Goal: Task Accomplishment & Management: Manage account settings

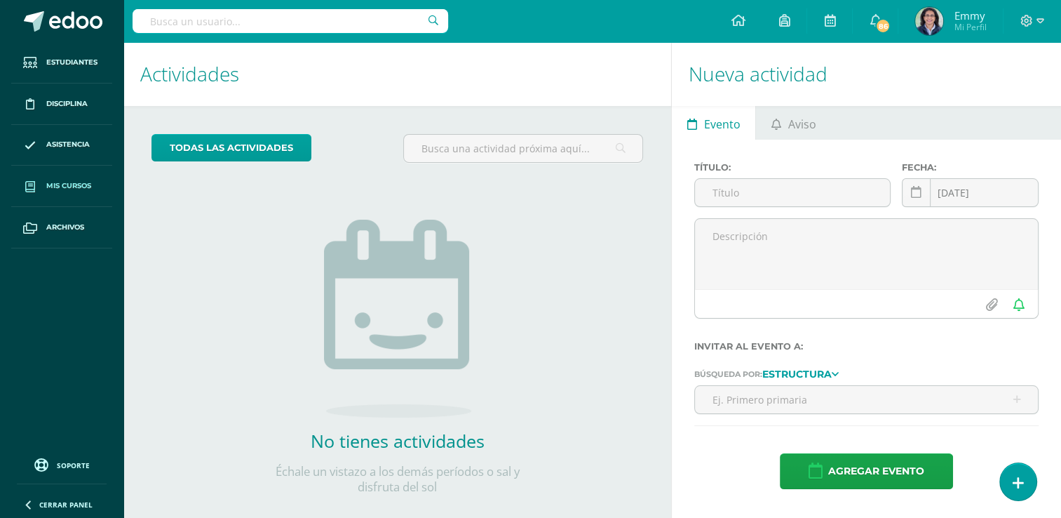
click at [84, 182] on span "Mis cursos" at bounding box center [68, 185] width 45 height 11
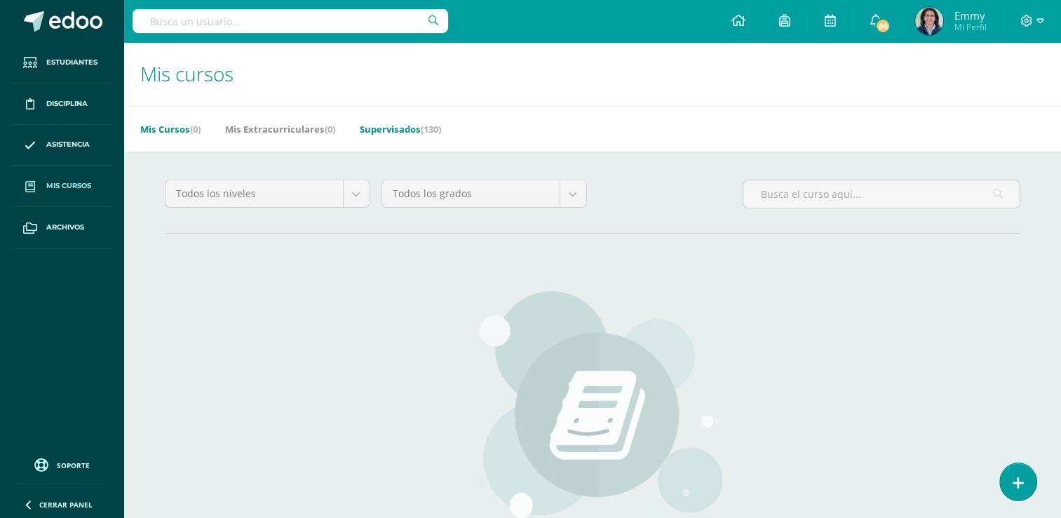
click at [394, 131] on link "Supervisados (130)" at bounding box center [400, 129] width 81 height 22
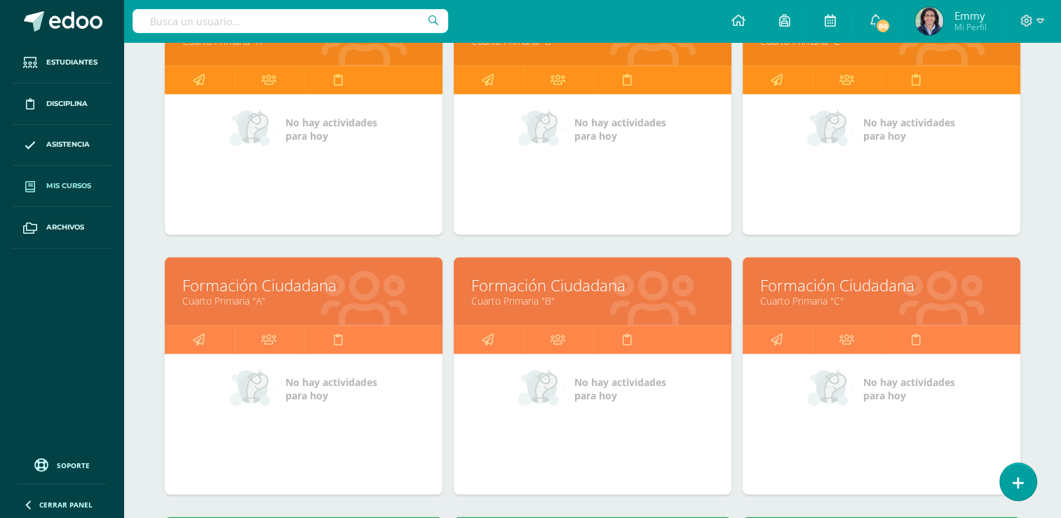
scroll to position [2082, 0]
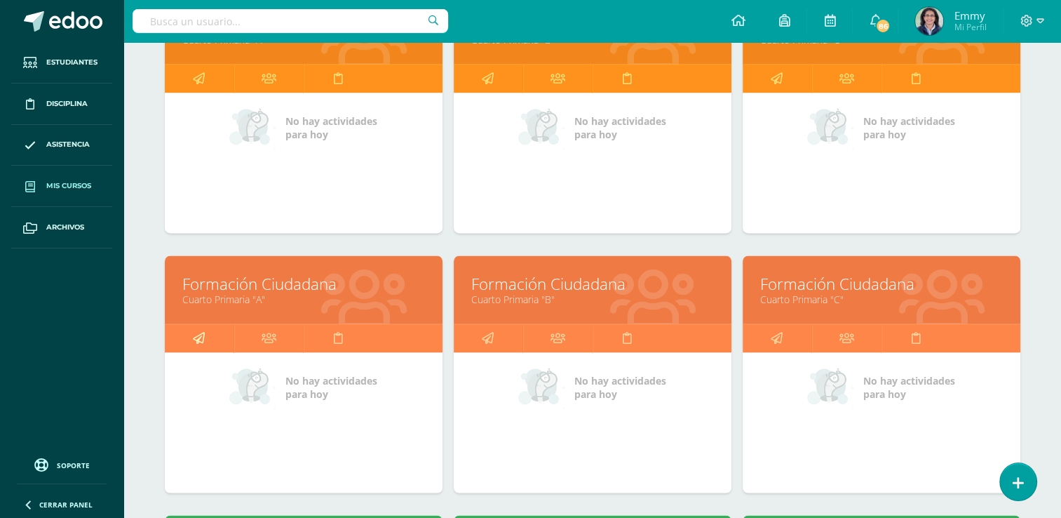
click at [203, 337] on icon at bounding box center [199, 337] width 12 height 27
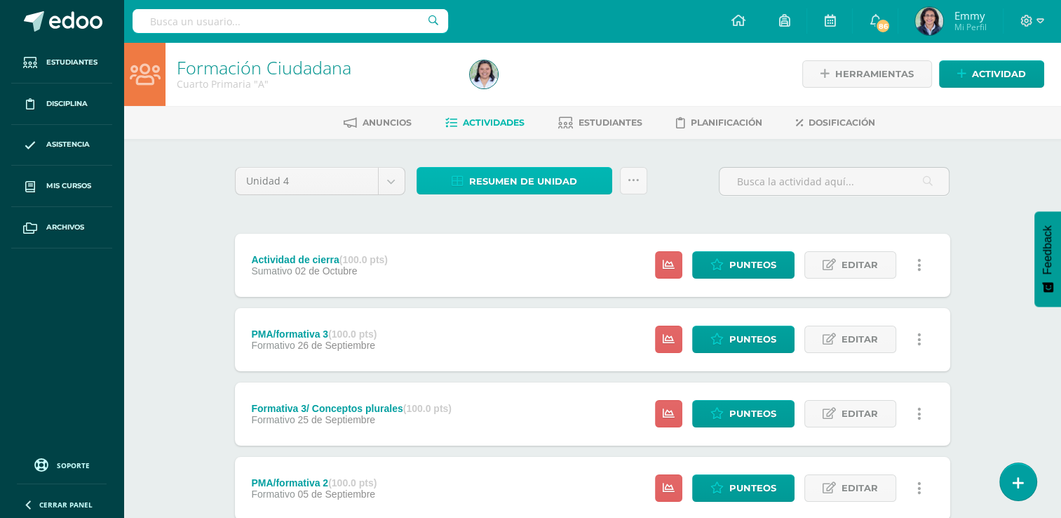
click at [537, 175] on span "Resumen de unidad" at bounding box center [523, 181] width 108 height 26
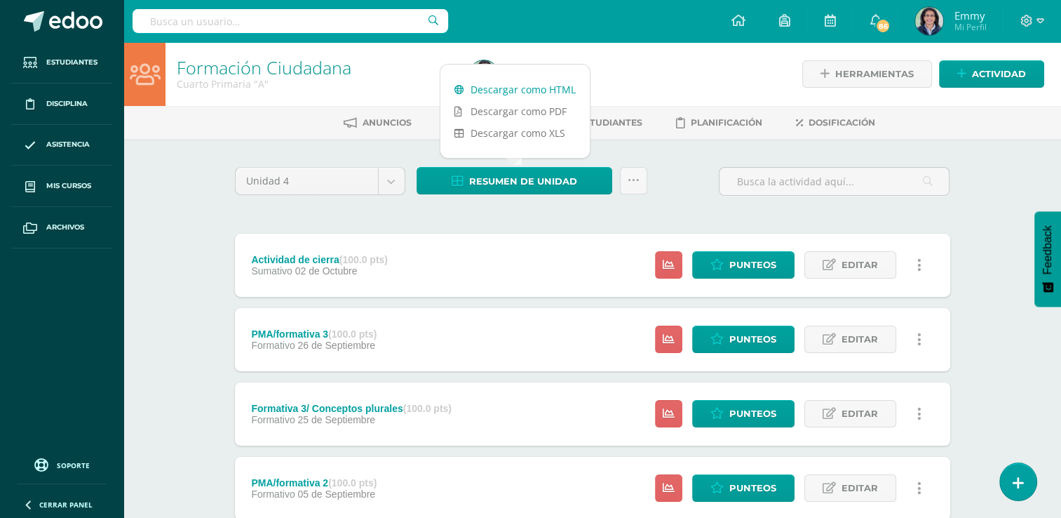
click at [540, 91] on link "Descargar como HTML" at bounding box center [515, 90] width 149 height 22
click at [168, 249] on div "Formación Ciudadana Cuarto Primaria "A" Herramientas Detalle de asistencias Act…" at bounding box center [592, 439] width 938 height 794
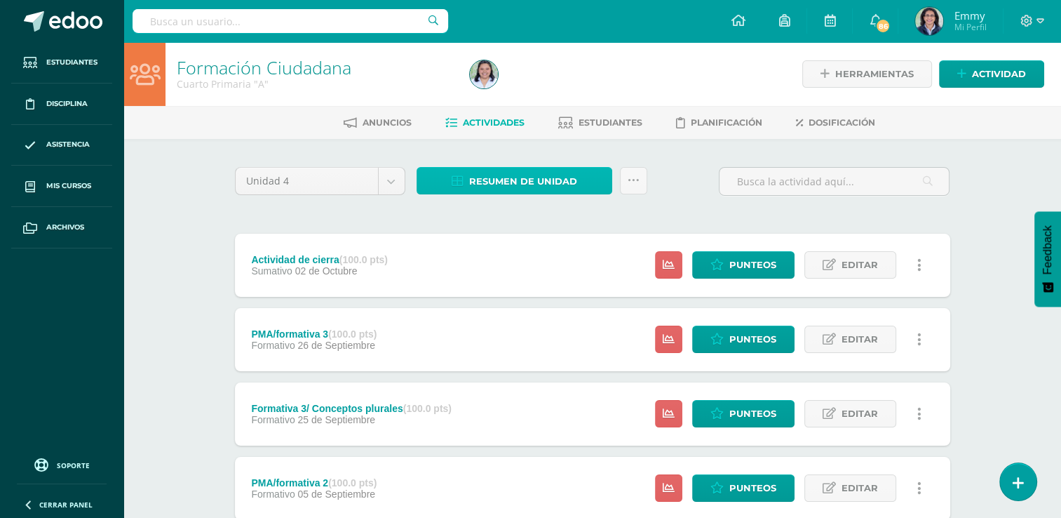
click at [516, 178] on span "Resumen de unidad" at bounding box center [523, 181] width 108 height 26
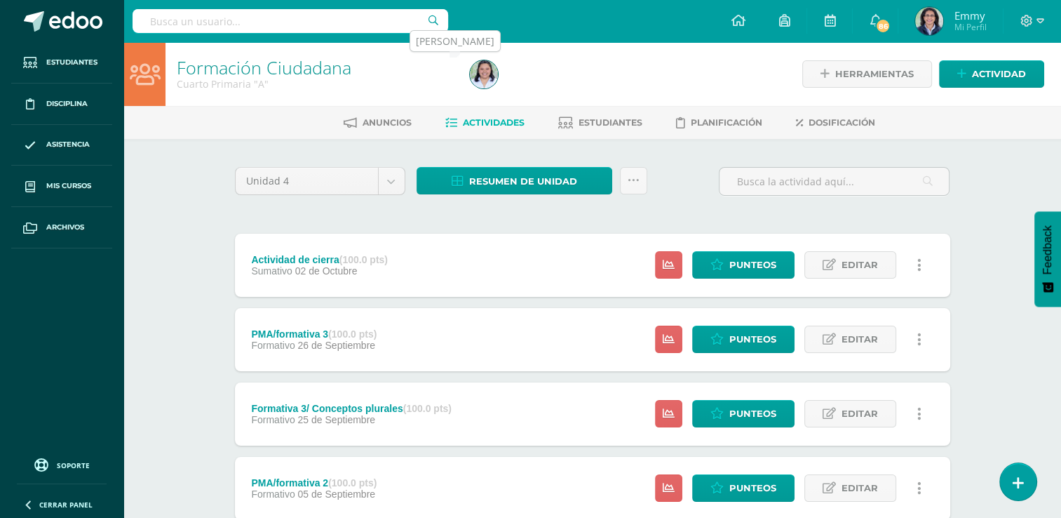
click at [485, 78] on img at bounding box center [484, 74] width 28 height 28
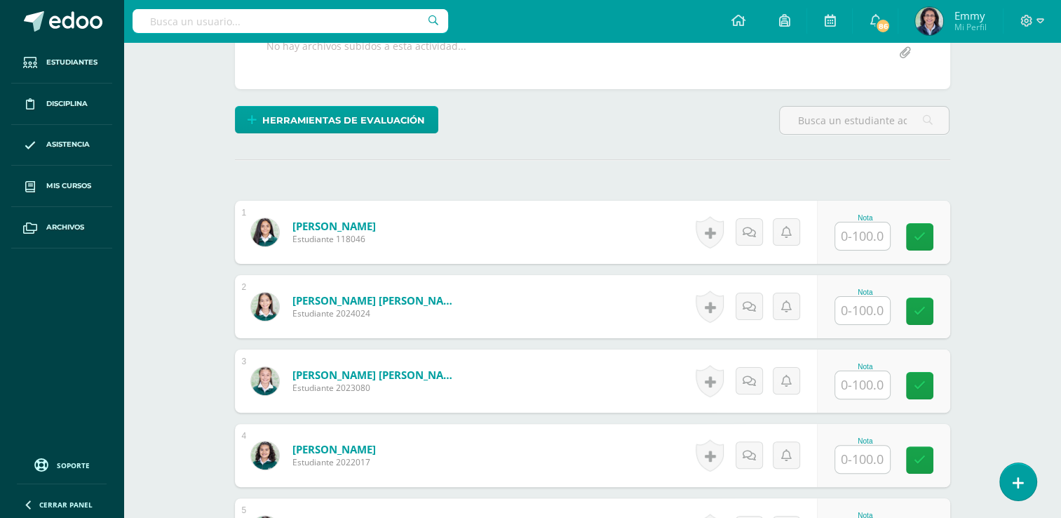
scroll to position [288, 0]
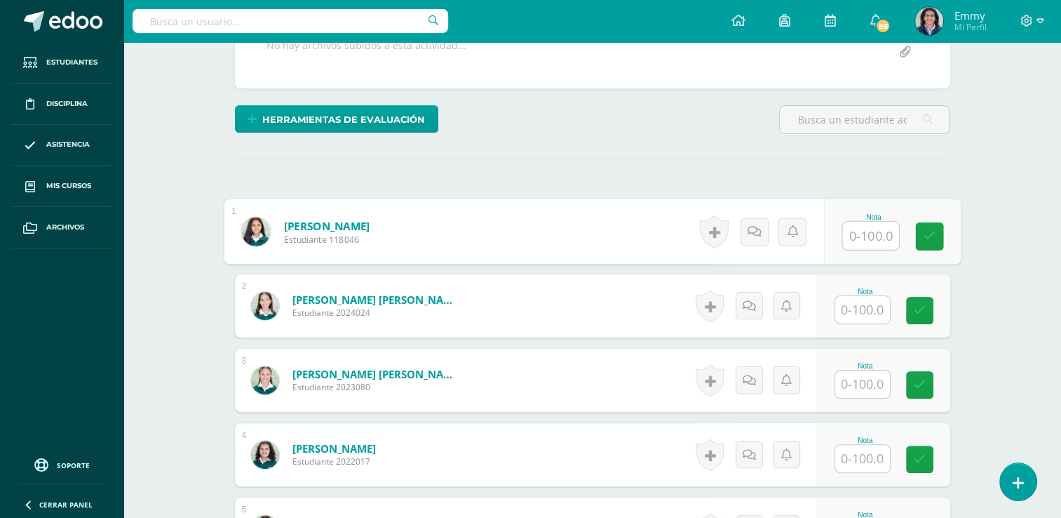
click at [859, 236] on input "text" at bounding box center [871, 236] width 56 height 28
type input "81"
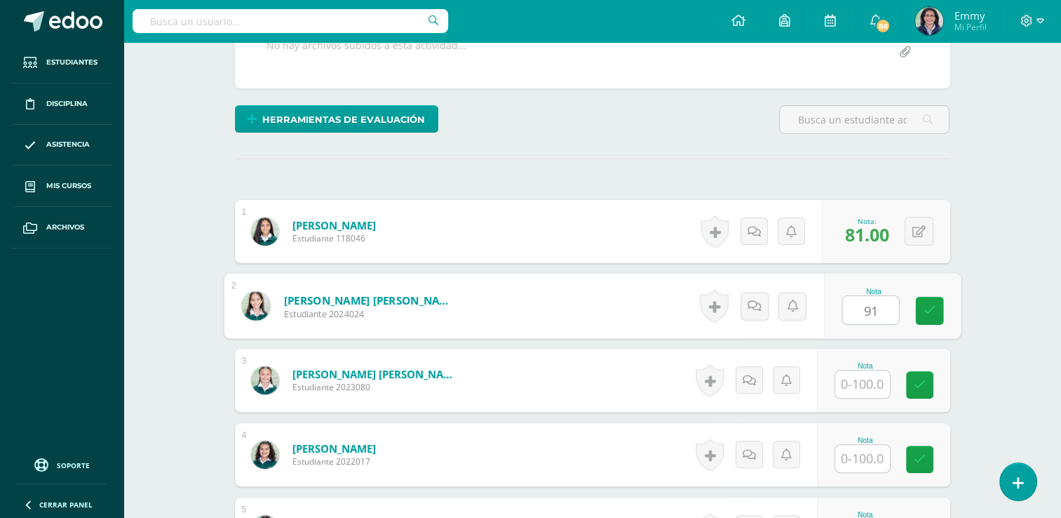
type input "91"
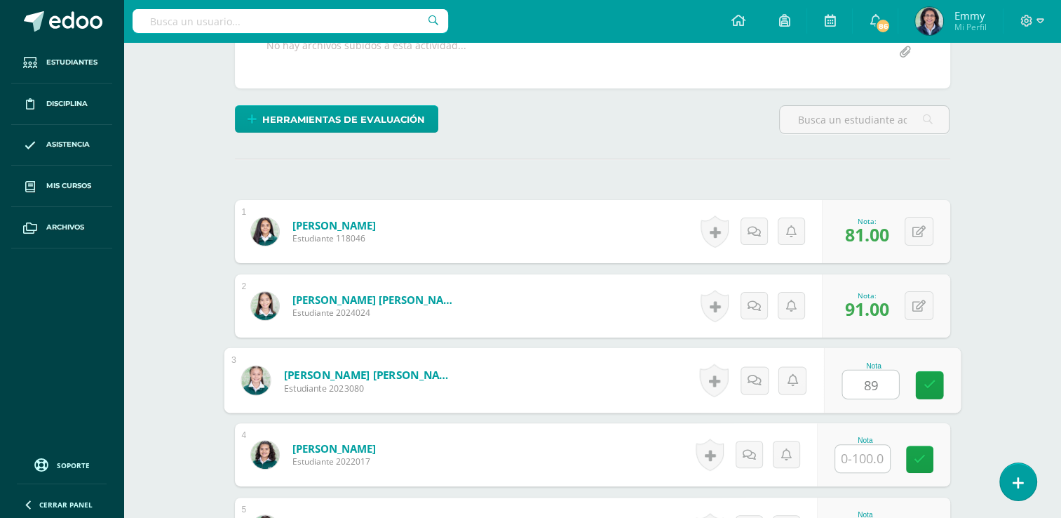
type input "89"
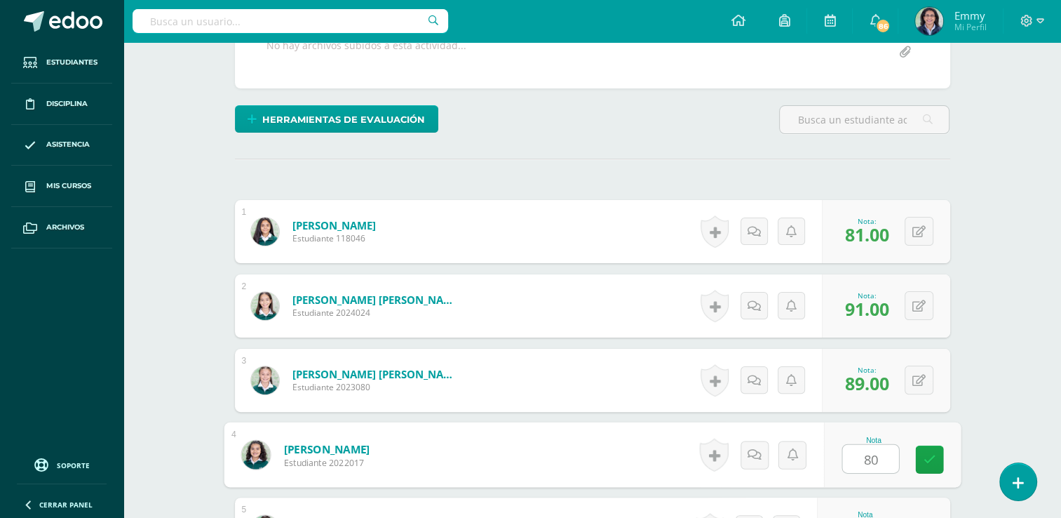
type input "80"
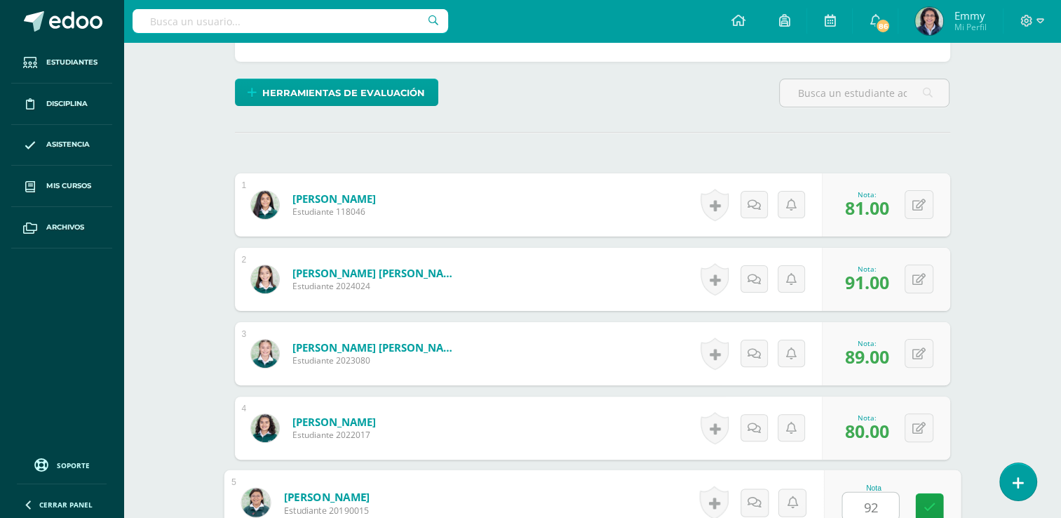
type input "92"
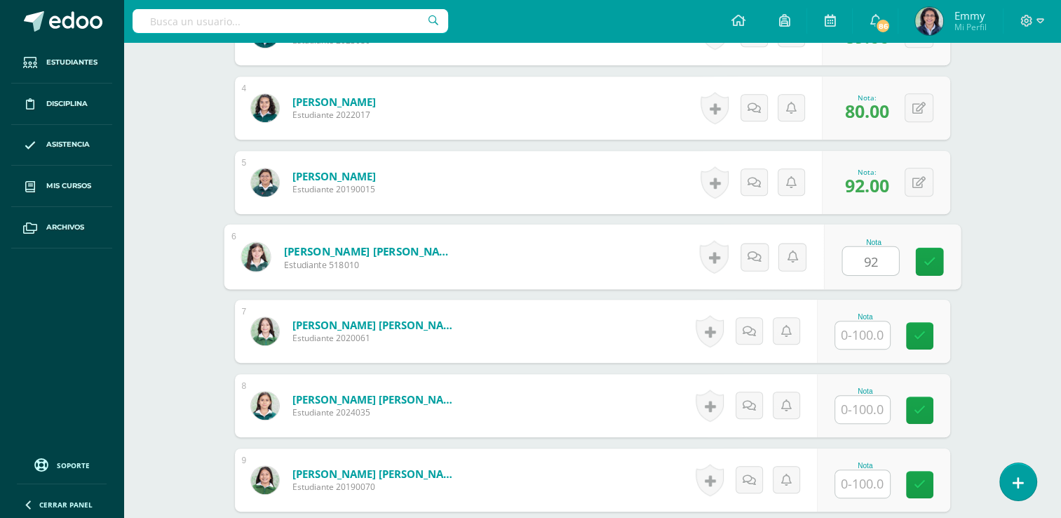
type input "92"
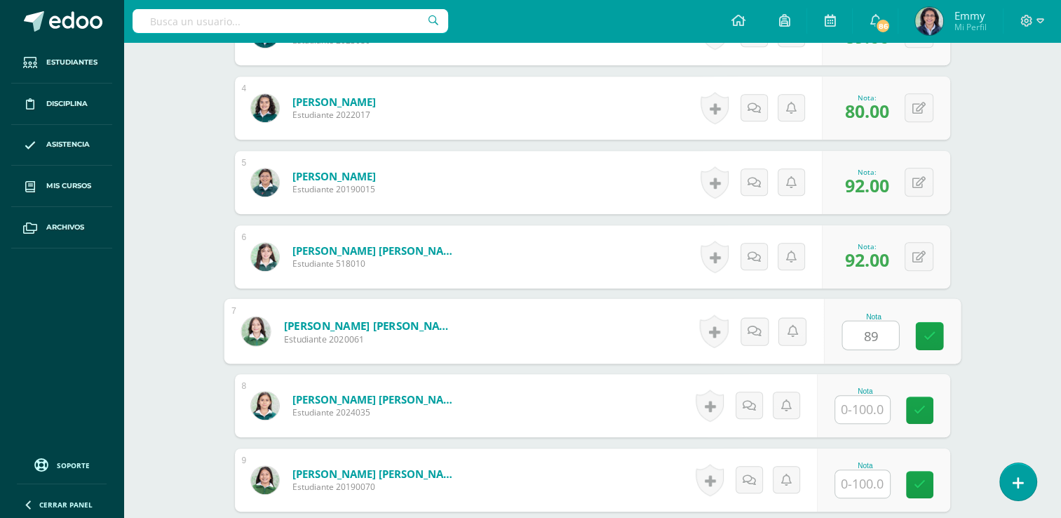
type input "89"
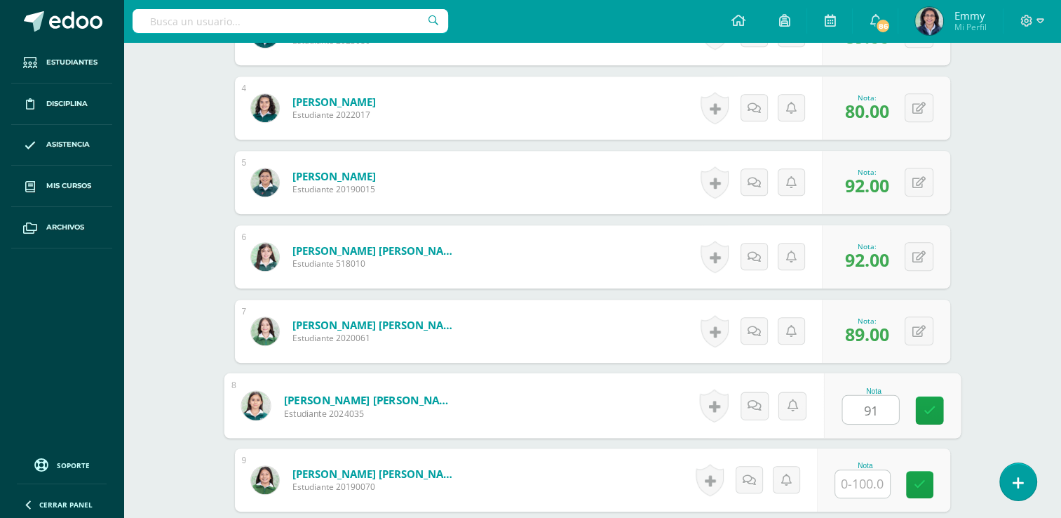
type input "91"
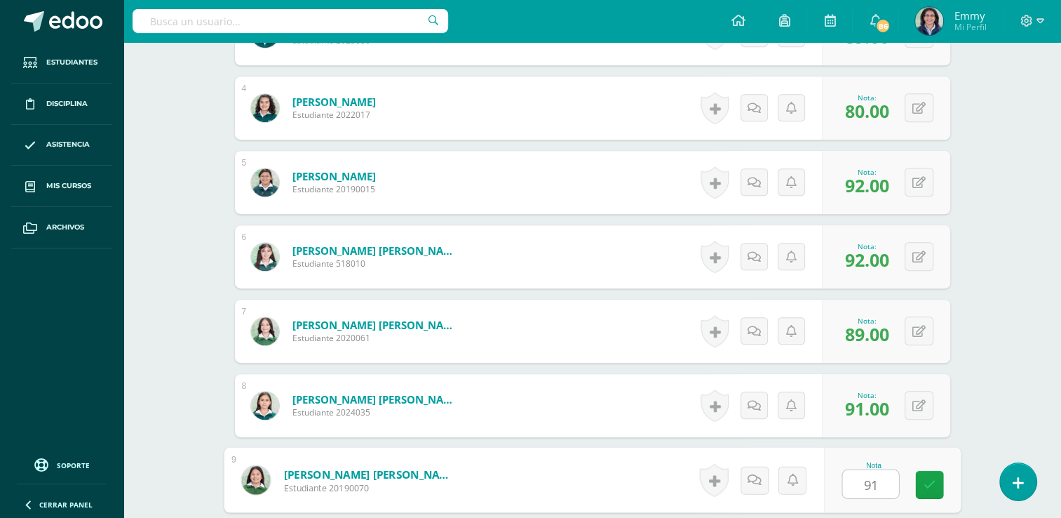
type input "91"
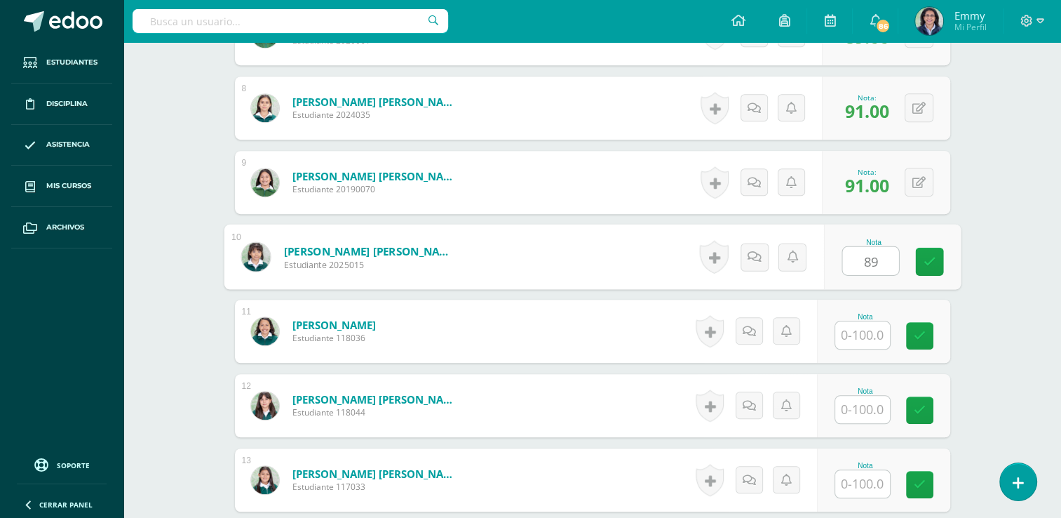
type input "89"
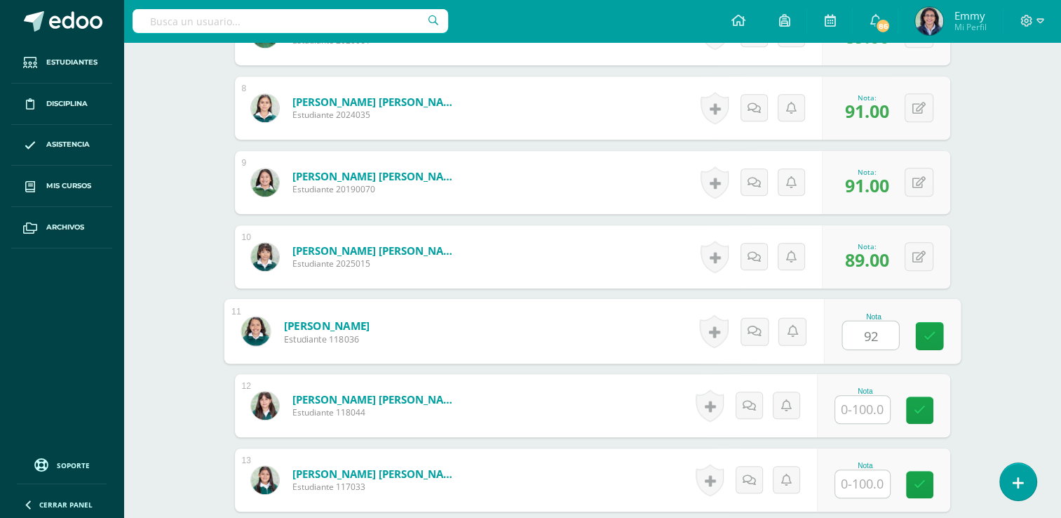
type input "92"
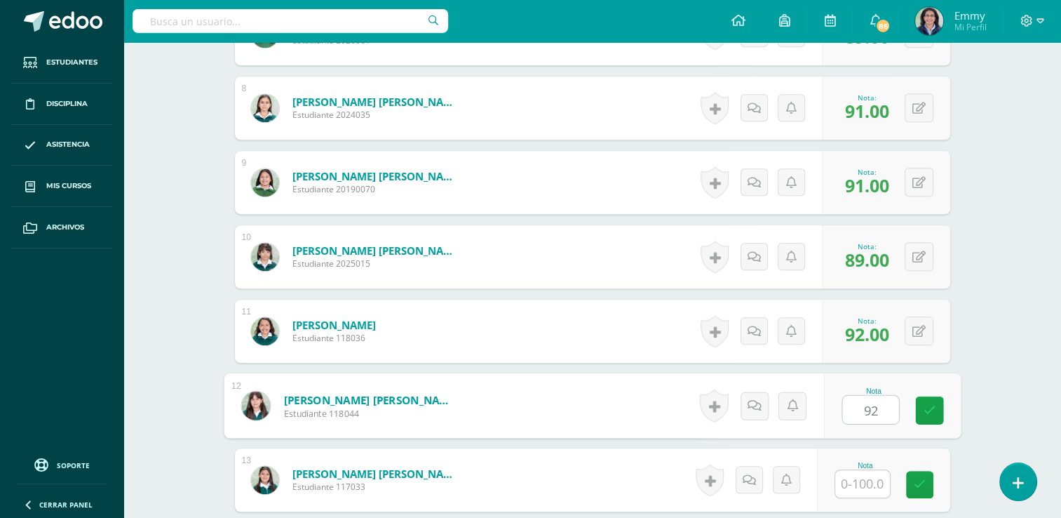
type input "92"
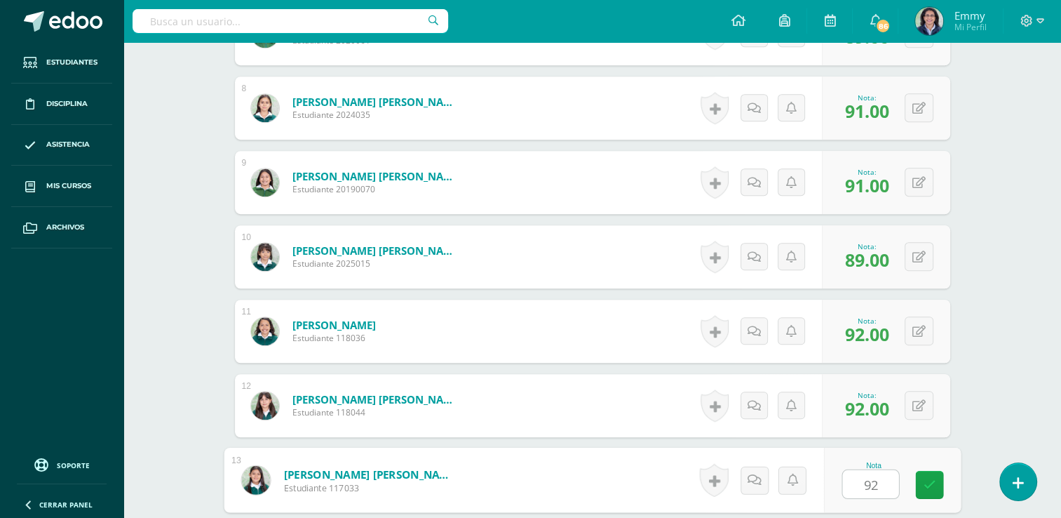
type input "92"
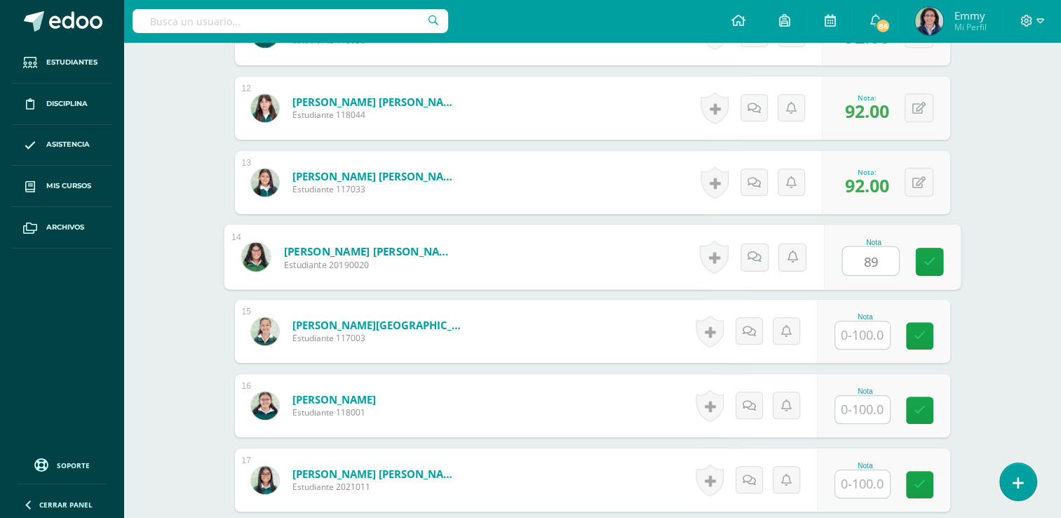
type input "89"
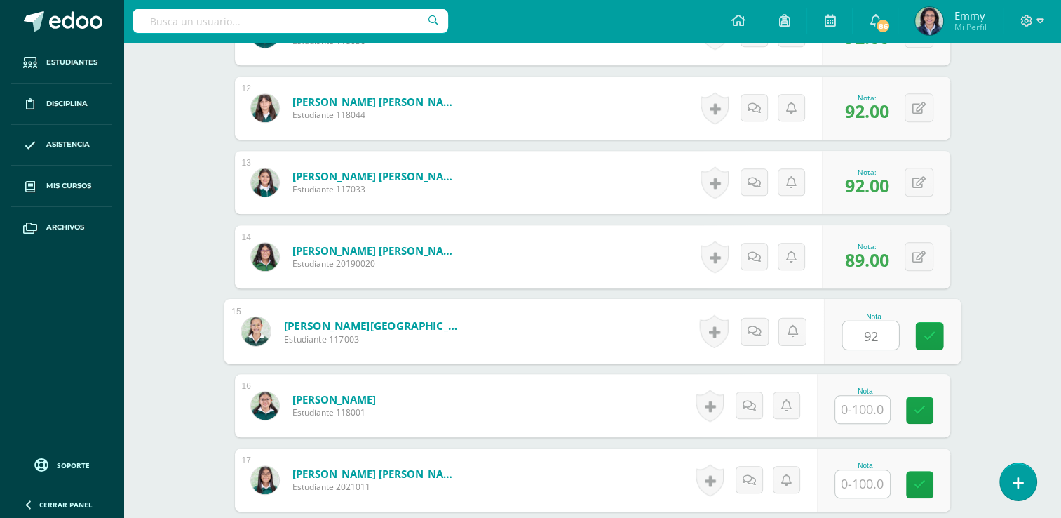
type input "92"
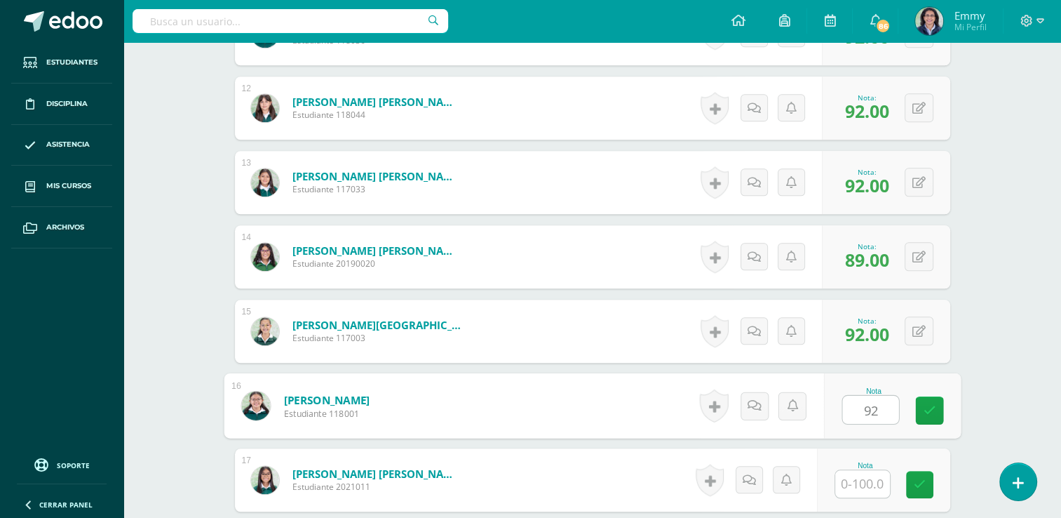
type input "92"
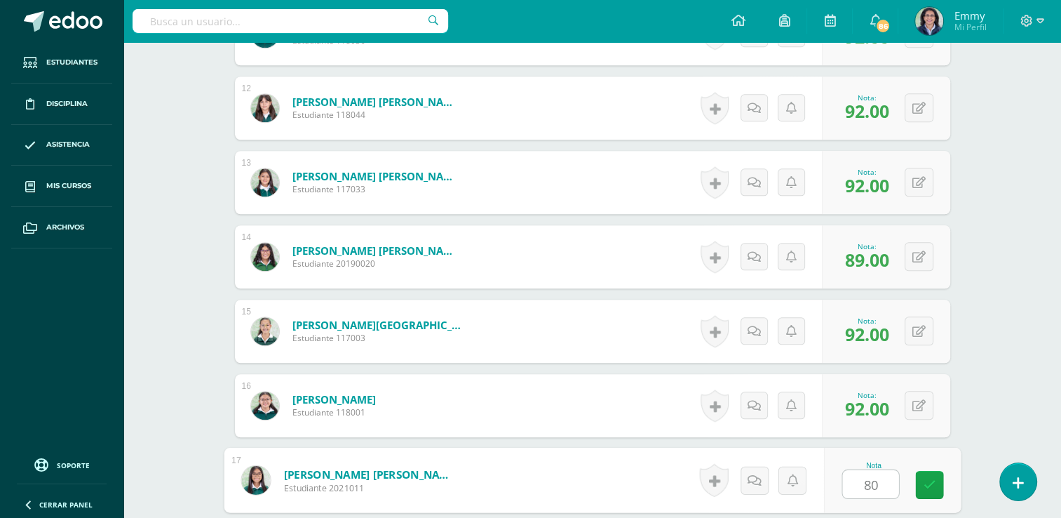
type input "80"
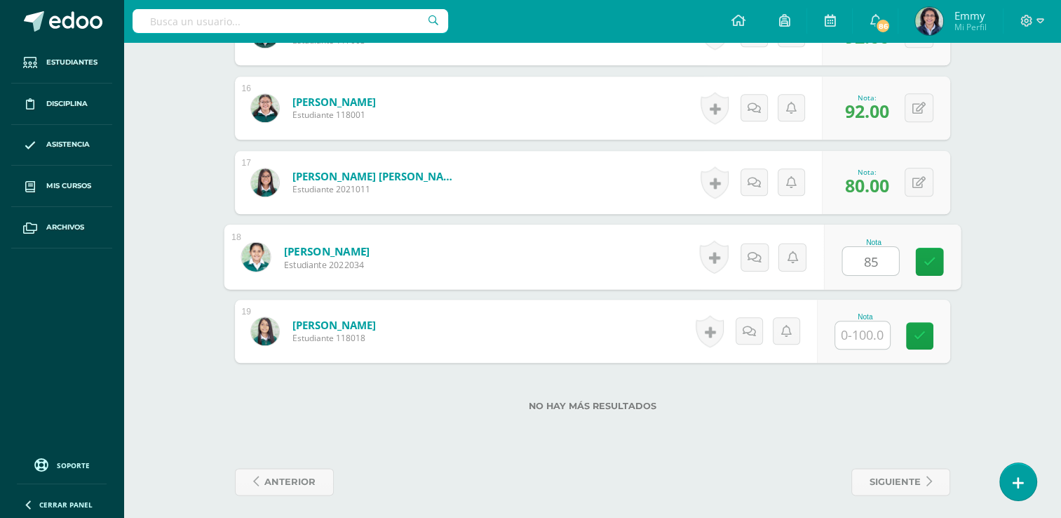
type input "85"
click at [913, 394] on div "No hay más resultados" at bounding box center [593, 395] width 716 height 65
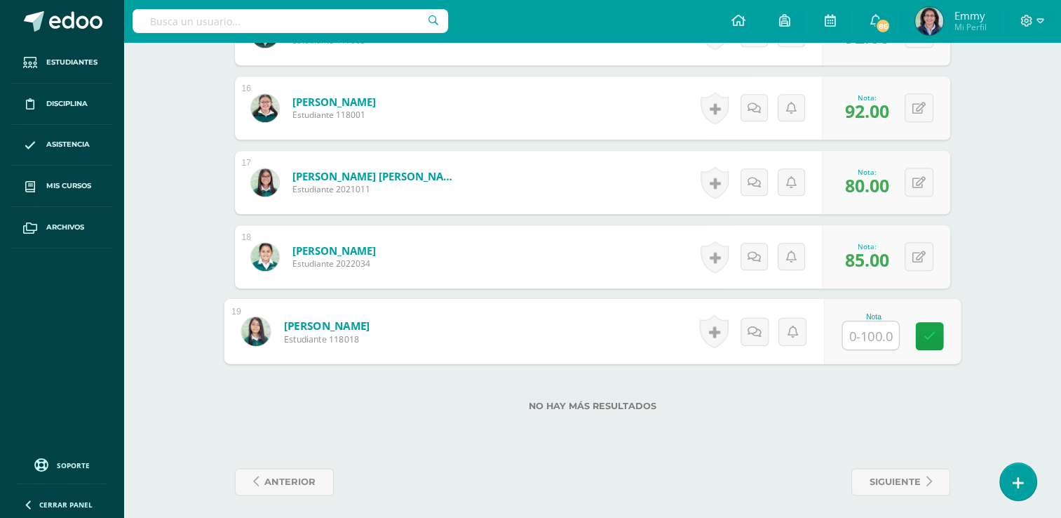
click at [868, 327] on input "text" at bounding box center [871, 335] width 56 height 28
type input "85"
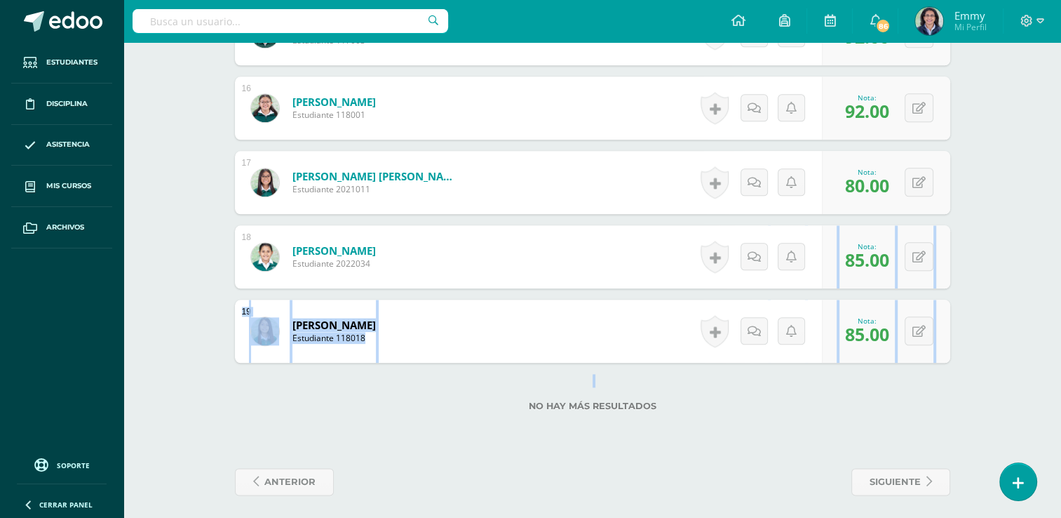
drag, startPoint x: 1061, startPoint y: 370, endPoint x: 1059, endPoint y: 248, distance: 121.4
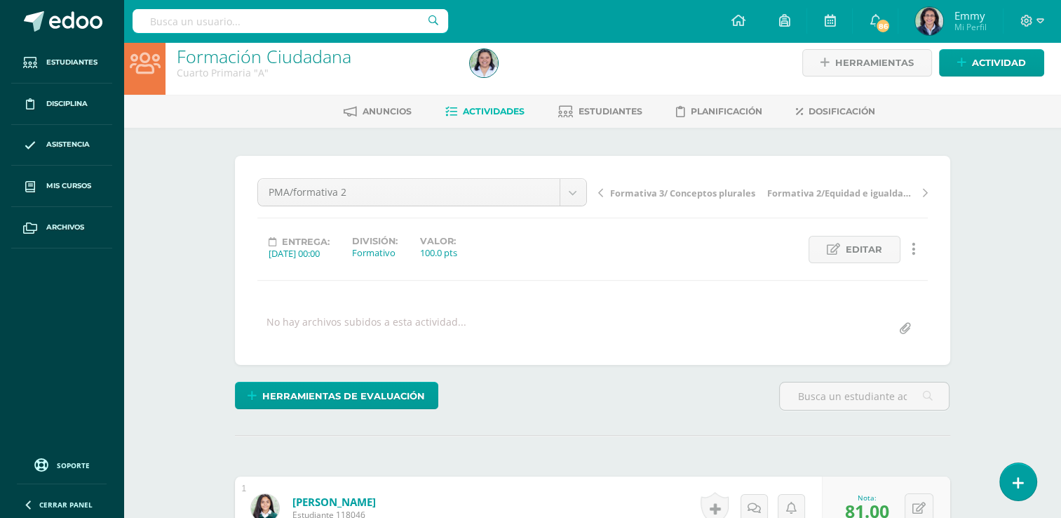
scroll to position [6, 0]
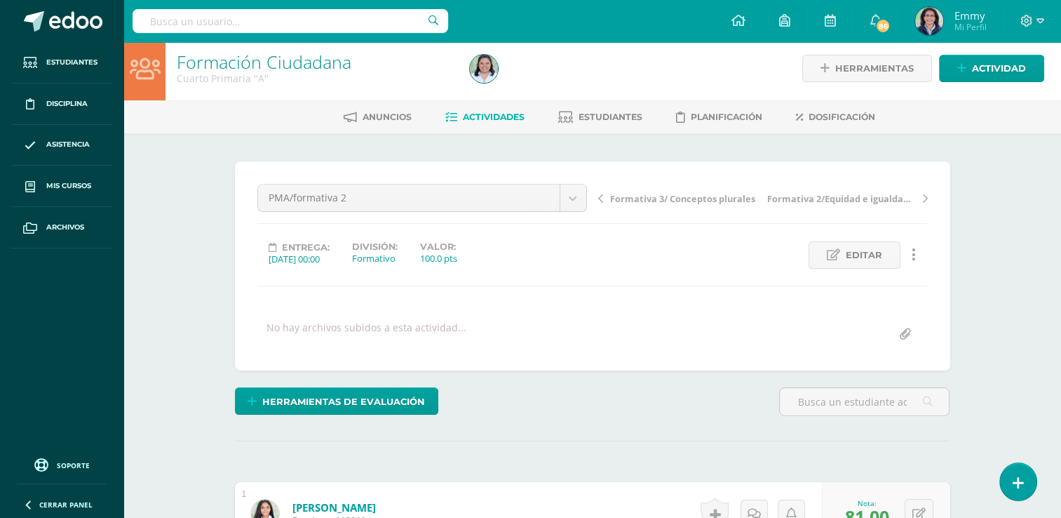
click at [460, 104] on div "Anuncios Actividades Estudiantes Planificación Dosificación" at bounding box center [609, 116] width 972 height 33
click at [476, 109] on link "Actividades" at bounding box center [484, 117] width 79 height 22
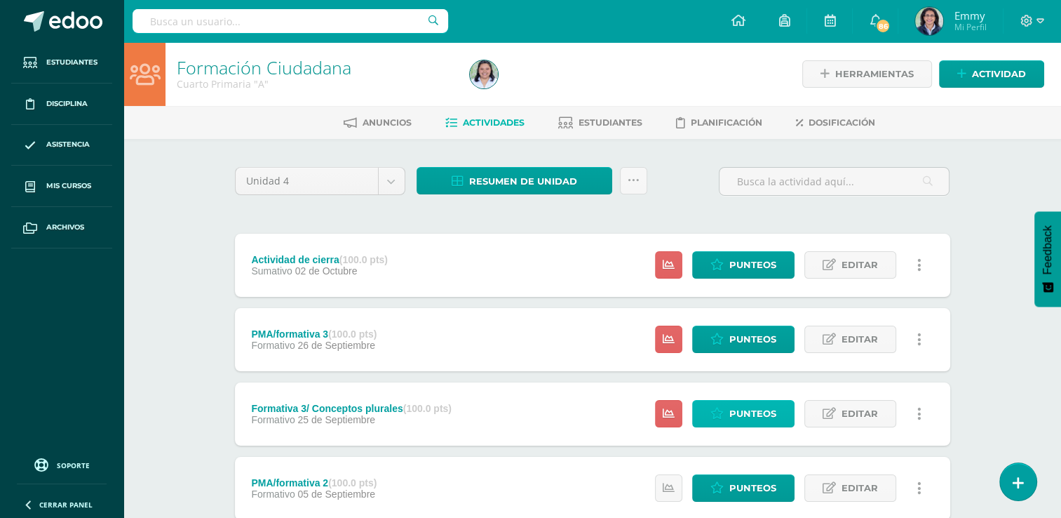
click at [749, 401] on span "Punteos" at bounding box center [753, 414] width 47 height 26
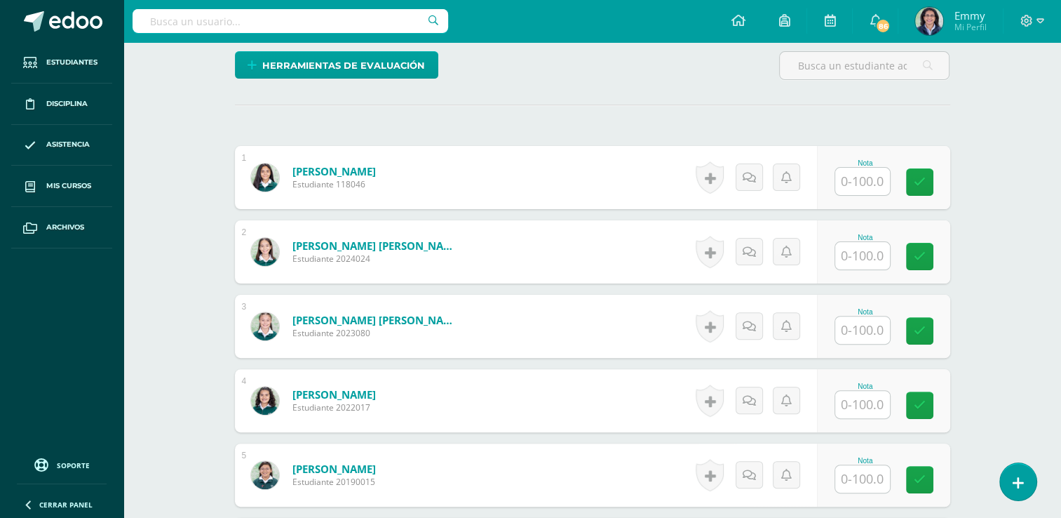
scroll to position [324, 0]
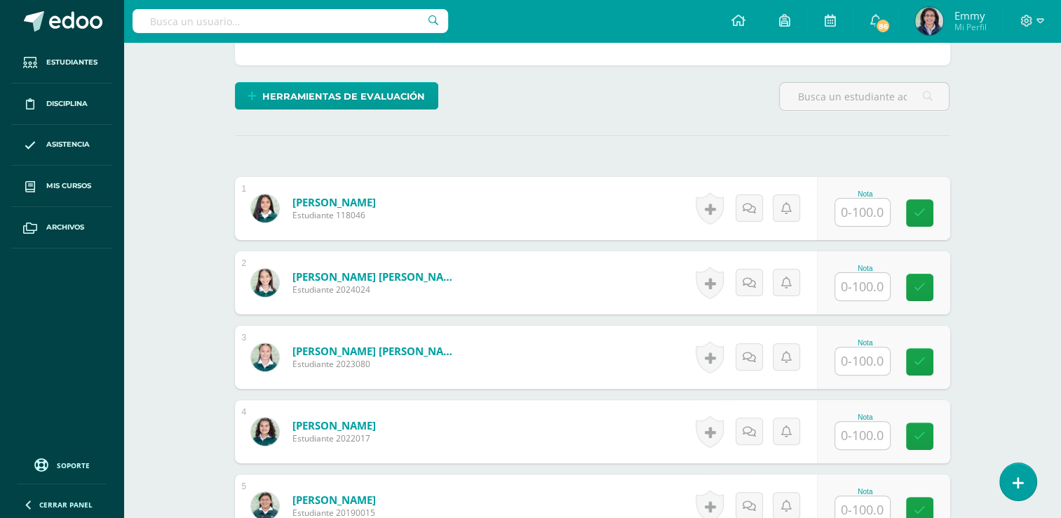
click at [864, 208] on input "text" at bounding box center [863, 212] width 55 height 27
type input "98"
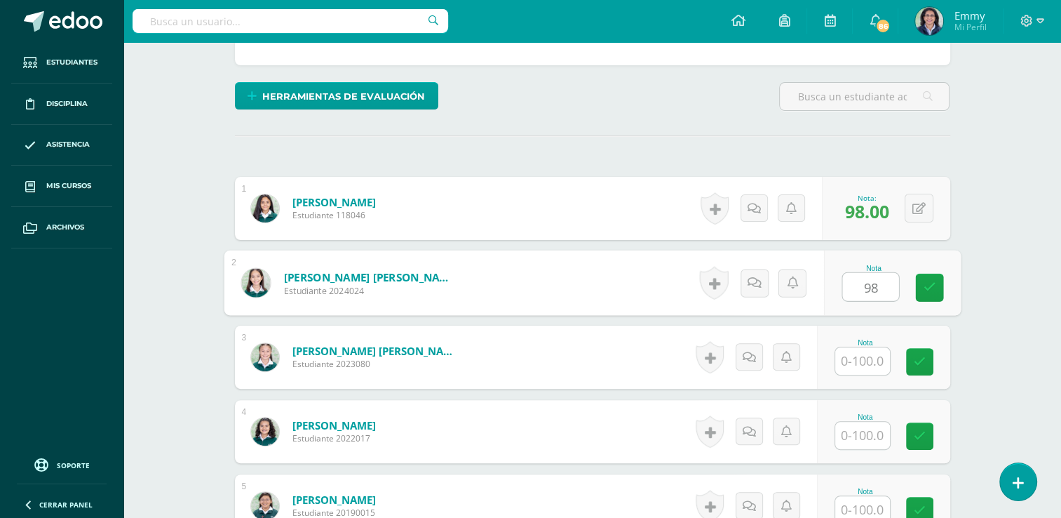
type input "98"
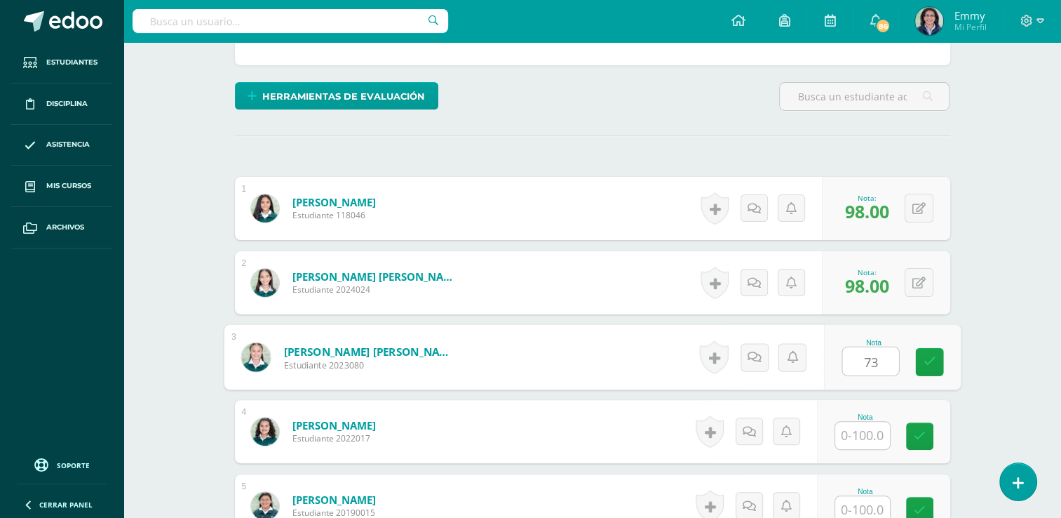
type input "73"
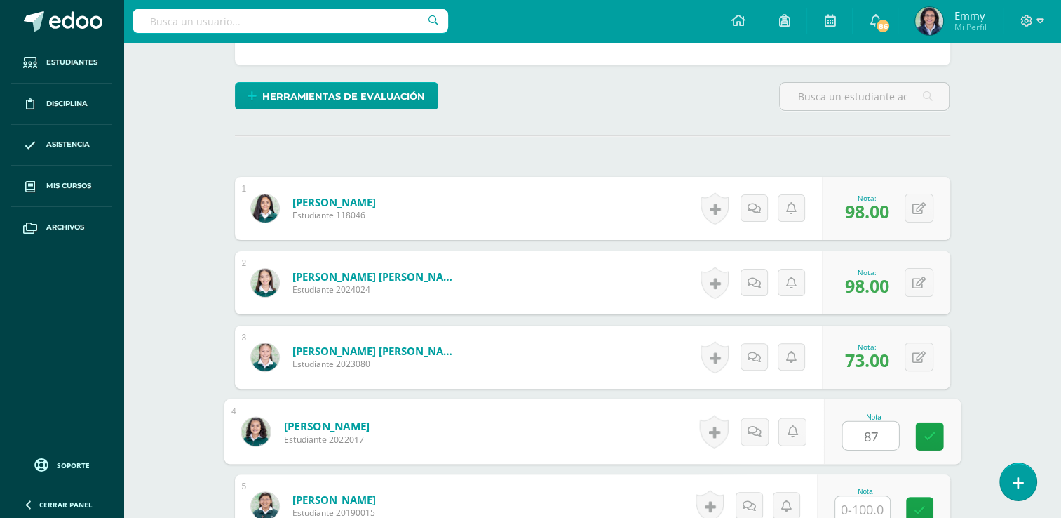
type input "87"
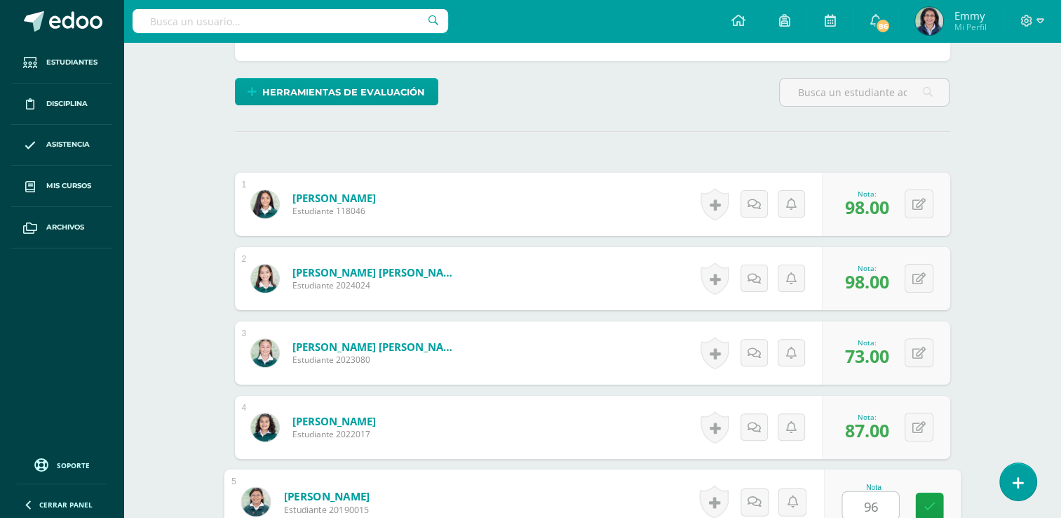
type input "96"
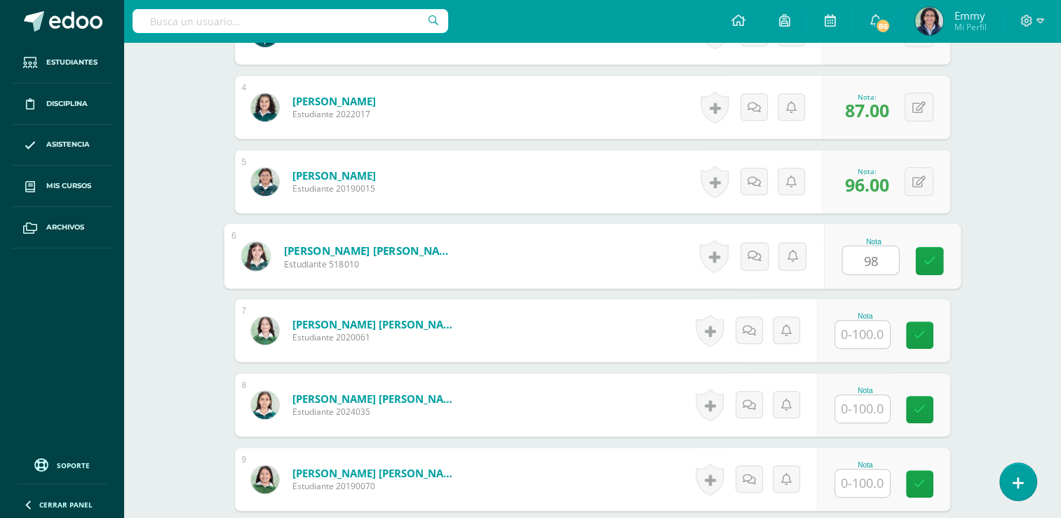
type input "98"
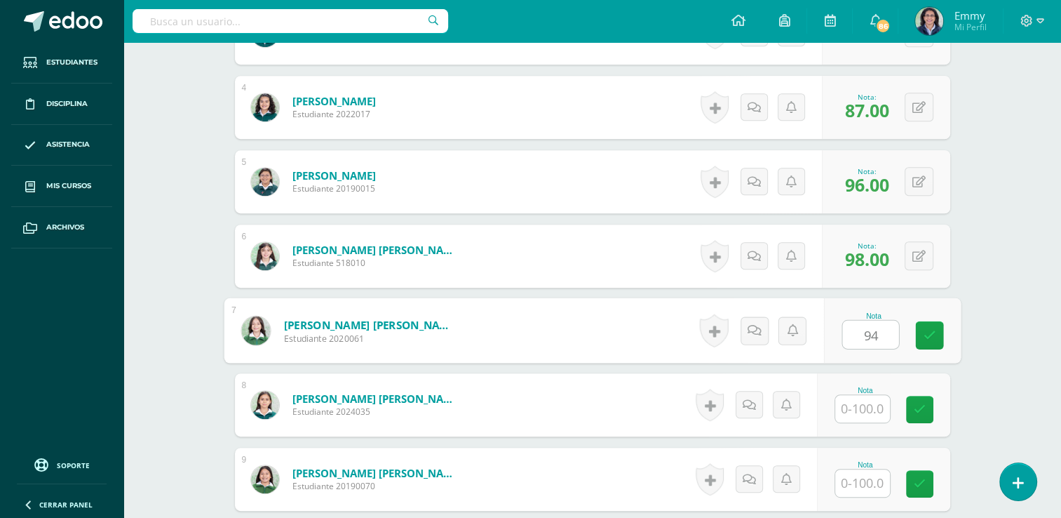
type input "94"
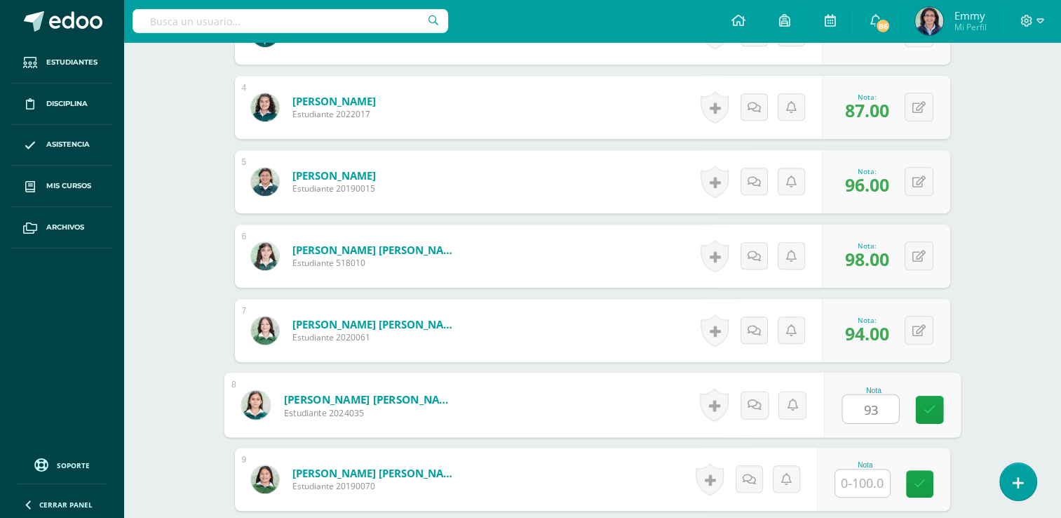
type input "93"
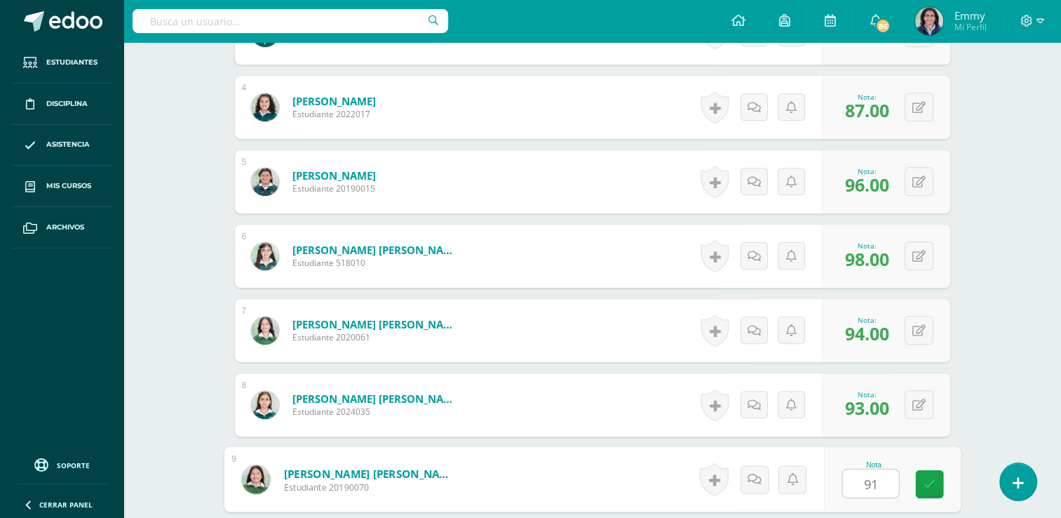
type input "91"
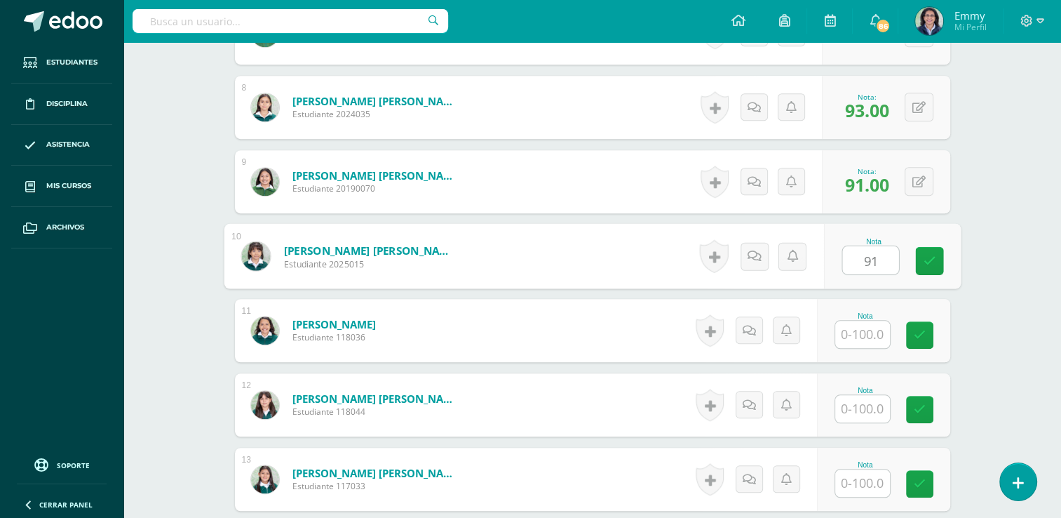
type input "91"
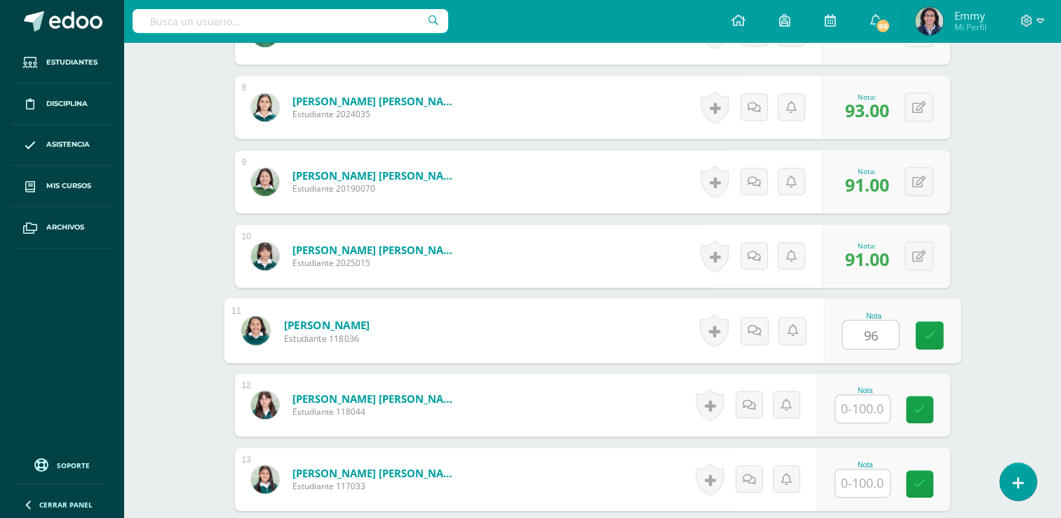
type input "96"
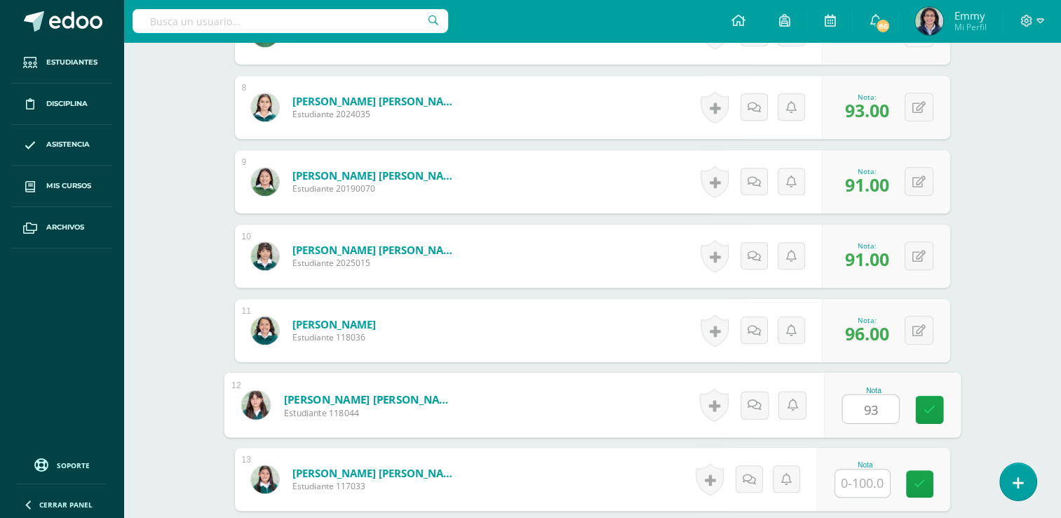
type input "93"
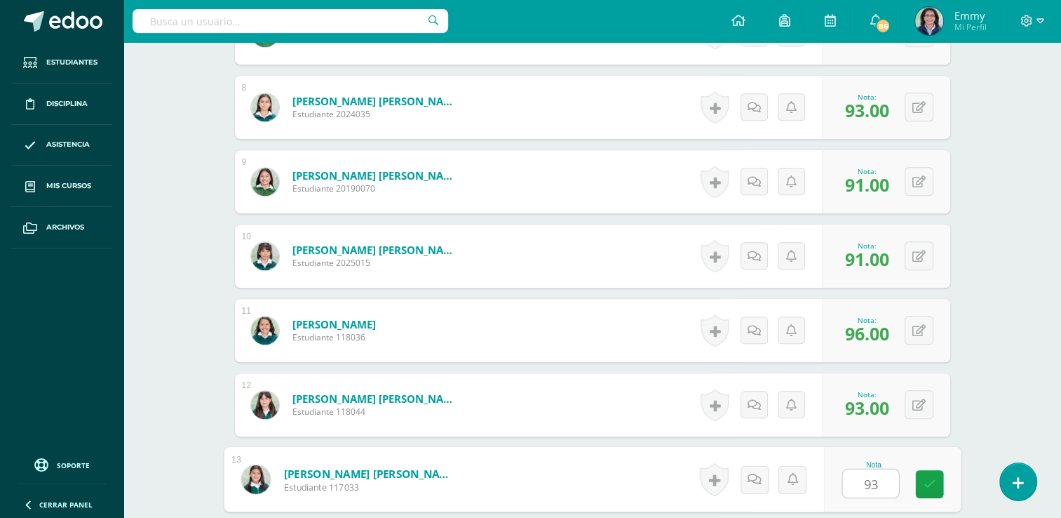
type input "93"
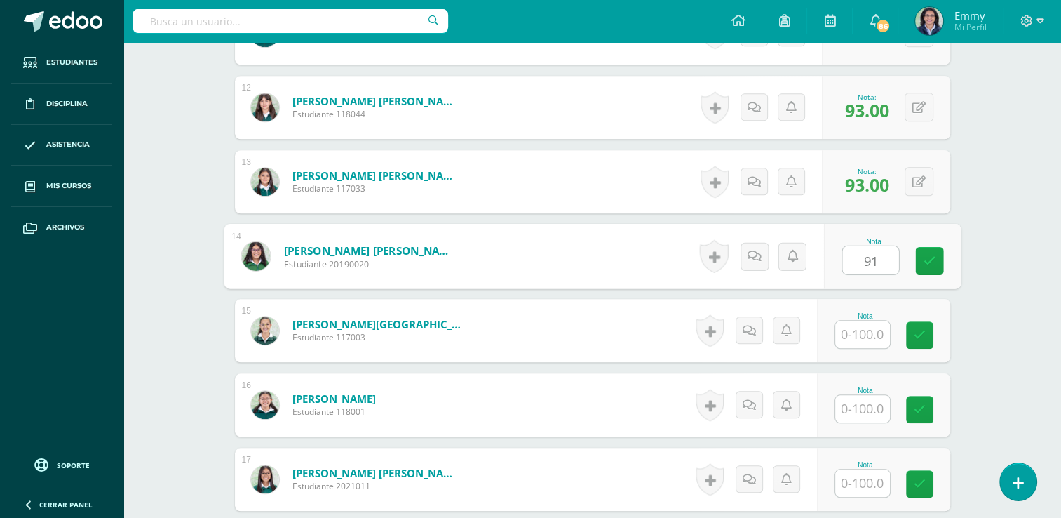
type input "91"
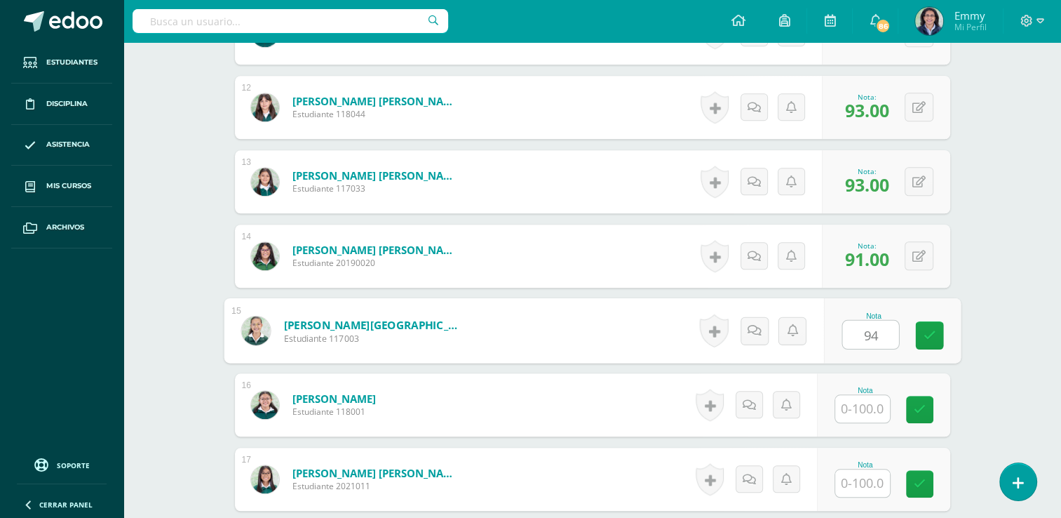
type input "94"
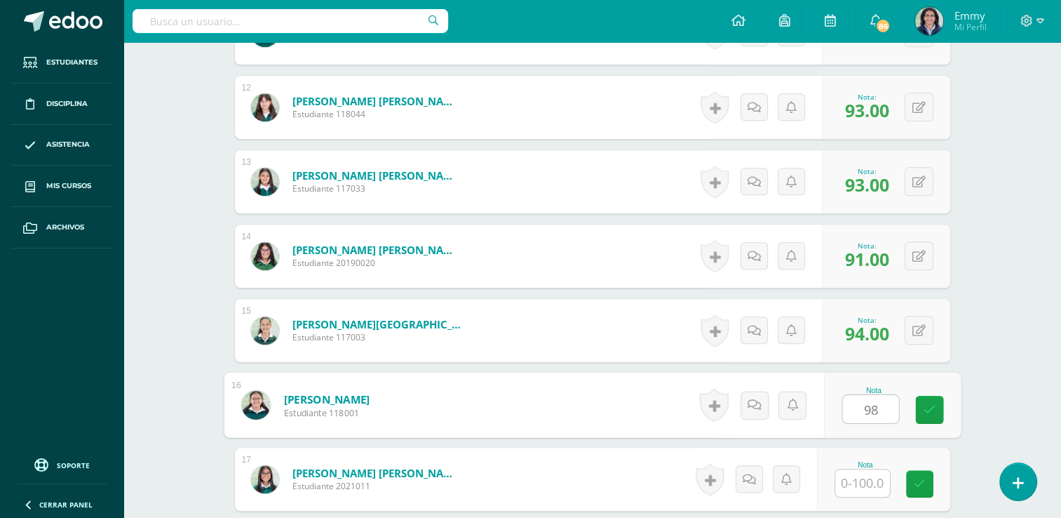
type input "98"
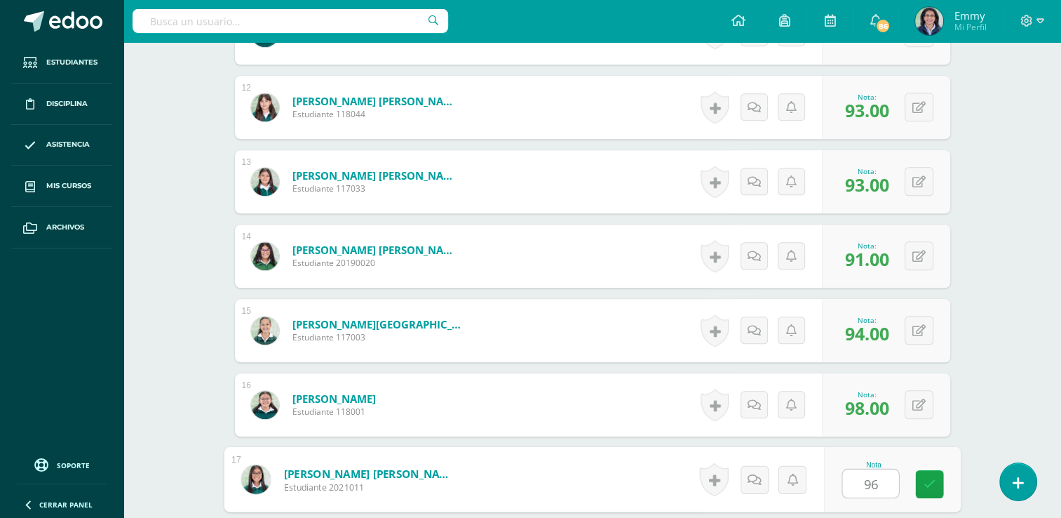
type input "96"
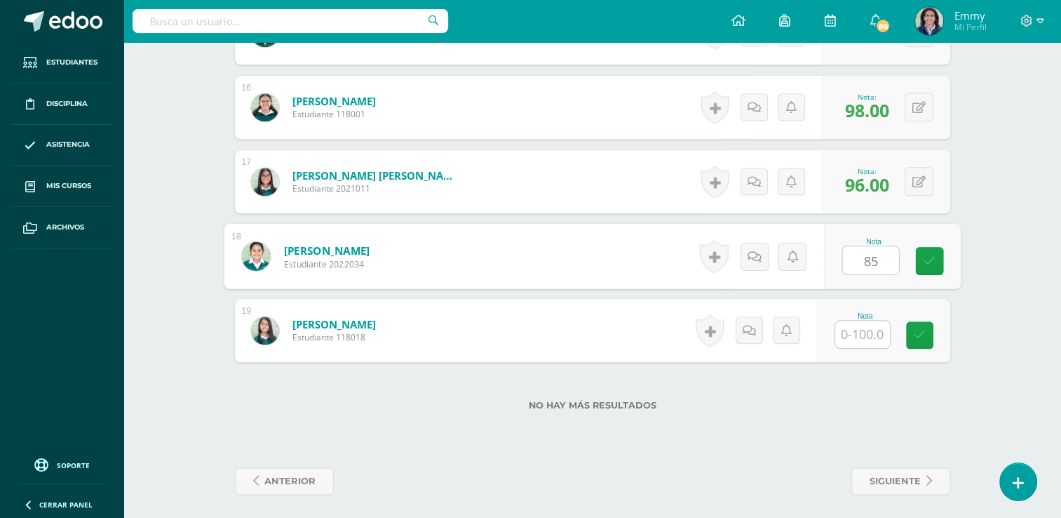
type input "85"
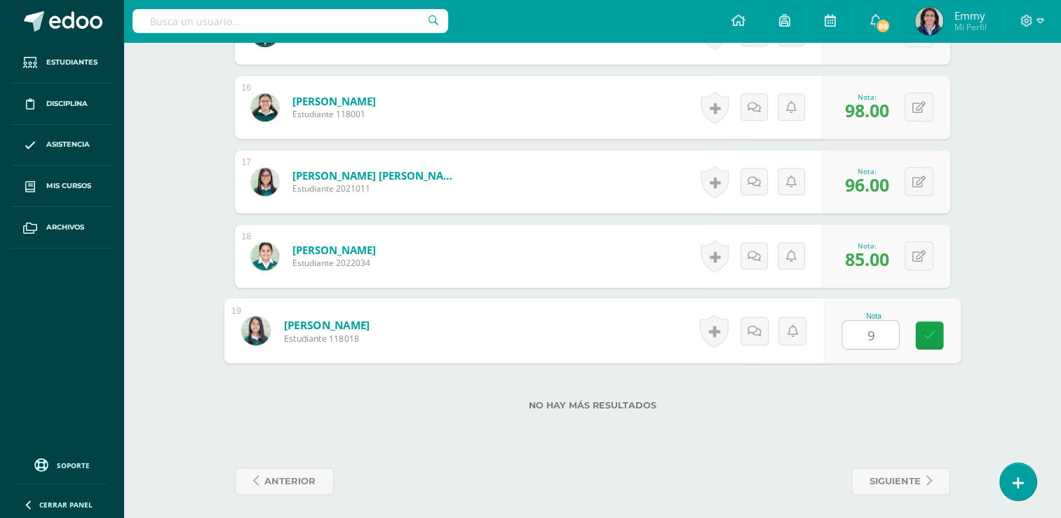
type input "98"
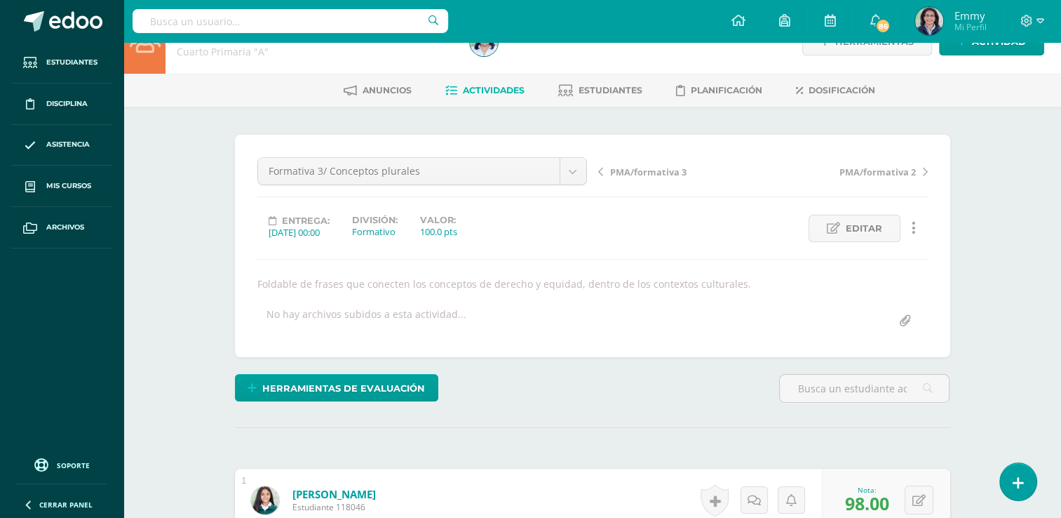
scroll to position [6, 0]
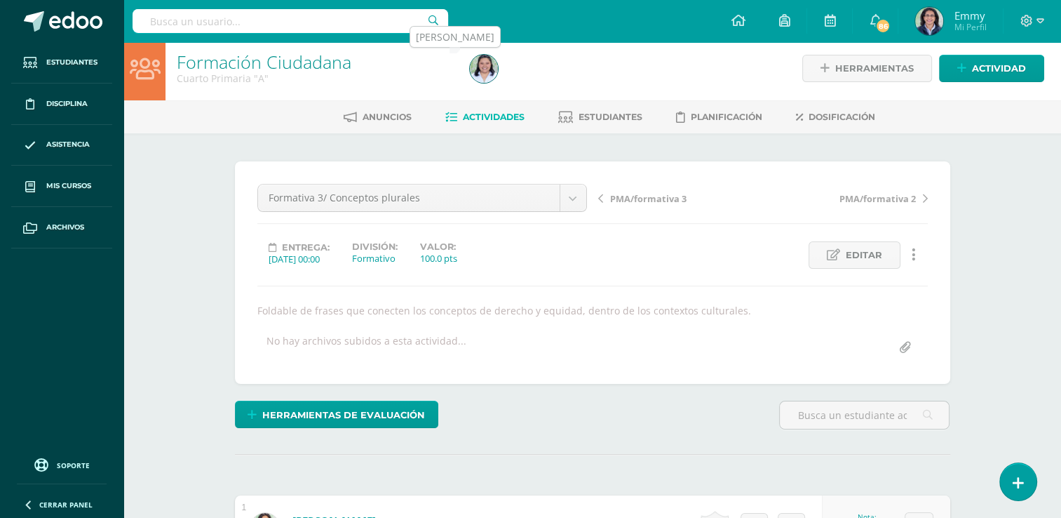
click at [481, 55] on img at bounding box center [484, 69] width 28 height 28
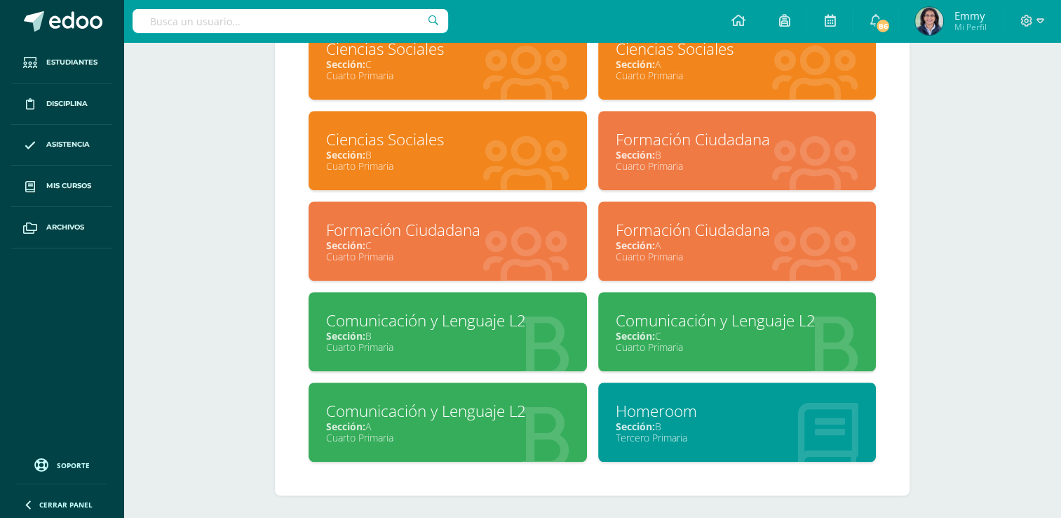
scroll to position [955, 0]
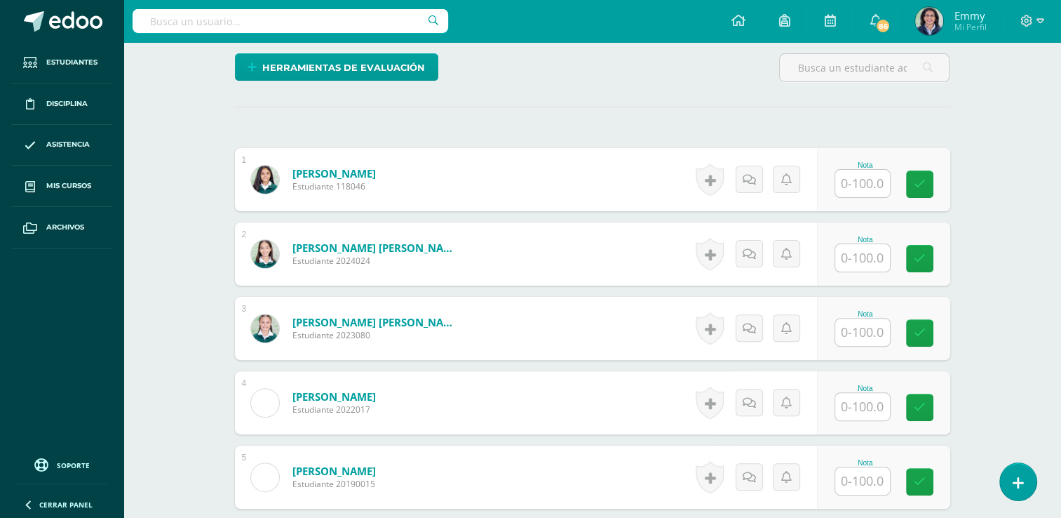
scroll to position [367, 0]
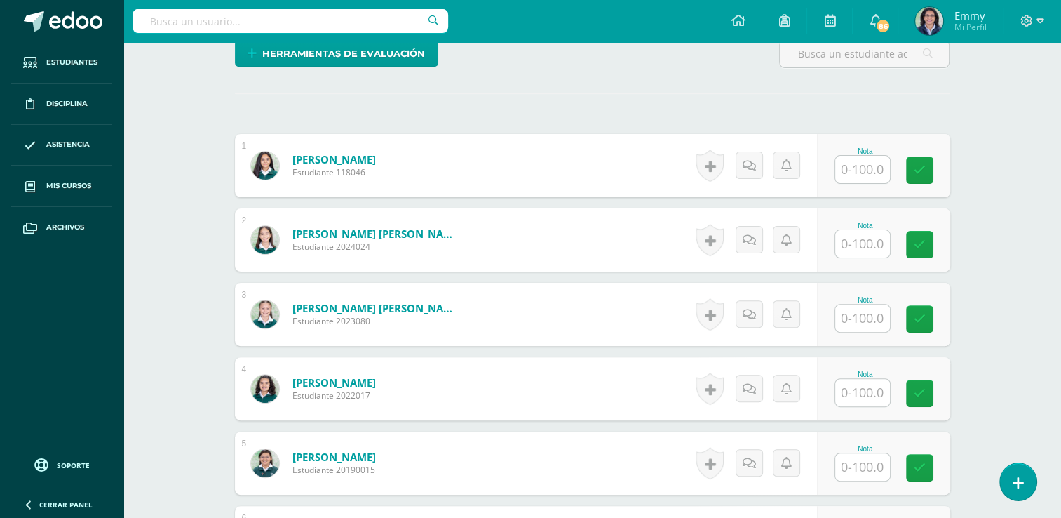
drag, startPoint x: 864, startPoint y: 152, endPoint x: 864, endPoint y: 170, distance: 17.5
click at [864, 170] on div "Nota" at bounding box center [866, 165] width 62 height 36
click at [864, 170] on input "text" at bounding box center [871, 170] width 56 height 28
type input "81"
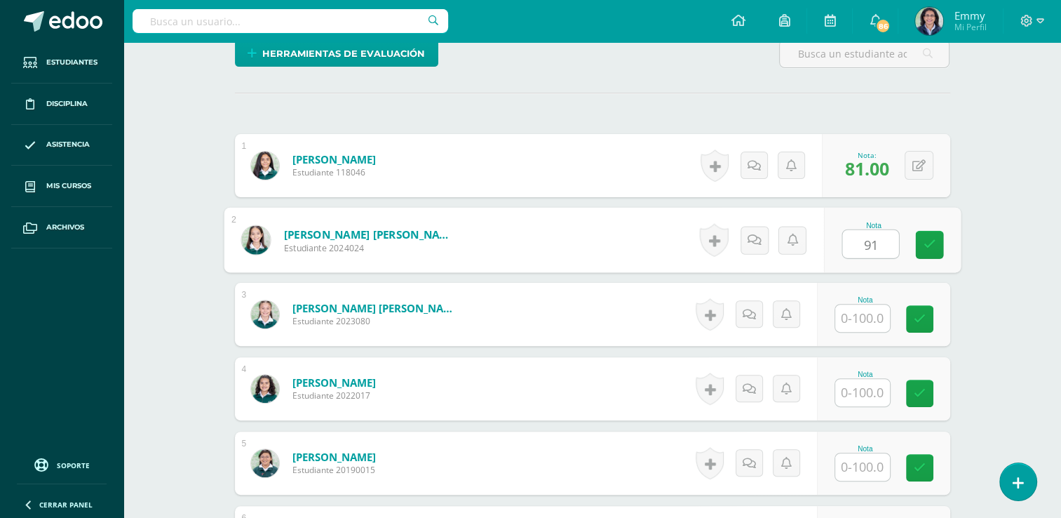
type input "91"
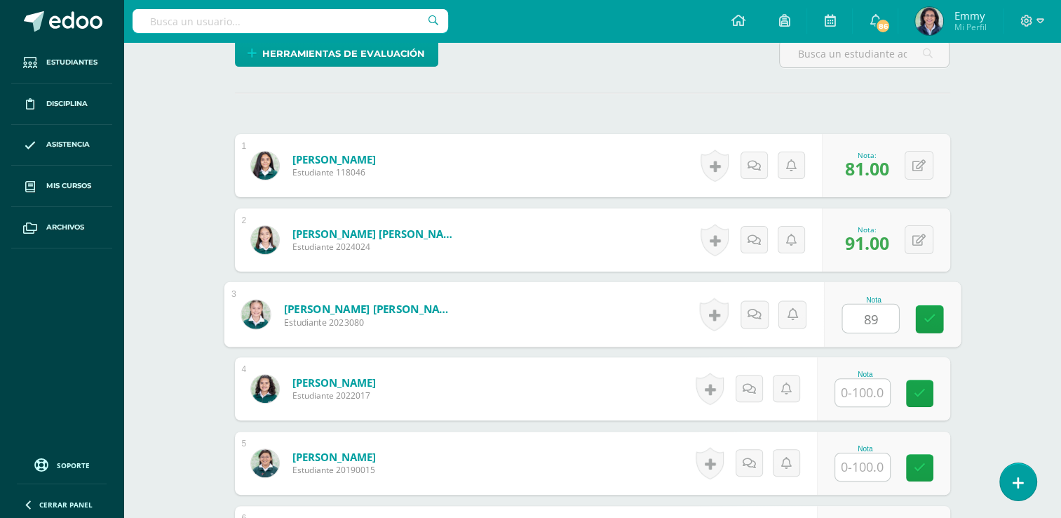
type input "89"
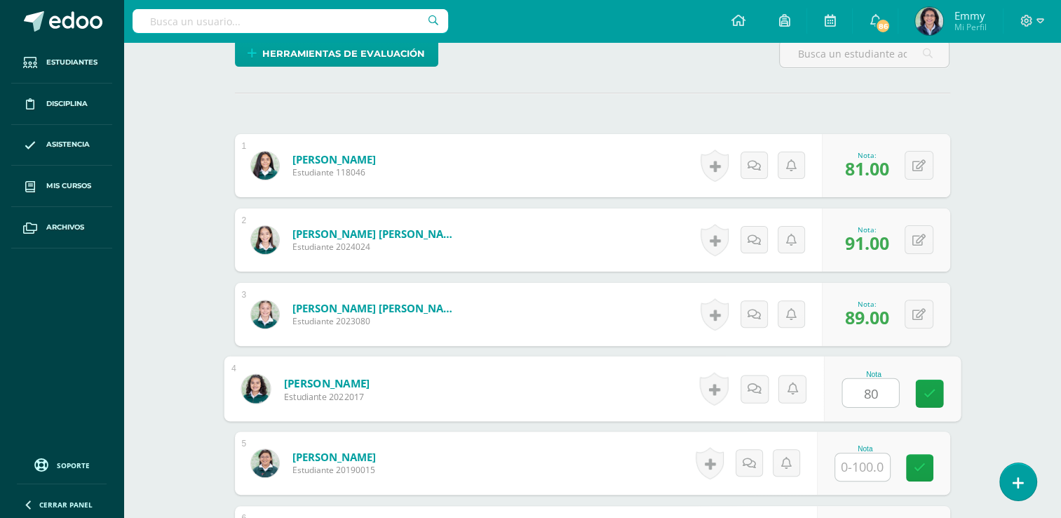
type input "80"
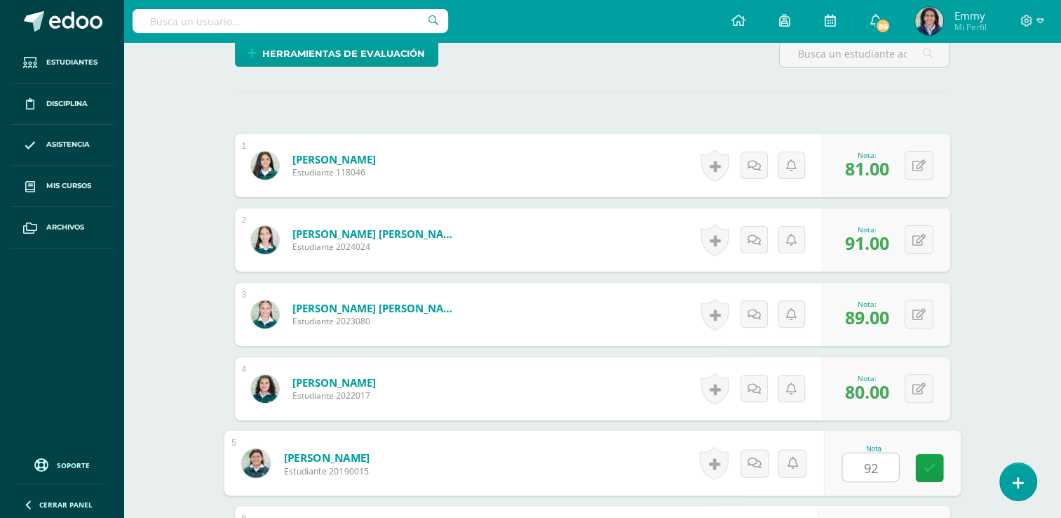
type input "92"
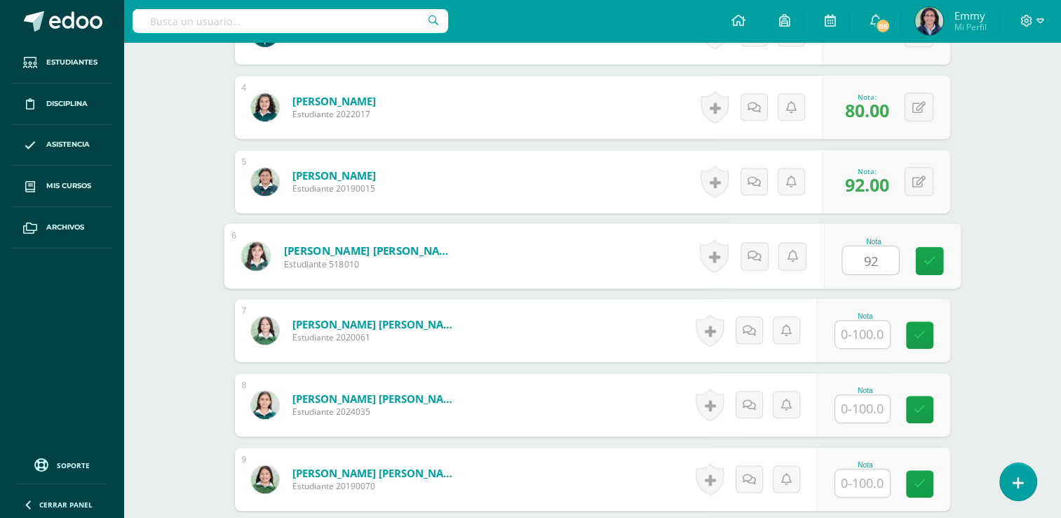
type input "92"
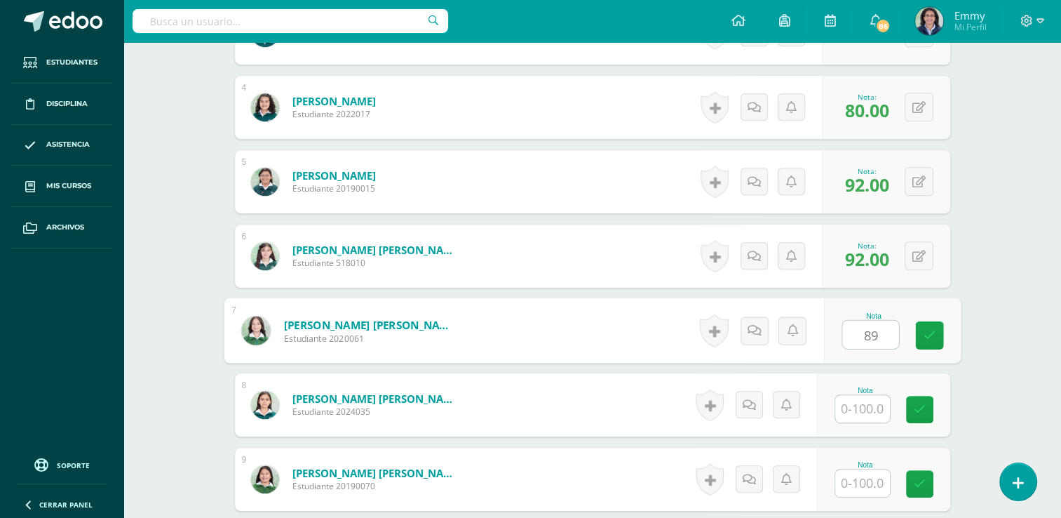
type input "89"
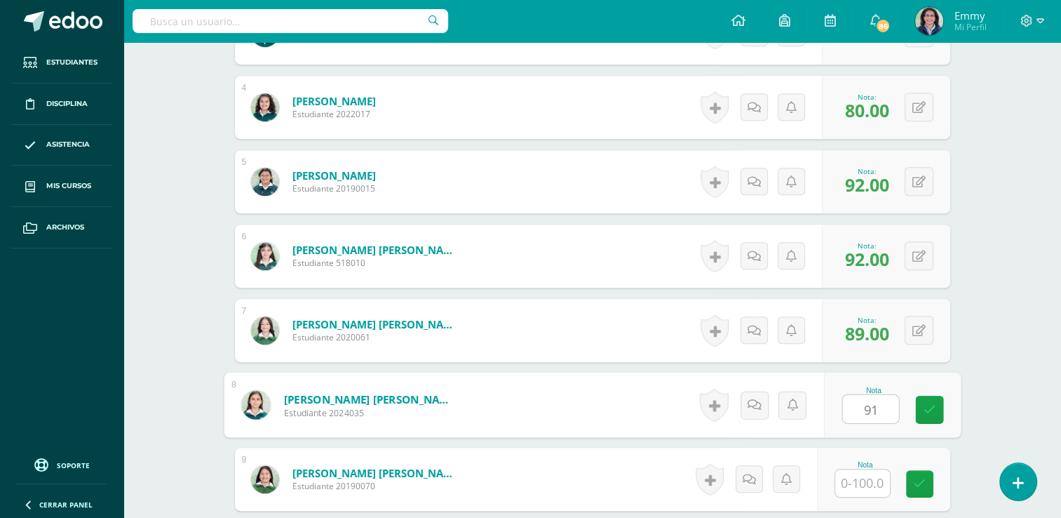
type input "91"
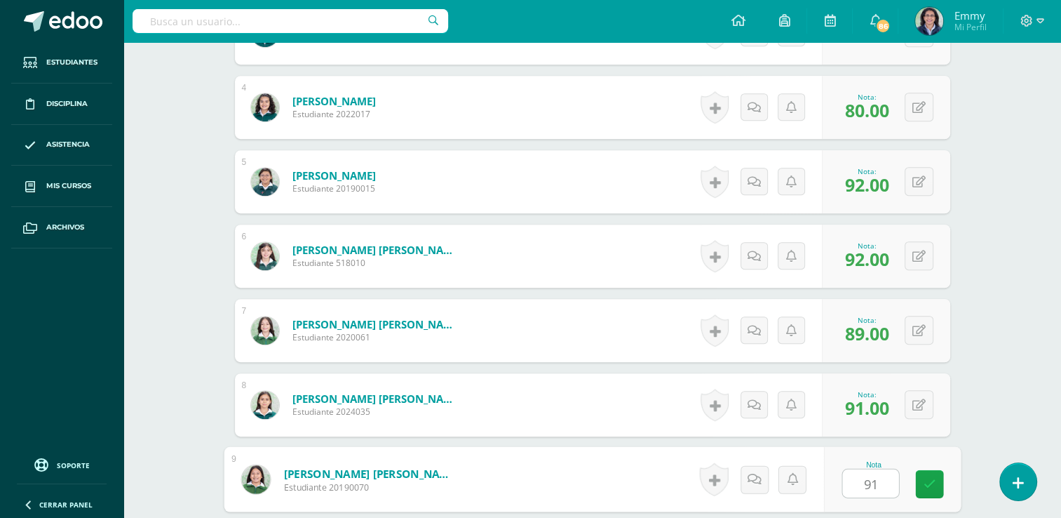
type input "91"
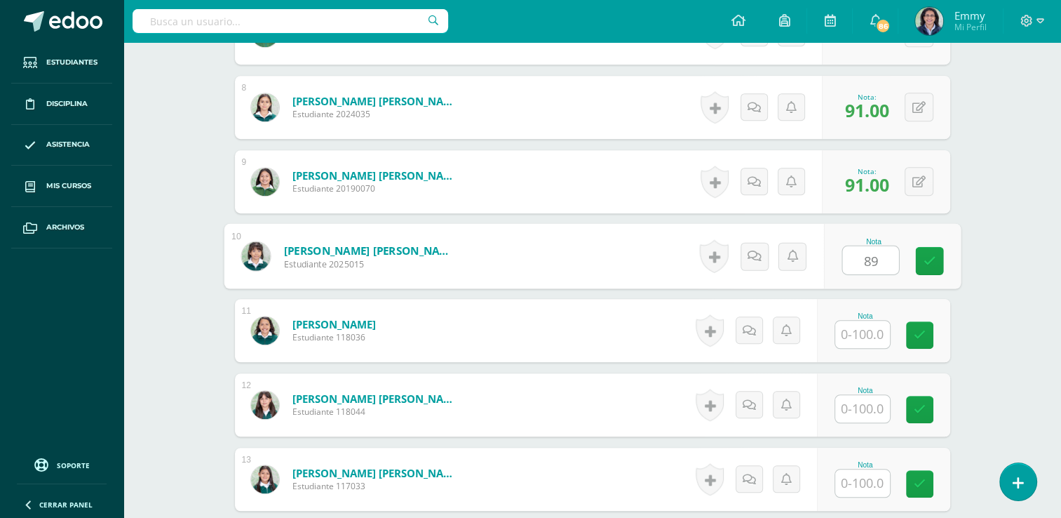
type input "89"
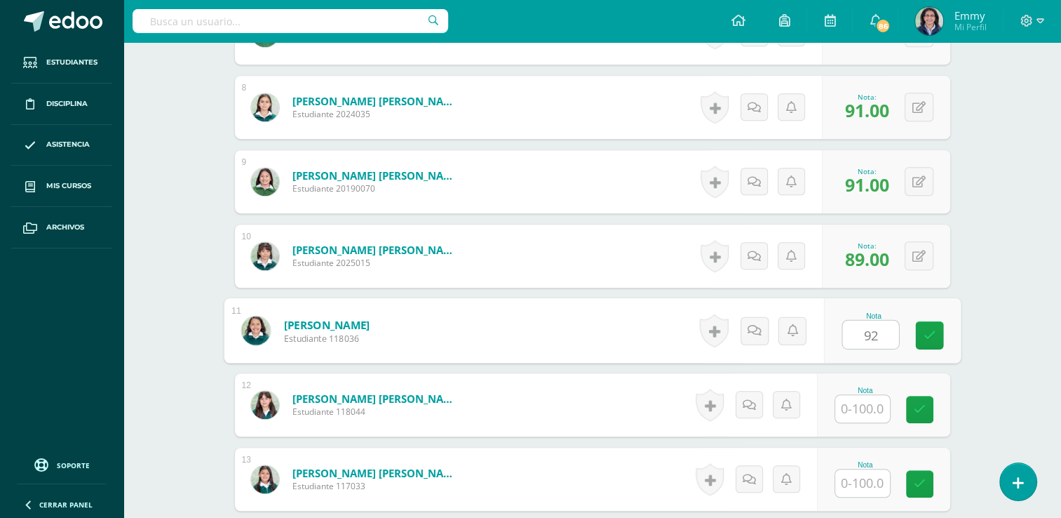
type input "92"
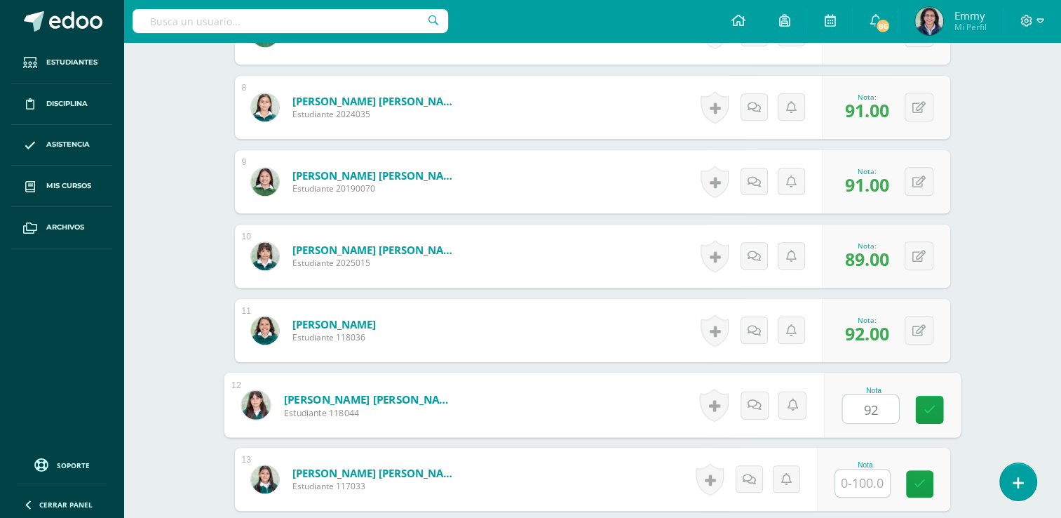
type input "92"
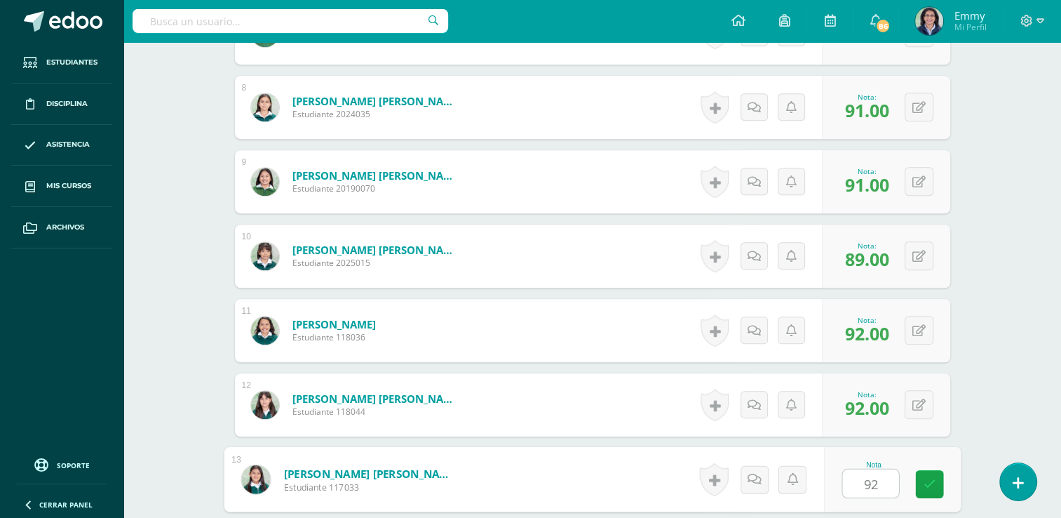
type input "92"
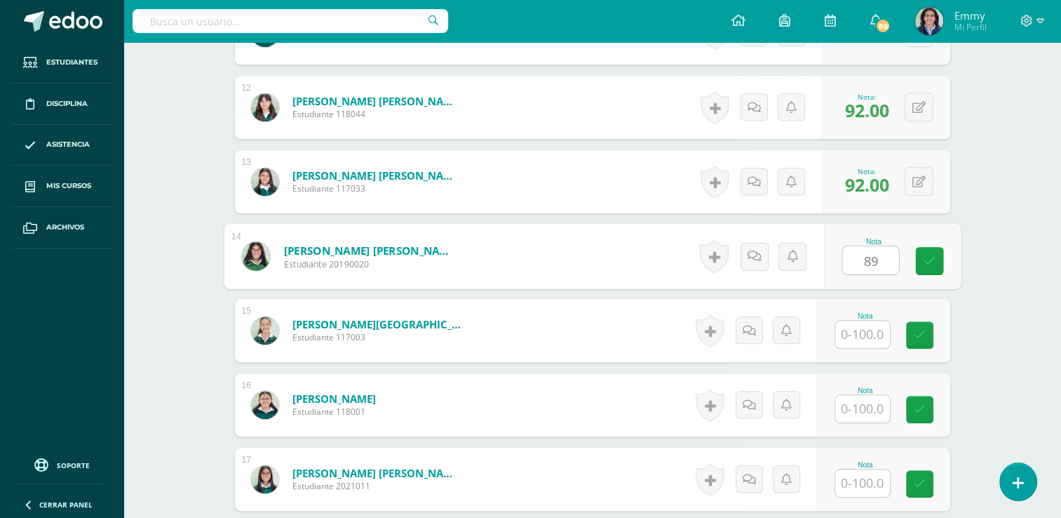
type input "89"
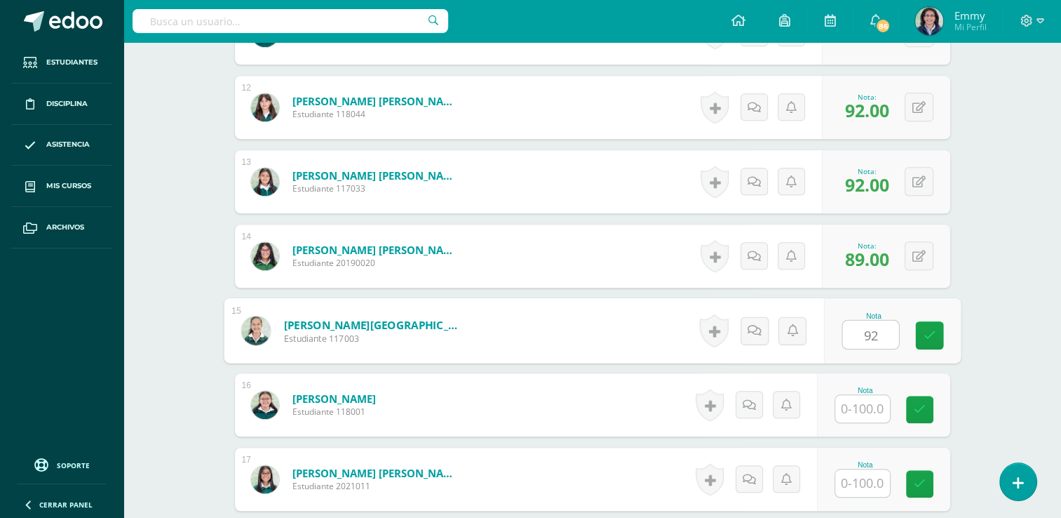
type input "92"
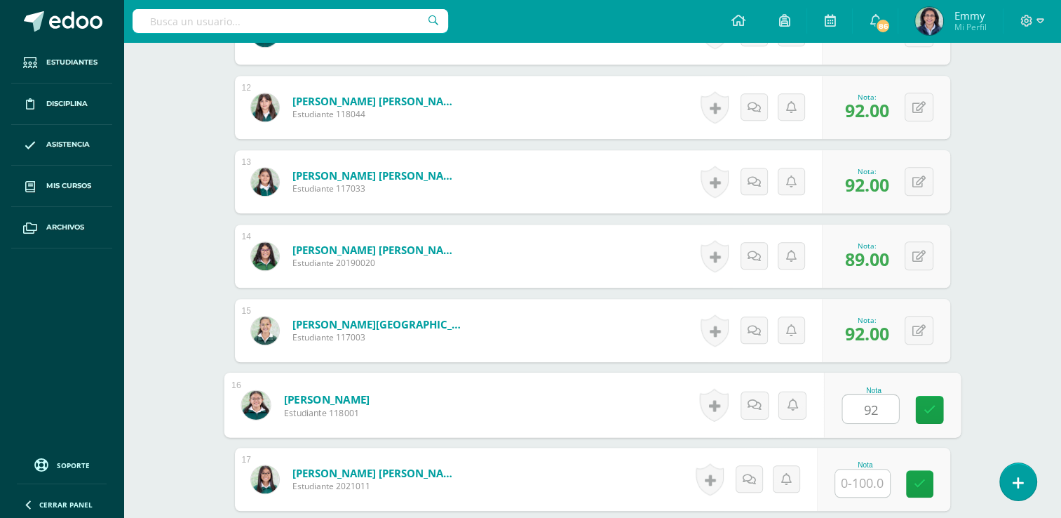
type input "92"
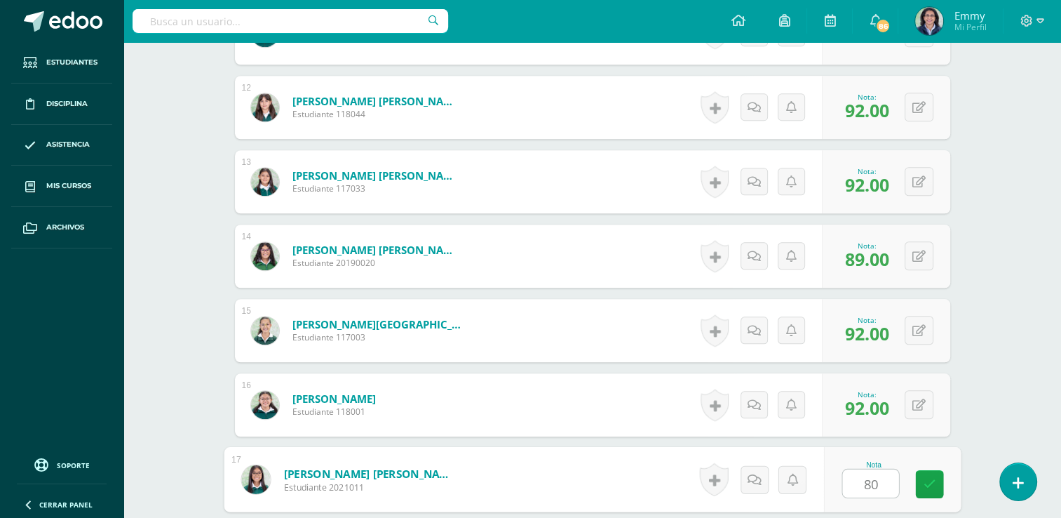
type input "80"
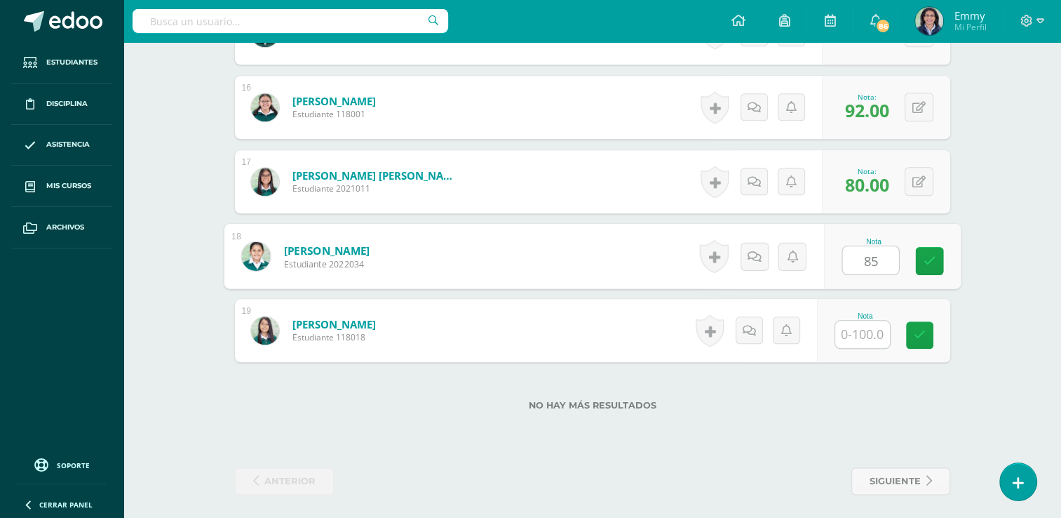
type input "85"
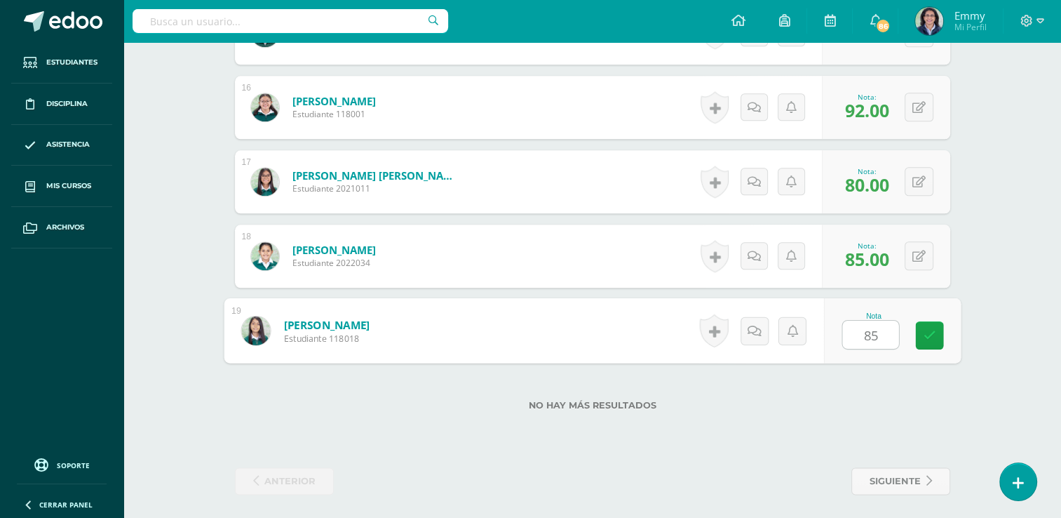
type input "85"
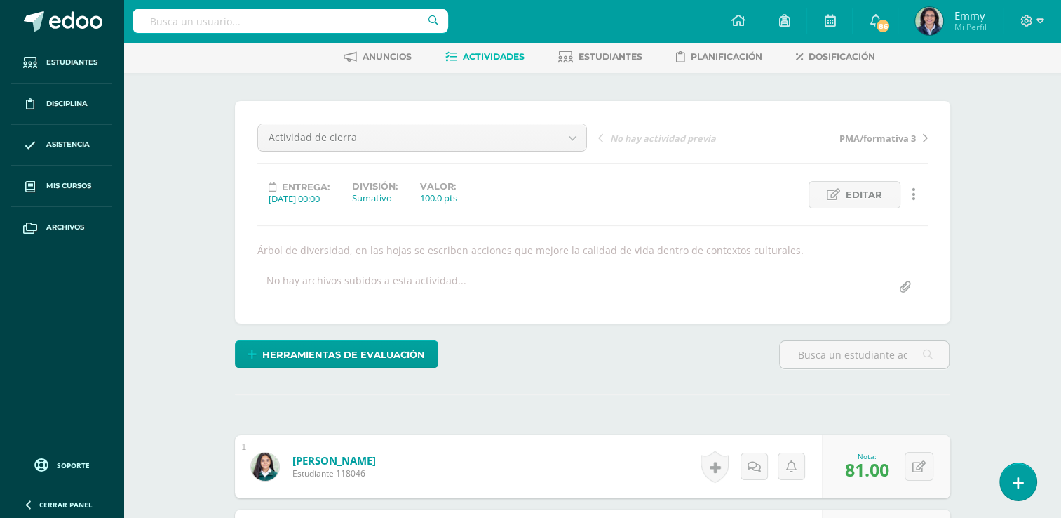
scroll to position [0, 0]
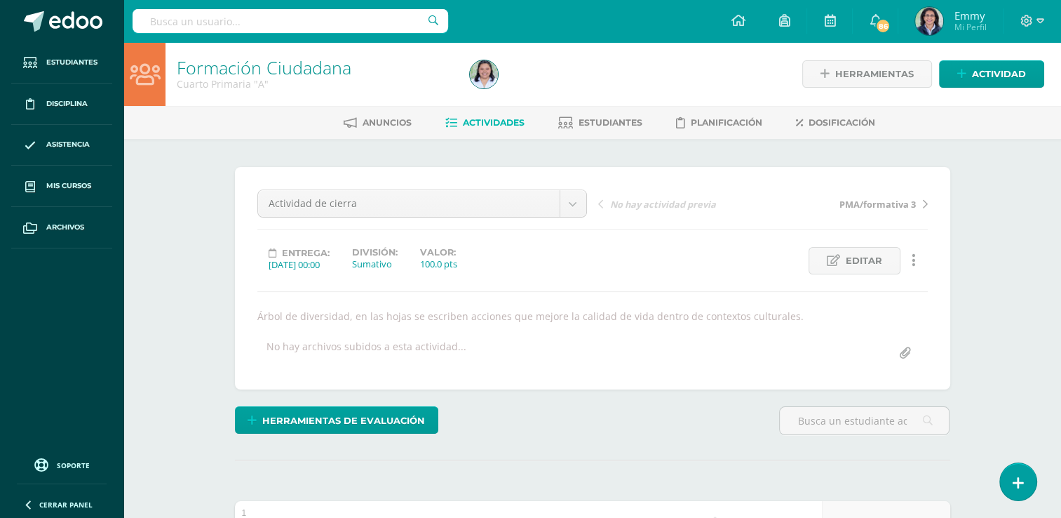
click at [506, 100] on div at bounding box center [613, 74] width 299 height 64
click at [491, 108] on div "Anuncios Actividades Estudiantes Planificación Dosificación" at bounding box center [609, 122] width 972 height 33
click at [487, 112] on link "Actividades" at bounding box center [484, 123] width 79 height 22
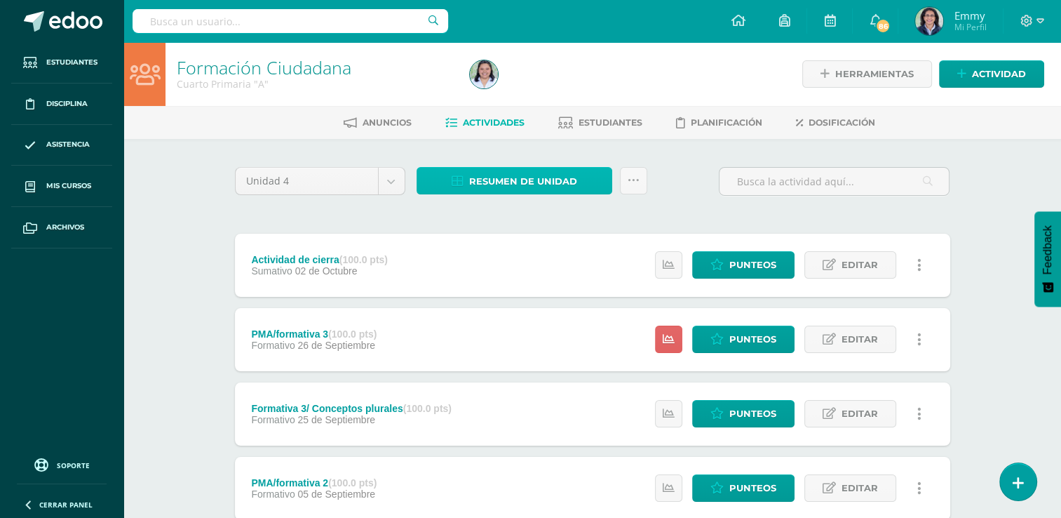
click at [530, 177] on span "Resumen de unidad" at bounding box center [523, 181] width 108 height 26
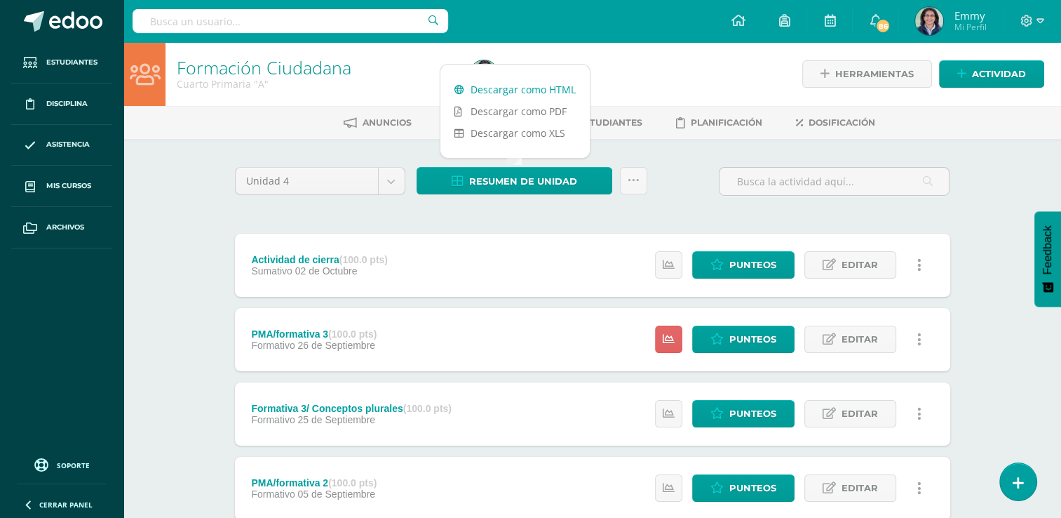
click at [535, 86] on link "Descargar como HTML" at bounding box center [515, 90] width 149 height 22
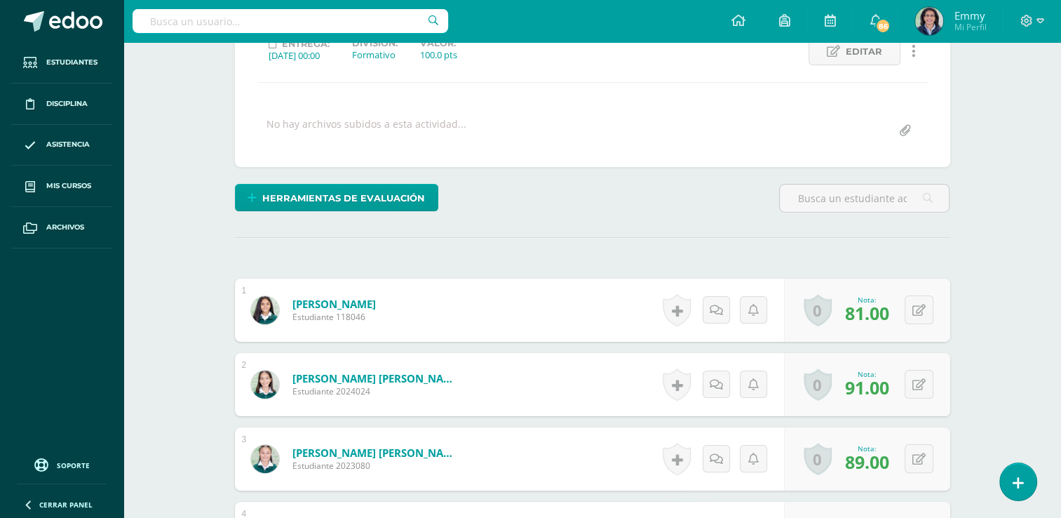
scroll to position [210, 0]
click at [913, 300] on div "0 [GEOGRAPHIC_DATA] Logros obtenidos Aún no hay logros agregados Nota: 81.00" at bounding box center [875, 309] width 171 height 65
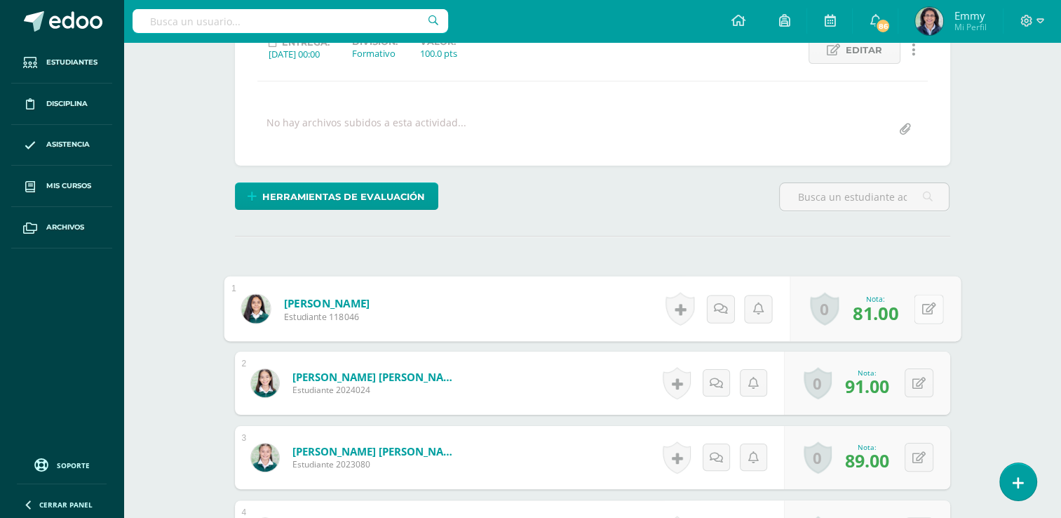
click at [913, 300] on div "0 [GEOGRAPHIC_DATA] Logros obtenidos Aún no hay logros agregados Nota: 81.00" at bounding box center [875, 308] width 171 height 65
drag, startPoint x: 913, startPoint y: 300, endPoint x: 923, endPoint y: 303, distance: 10.2
click at [923, 303] on icon at bounding box center [929, 308] width 14 height 12
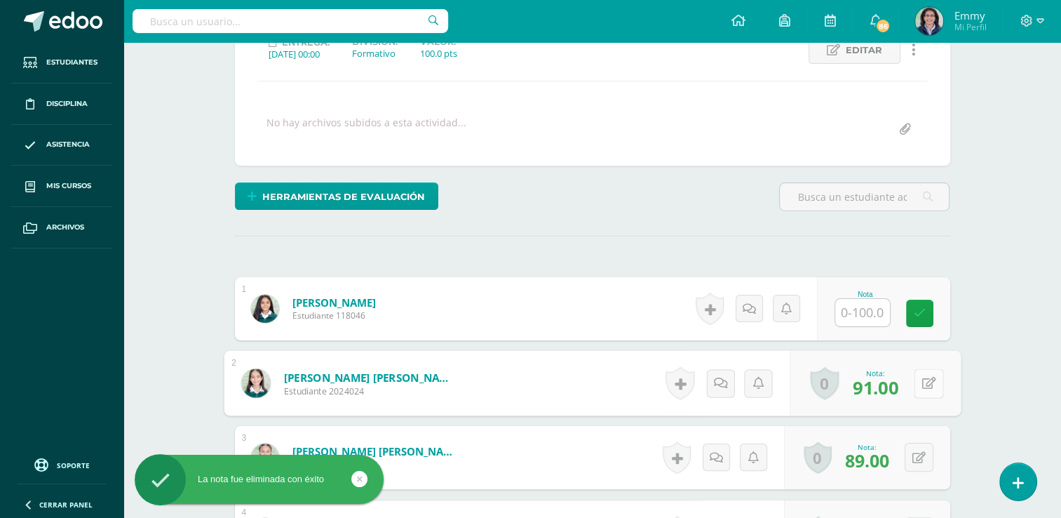
click at [917, 382] on button at bounding box center [928, 382] width 29 height 29
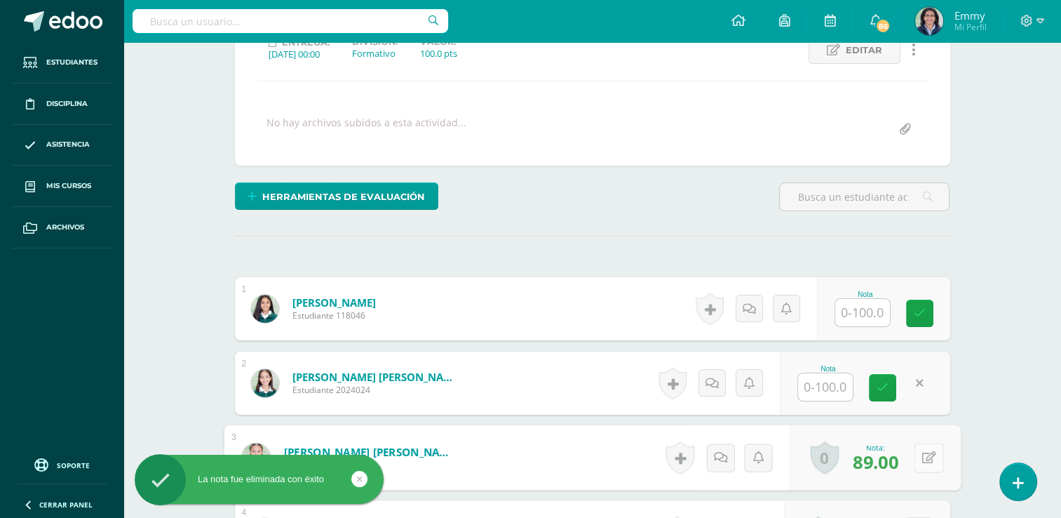
click at [918, 443] on button at bounding box center [928, 457] width 29 height 29
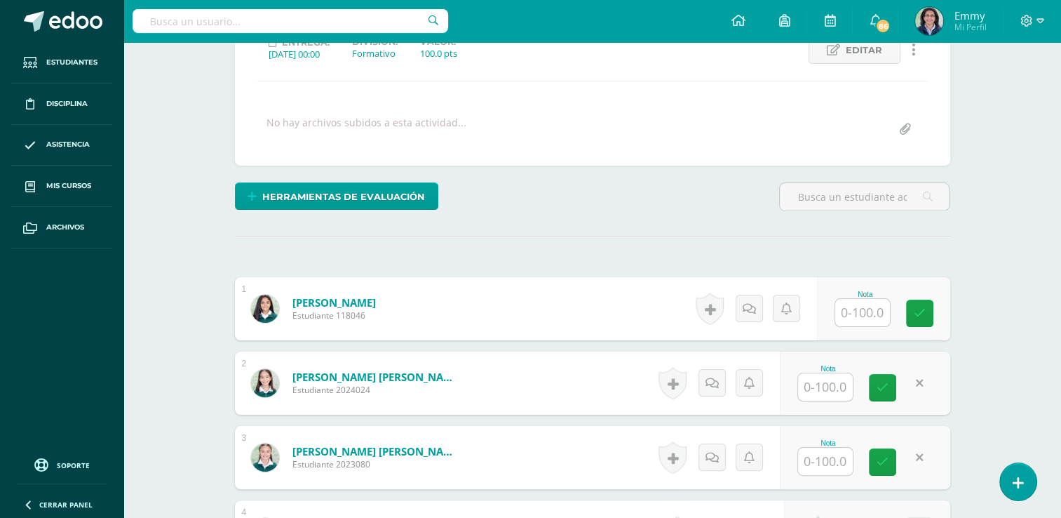
drag, startPoint x: 1055, startPoint y: 159, endPoint x: 1064, endPoint y: 226, distance: 68.0
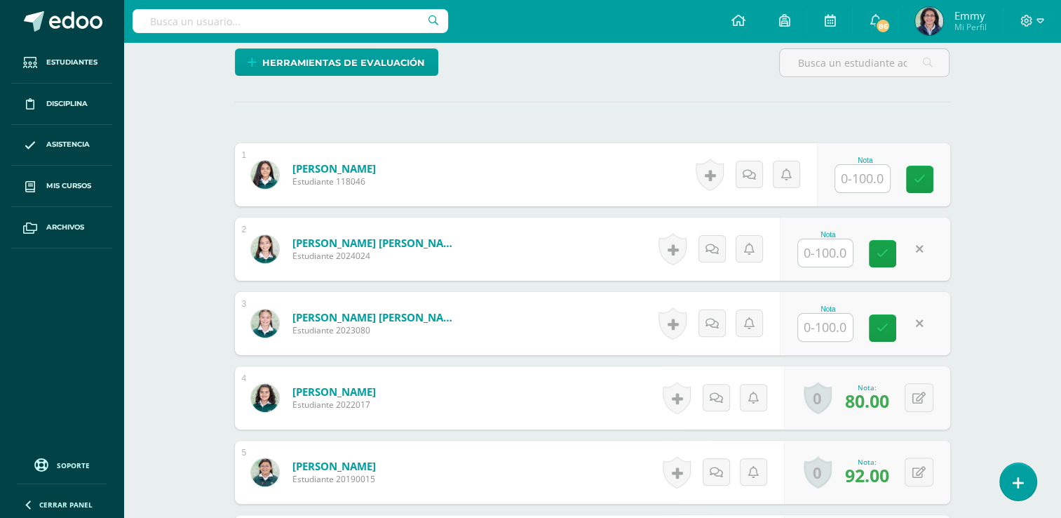
scroll to position [354, 0]
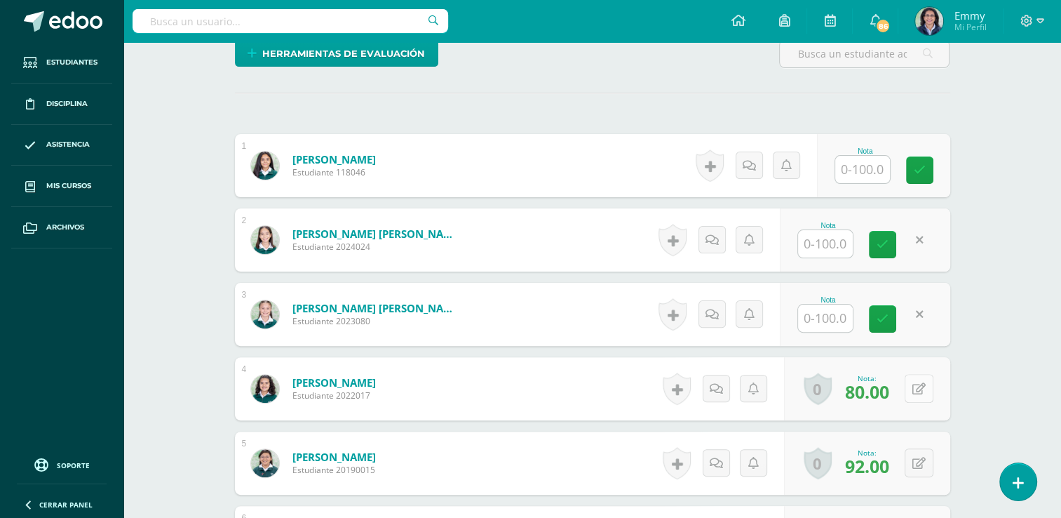
click at [915, 376] on button at bounding box center [919, 388] width 29 height 29
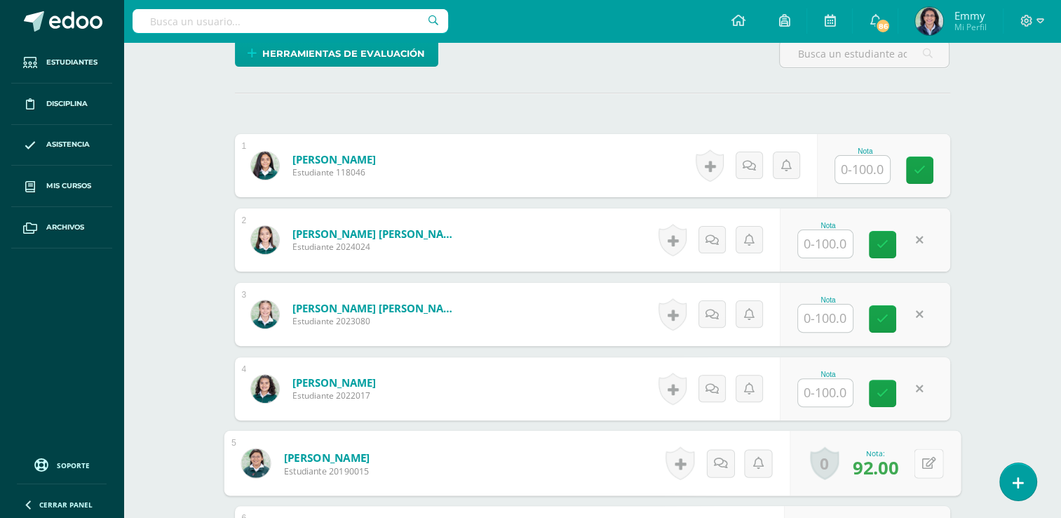
click at [916, 457] on button at bounding box center [928, 462] width 29 height 29
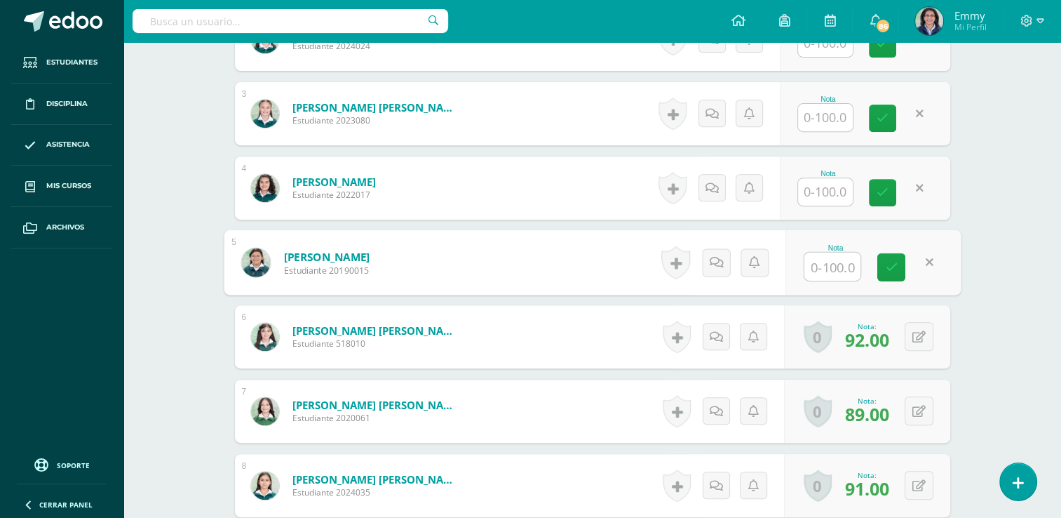
scroll to position [578, 0]
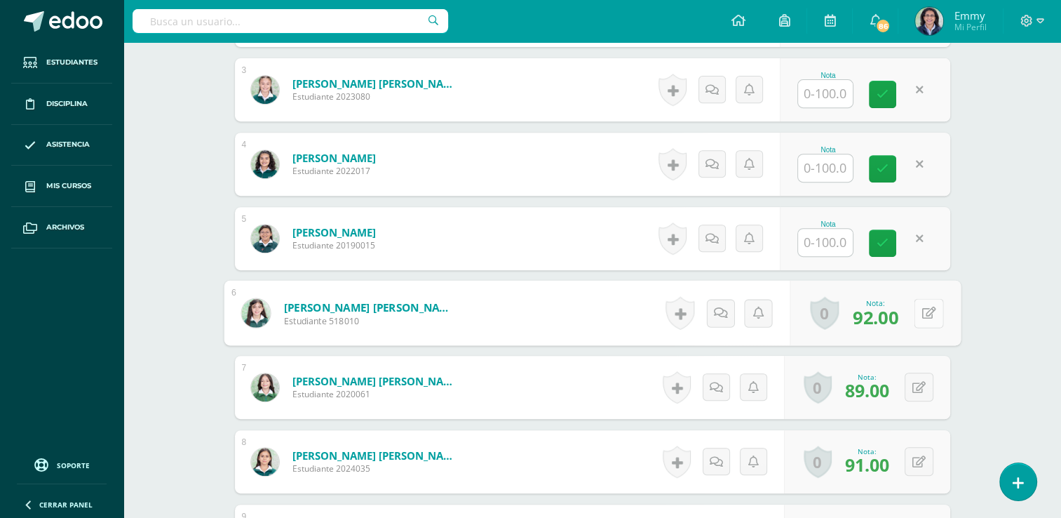
click at [918, 300] on button at bounding box center [928, 312] width 29 height 29
click at [913, 382] on div "0 Logros Logros obtenidos Aún no hay logros agregados Nota: 89.00" at bounding box center [867, 387] width 166 height 63
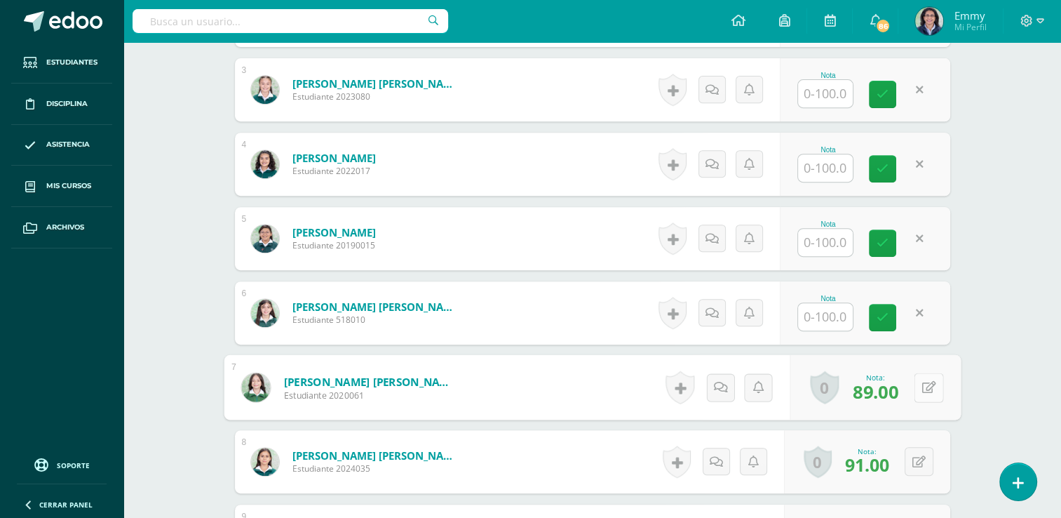
click at [918, 379] on button at bounding box center [928, 387] width 29 height 29
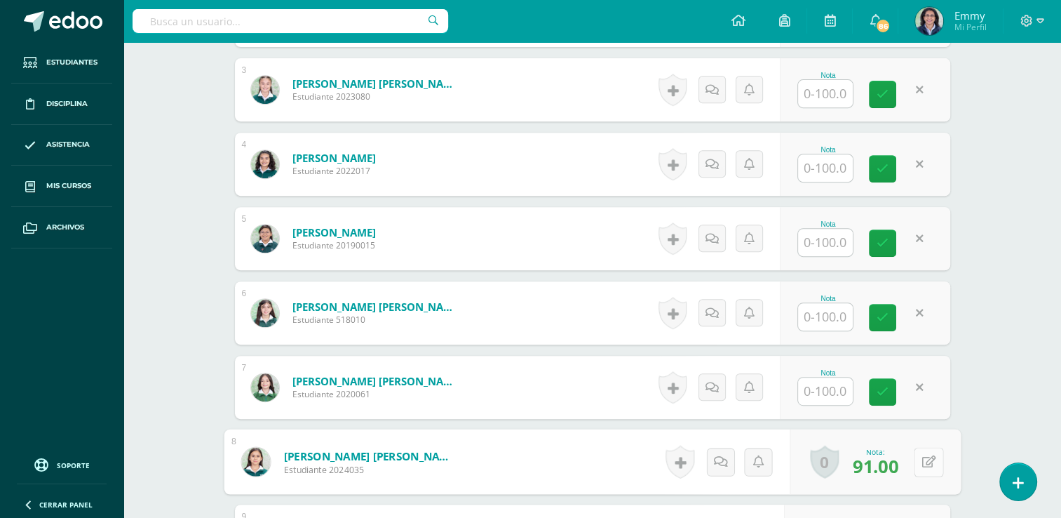
click at [911, 453] on div "0 Logros Logros obtenidos Aún no hay logros agregados Nota: 91.00" at bounding box center [875, 461] width 171 height 65
click at [923, 447] on button at bounding box center [928, 461] width 29 height 29
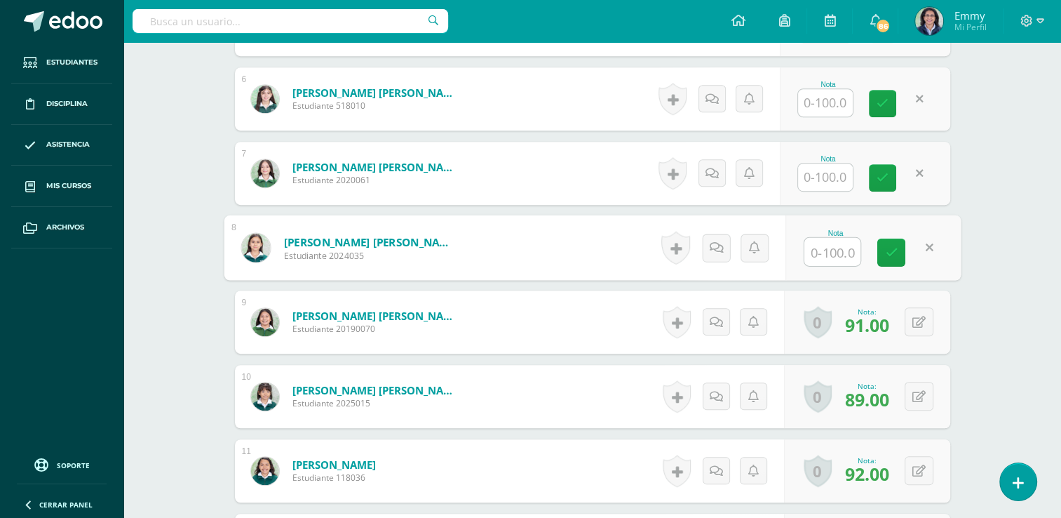
scroll to position [828, 0]
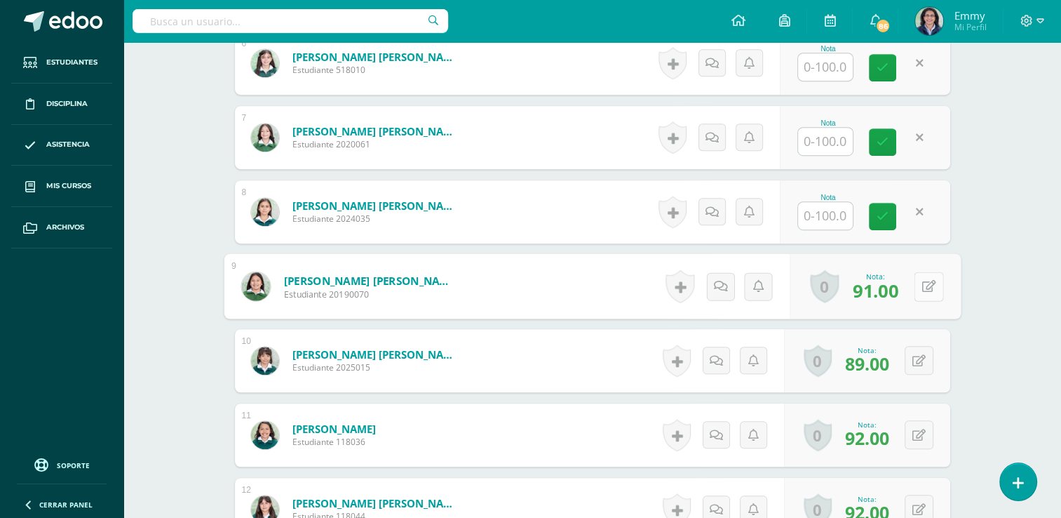
click at [910, 279] on div "0 Logros Logros obtenidos Aún no hay logros agregados Nota: 91.00" at bounding box center [875, 286] width 171 height 65
click at [919, 279] on button at bounding box center [928, 286] width 29 height 29
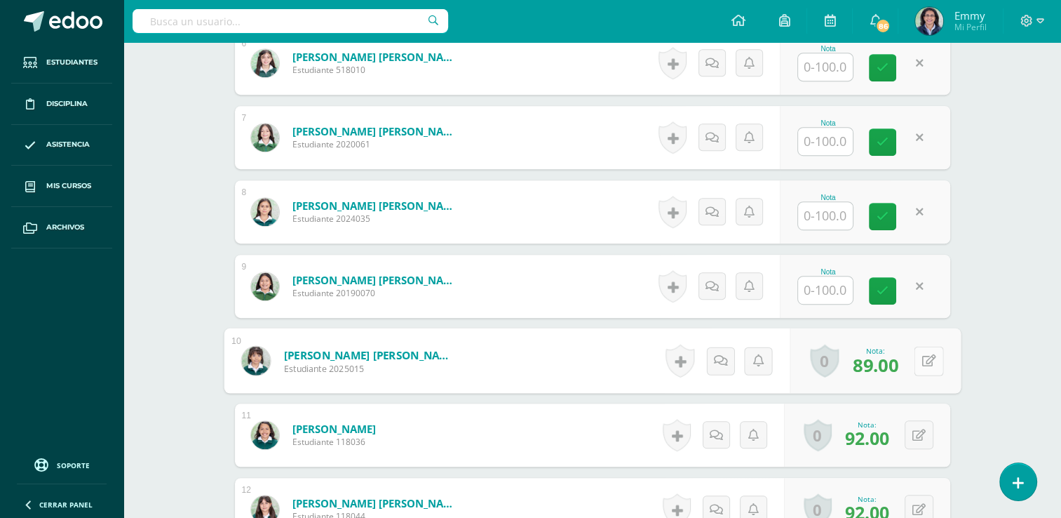
click at [912, 358] on div "0 Logros Logros obtenidos Aún no hay logros agregados Nota: 89.00" at bounding box center [875, 360] width 171 height 65
click at [925, 347] on button at bounding box center [928, 360] width 29 height 29
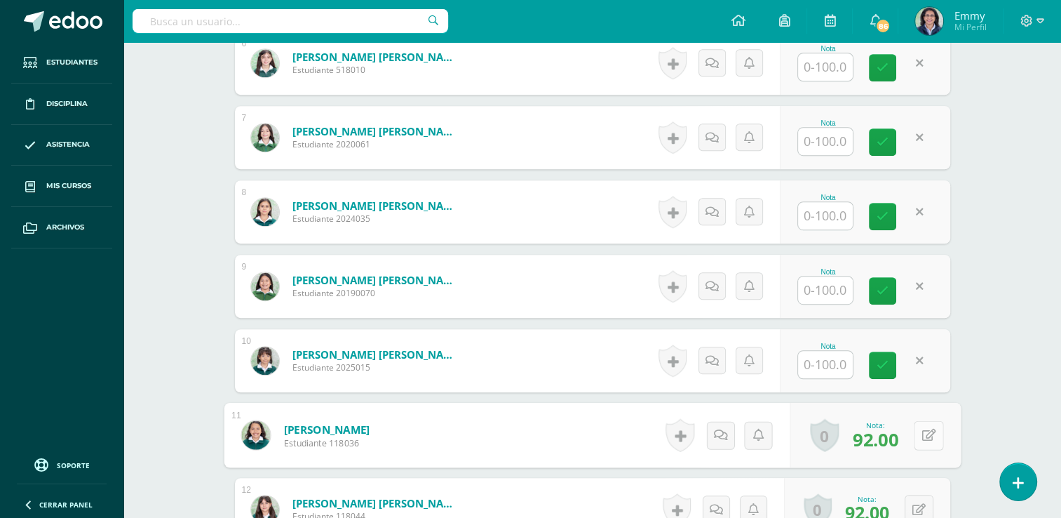
click at [915, 421] on button at bounding box center [928, 434] width 29 height 29
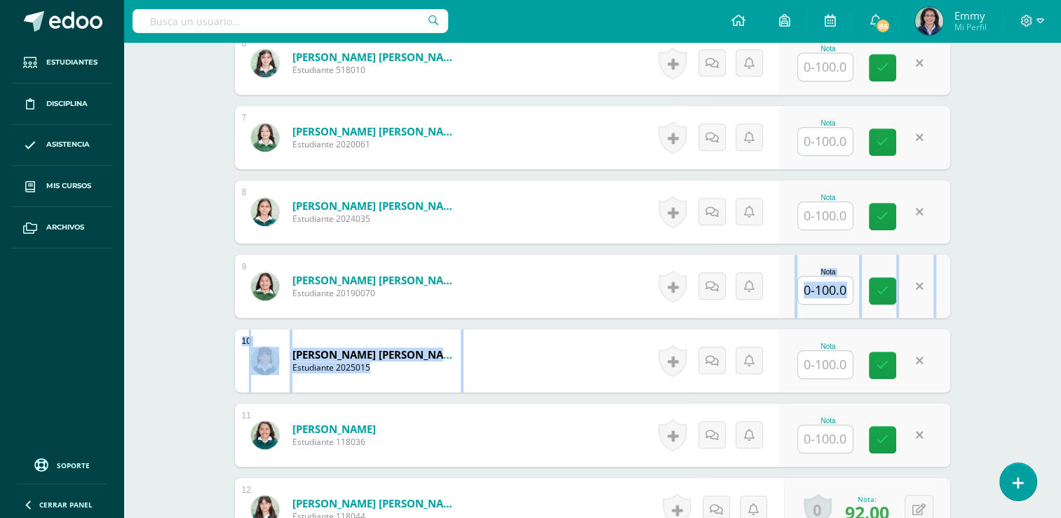
drag, startPoint x: 1059, startPoint y: 277, endPoint x: 1065, endPoint y: 366, distance: 89.3
click at [1061, 366] on html "La nota fue eliminada con éxito Estudiantes Disciplina Asistencia Mis cursos Ar…" at bounding box center [530, 197] width 1061 height 2050
click at [1031, 306] on div "Formación Ciudadana Cuarto Primaria "A" Herramientas Detalle de asistencias Act…" at bounding box center [592, 218] width 938 height 2008
drag, startPoint x: 1059, startPoint y: 272, endPoint x: 1068, endPoint y: 352, distance: 80.5
click at [1061, 352] on html "La nota fue eliminada con éxito Estudiantes Disciplina Asistencia Mis cursos Ar…" at bounding box center [530, 197] width 1061 height 2050
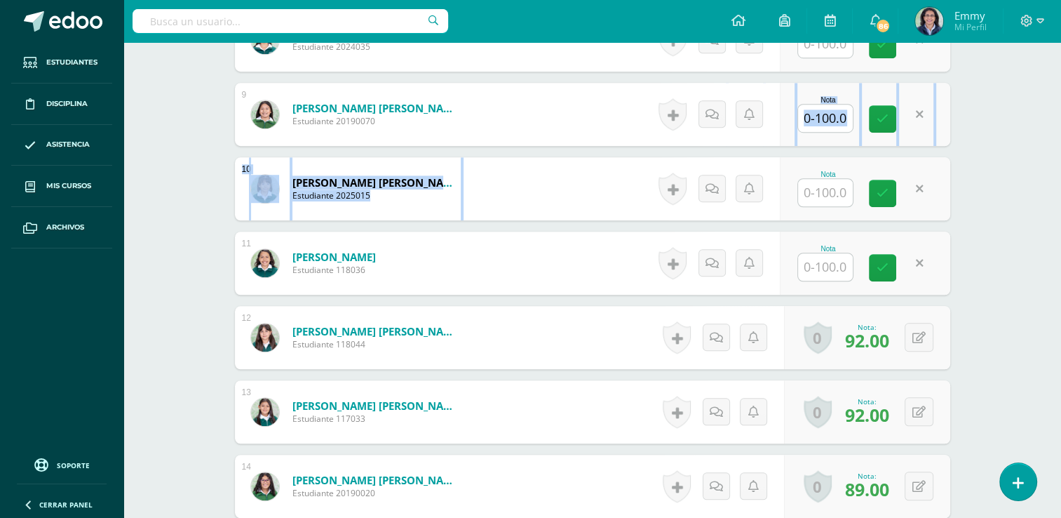
scroll to position [1050, 0]
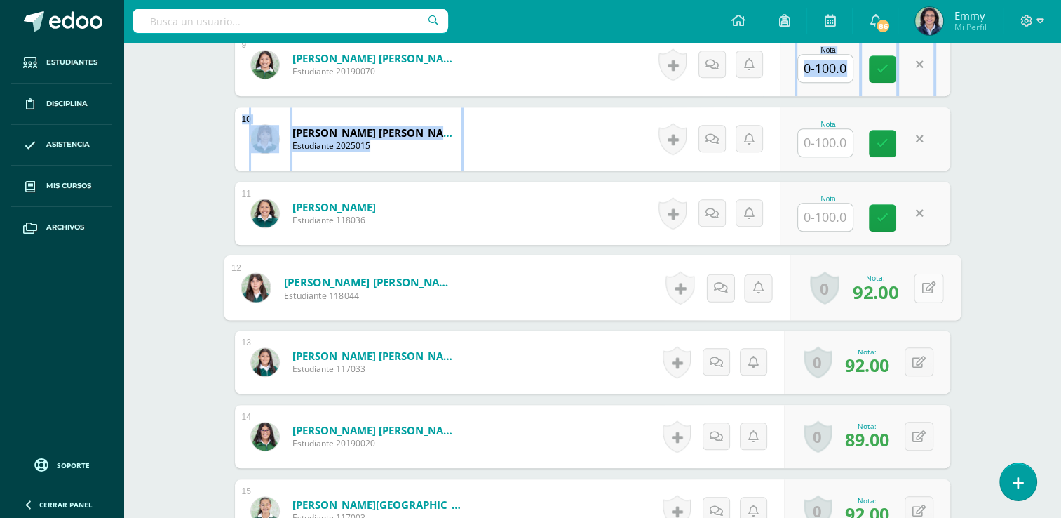
click at [912, 279] on div "0 Logros Logros obtenidos Aún no hay logros agregados Nota: 92.00" at bounding box center [875, 287] width 171 height 65
click at [931, 282] on icon at bounding box center [929, 287] width 14 height 12
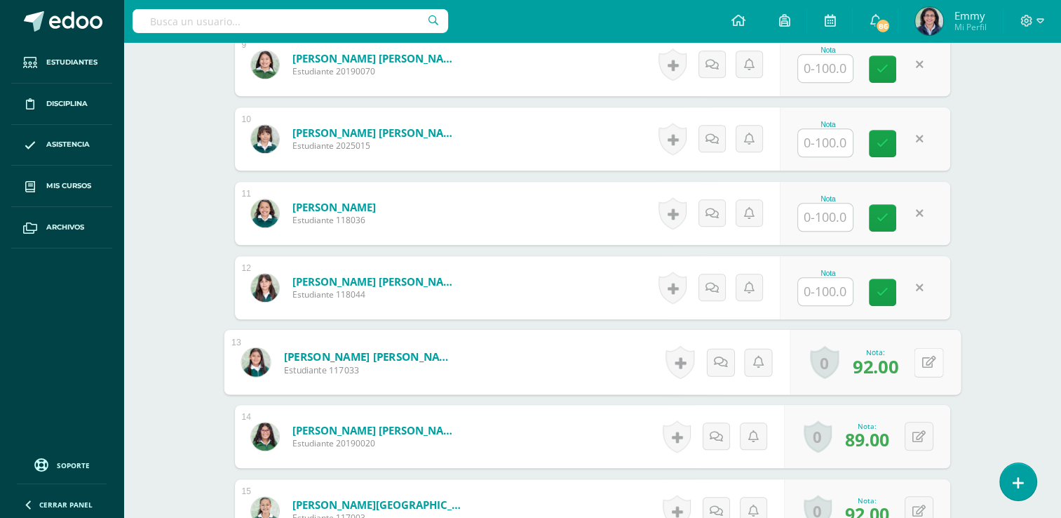
click at [922, 349] on button at bounding box center [928, 361] width 29 height 29
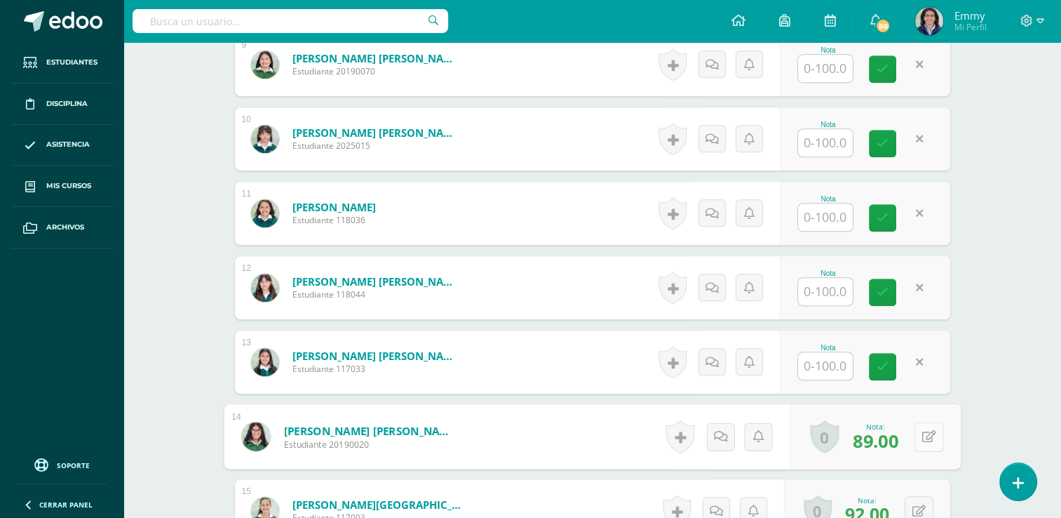
click at [922, 425] on button at bounding box center [928, 436] width 29 height 29
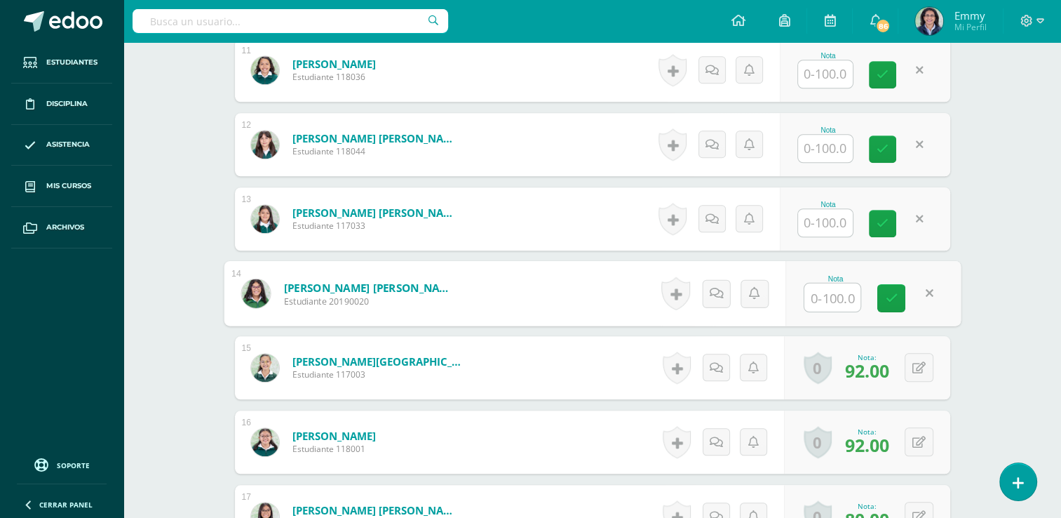
scroll to position [1257, 0]
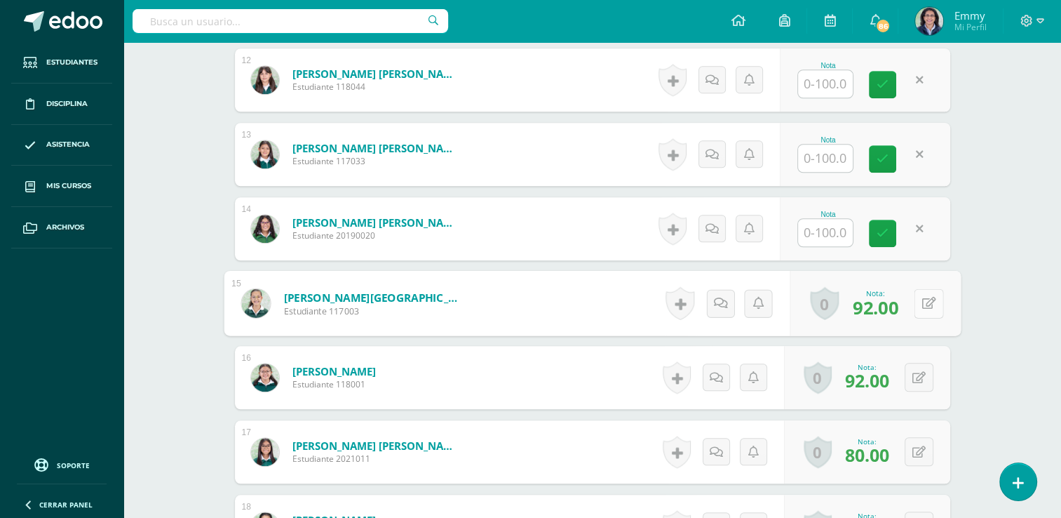
click at [914, 300] on button at bounding box center [928, 302] width 29 height 29
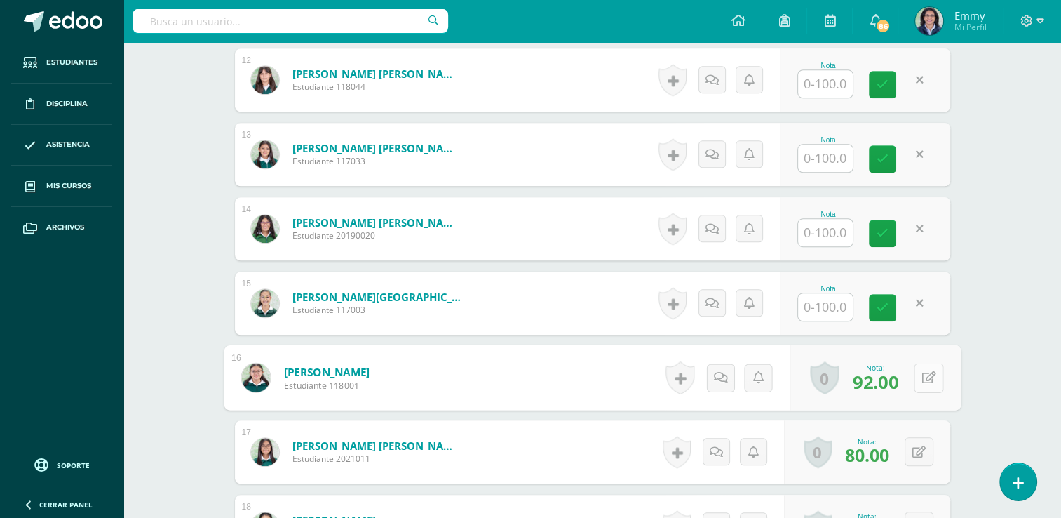
click at [917, 368] on button at bounding box center [928, 377] width 29 height 29
click at [918, 444] on button at bounding box center [919, 451] width 29 height 29
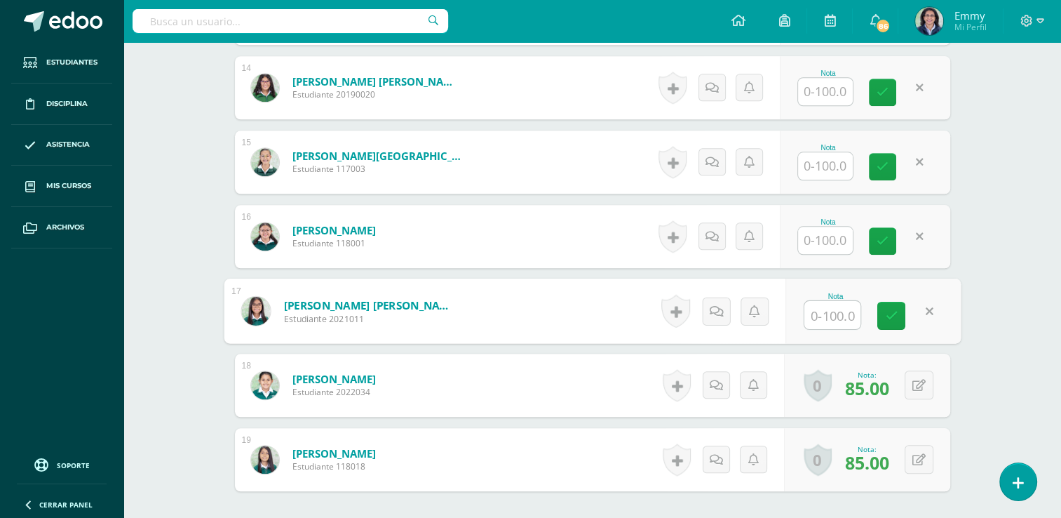
scroll to position [1457, 0]
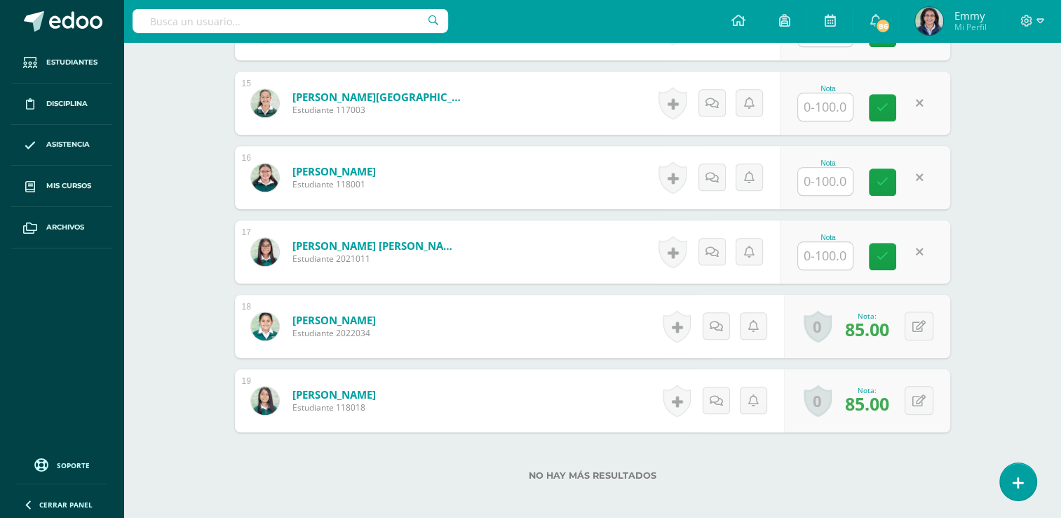
click at [904, 323] on div "0 Logros Logros obtenidos Aún no hay logros agregados Nota: 85.00" at bounding box center [867, 326] width 166 height 63
click at [912, 321] on div "0 Logros Logros obtenidos Aún no hay logros agregados Nota: 85.00" at bounding box center [867, 326] width 166 height 63
click at [932, 316] on button at bounding box center [928, 325] width 29 height 29
click at [902, 397] on div "0 Logros Logros obtenidos Aún no hay logros agregados Nota: 85.00" at bounding box center [867, 400] width 166 height 63
click at [915, 387] on button at bounding box center [928, 400] width 29 height 29
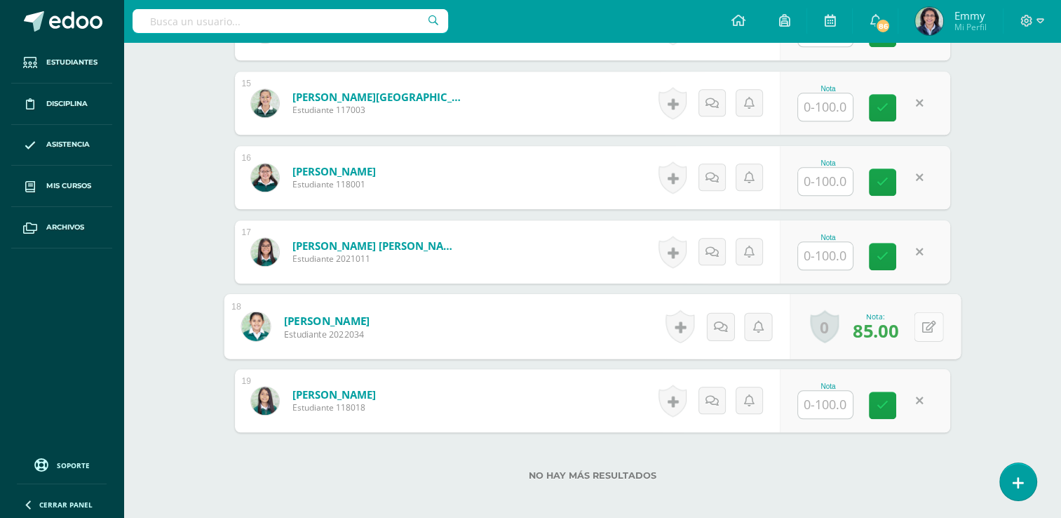
click at [916, 314] on button at bounding box center [928, 325] width 29 height 29
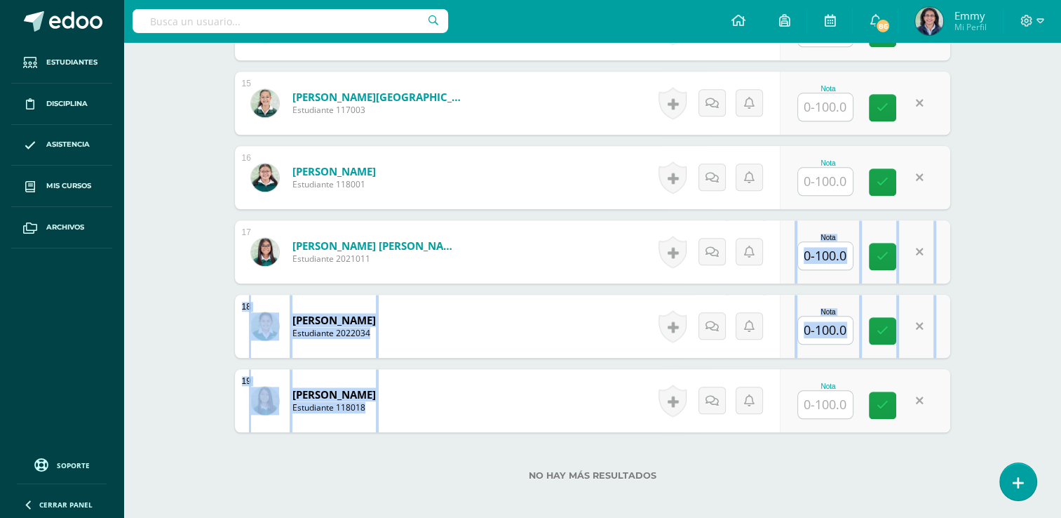
drag, startPoint x: 1053, startPoint y: 380, endPoint x: 1071, endPoint y: 222, distance: 158.9
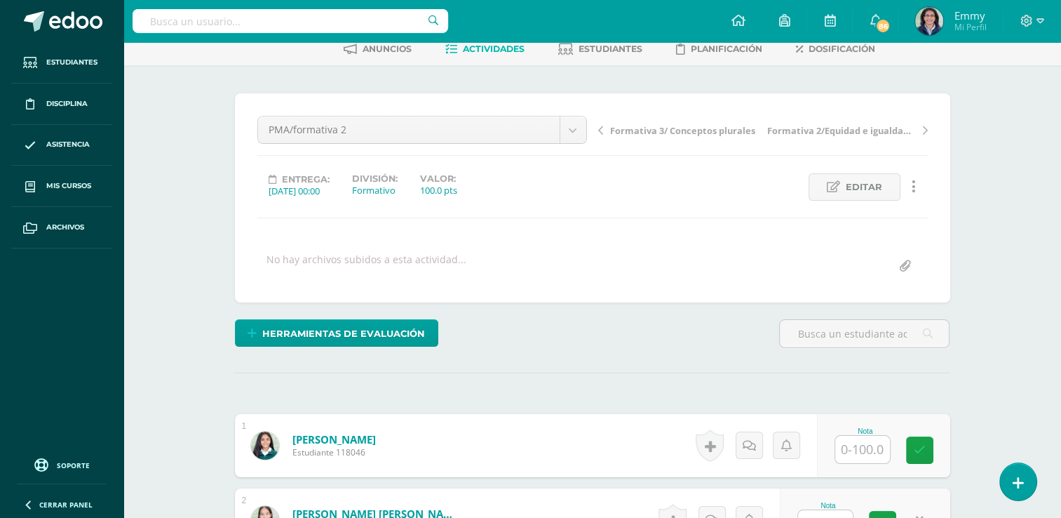
scroll to position [41, 0]
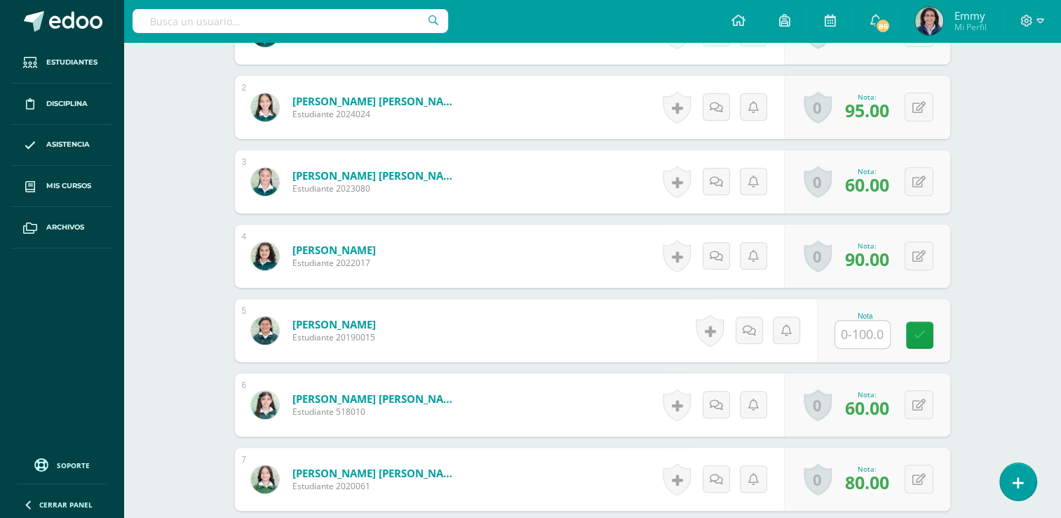
scroll to position [500, 0]
click at [873, 337] on input "text" at bounding box center [863, 334] width 55 height 27
type input "85"
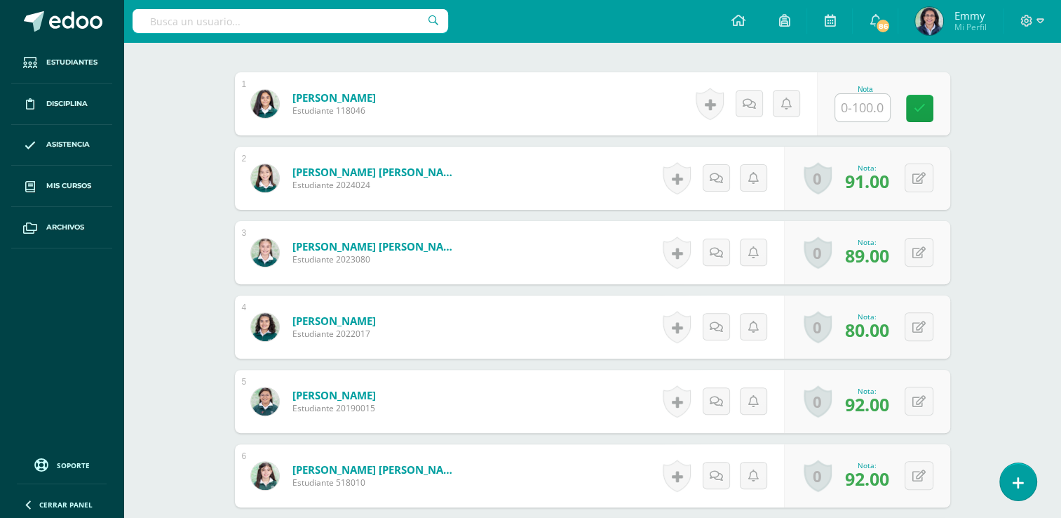
scroll to position [416, 0]
click at [855, 178] on span "91.00" at bounding box center [867, 180] width 44 height 24
click at [916, 176] on button at bounding box center [919, 177] width 29 height 29
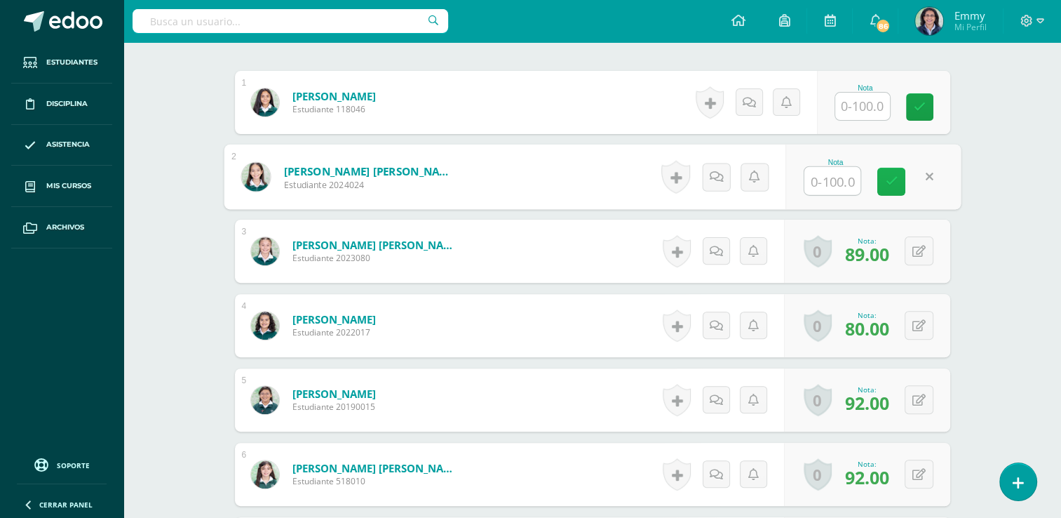
click at [888, 184] on icon at bounding box center [891, 181] width 13 height 12
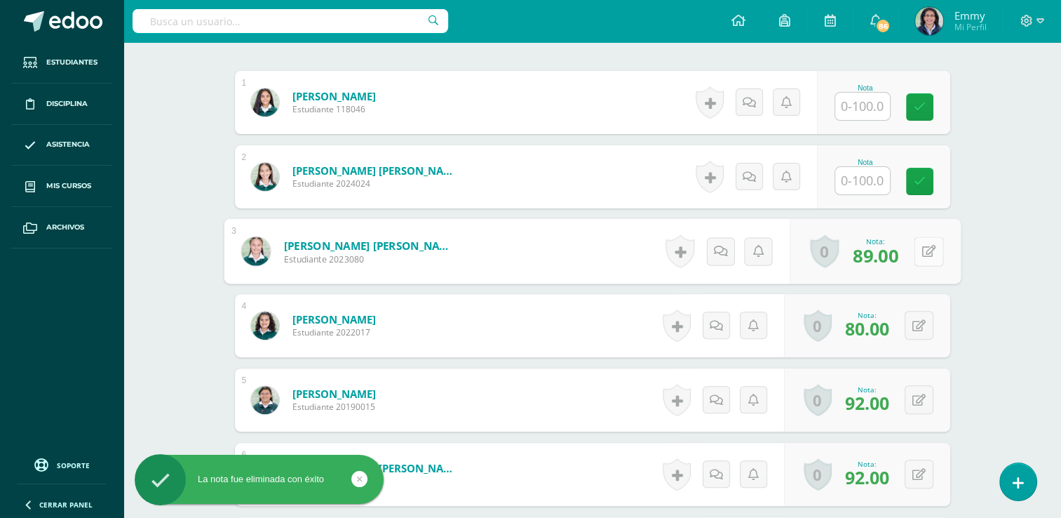
click at [922, 248] on icon at bounding box center [929, 251] width 14 height 12
click at [892, 253] on icon at bounding box center [891, 256] width 13 height 12
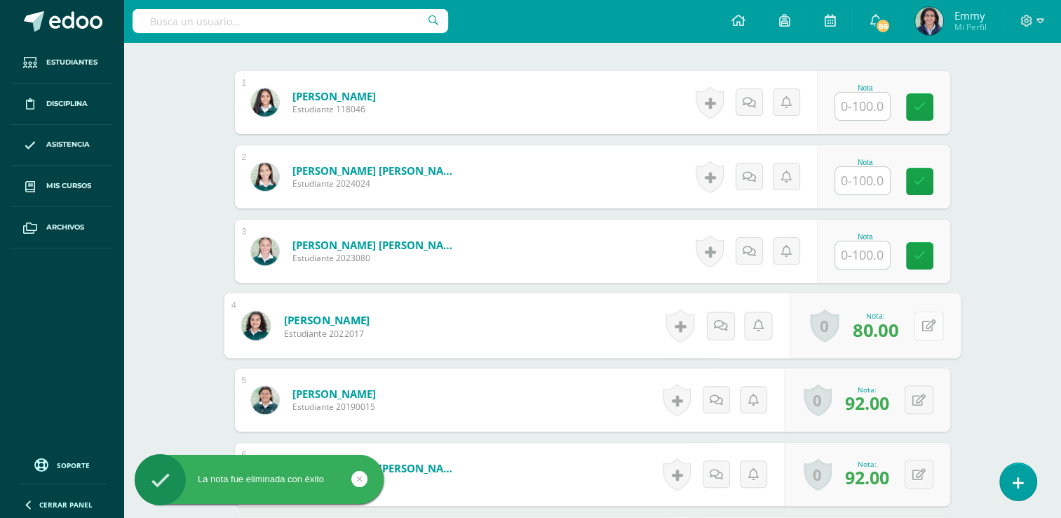
click at [918, 319] on button at bounding box center [928, 325] width 29 height 29
click at [889, 332] on icon at bounding box center [891, 330] width 13 height 12
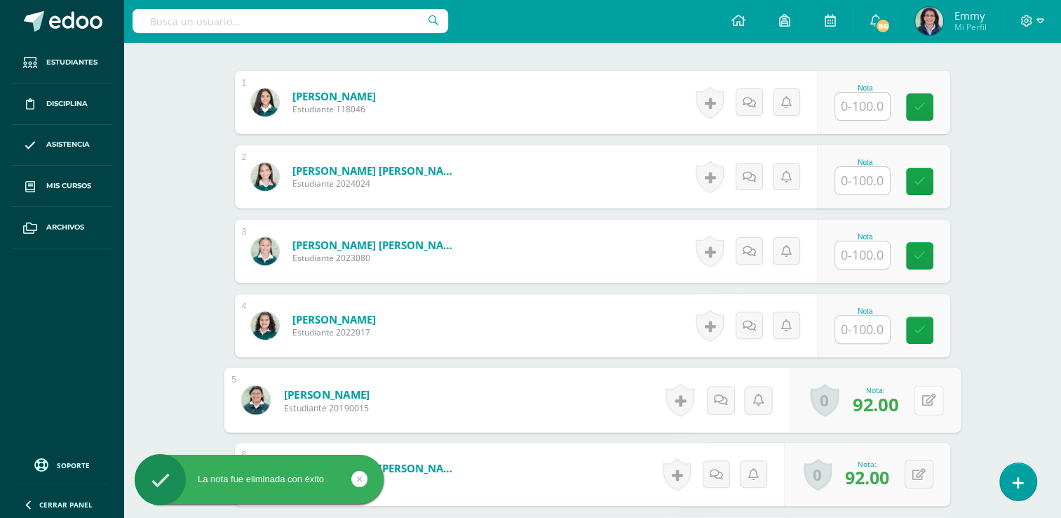
click at [922, 394] on icon at bounding box center [929, 400] width 14 height 12
drag, startPoint x: 880, startPoint y: 394, endPoint x: 892, endPoint y: 398, distance: 13.3
click at [880, 394] on link at bounding box center [892, 405] width 28 height 28
click at [893, 398] on input "text" at bounding box center [871, 404] width 56 height 28
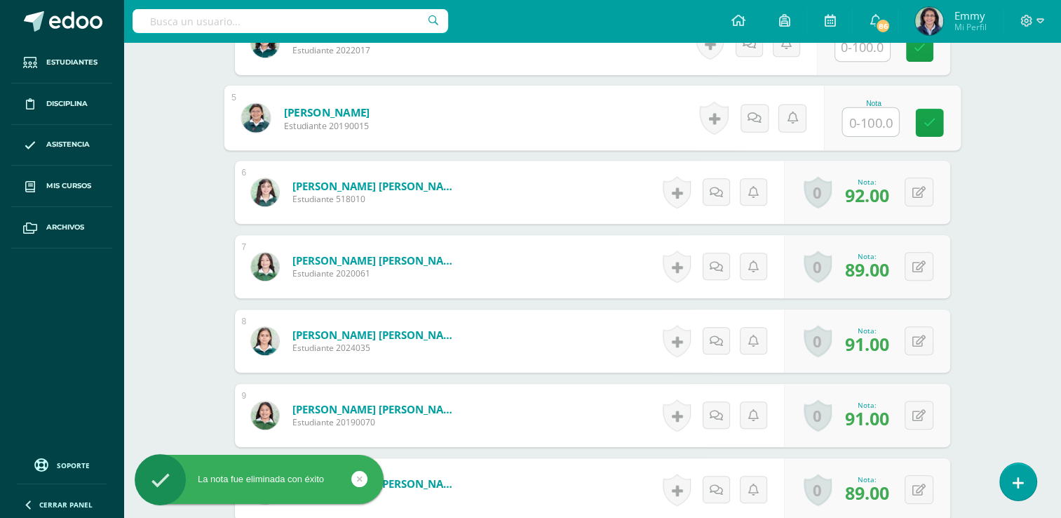
scroll to position [697, 0]
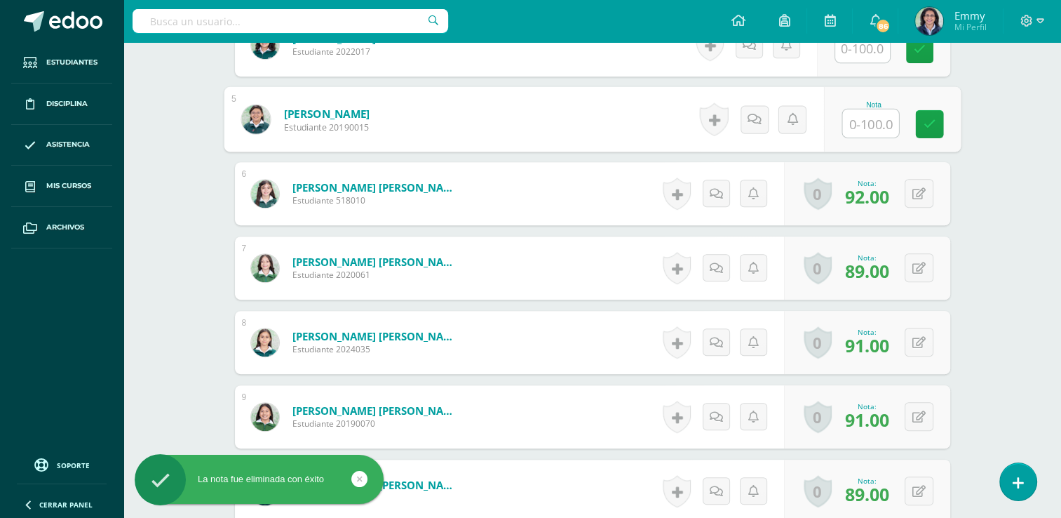
click at [869, 195] on span "92.00" at bounding box center [867, 197] width 44 height 24
click at [908, 192] on div "0 Logros Logros obtenidos Aún no hay logros agregados Nota: 92.00" at bounding box center [867, 193] width 166 height 63
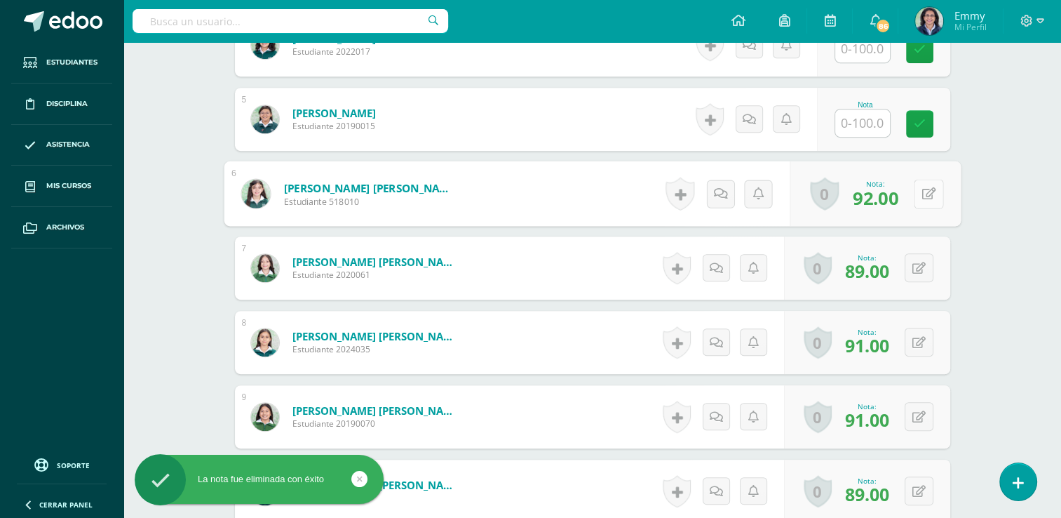
click at [924, 194] on icon at bounding box center [929, 193] width 14 height 12
drag, startPoint x: 883, startPoint y: 179, endPoint x: 894, endPoint y: 189, distance: 15.4
click at [883, 181] on div "Nota" at bounding box center [873, 193] width 175 height 65
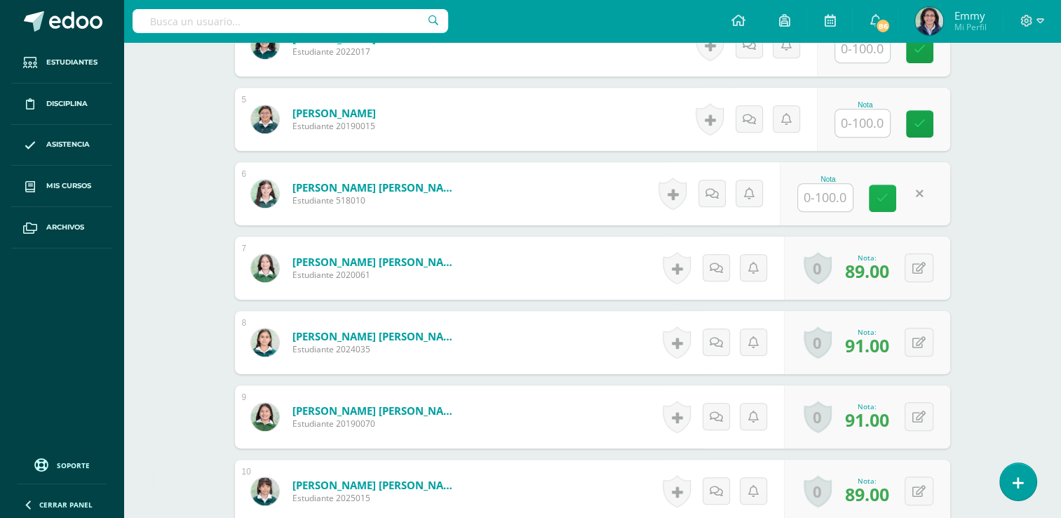
click at [892, 196] on link at bounding box center [882, 198] width 27 height 27
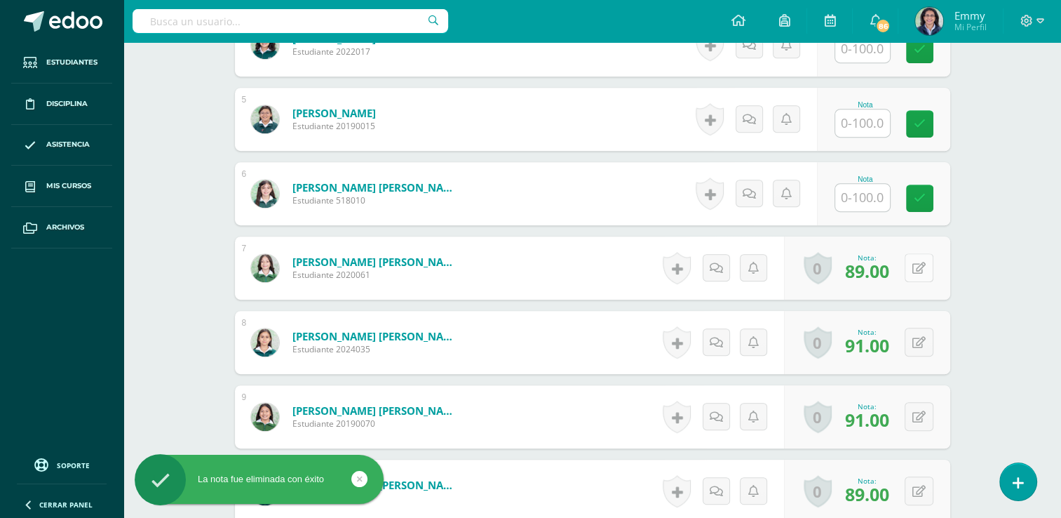
click at [918, 272] on button at bounding box center [919, 267] width 29 height 29
click at [894, 273] on icon at bounding box center [891, 273] width 13 height 12
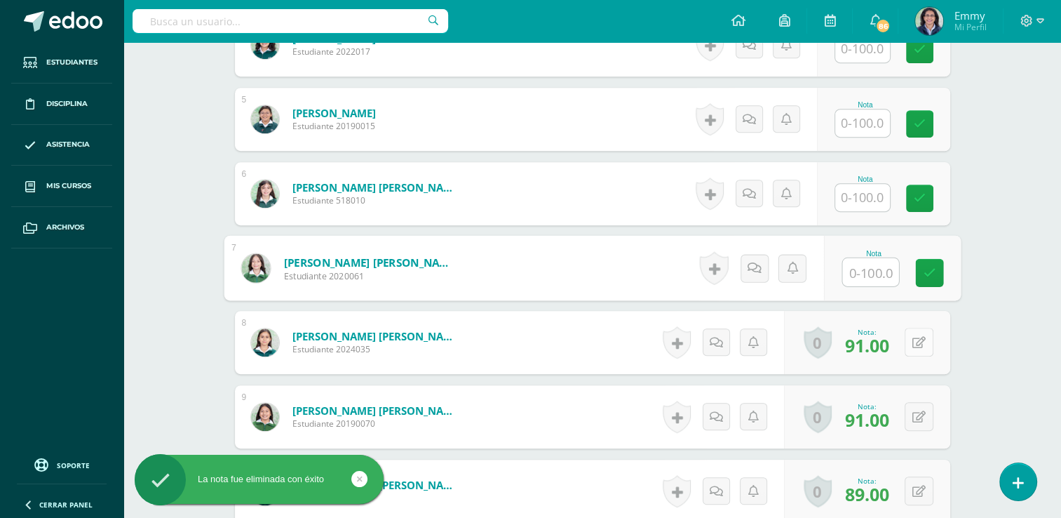
click at [929, 344] on button at bounding box center [919, 342] width 29 height 29
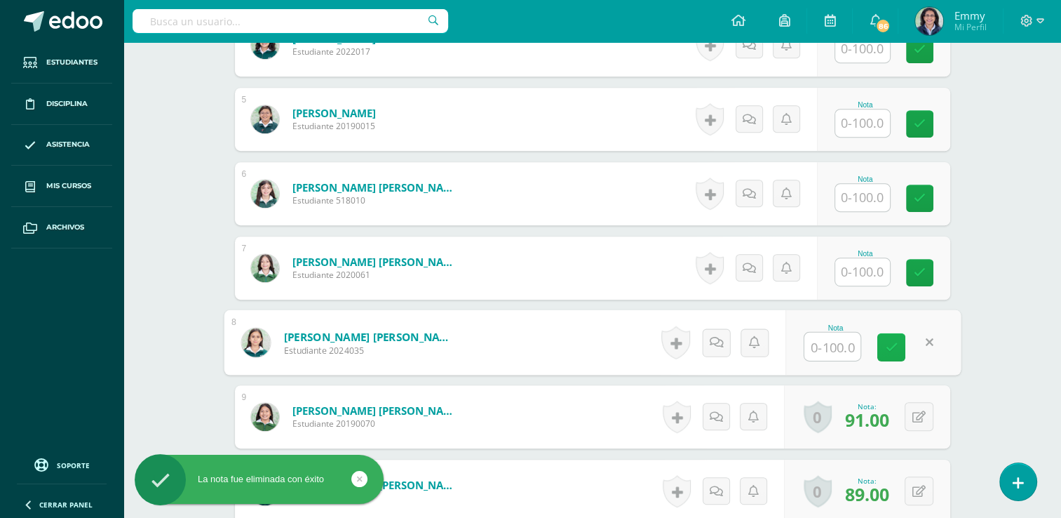
click at [892, 341] on icon at bounding box center [891, 347] width 13 height 12
click at [916, 417] on button at bounding box center [919, 416] width 29 height 29
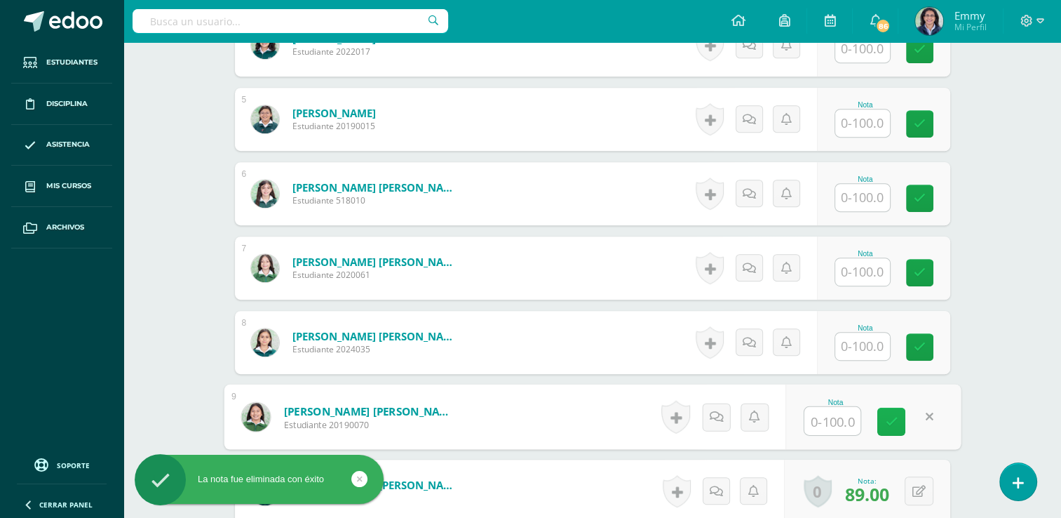
click at [894, 419] on icon at bounding box center [891, 421] width 13 height 12
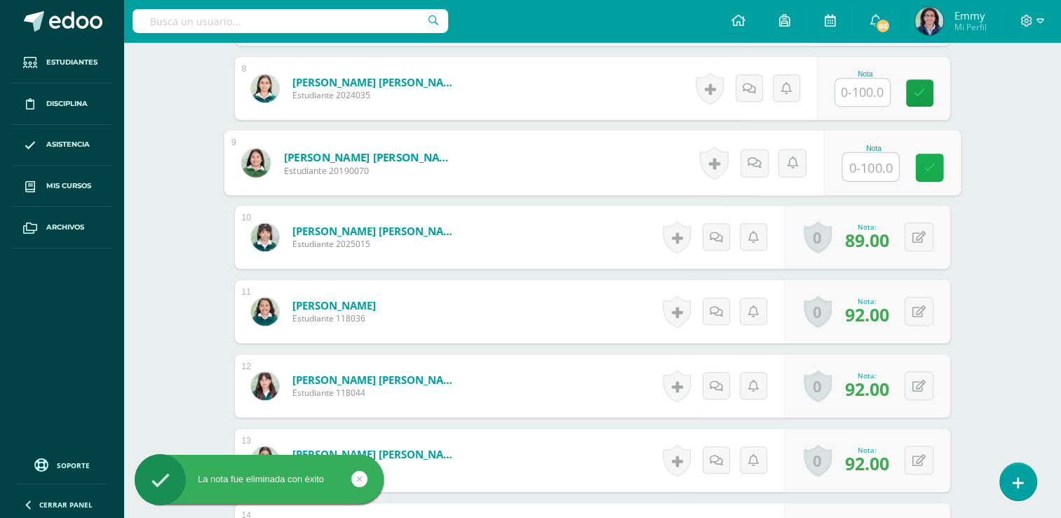
scroll to position [978, 0]
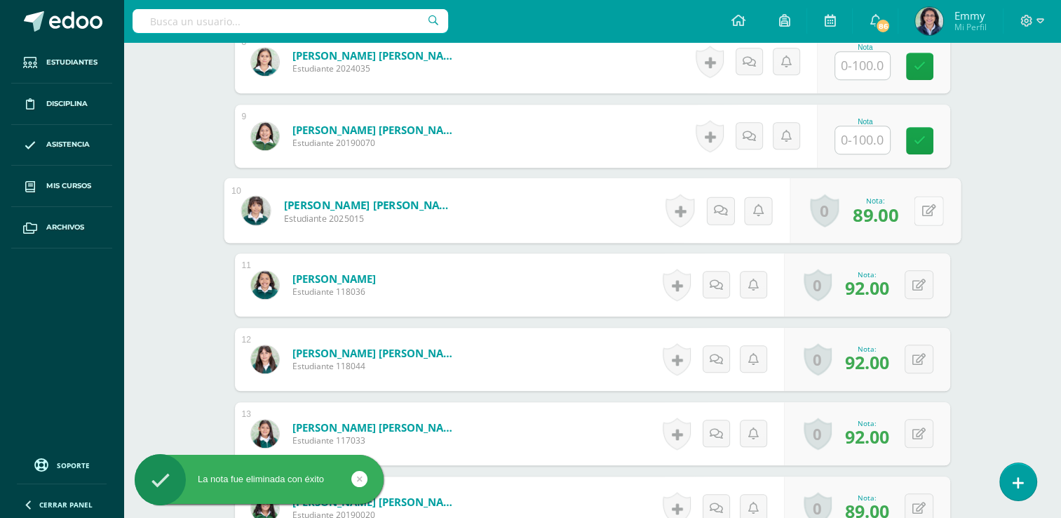
click at [922, 206] on icon at bounding box center [929, 210] width 14 height 12
click at [895, 213] on icon at bounding box center [891, 215] width 13 height 12
click at [920, 281] on button at bounding box center [919, 284] width 29 height 29
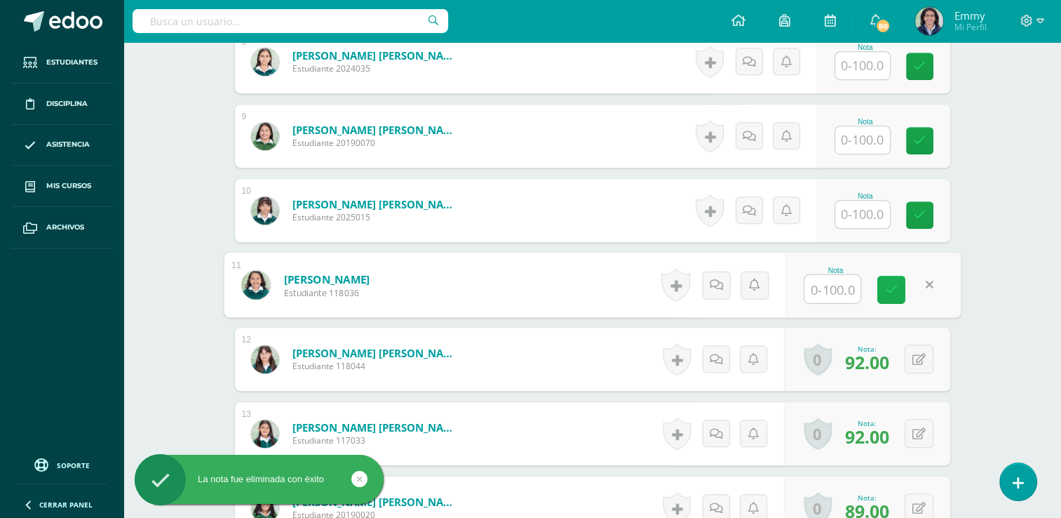
click at [892, 293] on icon at bounding box center [891, 289] width 13 height 12
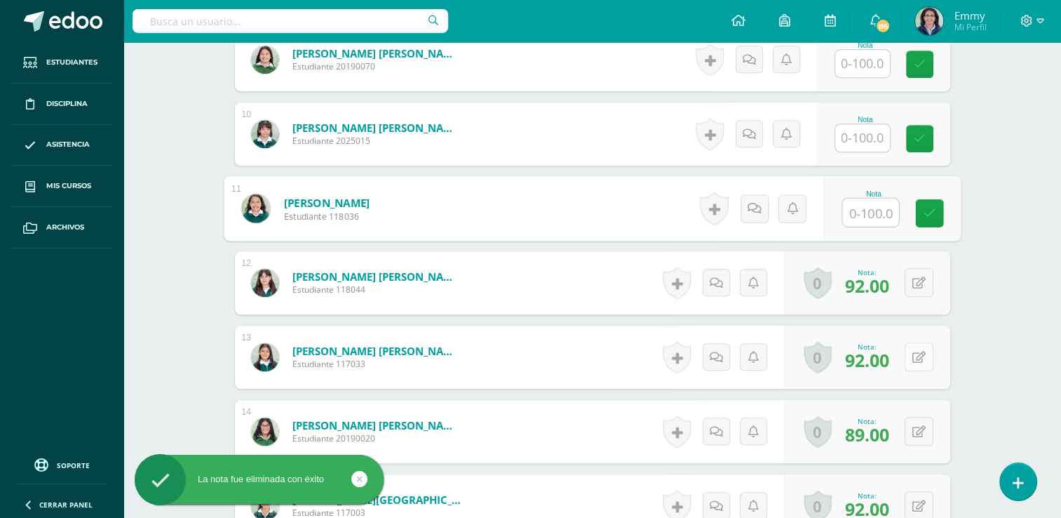
scroll to position [1118, 0]
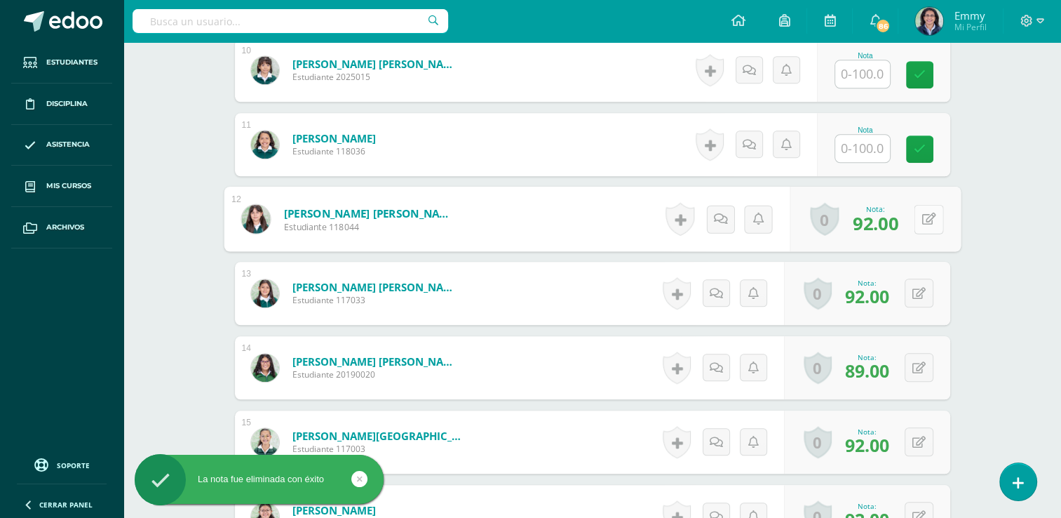
click at [915, 217] on button at bounding box center [928, 218] width 29 height 29
drag, startPoint x: 904, startPoint y: 211, endPoint x: 902, endPoint y: 226, distance: 14.8
click at [904, 212] on link at bounding box center [892, 224] width 28 height 28
click at [902, 227] on div "Nota" at bounding box center [892, 219] width 137 height 65
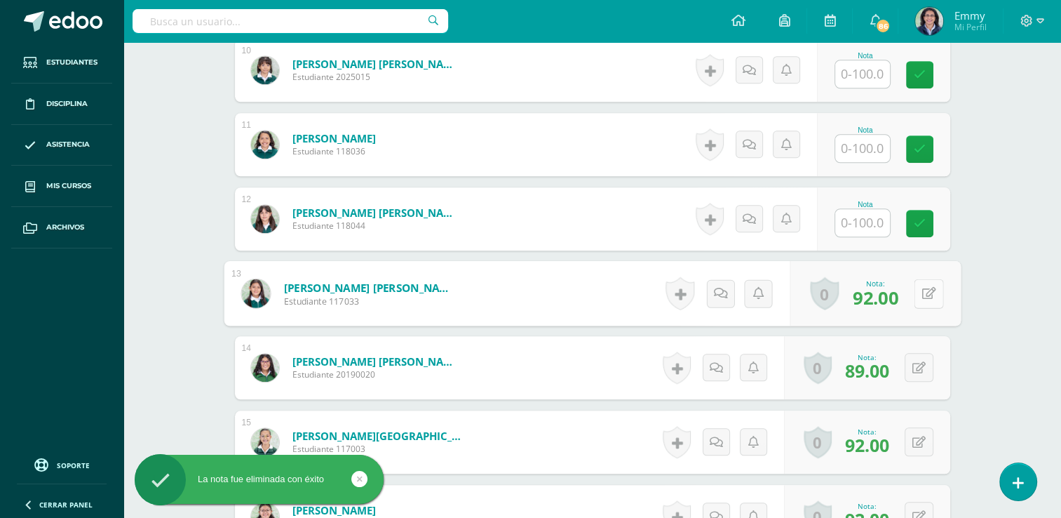
click at [916, 283] on button at bounding box center [928, 293] width 29 height 29
click at [890, 296] on icon at bounding box center [891, 298] width 13 height 12
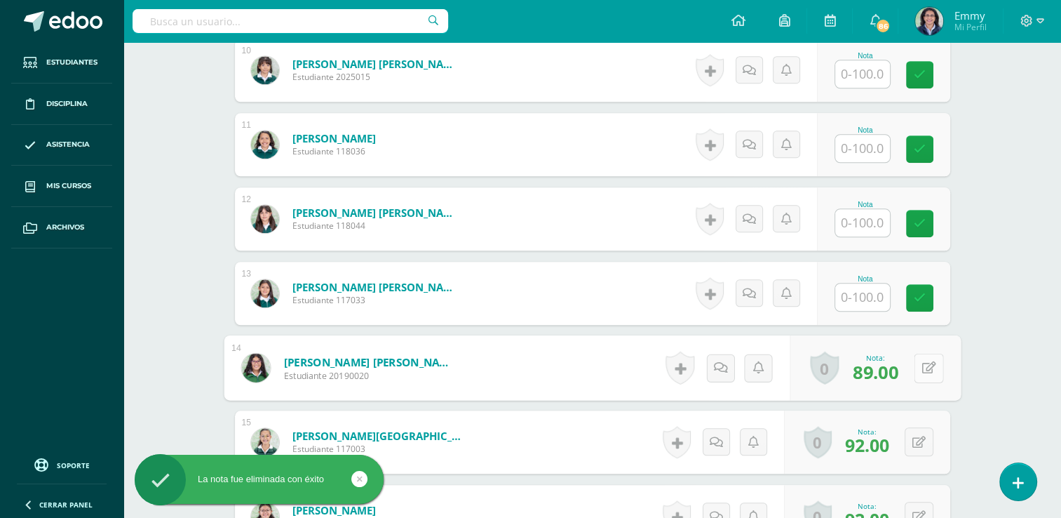
click at [918, 371] on button at bounding box center [928, 367] width 29 height 29
click at [892, 373] on icon at bounding box center [891, 372] width 13 height 12
click at [917, 368] on button at bounding box center [928, 367] width 29 height 29
drag, startPoint x: 879, startPoint y: 366, endPoint x: 898, endPoint y: 369, distance: 19.1
click at [881, 367] on link at bounding box center [892, 372] width 28 height 28
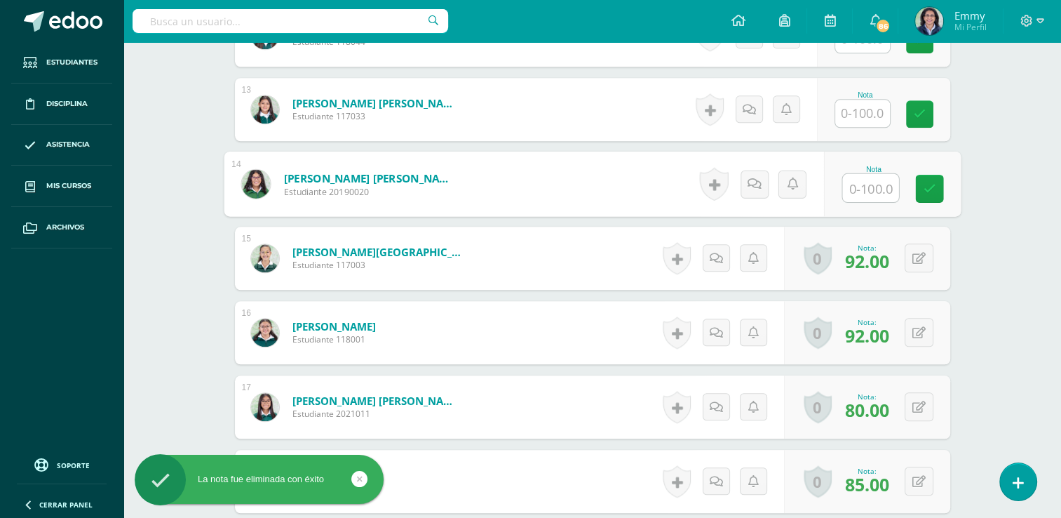
scroll to position [1329, 0]
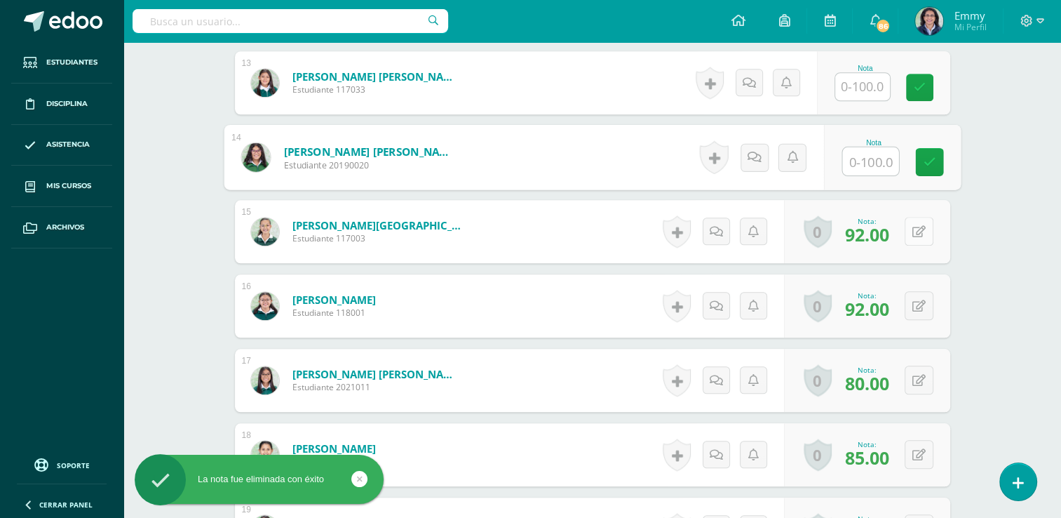
click at [920, 228] on button at bounding box center [919, 231] width 29 height 29
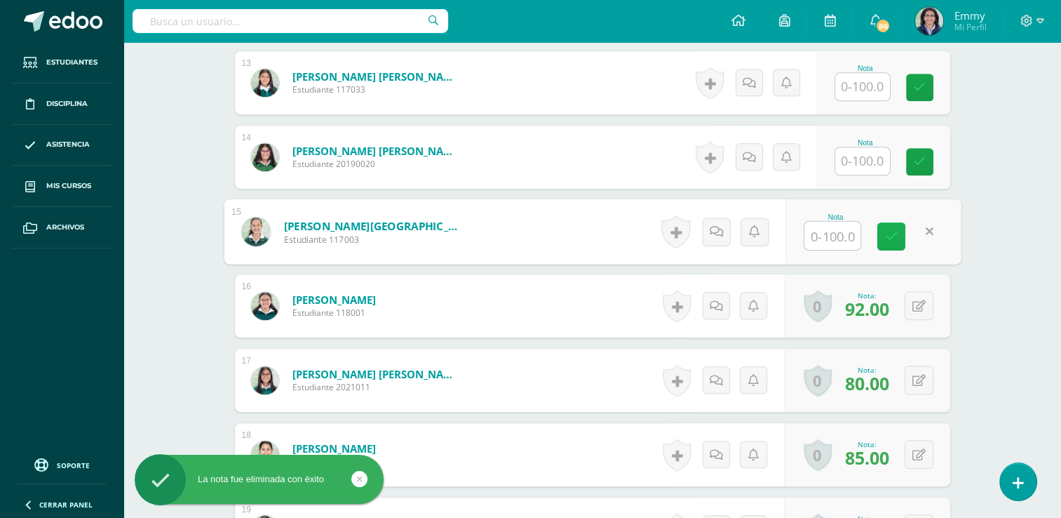
click at [897, 239] on link at bounding box center [892, 236] width 28 height 28
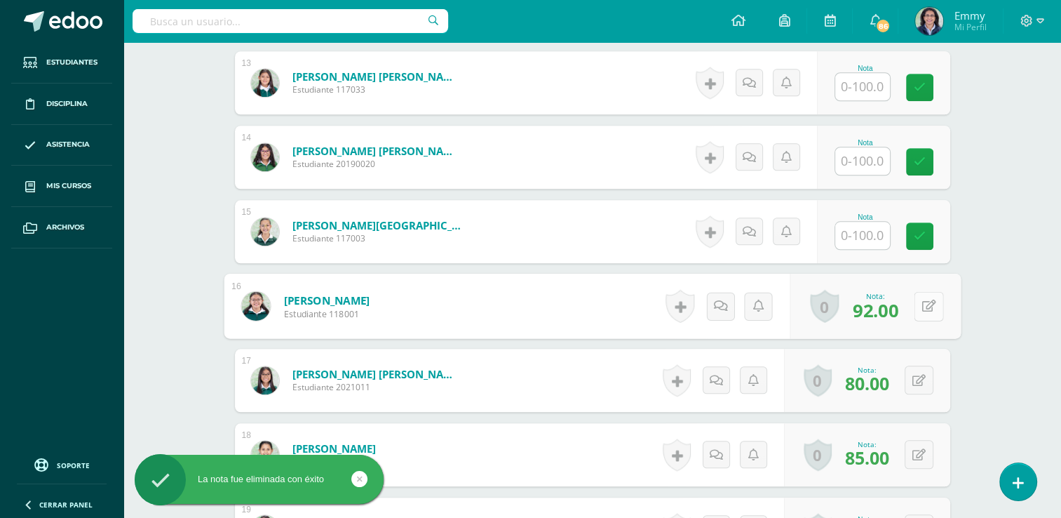
click at [916, 300] on button at bounding box center [928, 305] width 29 height 29
click at [893, 302] on link at bounding box center [892, 311] width 28 height 28
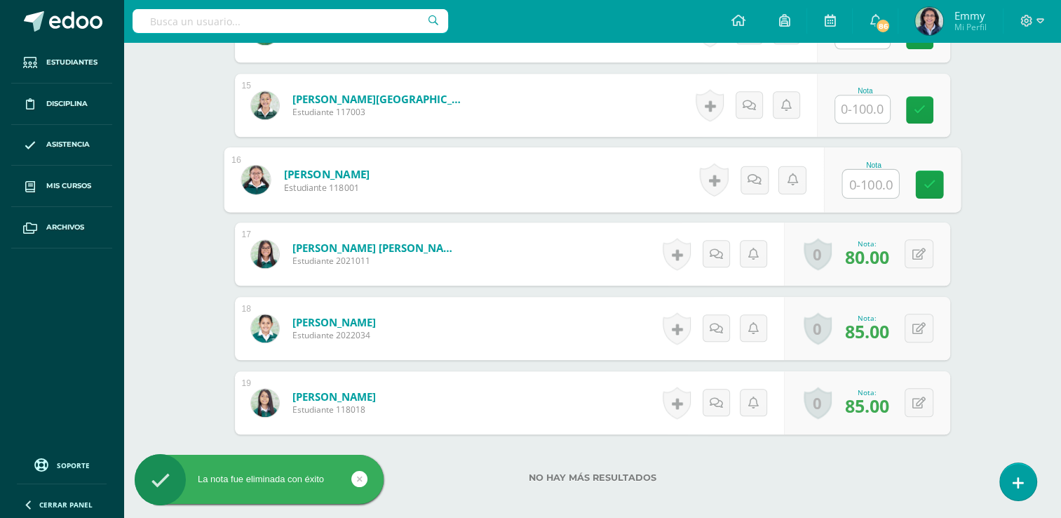
scroll to position [1532, 0]
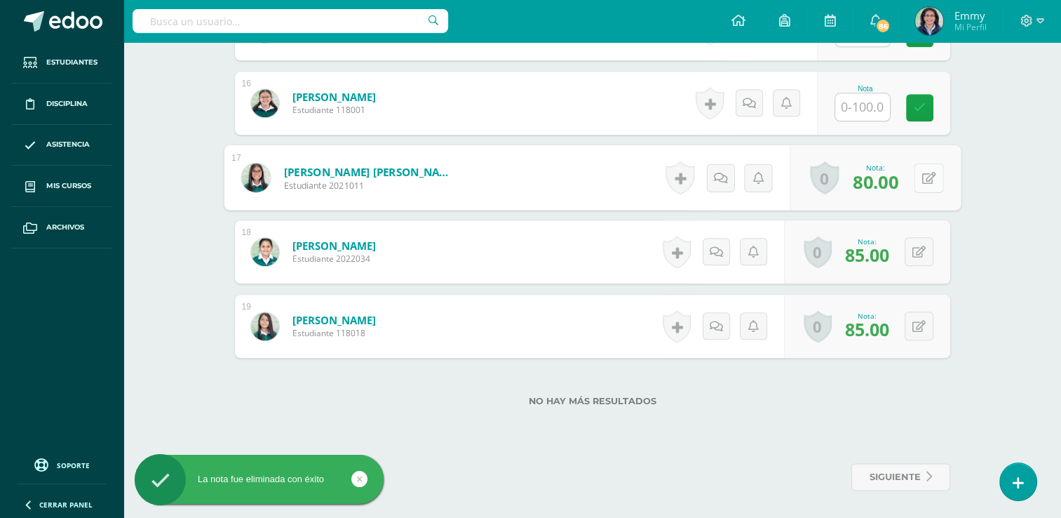
click at [925, 171] on icon at bounding box center [929, 177] width 14 height 12
click at [892, 187] on link at bounding box center [892, 182] width 28 height 28
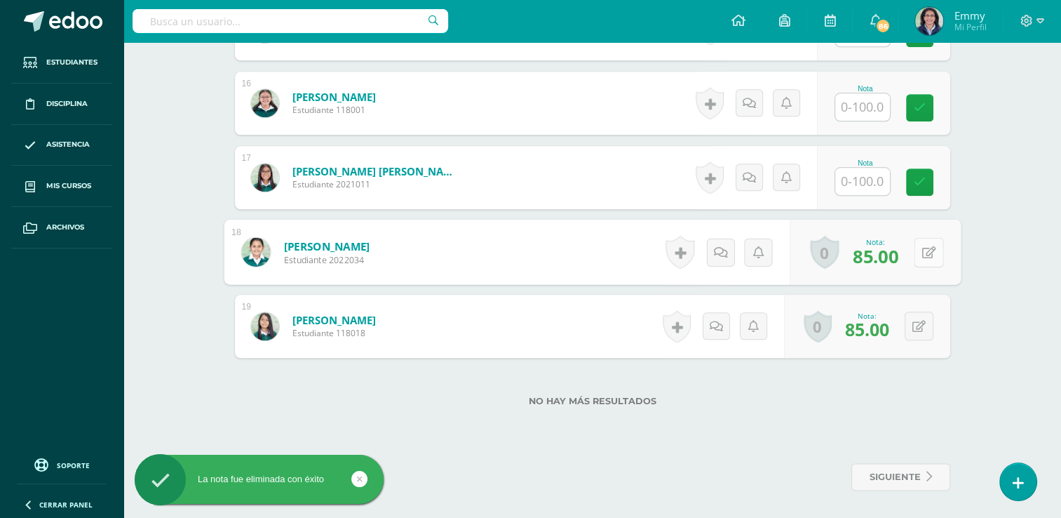
click at [933, 260] on button at bounding box center [928, 251] width 29 height 29
click at [898, 256] on link at bounding box center [892, 257] width 28 height 28
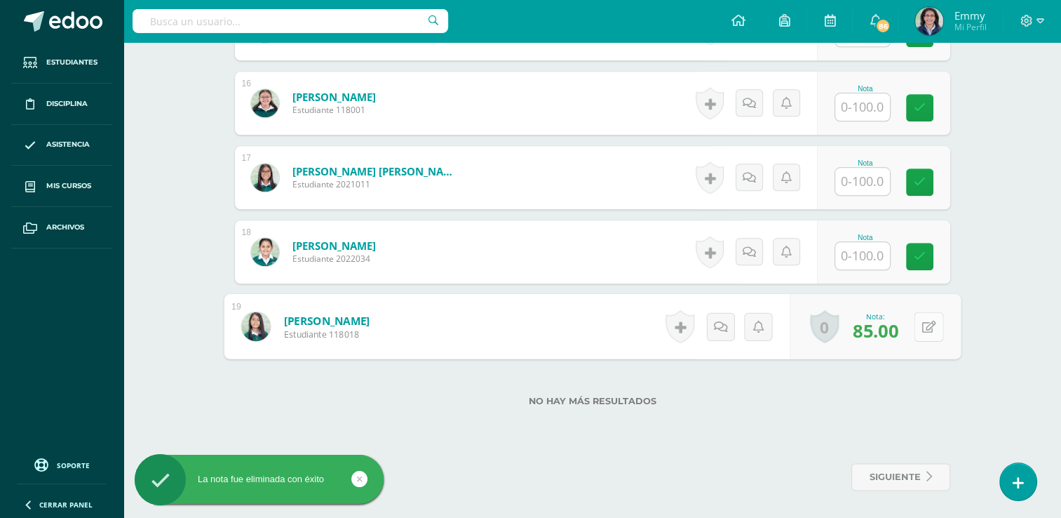
click at [923, 330] on button at bounding box center [928, 325] width 29 height 29
click at [898, 323] on link at bounding box center [892, 331] width 28 height 28
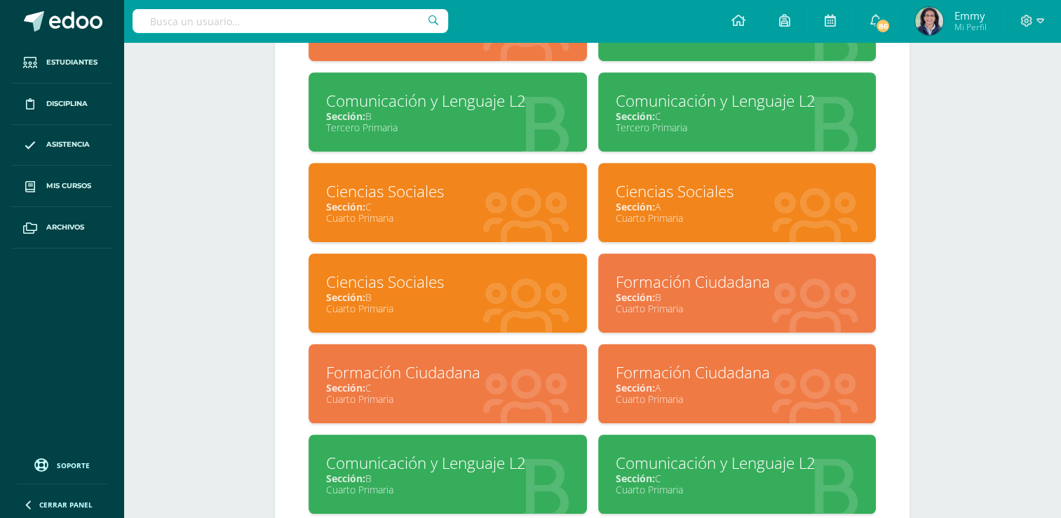
scroll to position [842, 0]
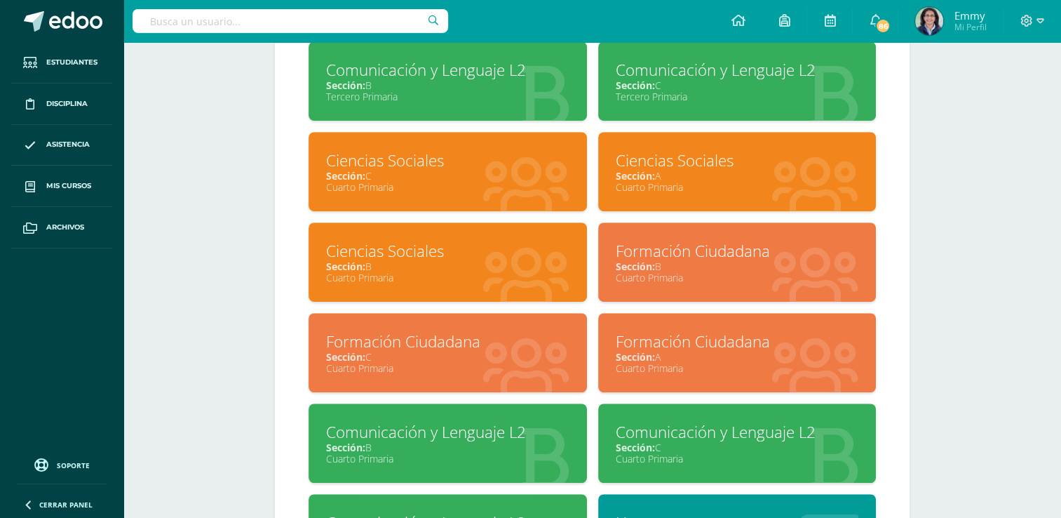
click at [732, 276] on div "Cuarto Primaria" at bounding box center [737, 277] width 243 height 13
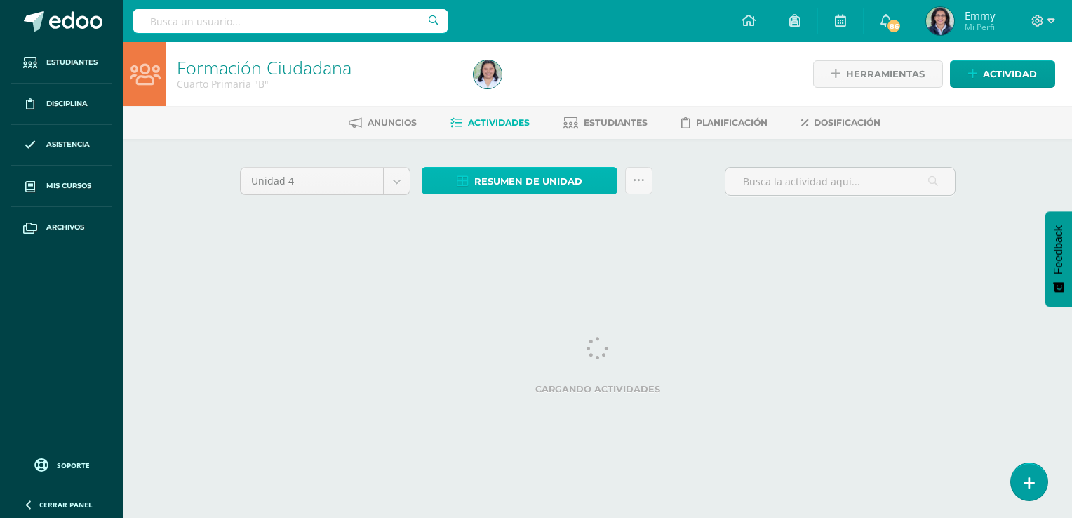
click at [516, 175] on span "Resumen de unidad" at bounding box center [528, 181] width 108 height 26
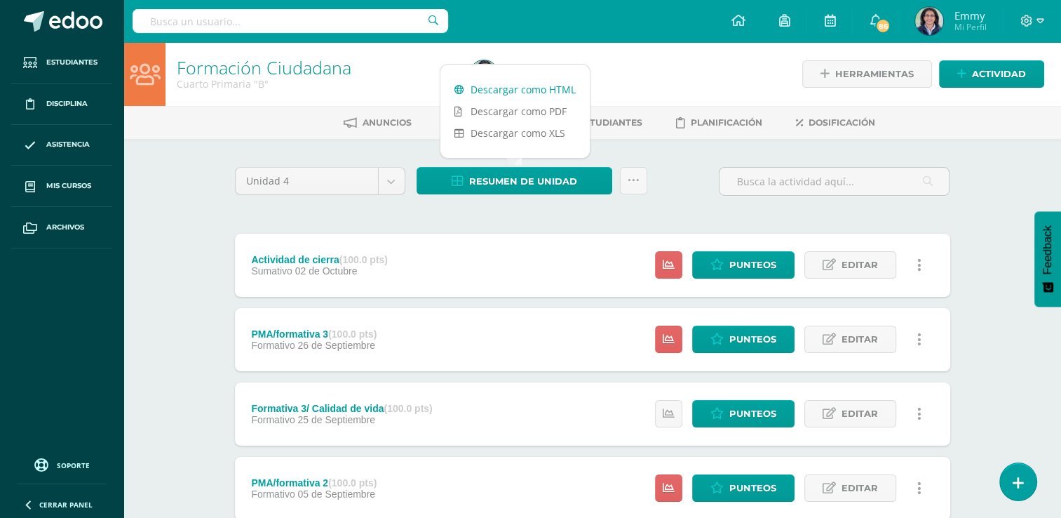
click at [530, 88] on link "Descargar como HTML" at bounding box center [515, 90] width 149 height 22
drag, startPoint x: 163, startPoint y: 175, endPoint x: 168, endPoint y: 168, distance: 9.0
click at [166, 172] on div "Formación Ciudadana Cuarto Primaria "B" Herramientas Detalle de asistencias Act…" at bounding box center [592, 439] width 938 height 794
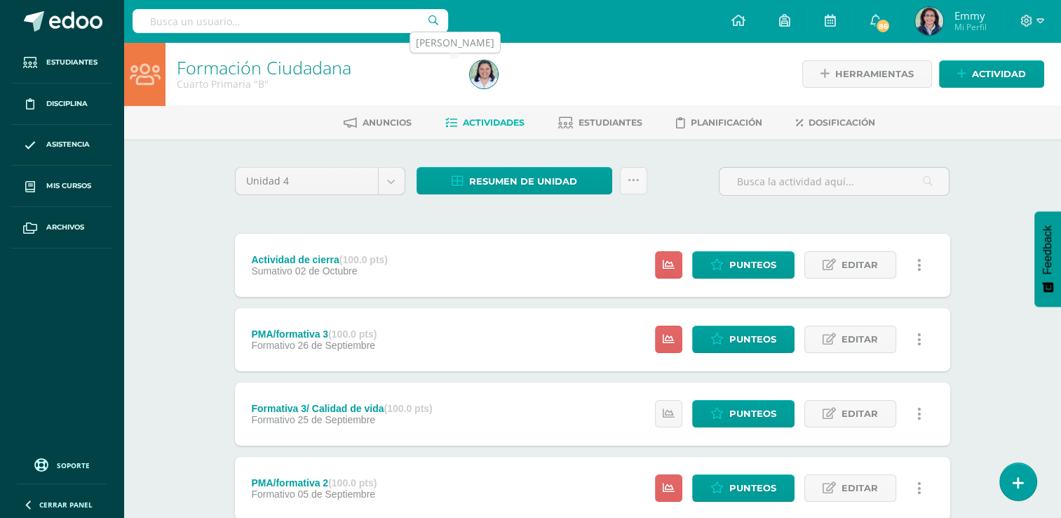
click at [491, 76] on img at bounding box center [484, 74] width 28 height 28
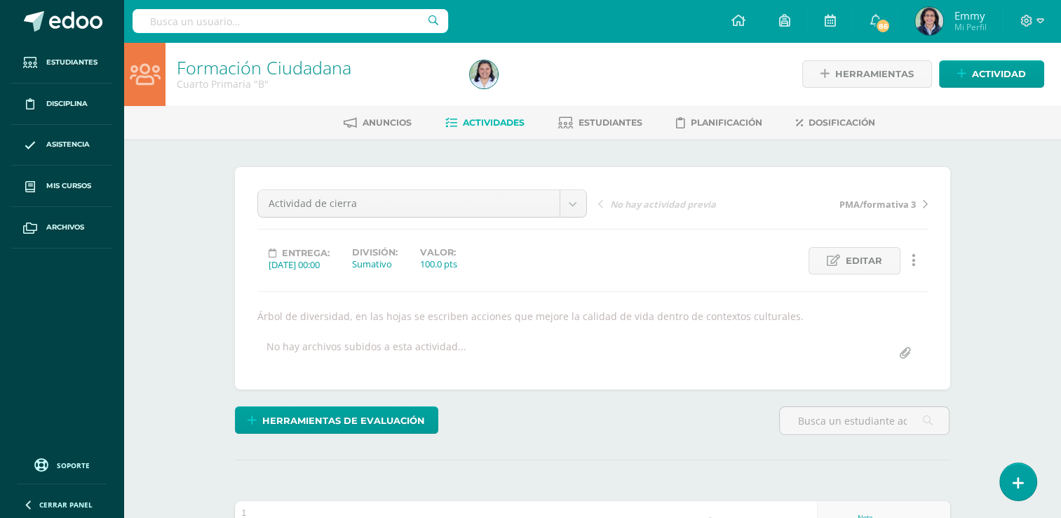
scroll to position [1, 0]
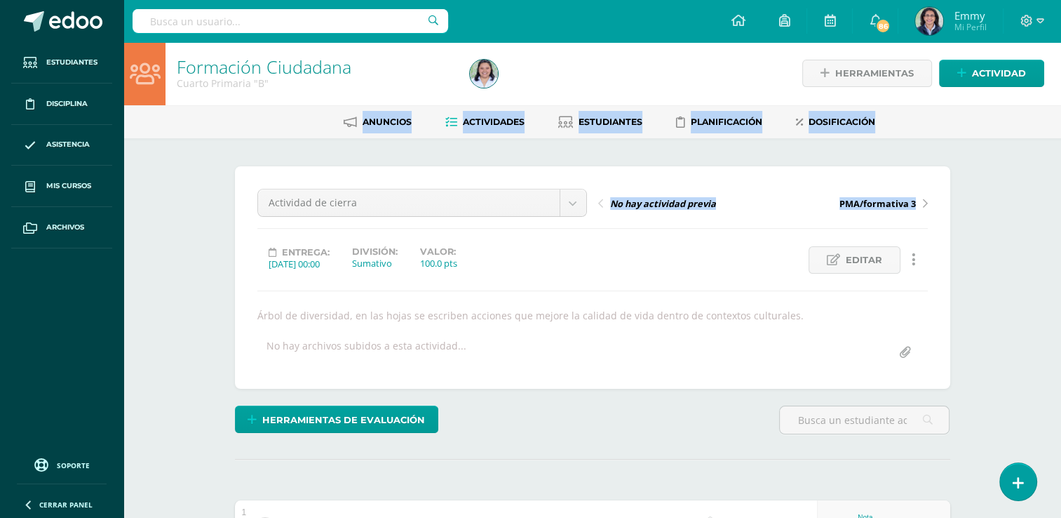
drag, startPoint x: 1058, startPoint y: 58, endPoint x: 1066, endPoint y: 142, distance: 84.5
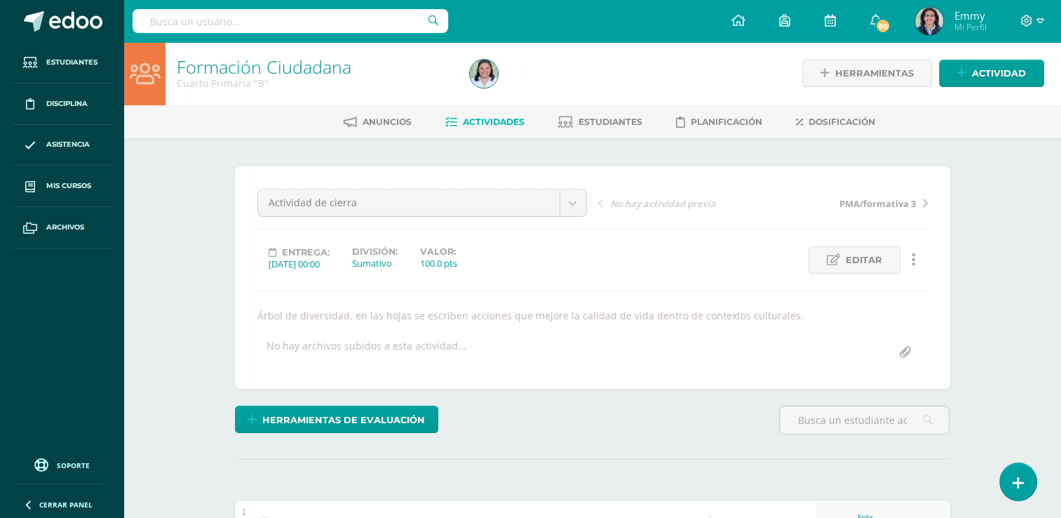
drag, startPoint x: 1057, startPoint y: 128, endPoint x: 1069, endPoint y: 168, distance: 42.6
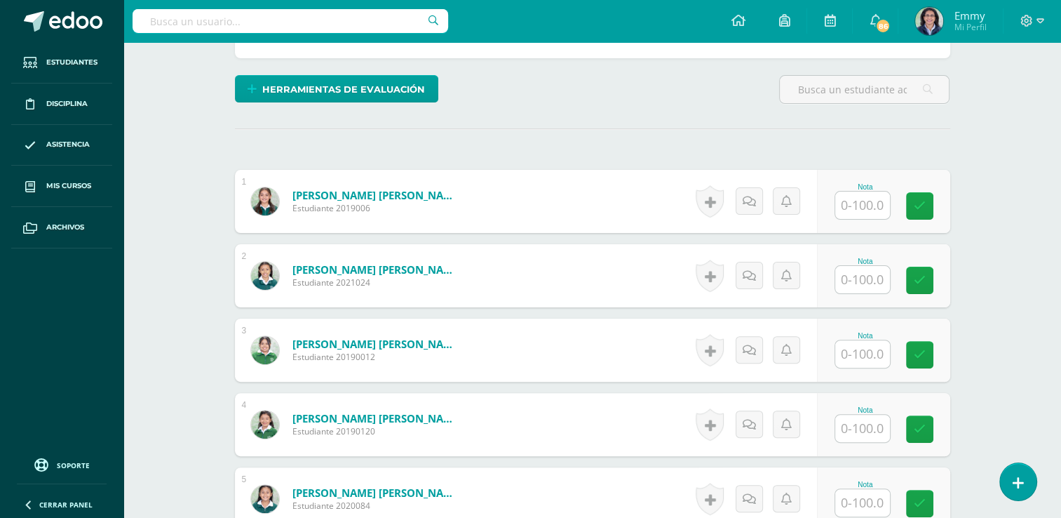
scroll to position [337, 0]
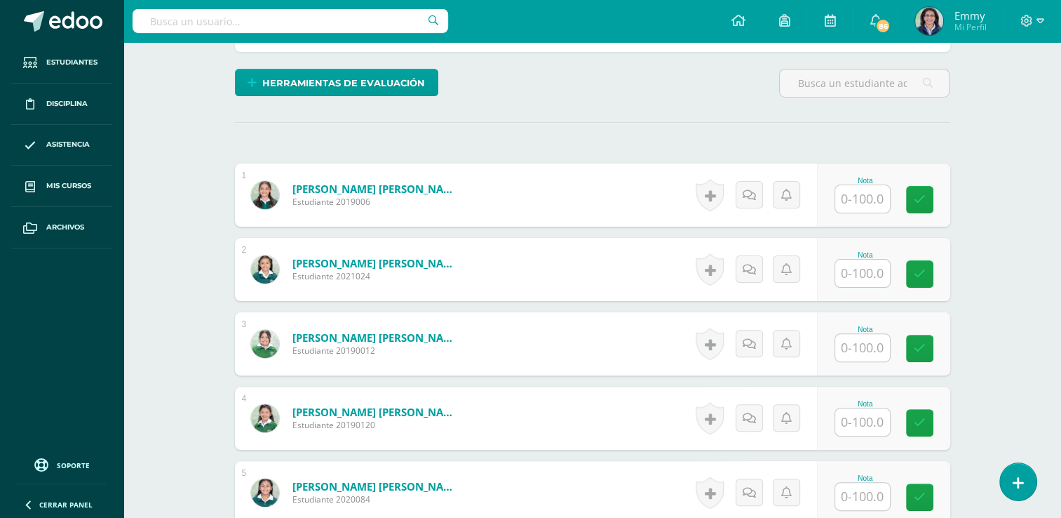
click at [853, 177] on div "Nota" at bounding box center [866, 181] width 62 height 8
click at [882, 193] on input "text" at bounding box center [871, 199] width 56 height 28
type input "96"
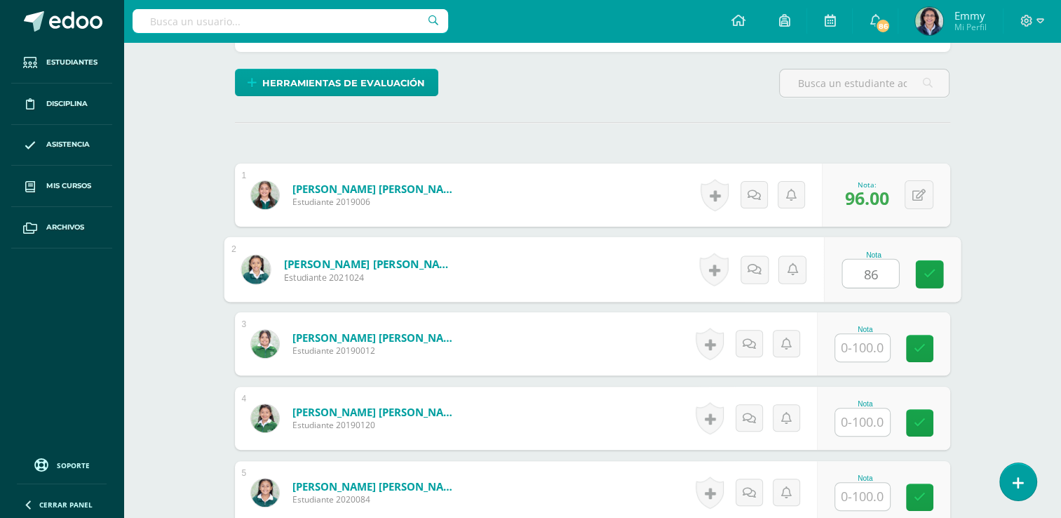
type input "86"
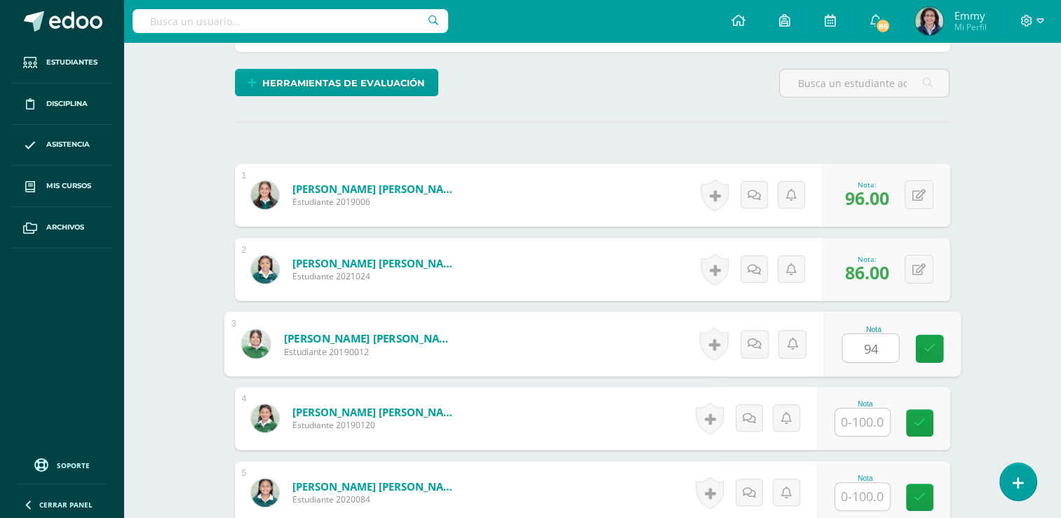
type input "94"
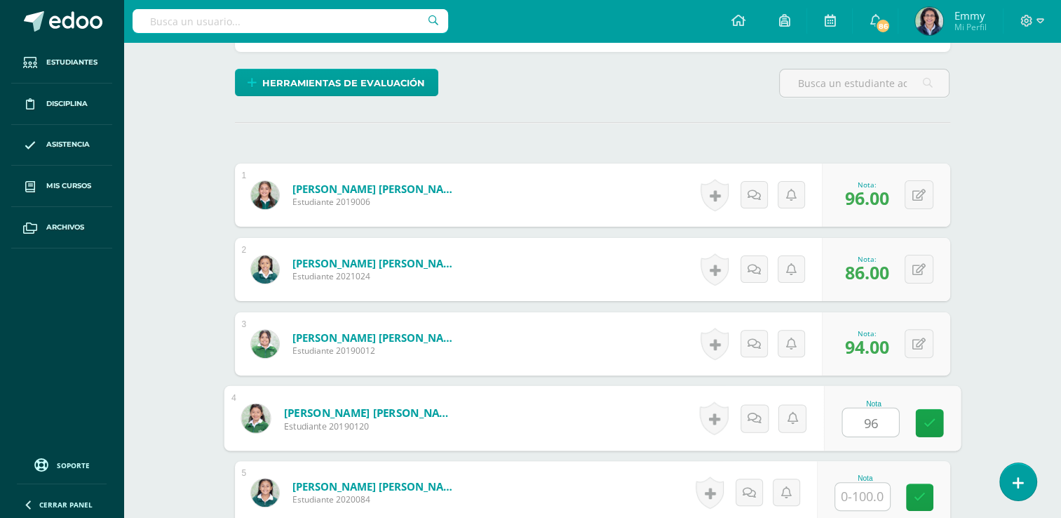
type input "96"
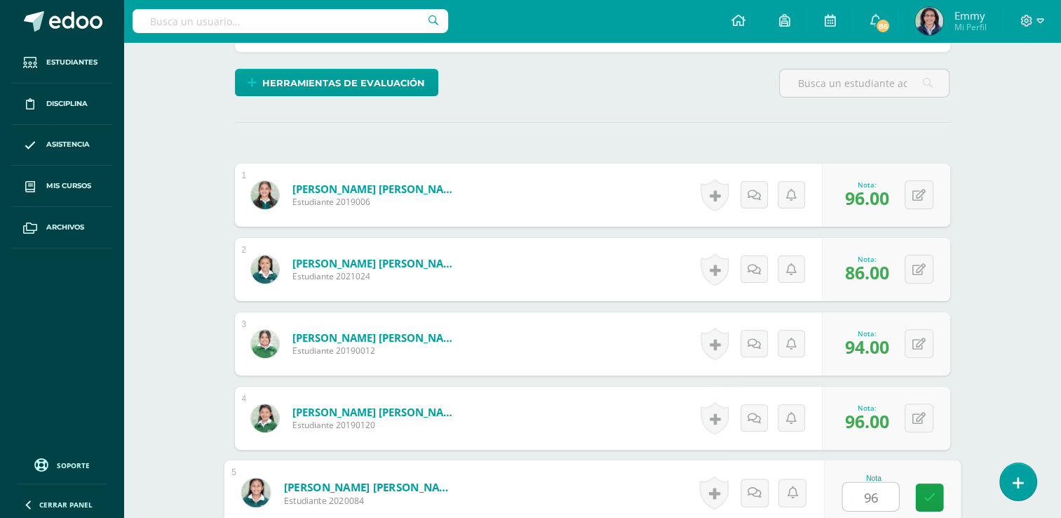
type input "96"
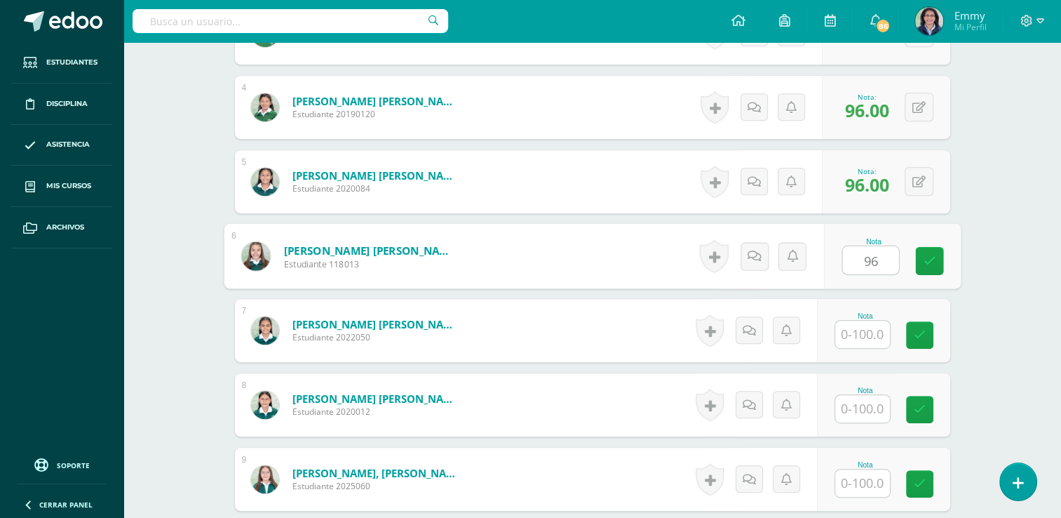
type input "96"
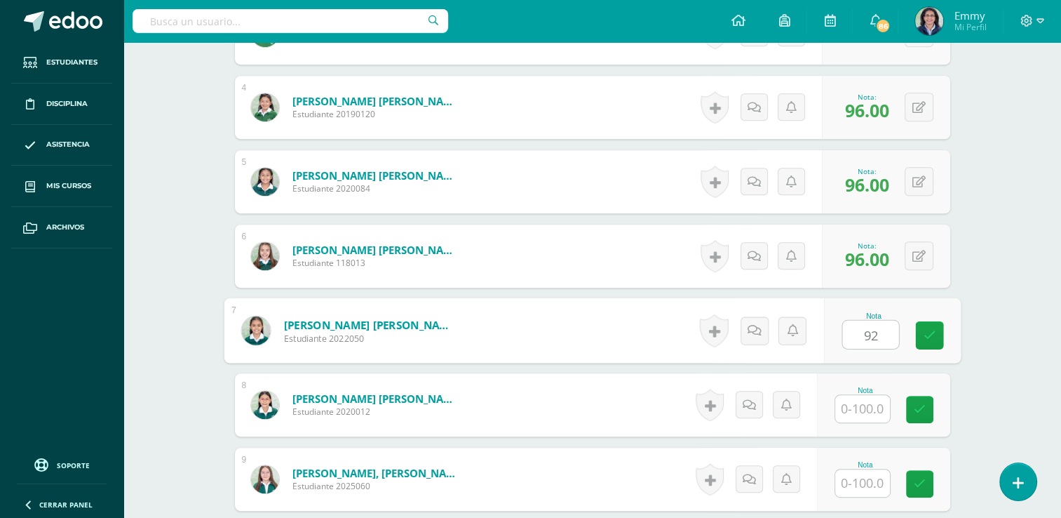
type input "92"
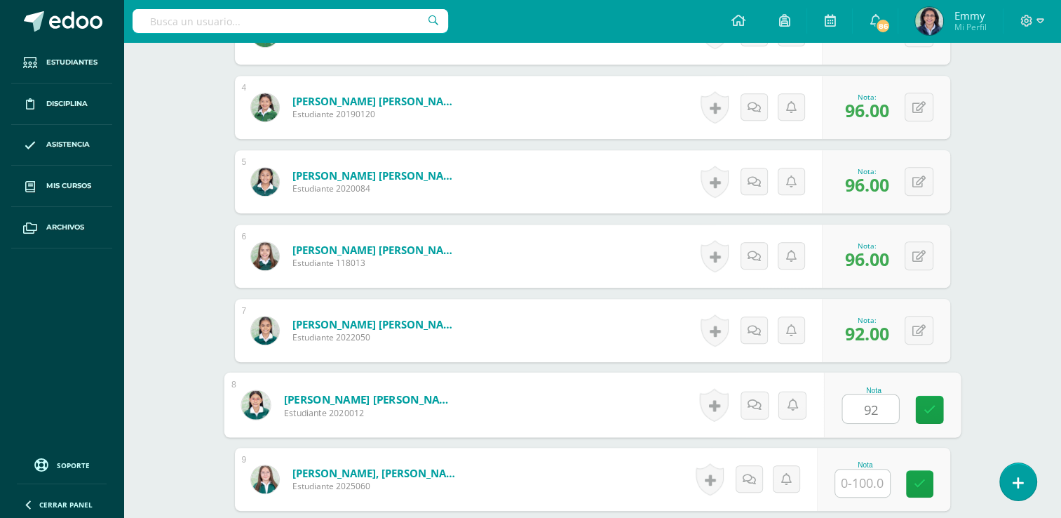
type input "92"
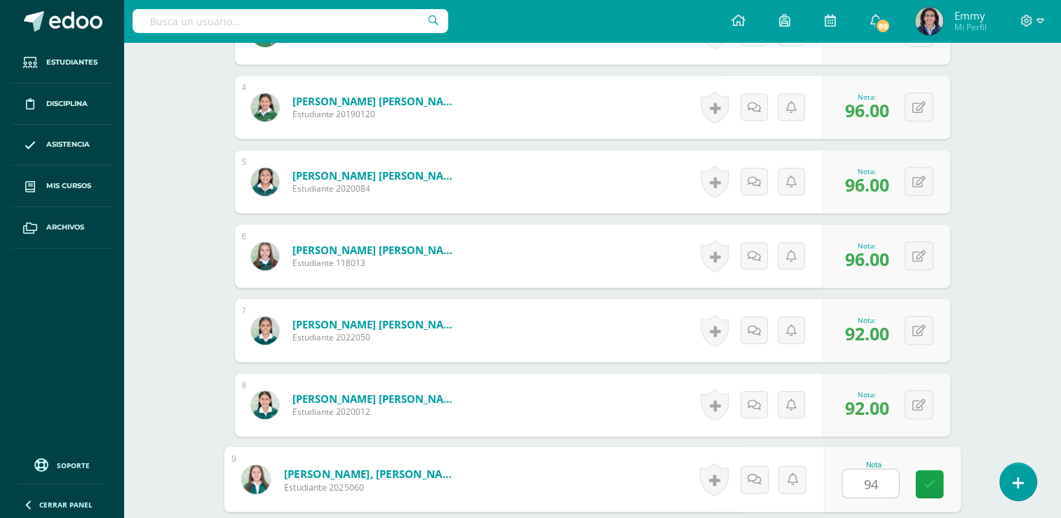
type input "94"
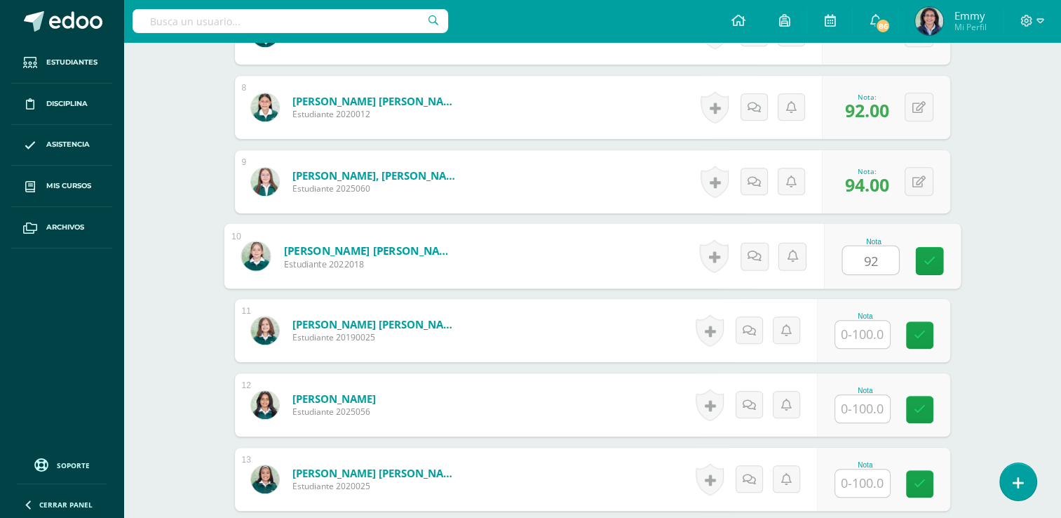
type input "92"
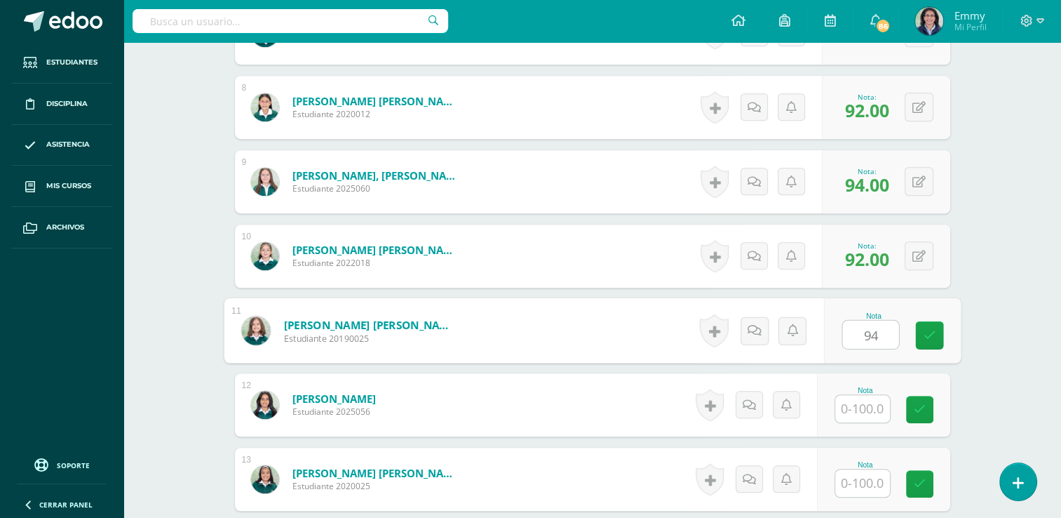
type input "94"
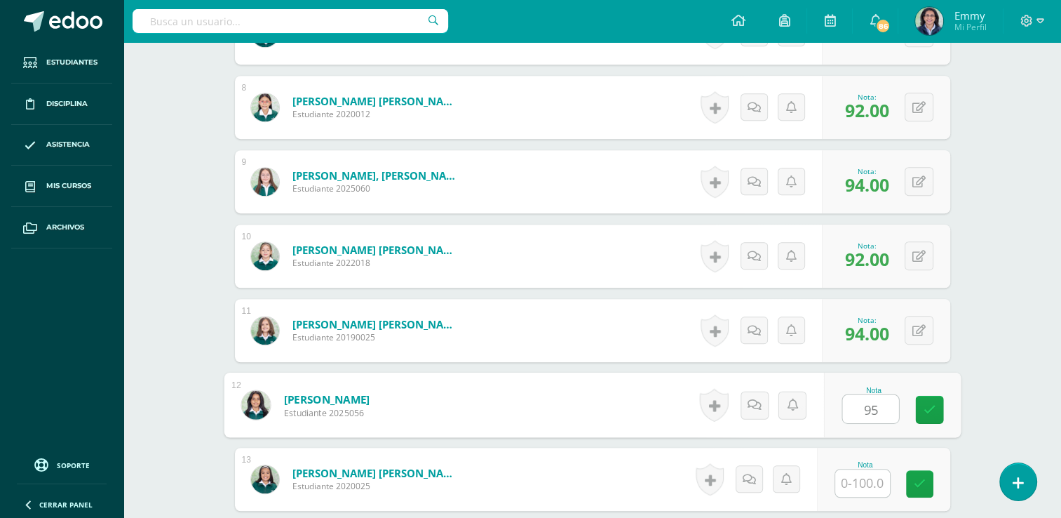
type input "95"
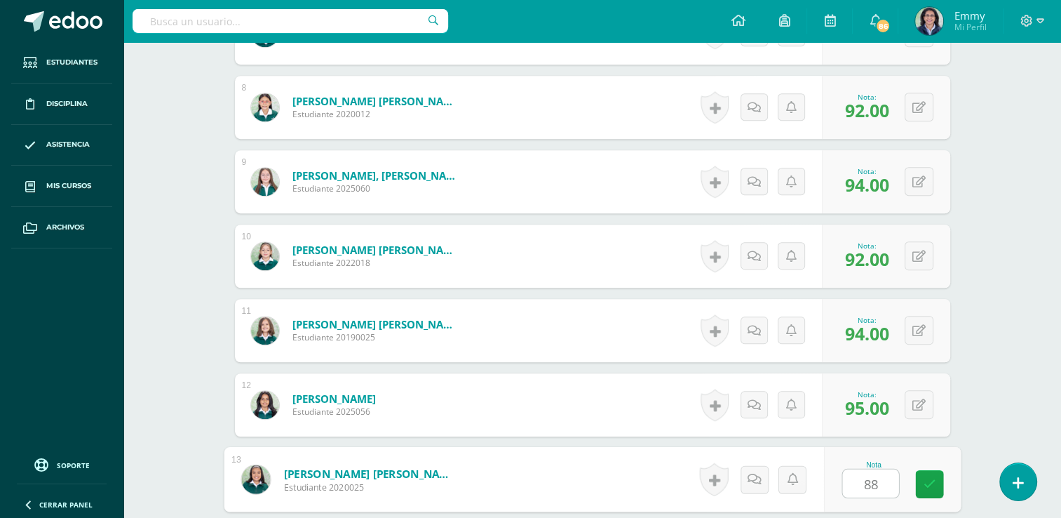
type input "88"
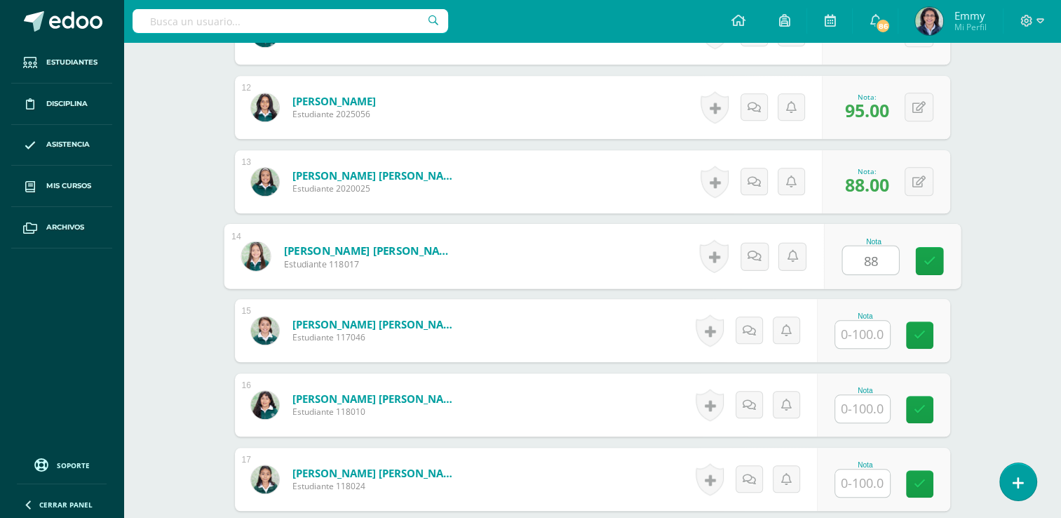
type input "88"
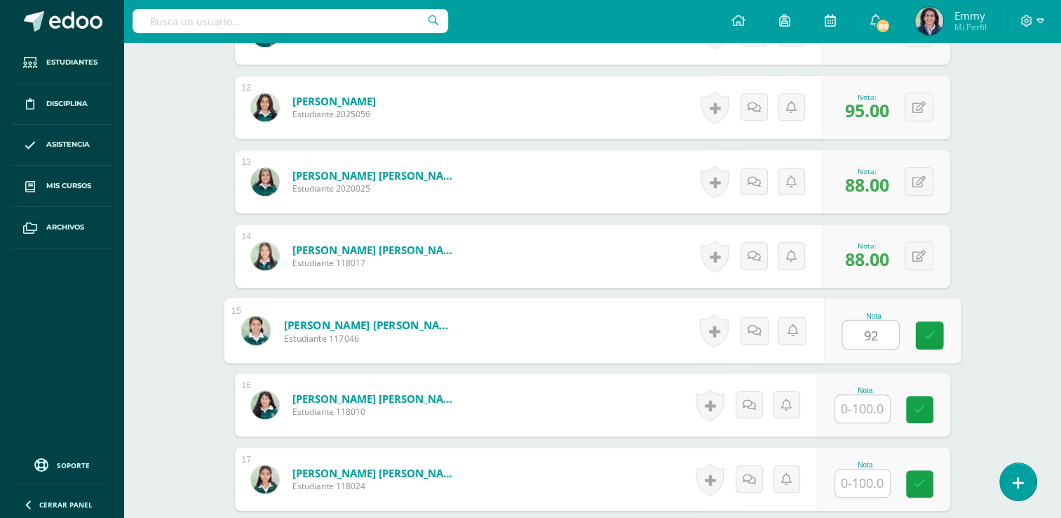
type input "92"
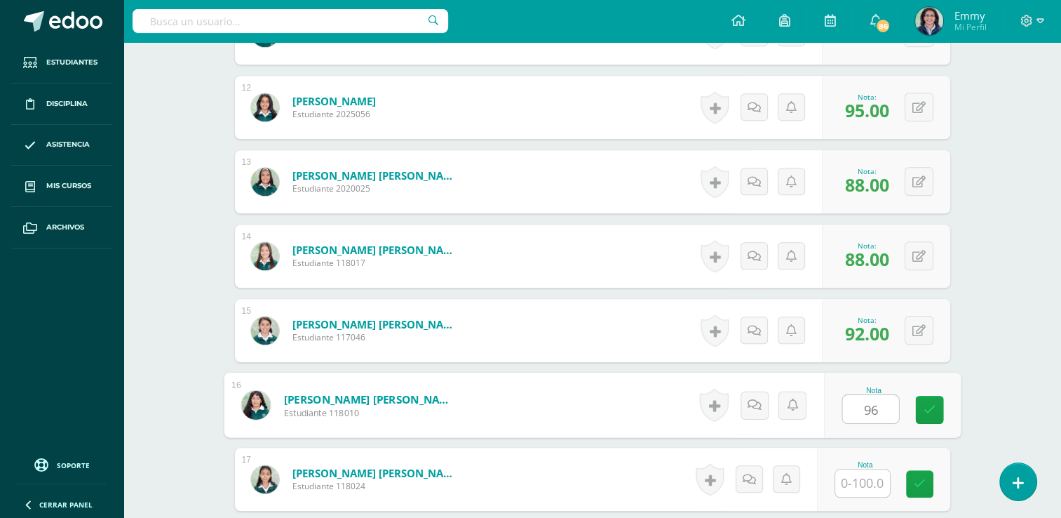
type input "96"
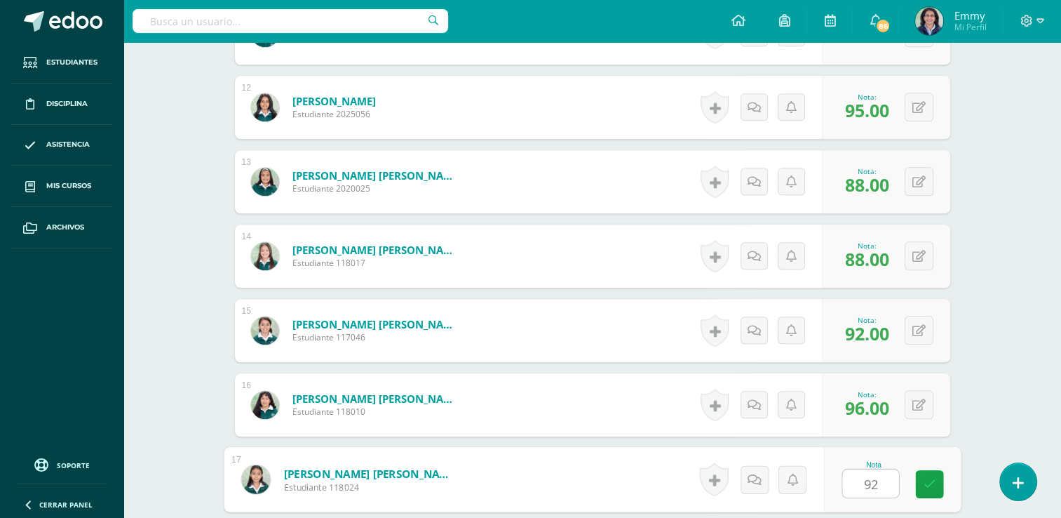
type input "92"
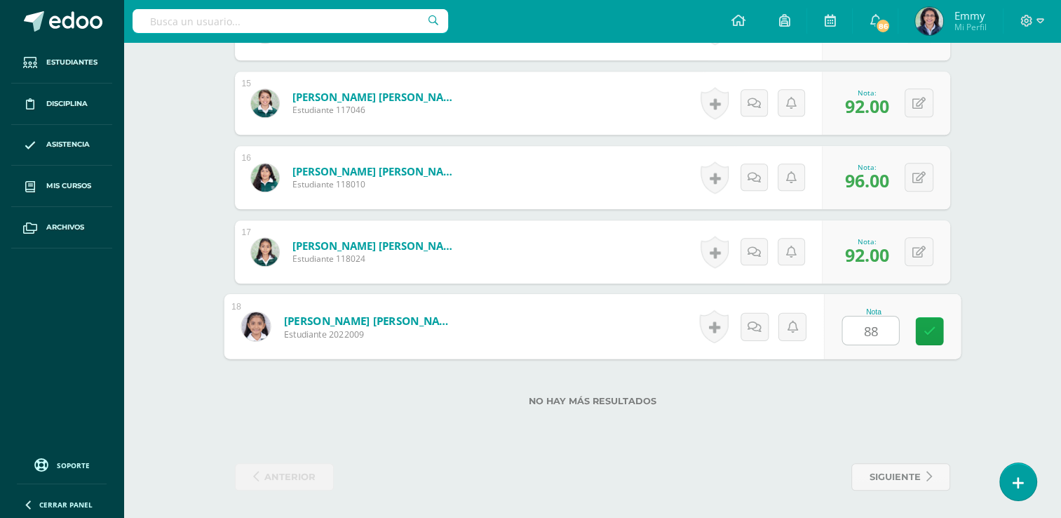
type input "88"
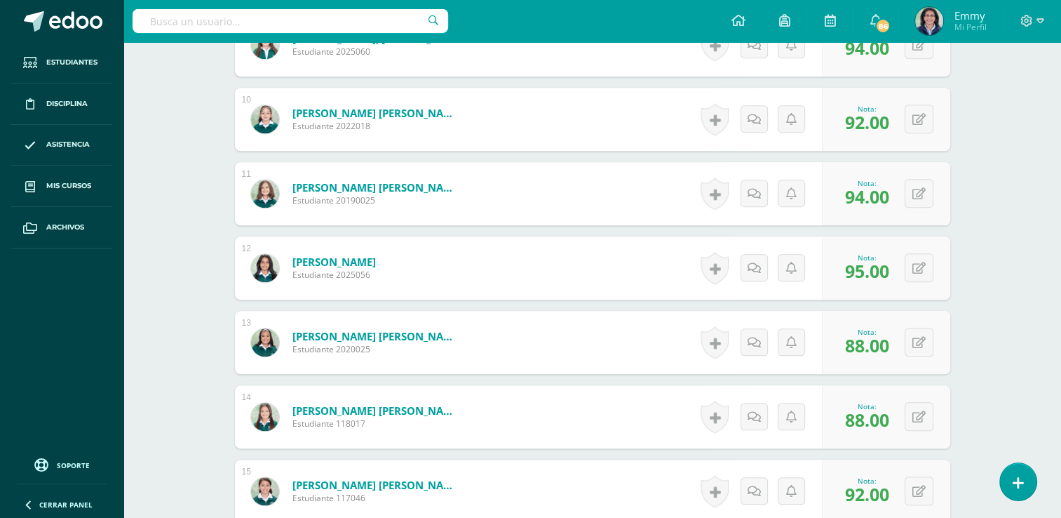
scroll to position [909, 0]
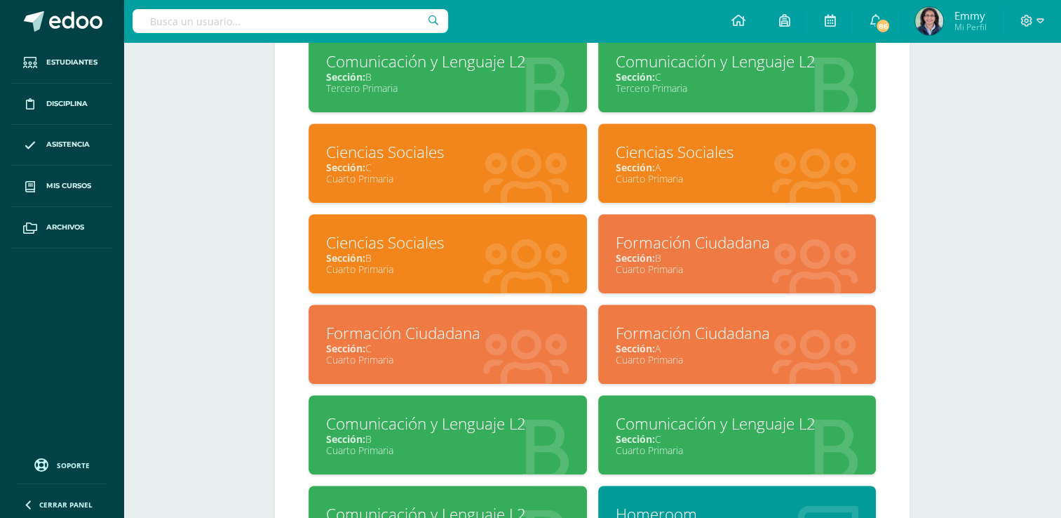
scroll to position [912, 0]
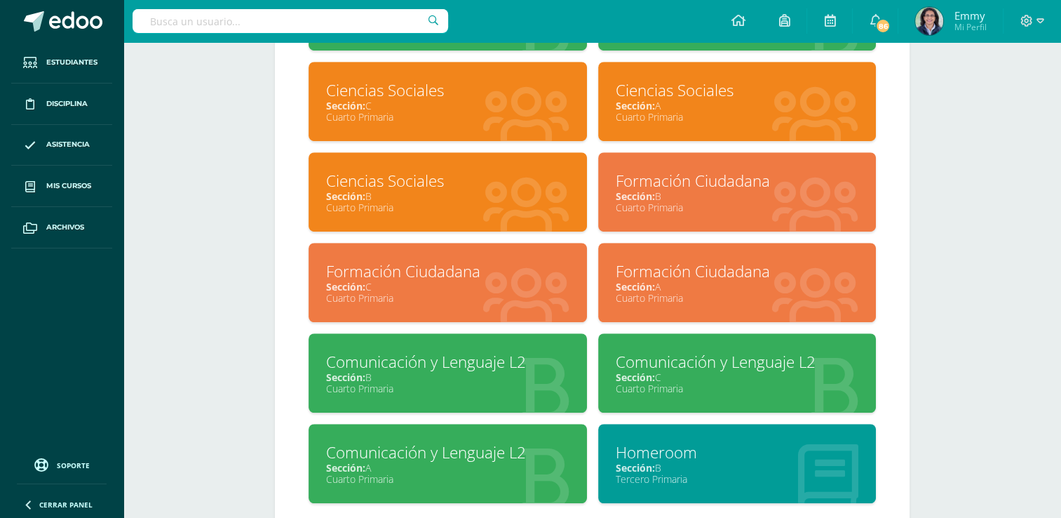
click at [406, 298] on div "Cuarto Primaria" at bounding box center [447, 297] width 243 height 13
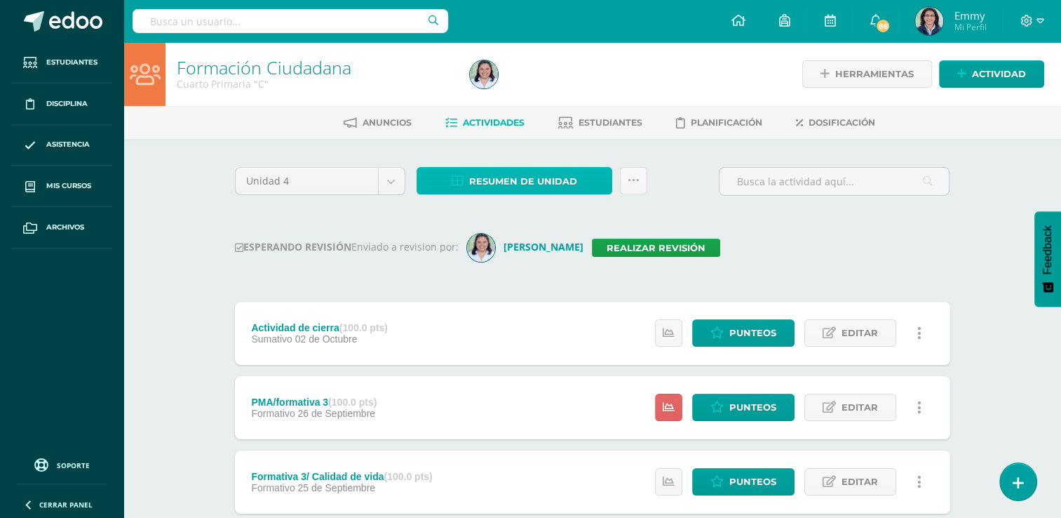
click at [581, 184] on link "Resumen de unidad" at bounding box center [515, 180] width 196 height 27
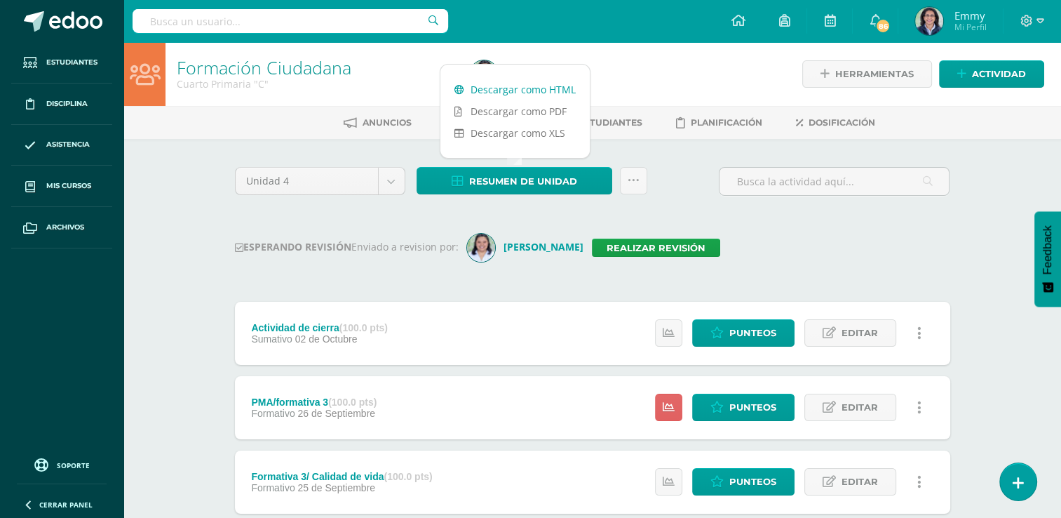
click at [550, 88] on link "Descargar como HTML" at bounding box center [515, 90] width 149 height 22
click at [829, 232] on div "Unidad 4 Unidad 1 Unidad 2 Unidad 3 Unidad 4 Resumen de unidad Subir actividade…" at bounding box center [592, 521] width 727 height 709
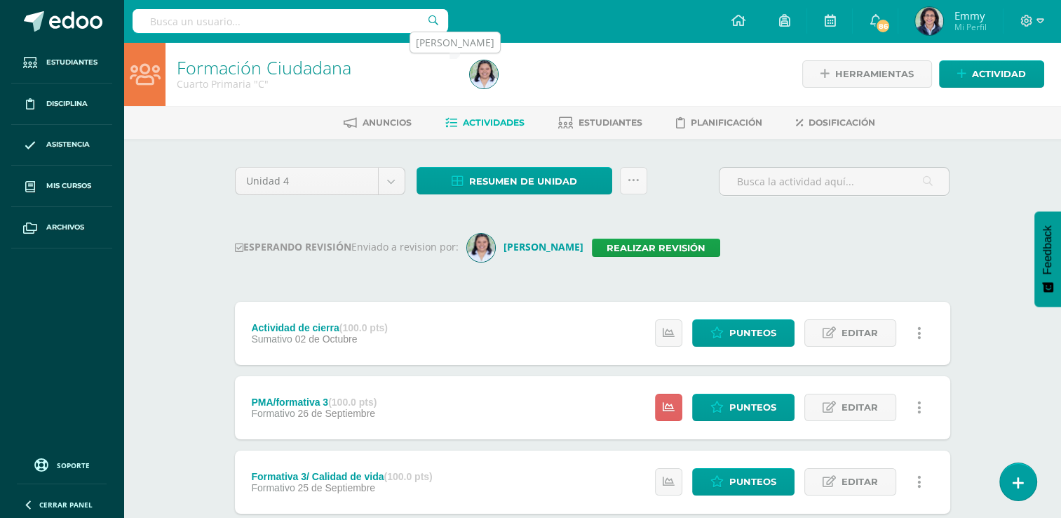
click at [488, 73] on img at bounding box center [484, 74] width 28 height 28
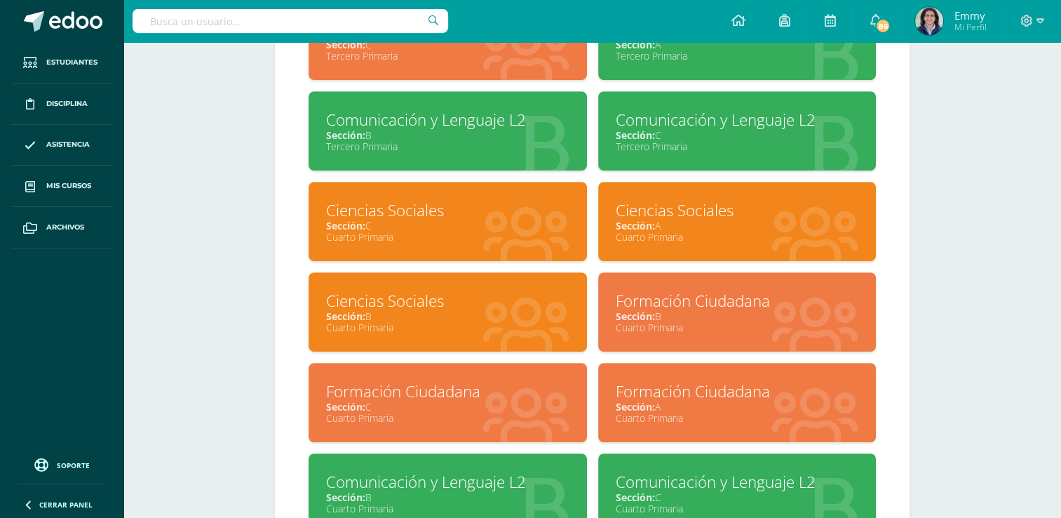
scroll to position [772, 0]
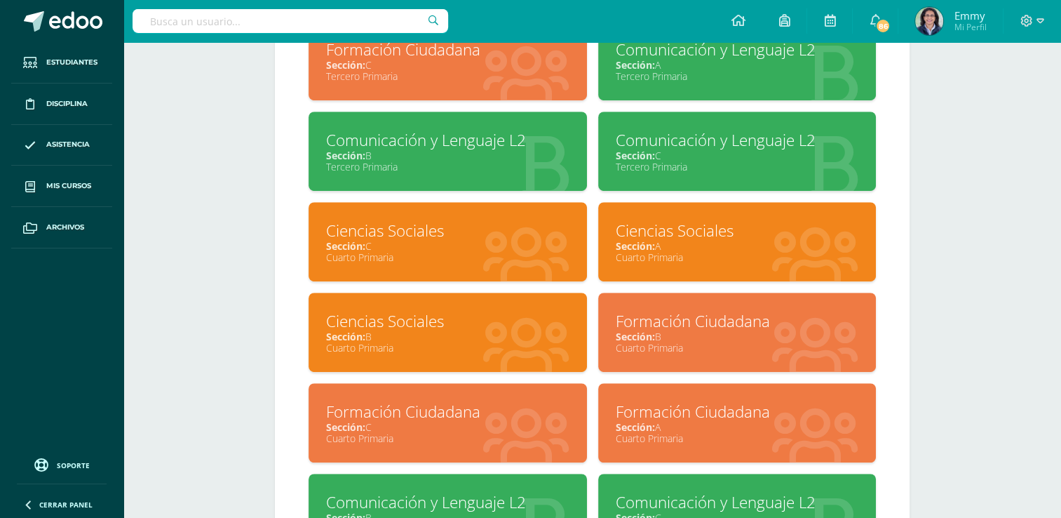
click at [697, 250] on div "Sección: A" at bounding box center [737, 245] width 243 height 13
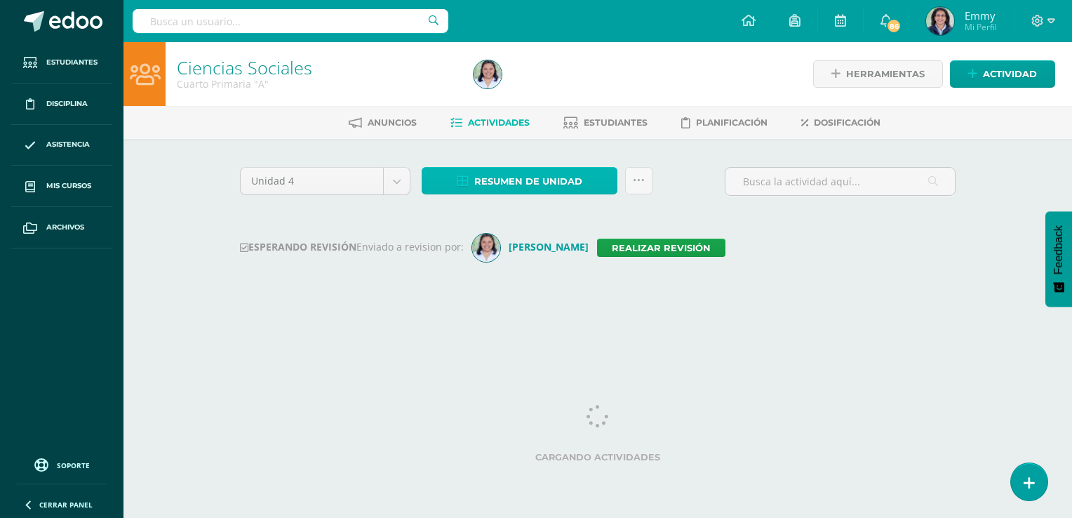
click at [517, 170] on span "Resumen de unidad" at bounding box center [528, 181] width 108 height 26
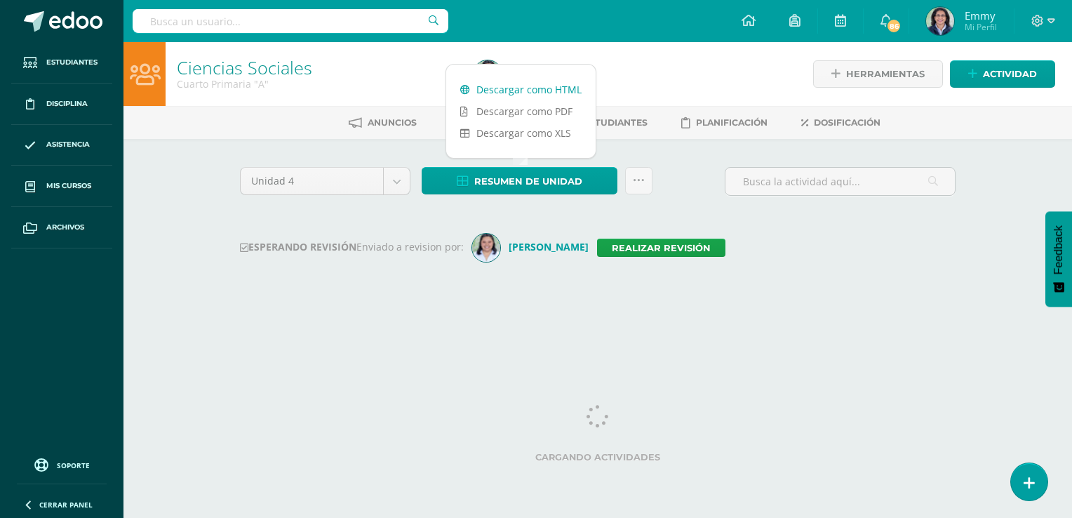
click link "Descargar como HTML"
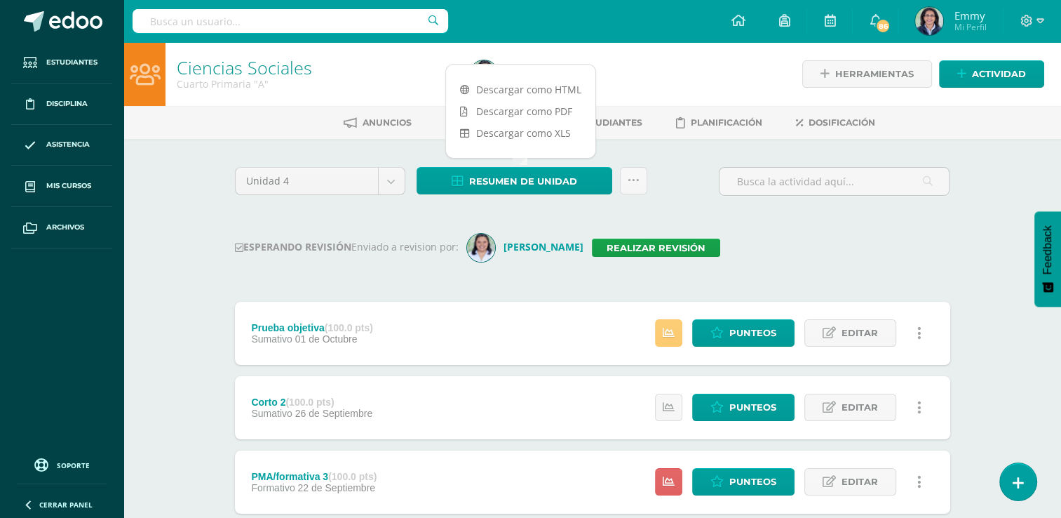
click div "Unidad 4 Unidad 1 Unidad 2 Unidad 3 Unidad 4 Resumen de unidad Subir actividade…"
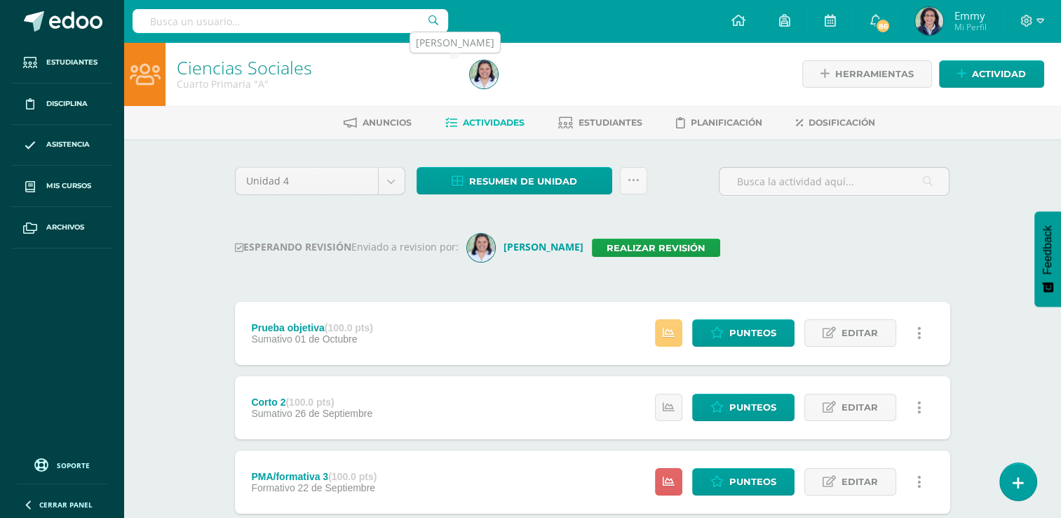
click img
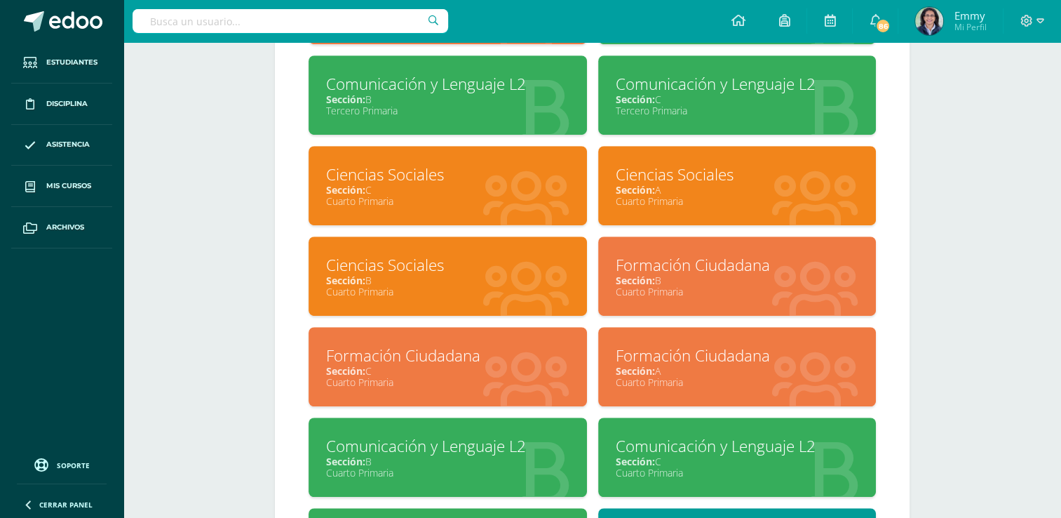
scroll to position [842, 0]
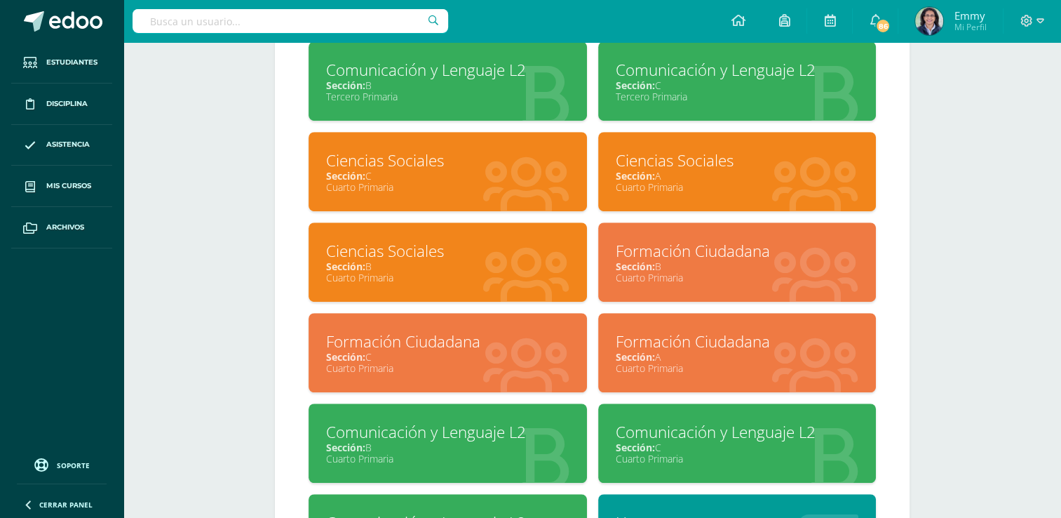
click at [497, 279] on div "Cuarto Primaria" at bounding box center [447, 277] width 243 height 13
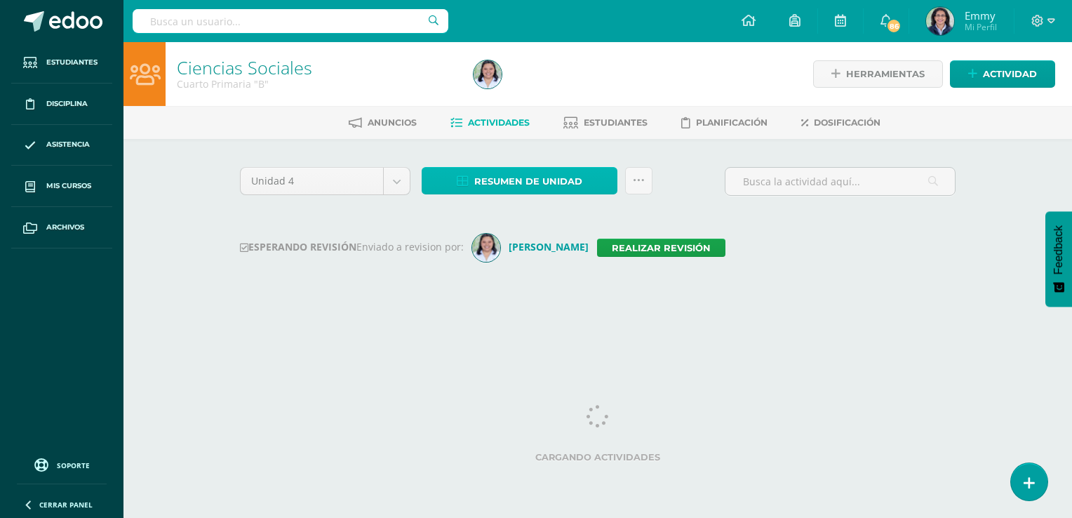
click at [525, 183] on span "Resumen de unidad" at bounding box center [528, 181] width 108 height 26
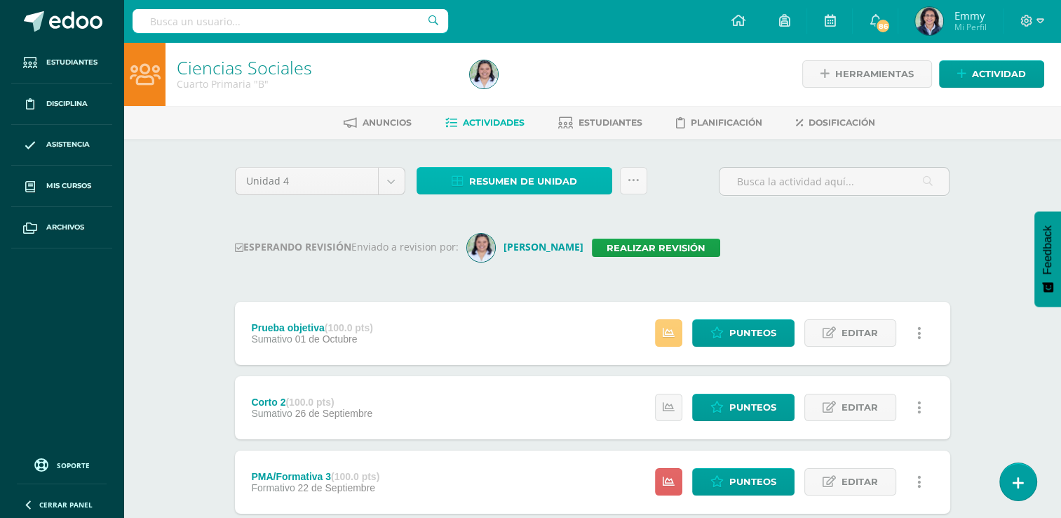
click at [536, 167] on link "Resumen de unidad" at bounding box center [515, 180] width 196 height 27
click at [536, 178] on span "Resumen de unidad" at bounding box center [523, 181] width 108 height 26
click at [528, 185] on span "Resumen de unidad" at bounding box center [523, 181] width 108 height 26
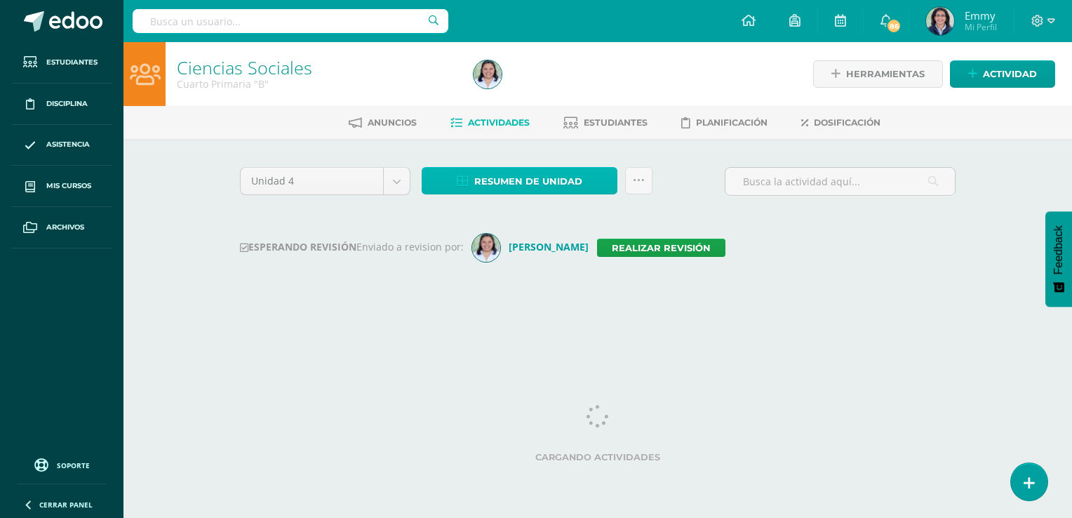
click at [542, 180] on span "Resumen de unidad" at bounding box center [528, 181] width 108 height 26
click at [539, 175] on span "Resumen de unidad" at bounding box center [528, 181] width 108 height 26
click at [570, 180] on span "Resumen de unidad" at bounding box center [528, 181] width 108 height 26
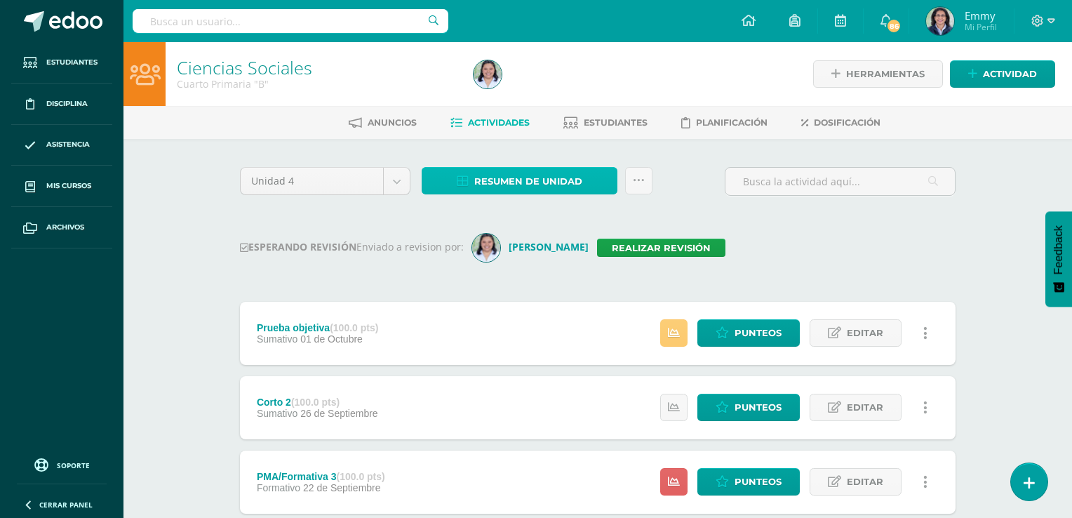
click at [537, 175] on span "Resumen de unidad" at bounding box center [528, 181] width 108 height 26
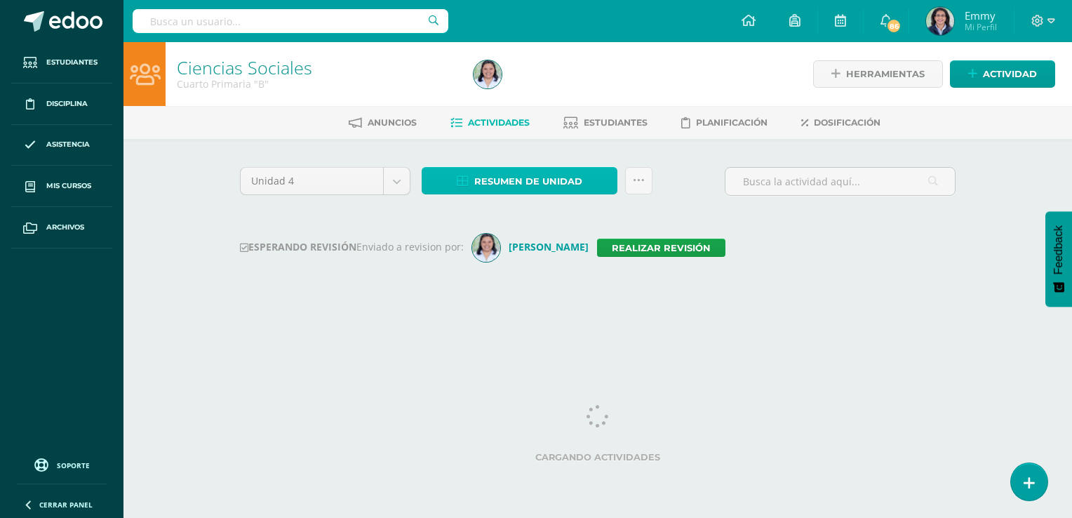
click at [550, 175] on span "Resumen de unidad" at bounding box center [528, 181] width 108 height 26
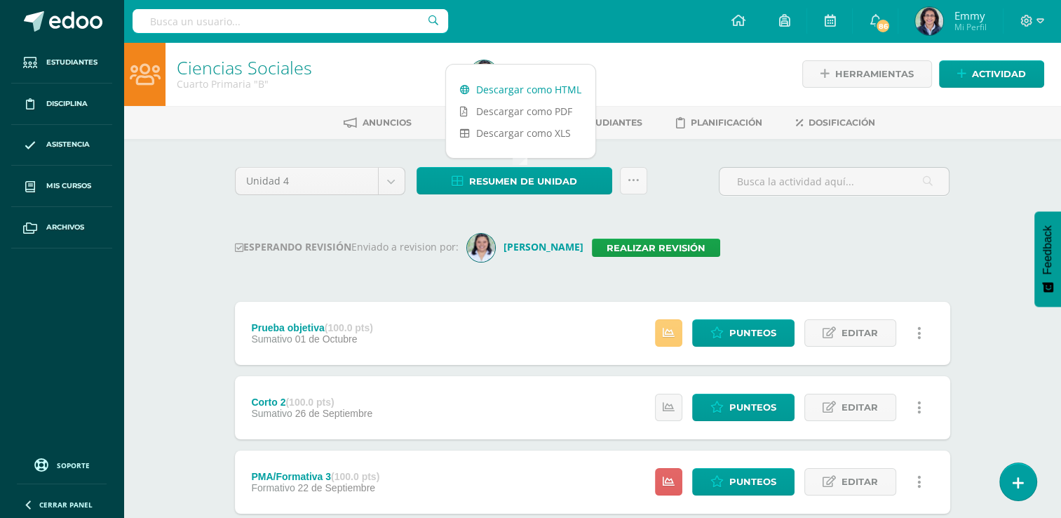
click at [547, 85] on link "Descargar como HTML" at bounding box center [520, 90] width 149 height 22
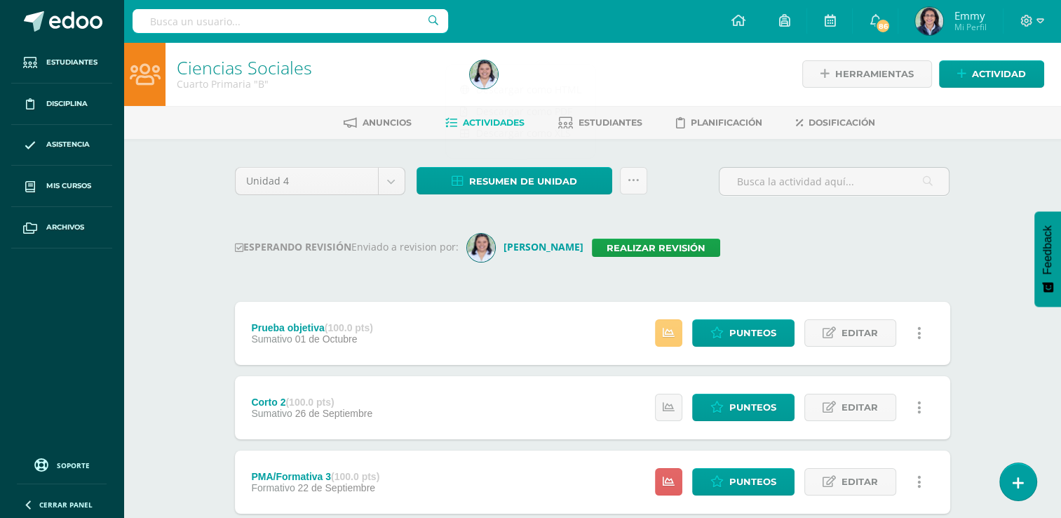
click at [483, 72] on img at bounding box center [484, 74] width 28 height 28
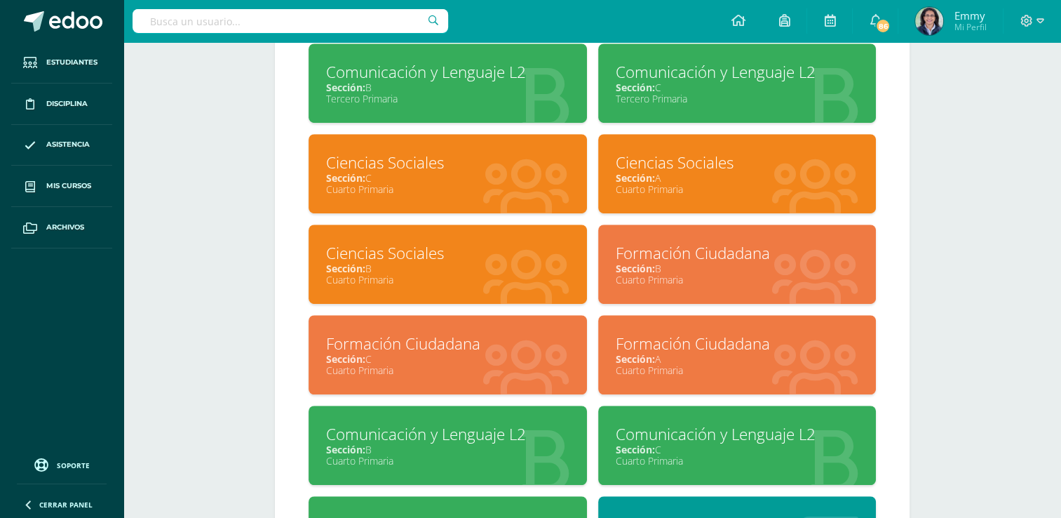
scroll to position [842, 0]
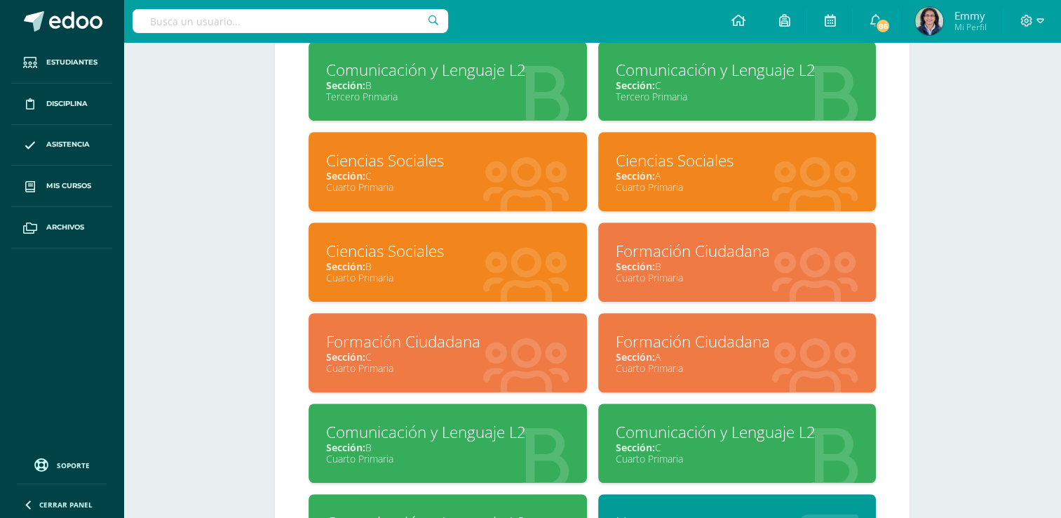
click at [422, 175] on div "Sección: C" at bounding box center [447, 175] width 243 height 13
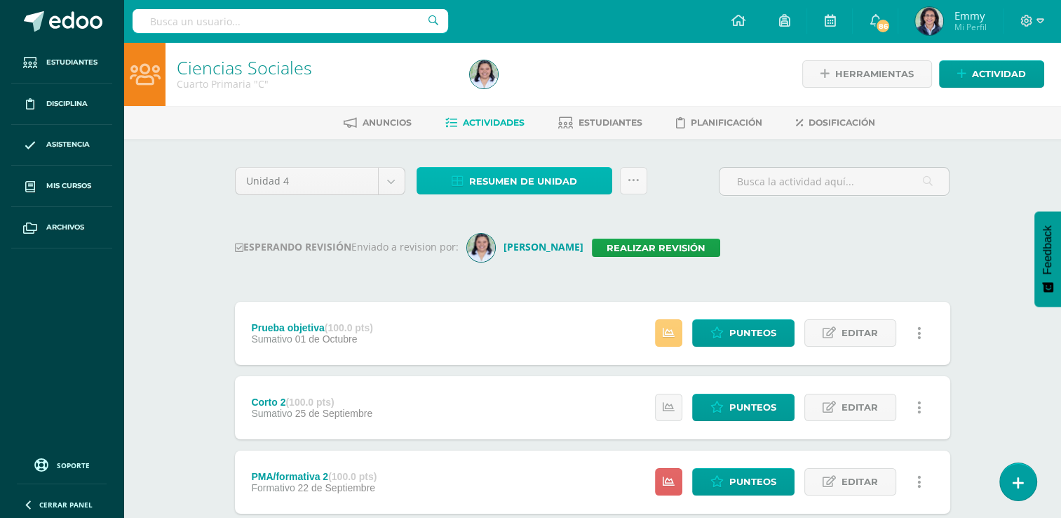
click at [547, 169] on span "Resumen de unidad" at bounding box center [523, 181] width 108 height 26
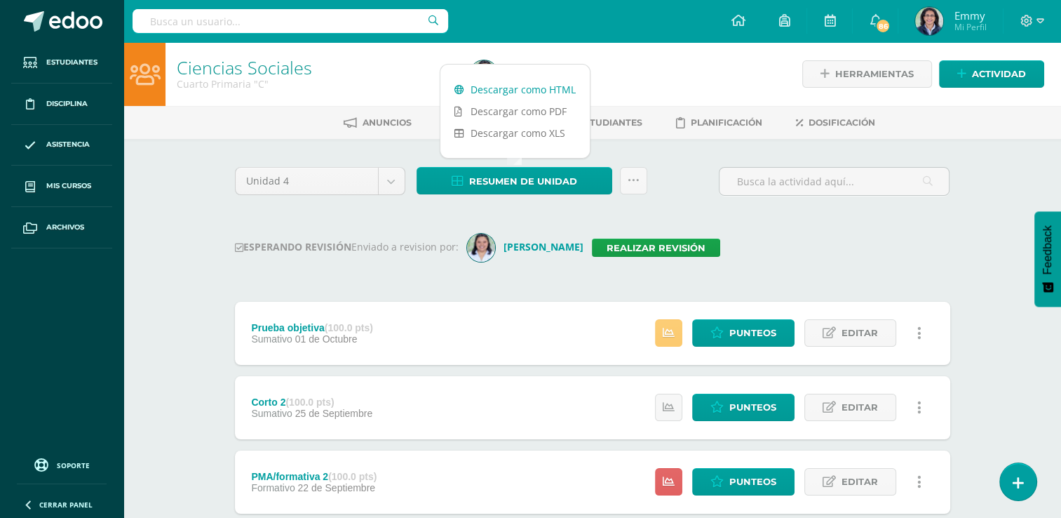
click at [533, 87] on link "Descargar como HTML" at bounding box center [515, 90] width 149 height 22
click at [788, 241] on div "ESPERANDO REVISIÓN Enviado a revision por: Cindy Realizar revisión" at bounding box center [593, 248] width 716 height 28
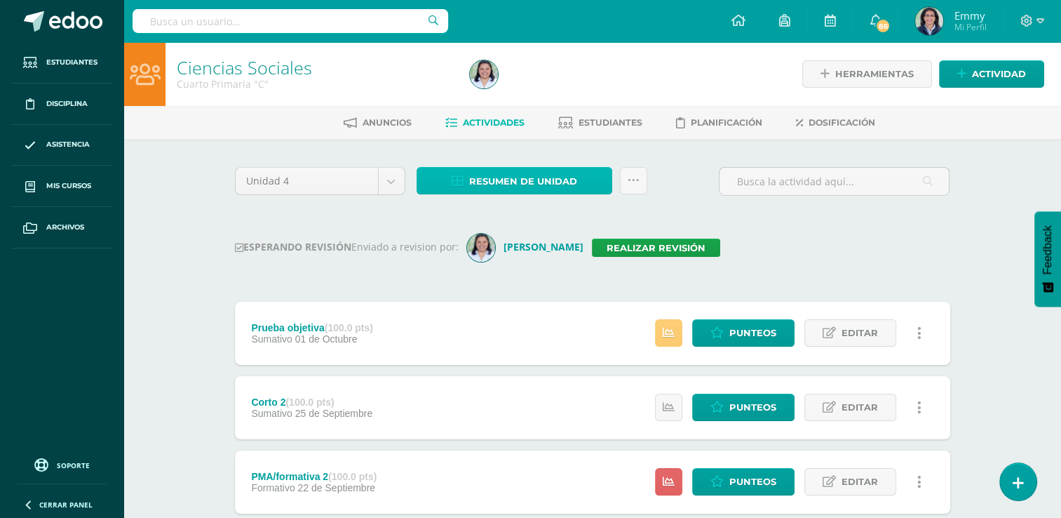
click at [523, 173] on span "Resumen de unidad" at bounding box center [523, 181] width 108 height 26
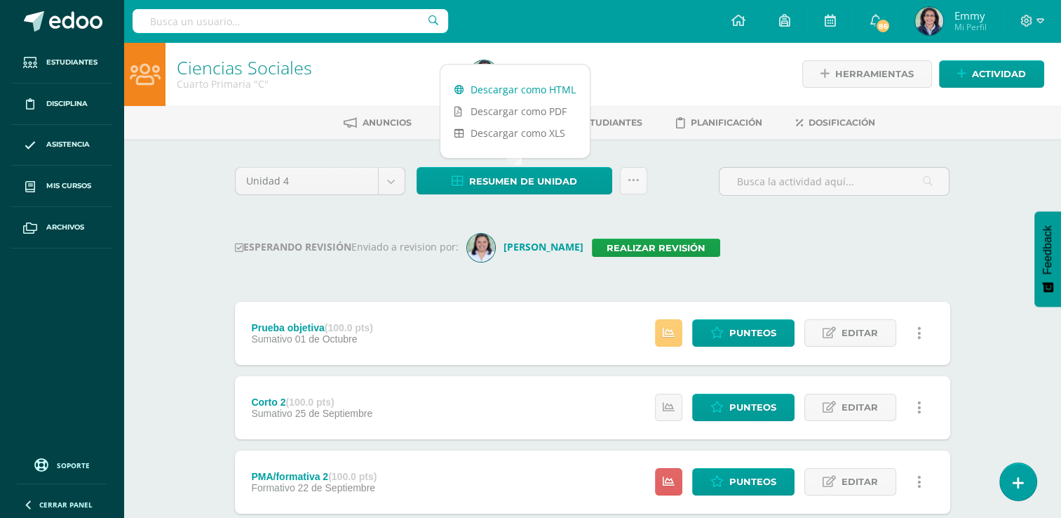
click at [500, 84] on link "Descargar como HTML" at bounding box center [515, 90] width 149 height 22
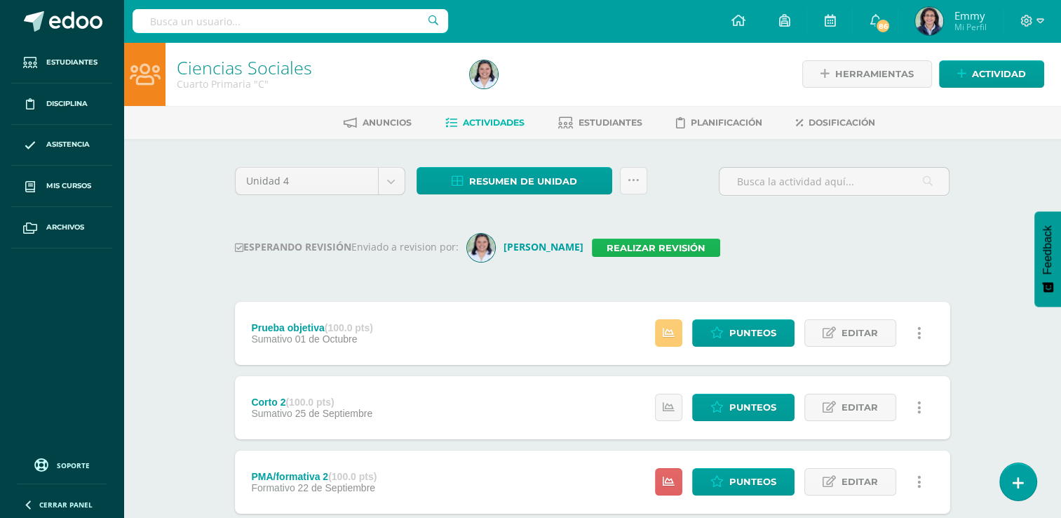
click at [624, 252] on link "Realizar revisión" at bounding box center [656, 248] width 128 height 18
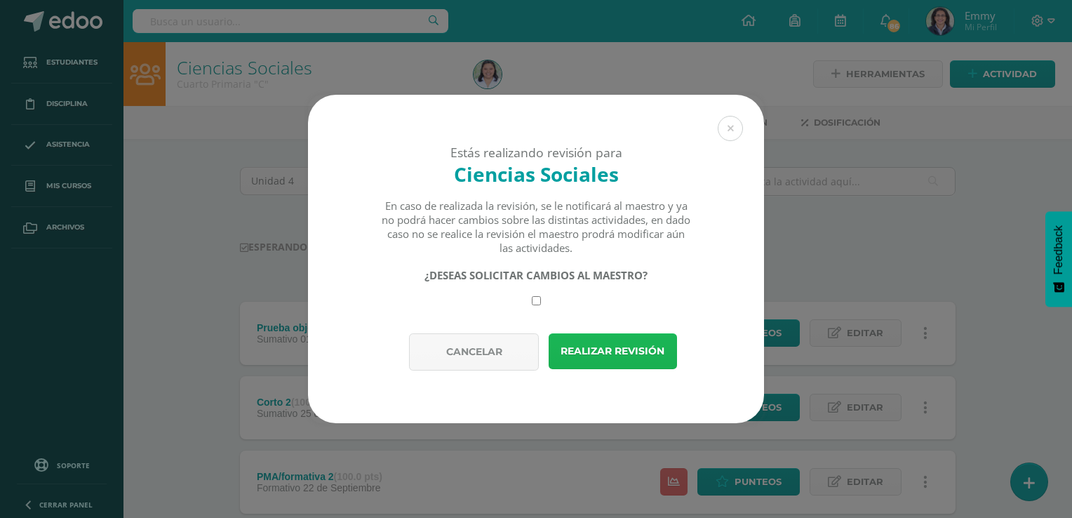
click at [598, 355] on button "Realizar revisión" at bounding box center [613, 351] width 128 height 36
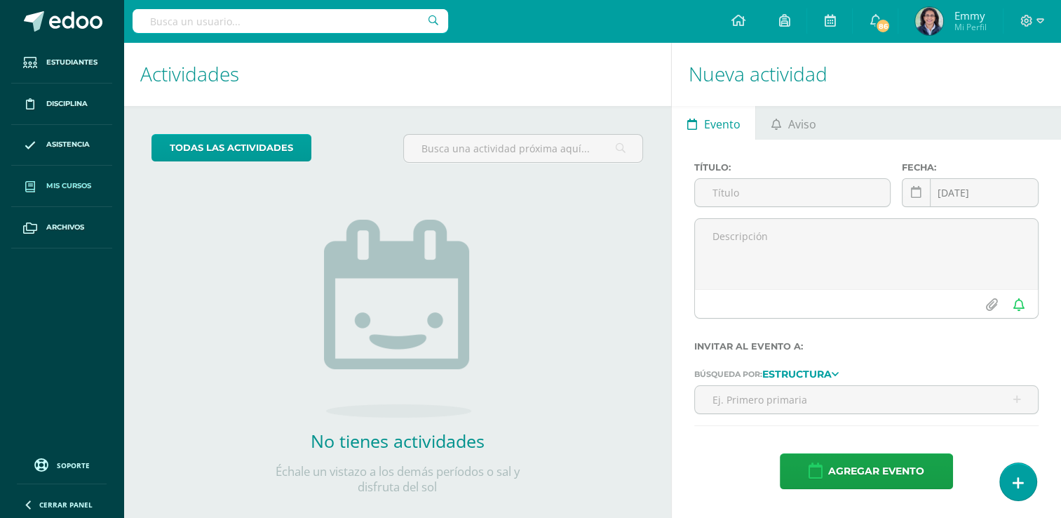
click at [72, 171] on link "Mis cursos" at bounding box center [61, 186] width 101 height 41
click at [73, 182] on span "Mis cursos" at bounding box center [68, 185] width 45 height 11
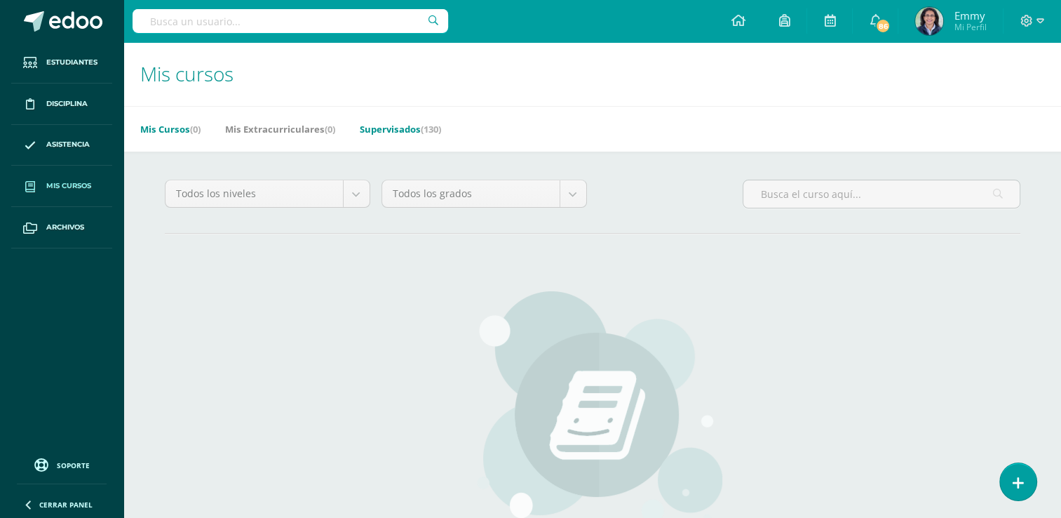
click at [418, 123] on link "Supervisados (130)" at bounding box center [400, 129] width 81 height 22
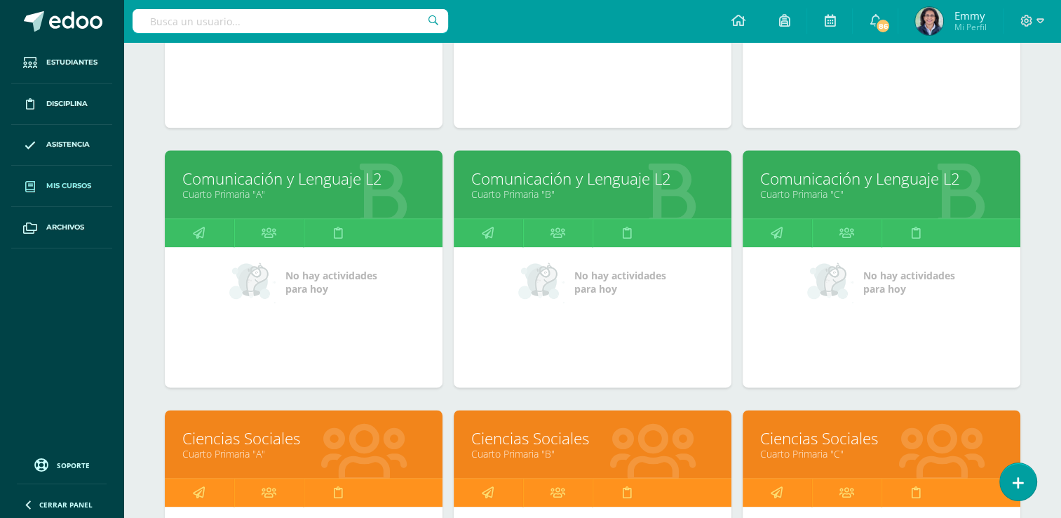
scroll to position [1667, 0]
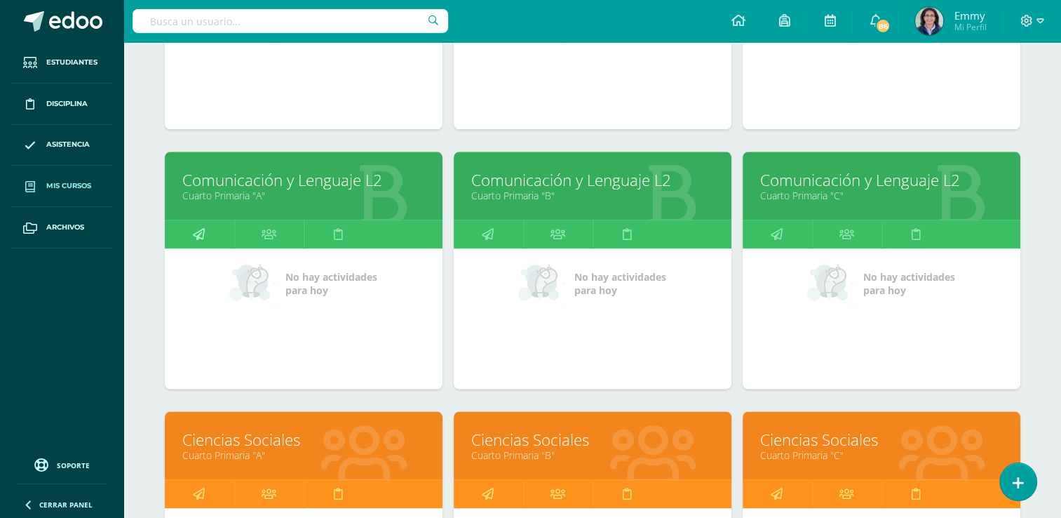
click at [206, 224] on link at bounding box center [199, 234] width 69 height 28
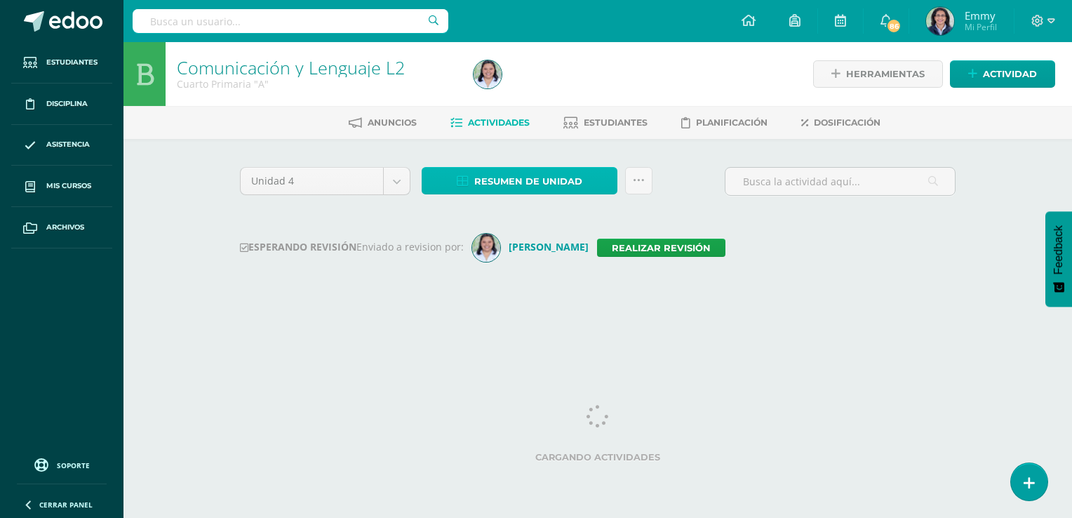
click at [550, 182] on span "Resumen de unidad" at bounding box center [528, 181] width 108 height 26
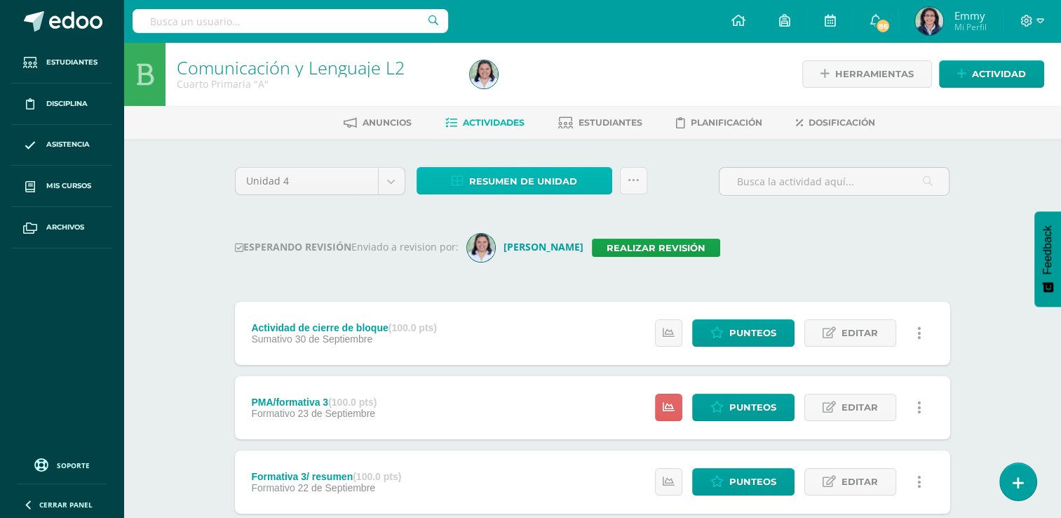
click at [549, 179] on span "Resumen de unidad" at bounding box center [523, 181] width 108 height 26
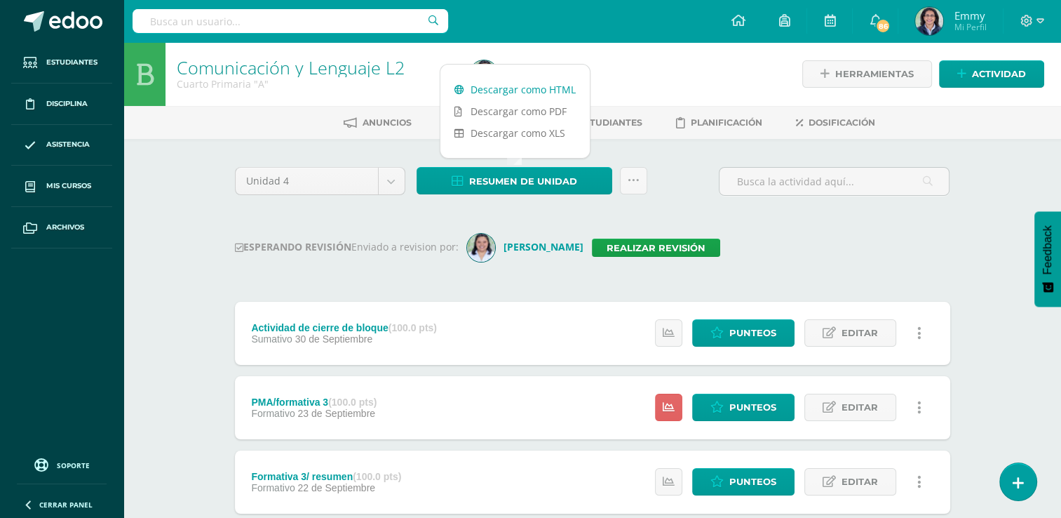
click at [514, 93] on link "Descargar como HTML" at bounding box center [515, 90] width 149 height 22
click at [758, 232] on div "Unidad 4 Unidad 1 Unidad 2 Unidad 3 Unidad 4 Resumen de unidad Subir actividade…" at bounding box center [592, 521] width 727 height 709
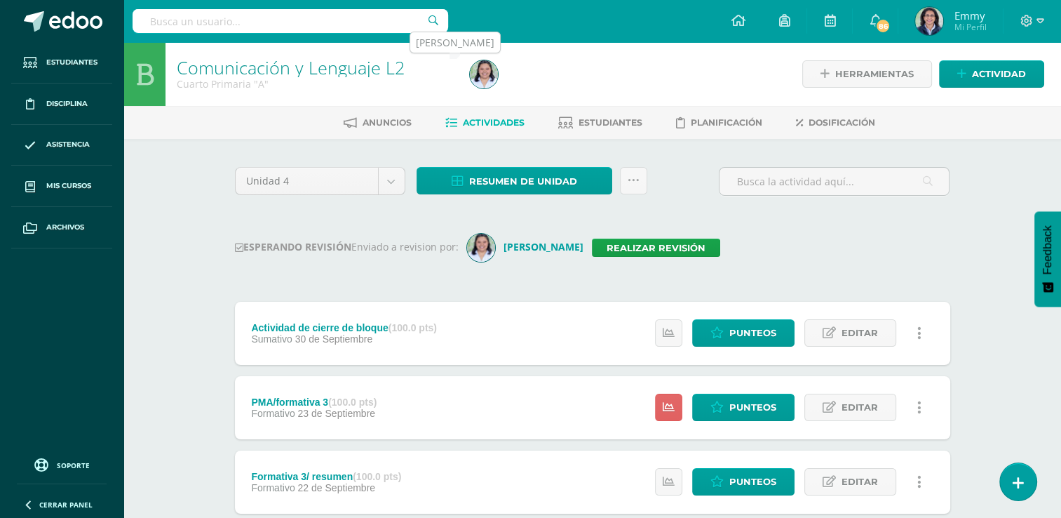
click at [478, 80] on img at bounding box center [484, 74] width 28 height 28
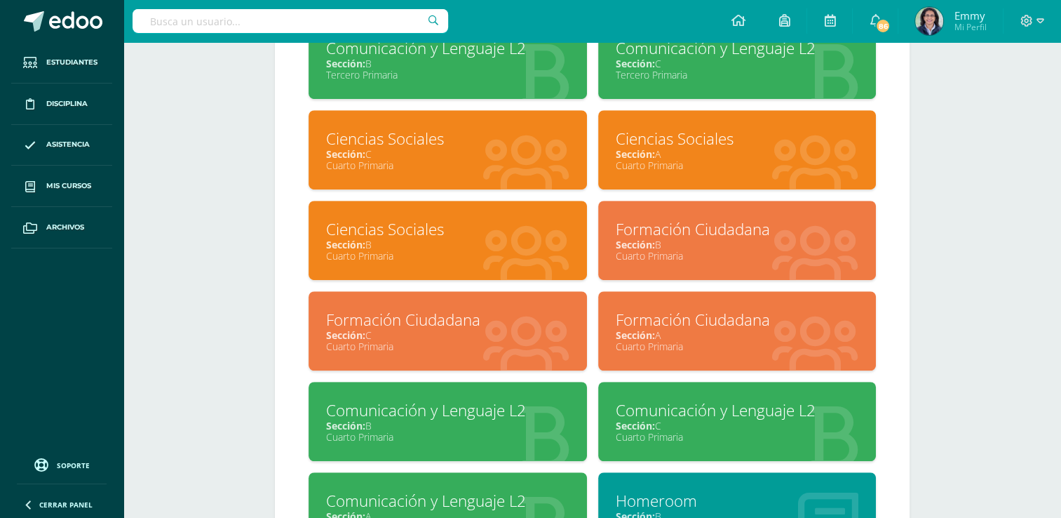
scroll to position [912, 0]
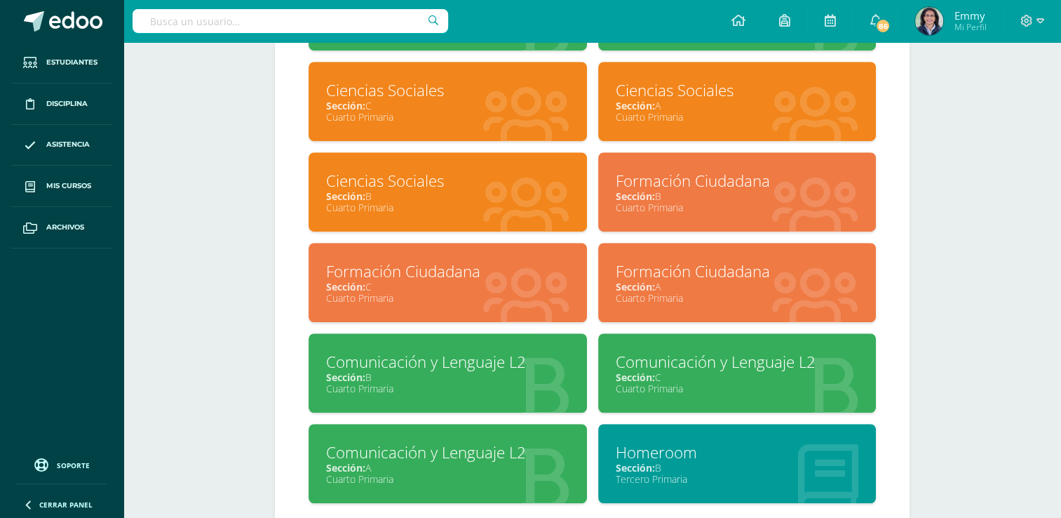
click at [551, 369] on div "Comunicación y Lenguaje L2" at bounding box center [447, 362] width 243 height 22
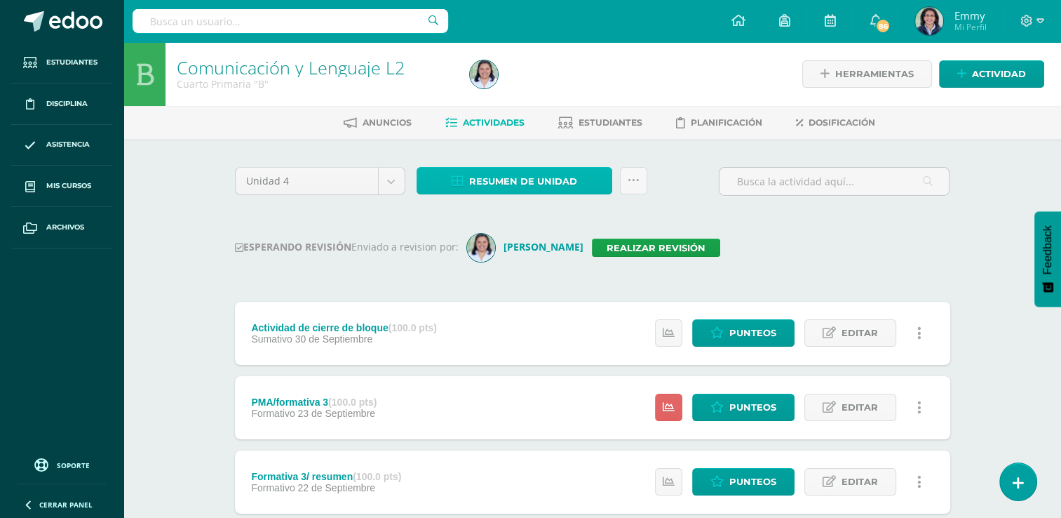
click at [509, 179] on span "Resumen de unidad" at bounding box center [523, 181] width 108 height 26
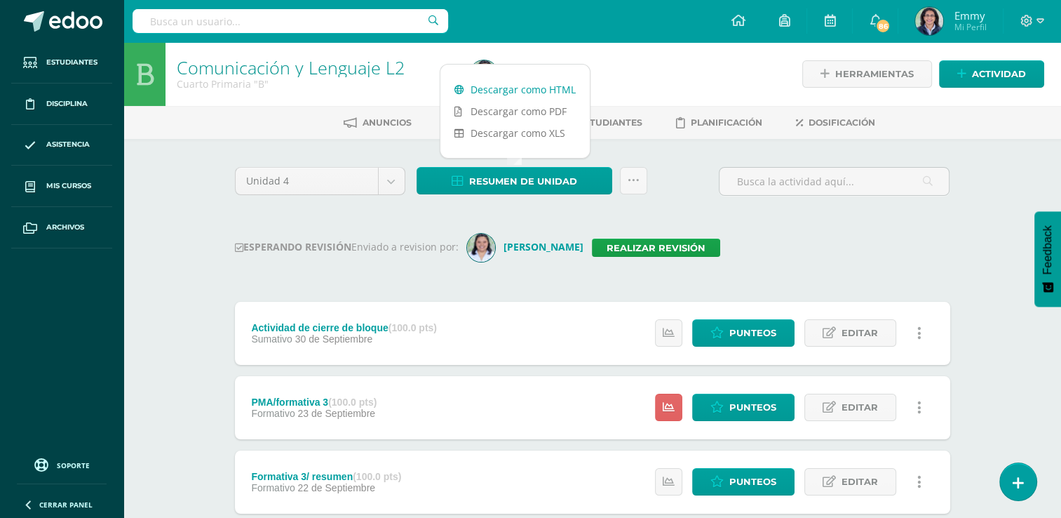
click at [514, 88] on link "Descargar como HTML" at bounding box center [515, 90] width 149 height 22
click at [733, 212] on div "Unidad 4 Unidad 1 Unidad 2 Unidad 3 Unidad 4 Resumen de unidad Subir actividade…" at bounding box center [592, 521] width 727 height 709
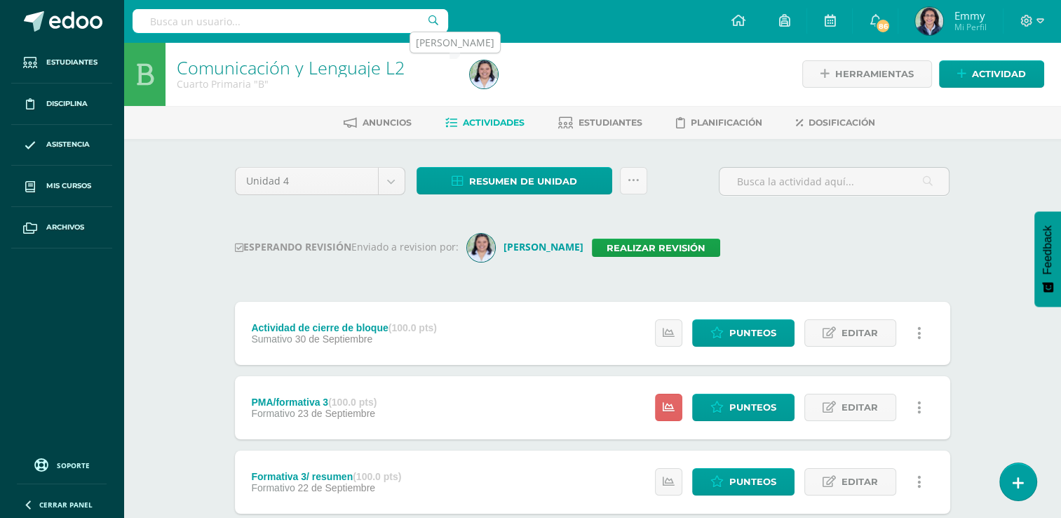
click at [495, 81] on img at bounding box center [484, 74] width 28 height 28
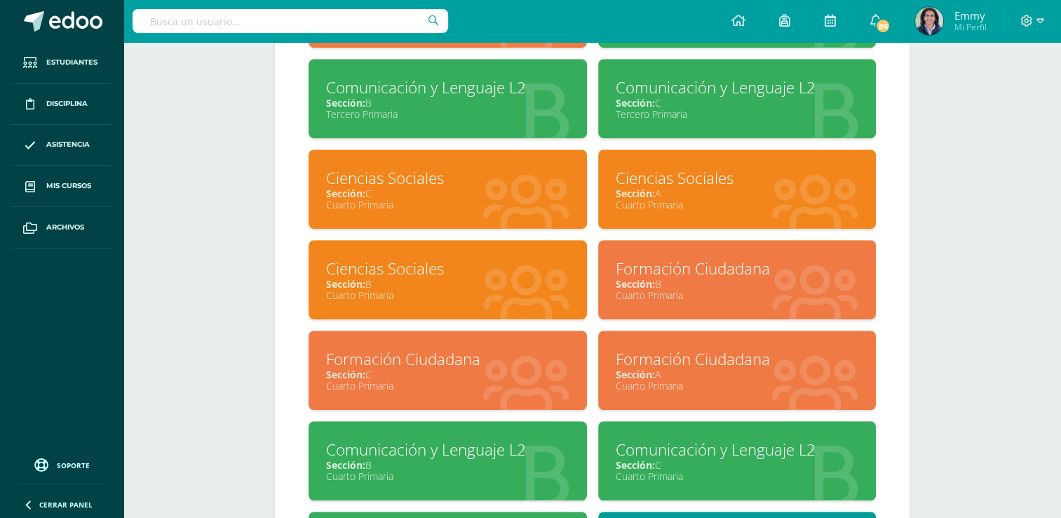
scroll to position [842, 0]
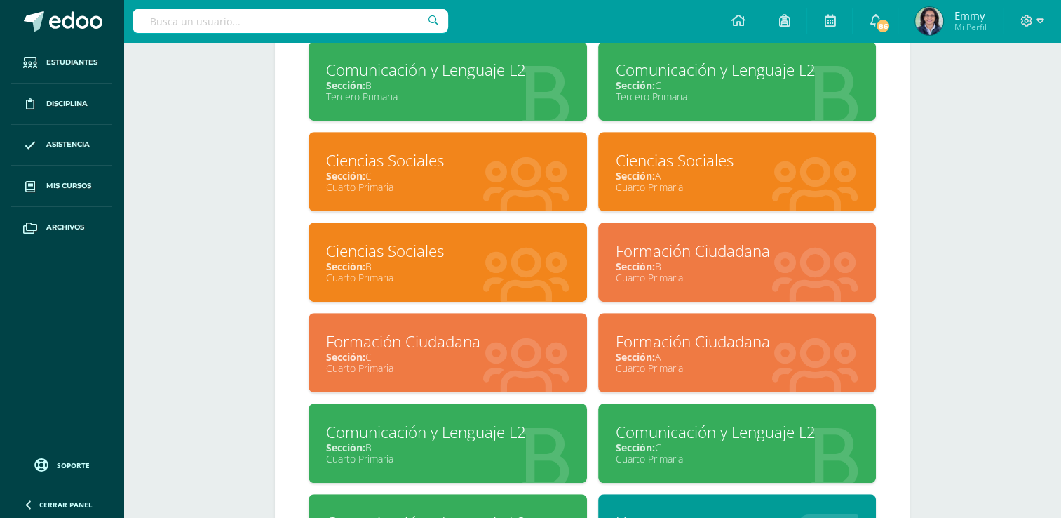
click at [786, 439] on div "Comunicación y Lenguaje L2" at bounding box center [737, 432] width 243 height 22
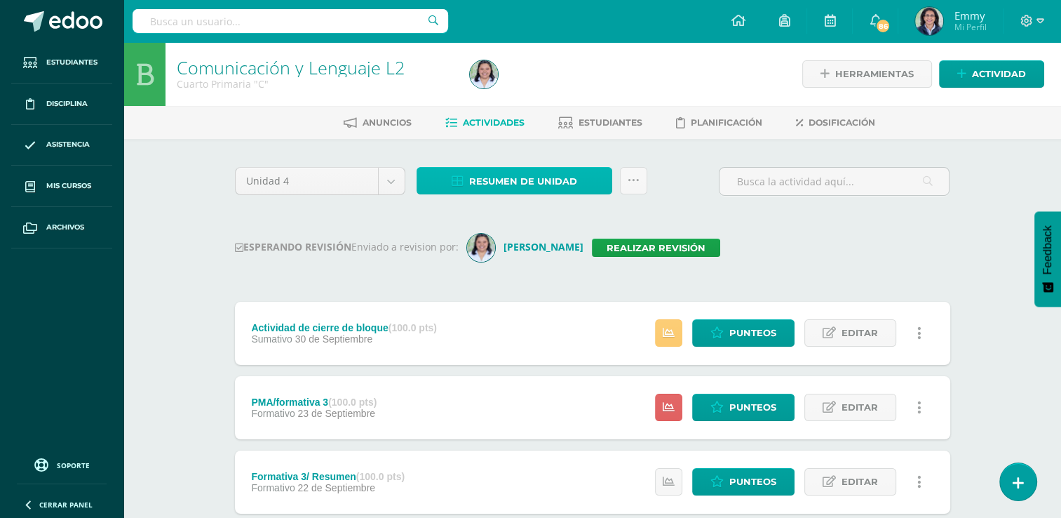
click at [533, 177] on span "Resumen de unidad" at bounding box center [523, 181] width 108 height 26
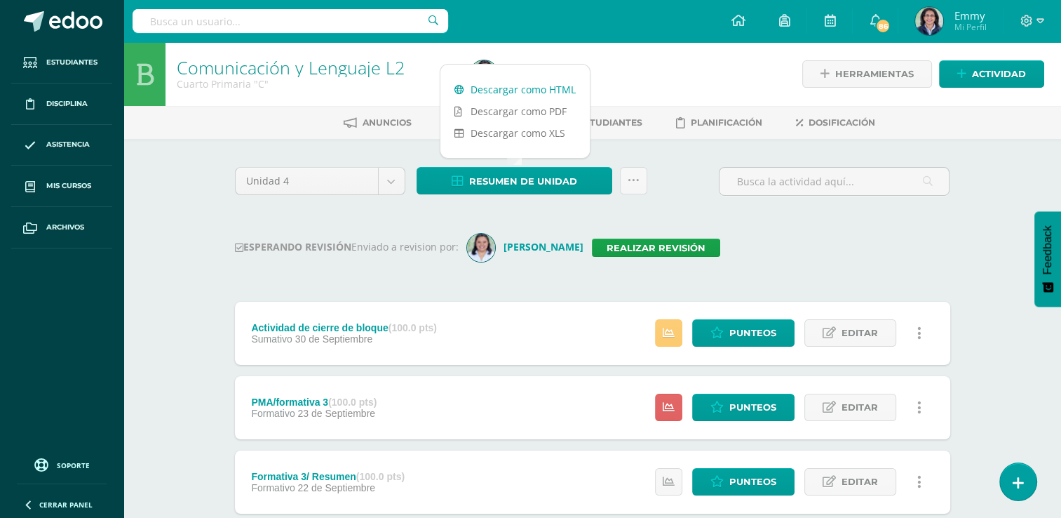
click at [514, 80] on link "Descargar como HTML" at bounding box center [515, 90] width 149 height 22
click at [777, 192] on input "text" at bounding box center [834, 181] width 229 height 27
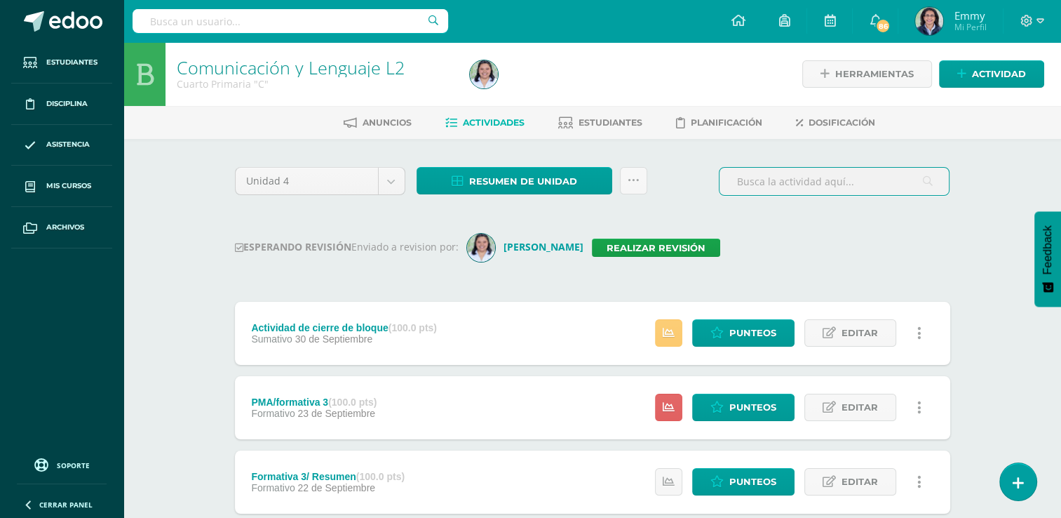
click at [744, 226] on div "Unidad 4 Unidad 1 Unidad 2 Unidad 3 Unidad 4 Resumen de unidad Subir actividade…" at bounding box center [592, 521] width 727 height 709
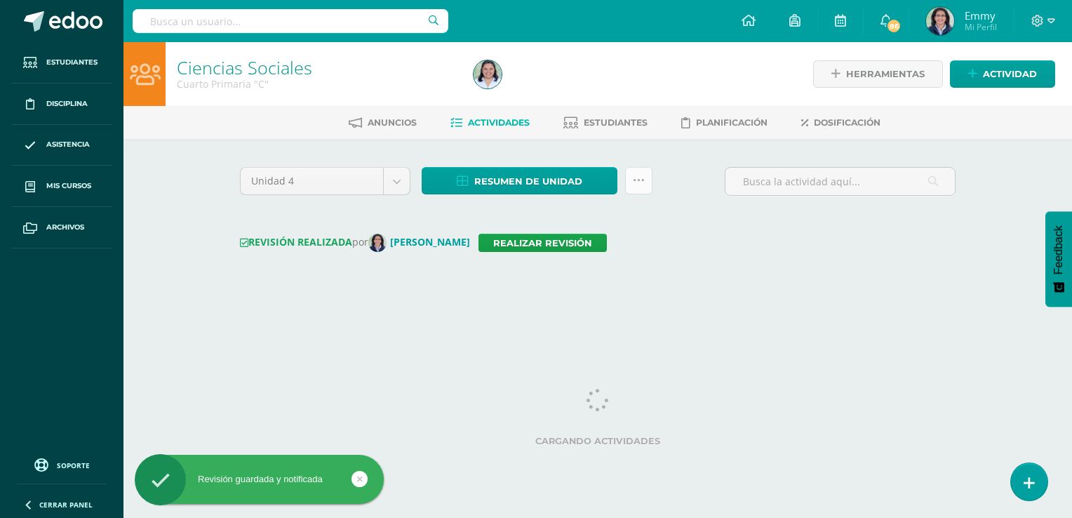
click at [631, 182] on link at bounding box center [638, 180] width 27 height 27
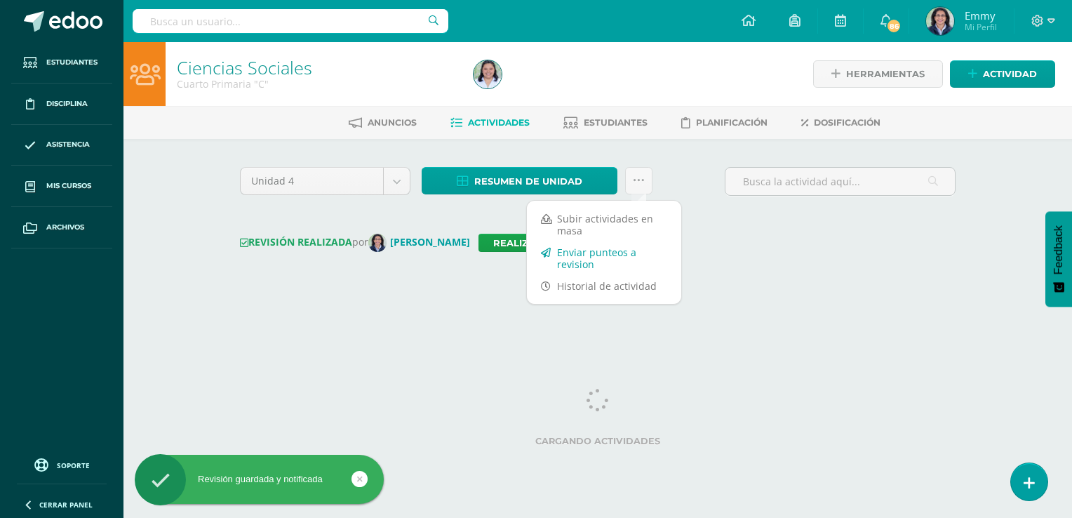
click at [624, 248] on link "Enviar punteos a revision" at bounding box center [604, 258] width 154 height 34
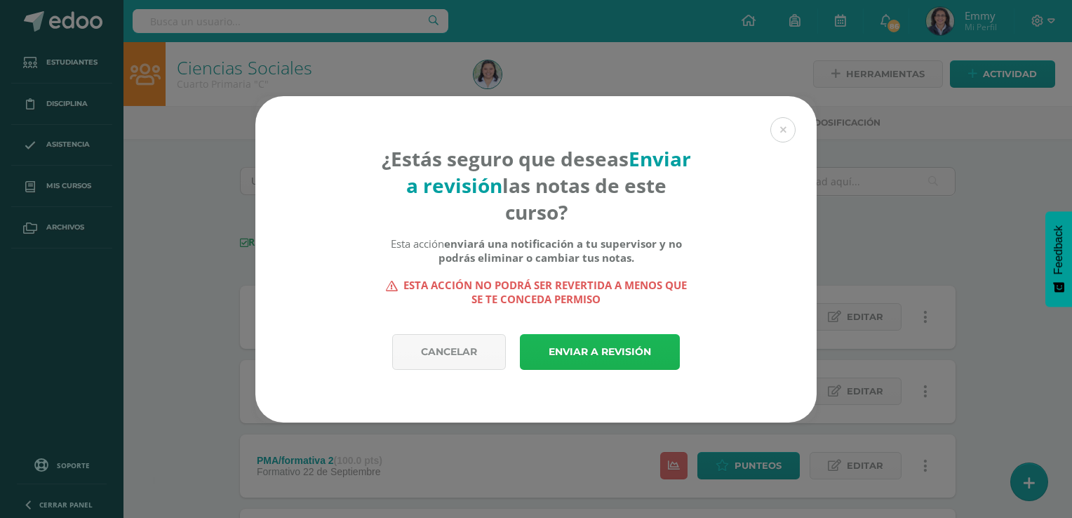
click at [632, 358] on link "Enviar a revisión" at bounding box center [600, 352] width 160 height 36
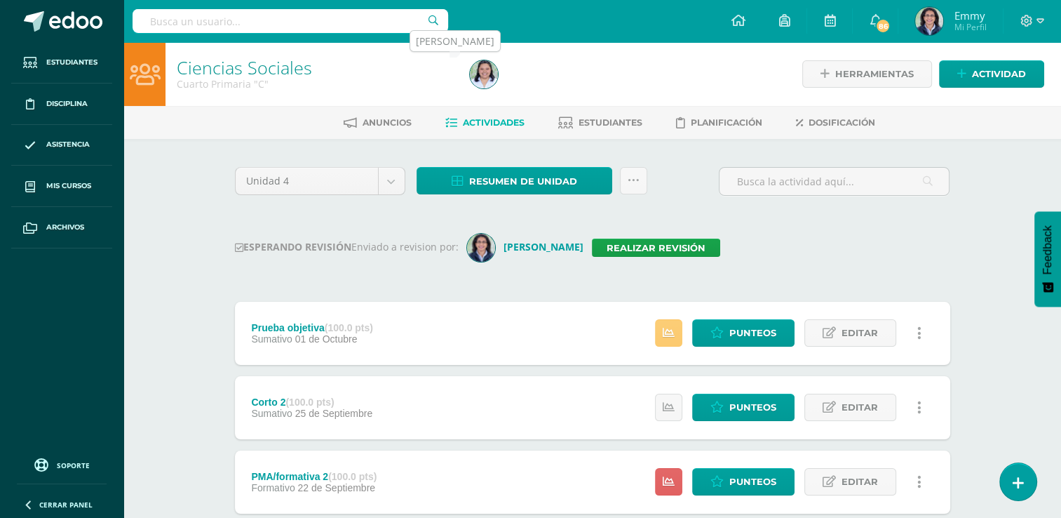
click at [490, 82] on img at bounding box center [484, 74] width 28 height 28
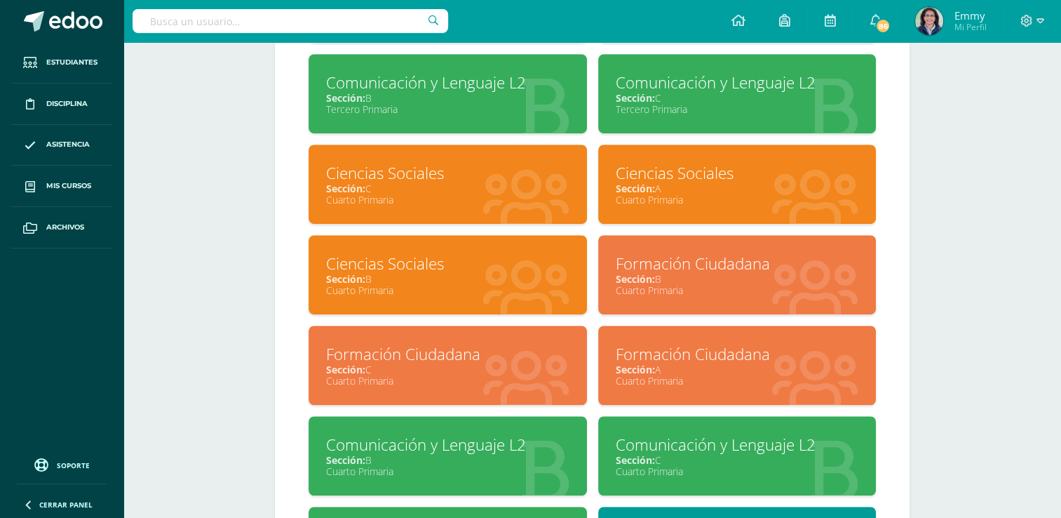
scroll to position [912, 0]
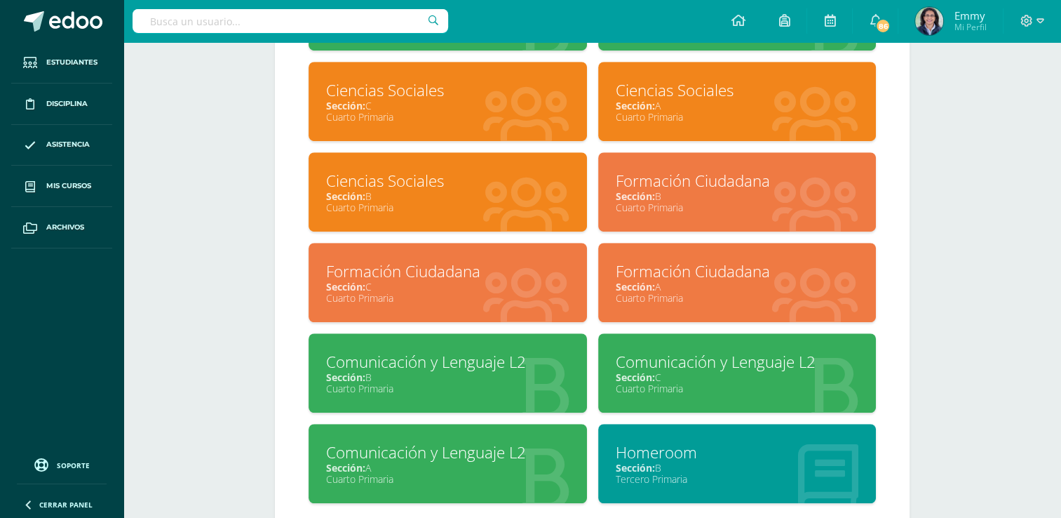
click at [538, 178] on div "Ciencias Sociales" at bounding box center [447, 181] width 243 height 22
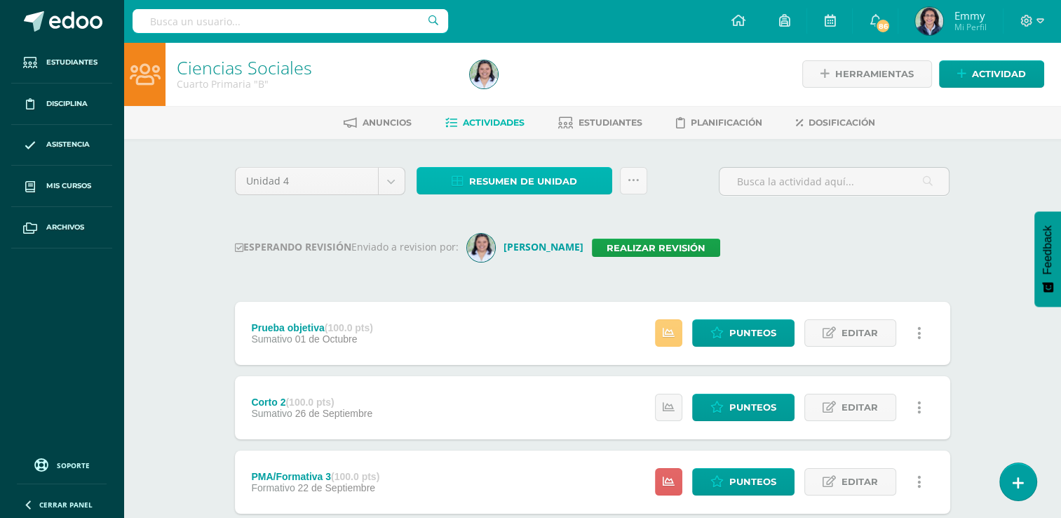
click at [550, 177] on span "Resumen de unidad" at bounding box center [523, 181] width 108 height 26
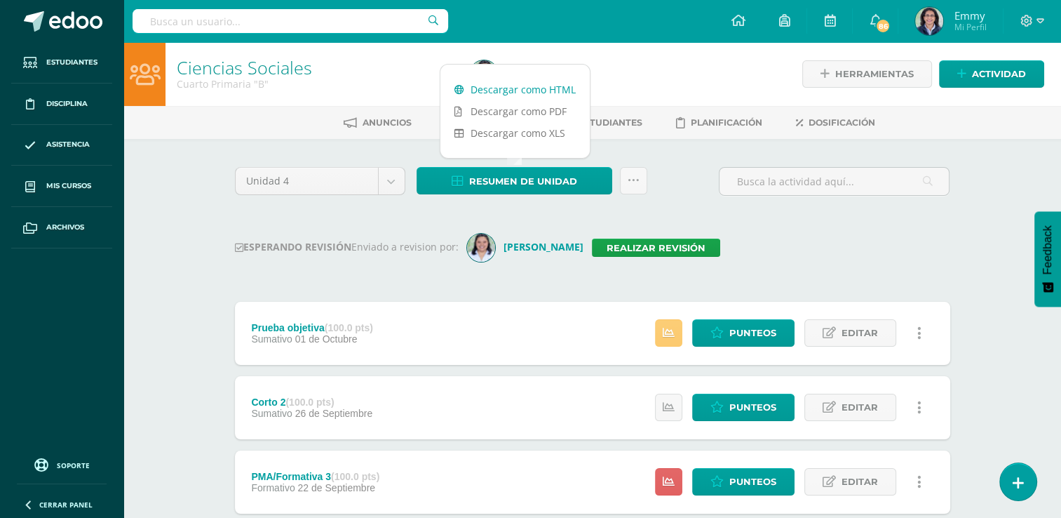
click at [537, 91] on link "Descargar como HTML" at bounding box center [515, 90] width 149 height 22
click at [613, 248] on link "Realizar revisión" at bounding box center [656, 248] width 128 height 18
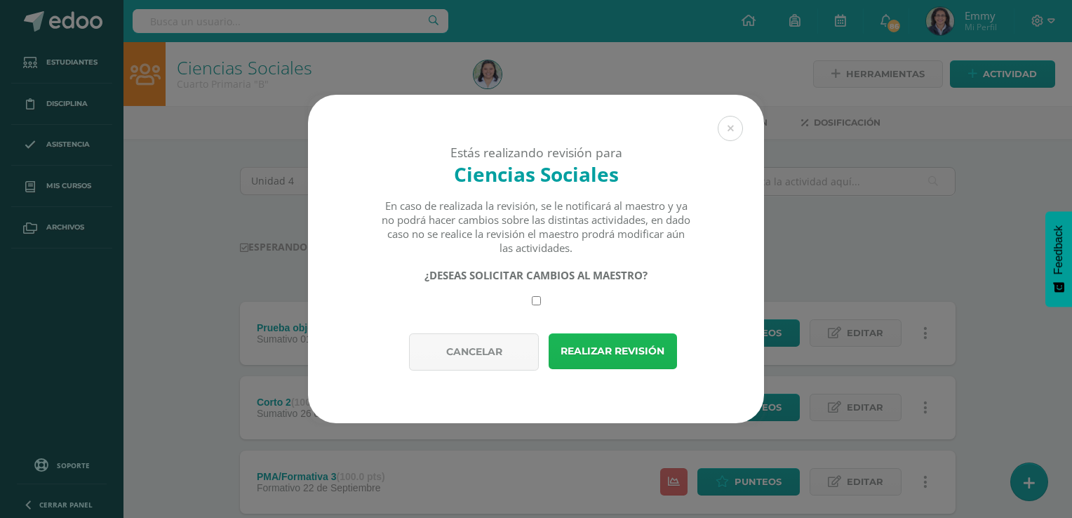
click at [584, 356] on button "Realizar revisión" at bounding box center [613, 351] width 128 height 36
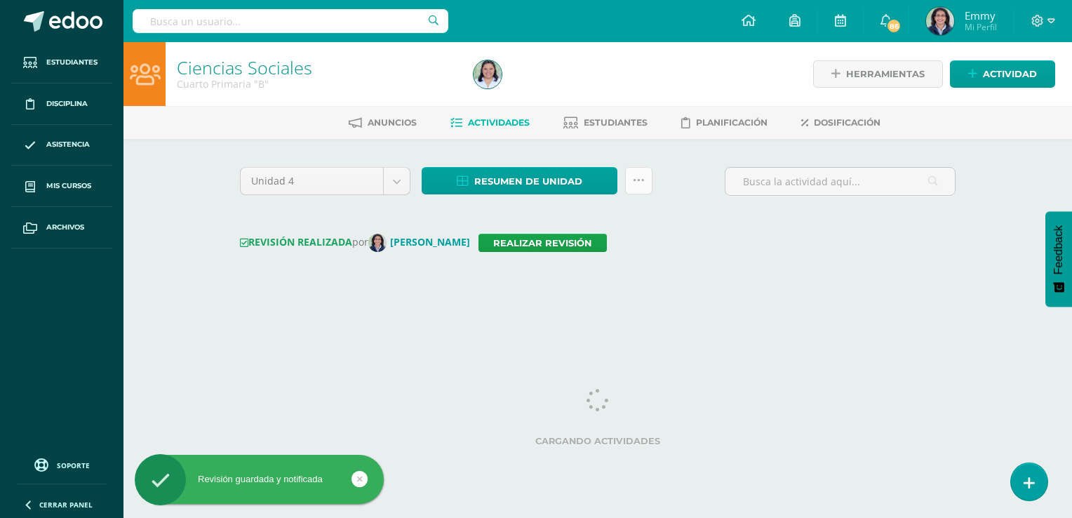
click at [637, 179] on icon at bounding box center [639, 181] width 12 height 12
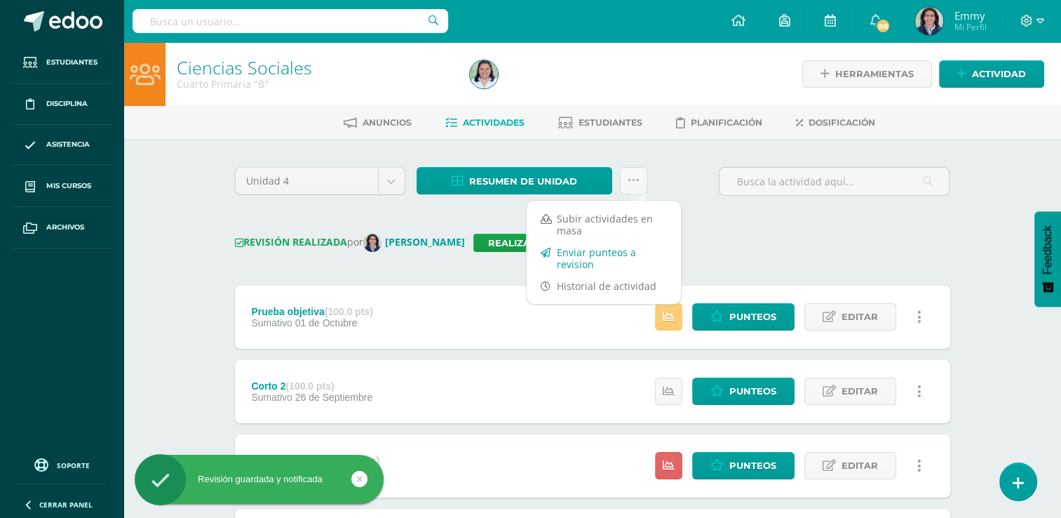
click at [596, 249] on link "Enviar punteos a revision" at bounding box center [604, 258] width 154 height 34
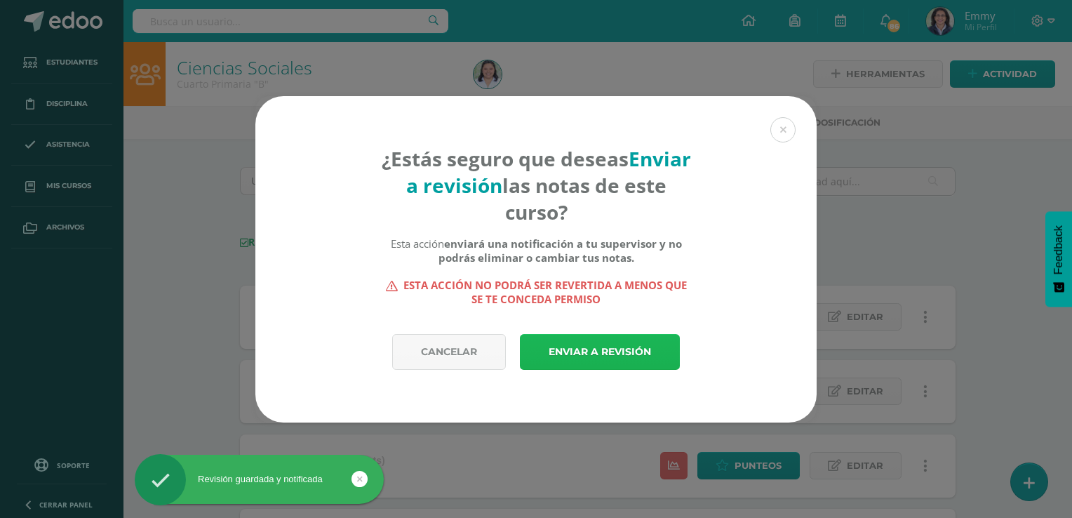
click at [570, 354] on link "Enviar a revisión" at bounding box center [600, 352] width 160 height 36
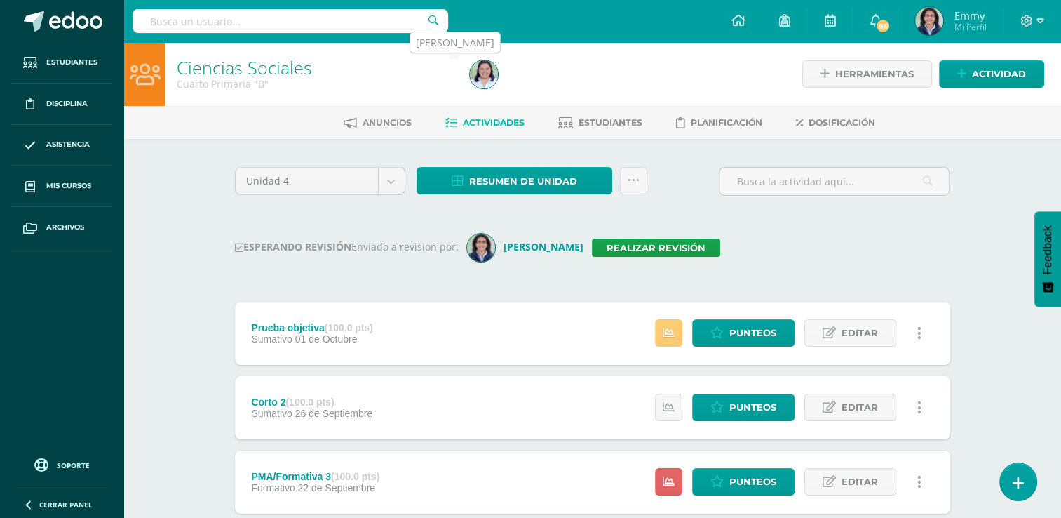
click at [481, 74] on img at bounding box center [484, 74] width 28 height 28
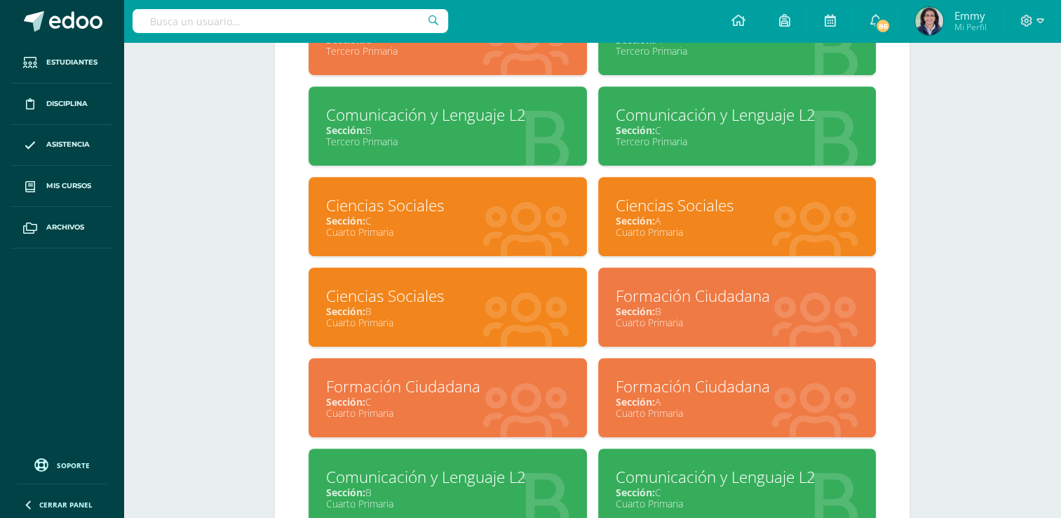
scroll to position [842, 0]
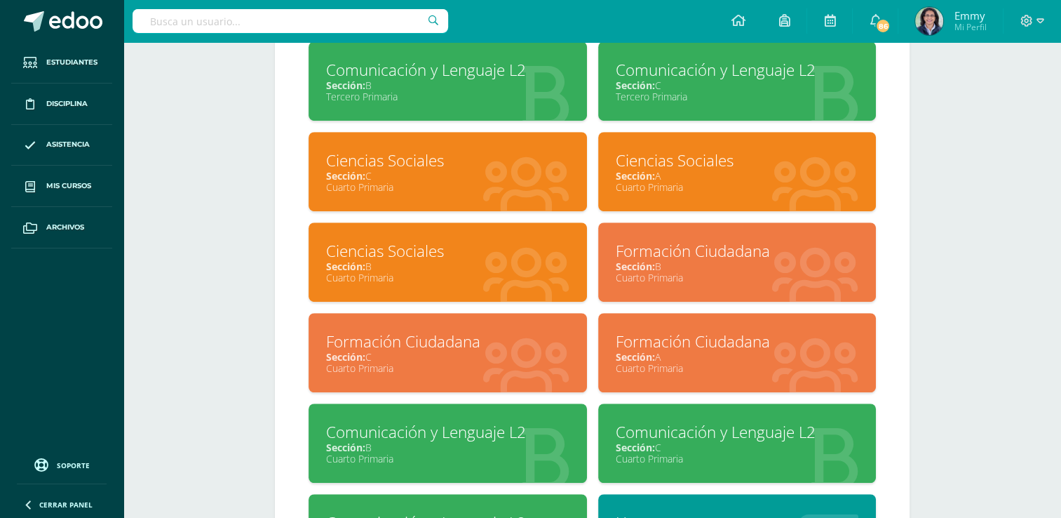
click at [752, 184] on div "Cuarto Primaria" at bounding box center [737, 186] width 243 height 13
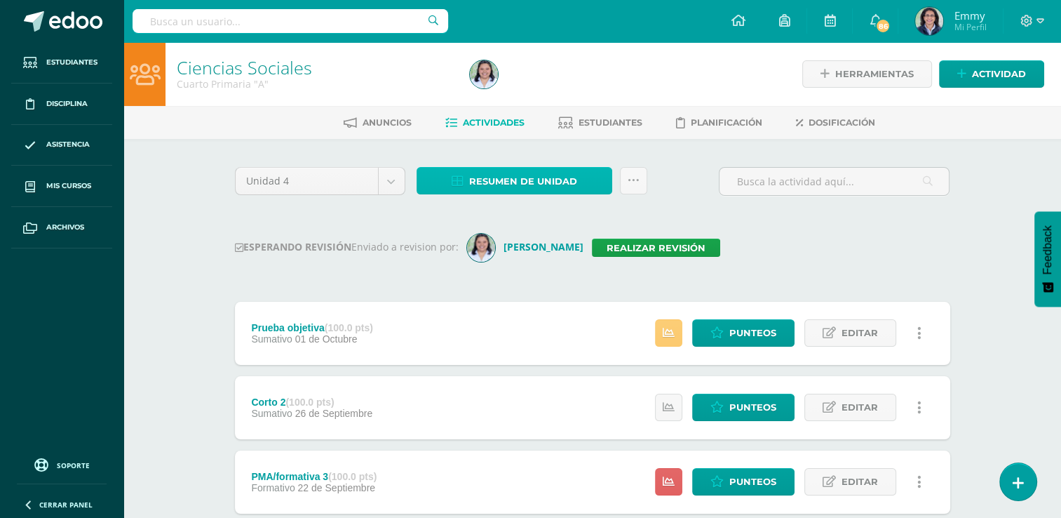
click at [575, 182] on span "Resumen de unidad" at bounding box center [523, 181] width 108 height 26
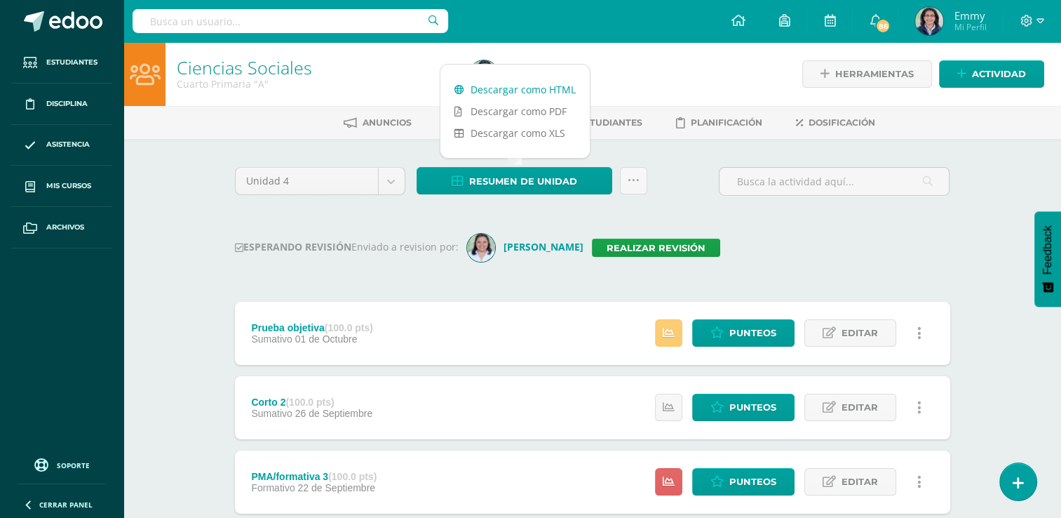
click at [524, 91] on link "Descargar como HTML" at bounding box center [515, 90] width 149 height 22
click at [643, 243] on link "Realizar revisión" at bounding box center [656, 248] width 128 height 18
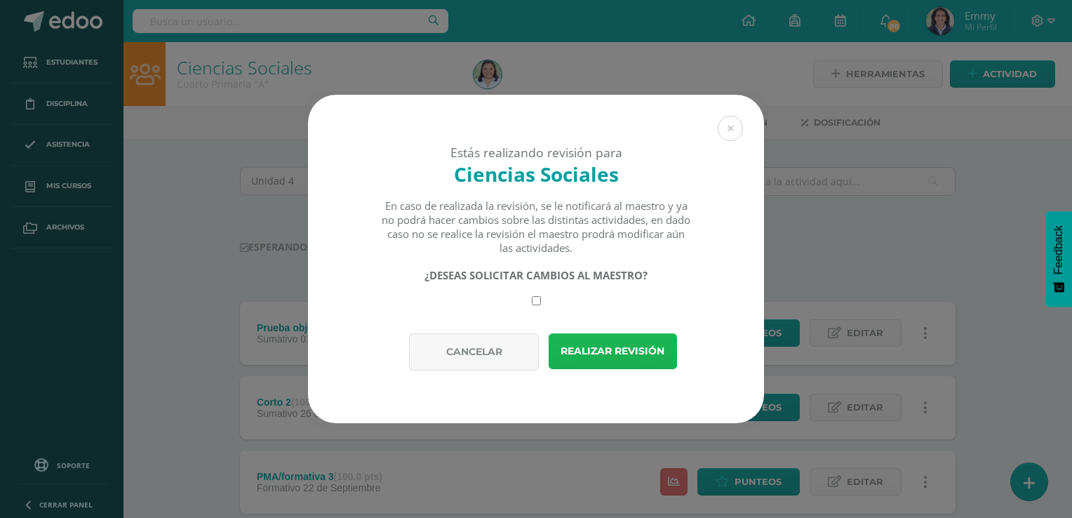
click at [610, 351] on button "Realizar revisión" at bounding box center [613, 351] width 128 height 36
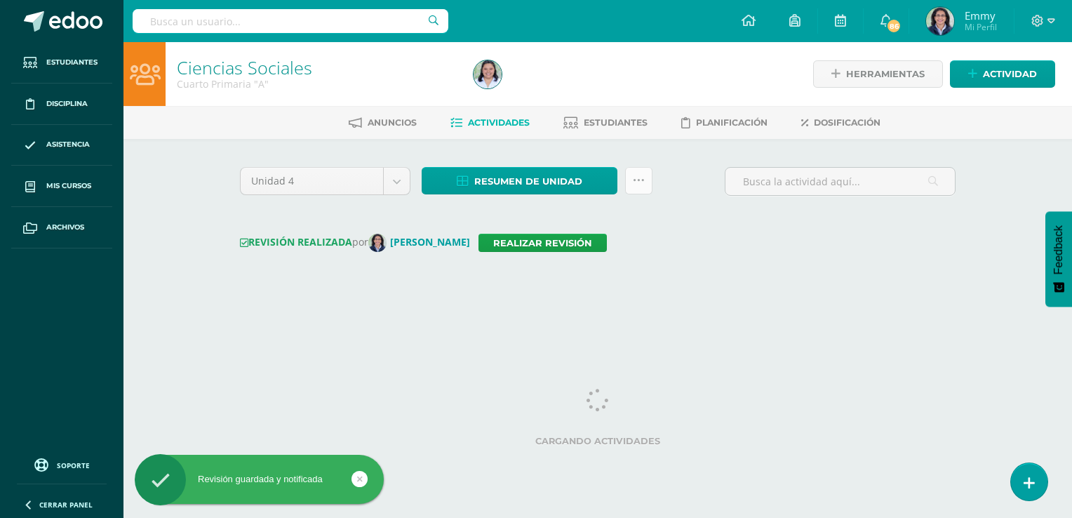
click at [641, 179] on icon at bounding box center [639, 181] width 12 height 12
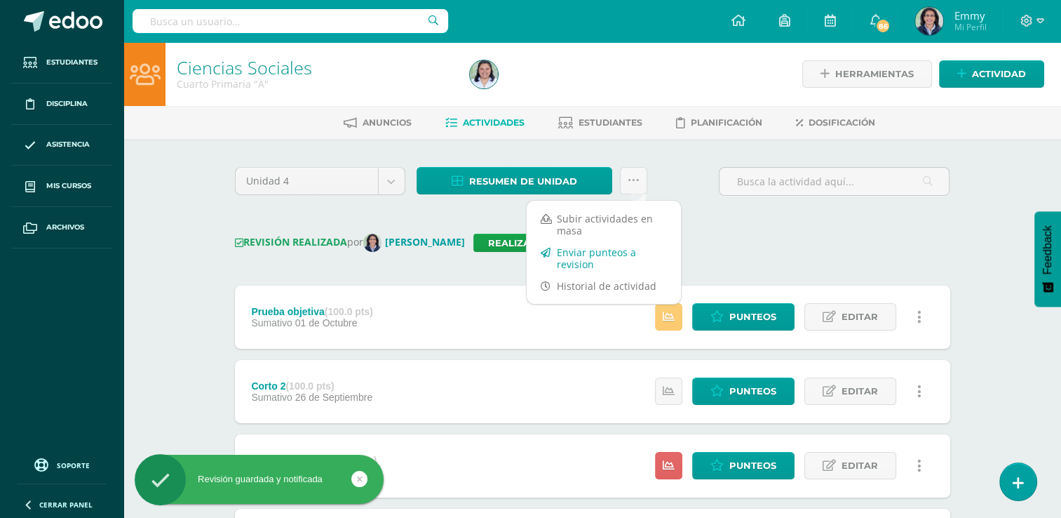
click at [582, 250] on link "Enviar punteos a revision" at bounding box center [604, 258] width 154 height 34
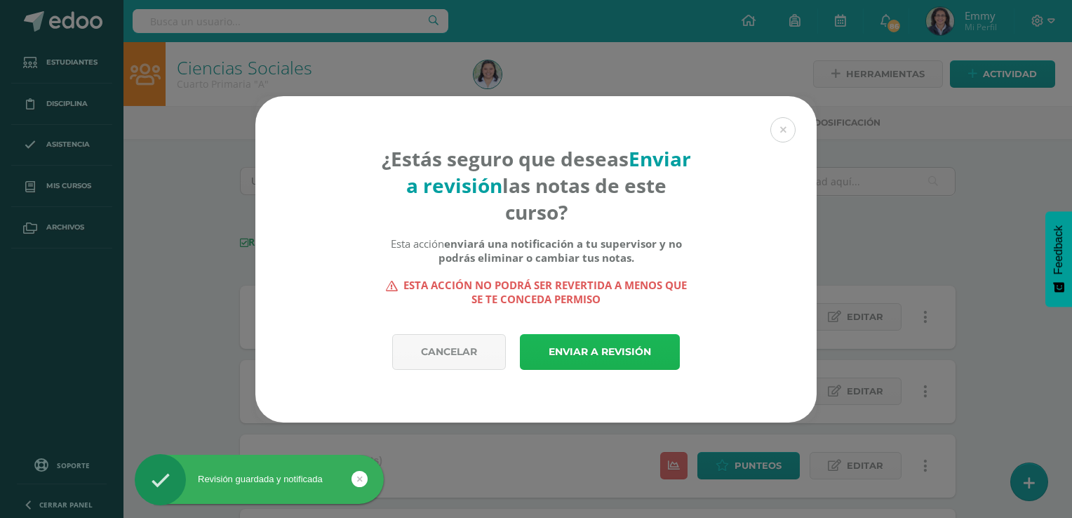
click at [591, 347] on link "Enviar a revisión" at bounding box center [600, 352] width 160 height 36
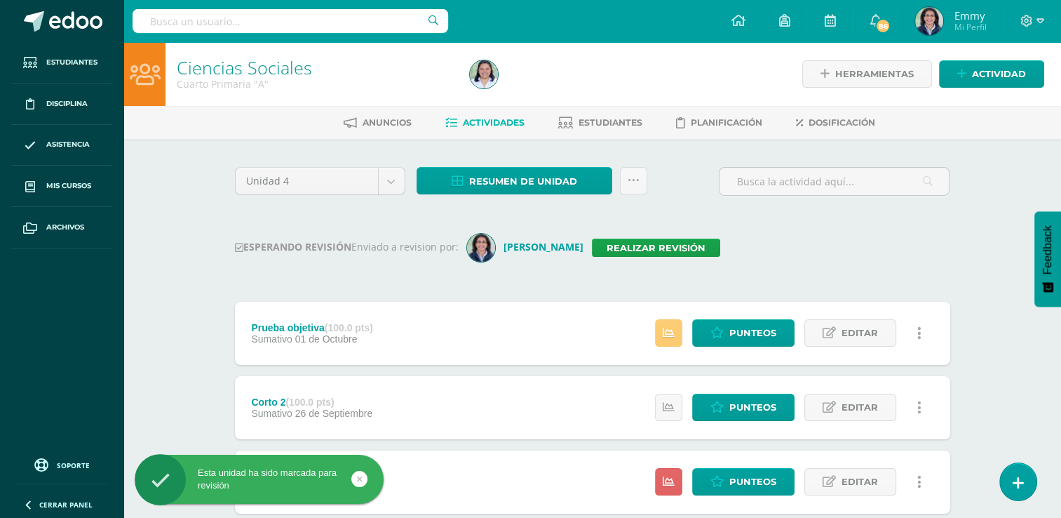
click at [868, 234] on div "ESPERANDO REVISIÓN Enviado a revision por: Emmy Barrios Realizar revisión" at bounding box center [593, 248] width 716 height 28
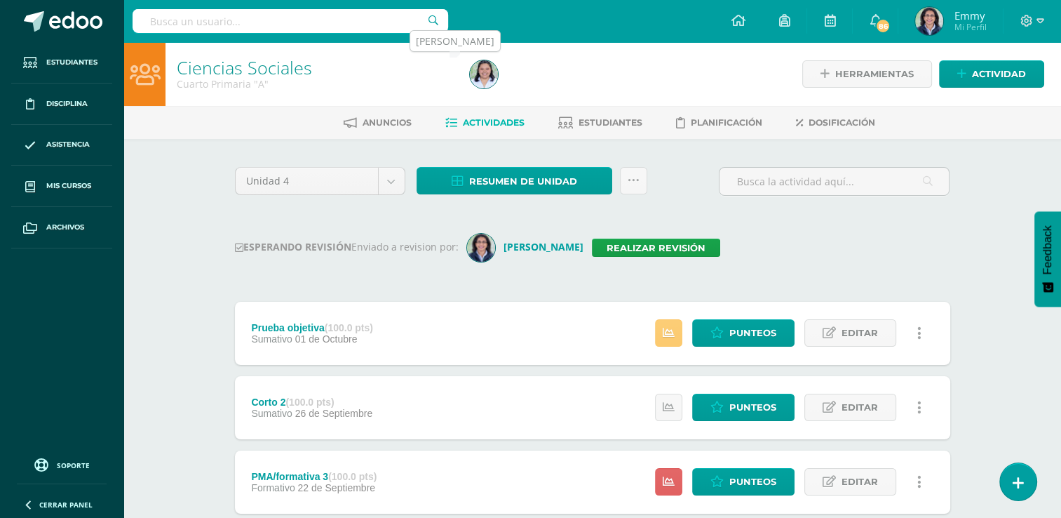
click at [485, 77] on img at bounding box center [484, 74] width 28 height 28
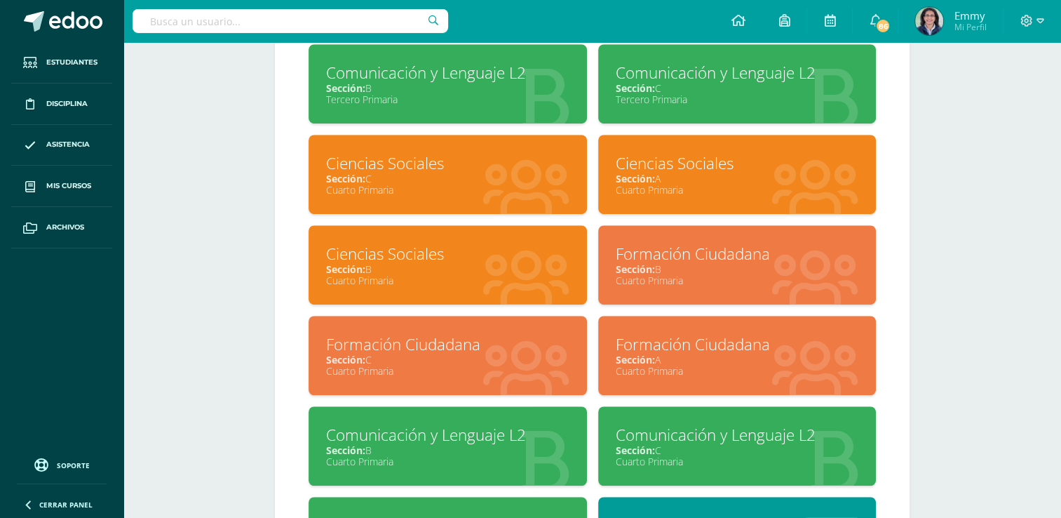
scroll to position [842, 0]
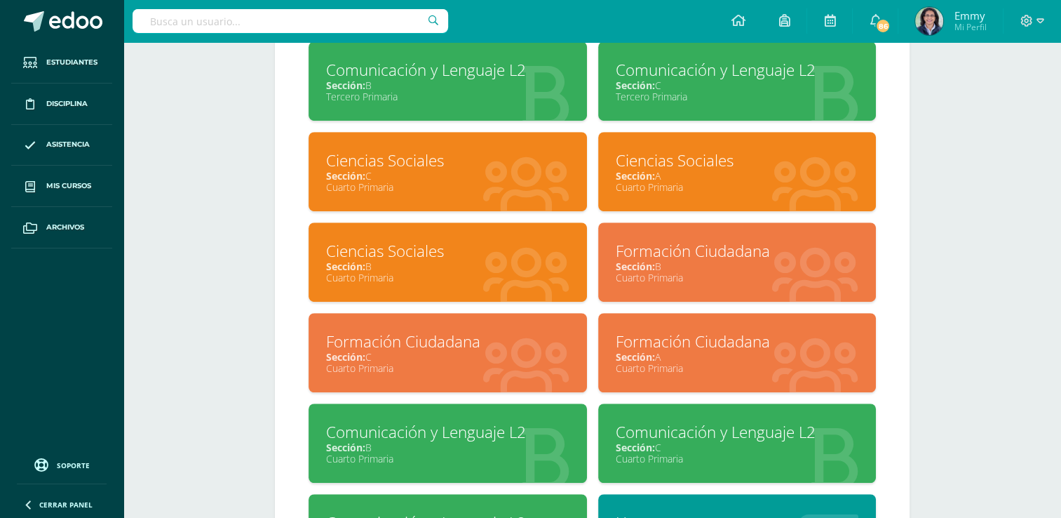
click at [716, 359] on div "Sección: A" at bounding box center [737, 356] width 243 height 13
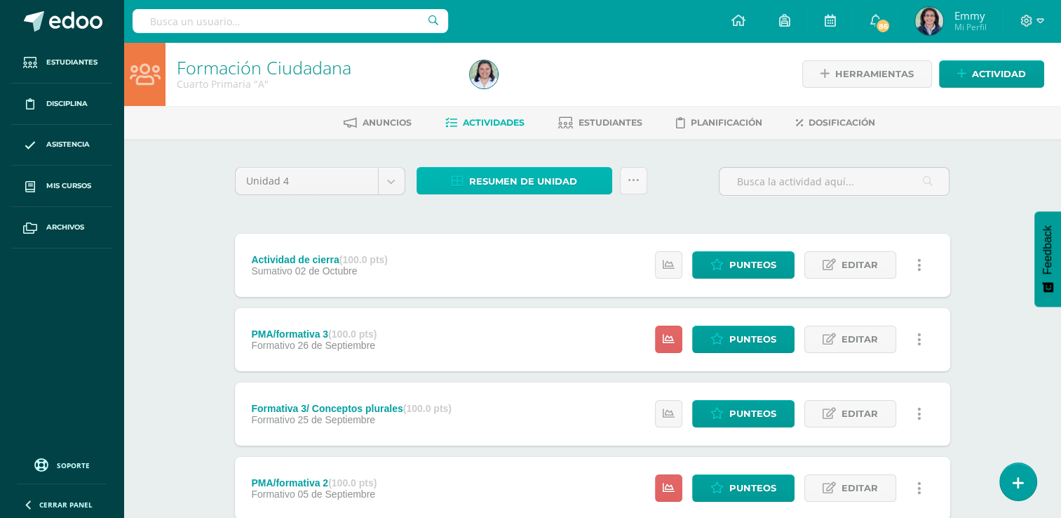
click at [488, 175] on span "Resumen de unidad" at bounding box center [523, 181] width 108 height 26
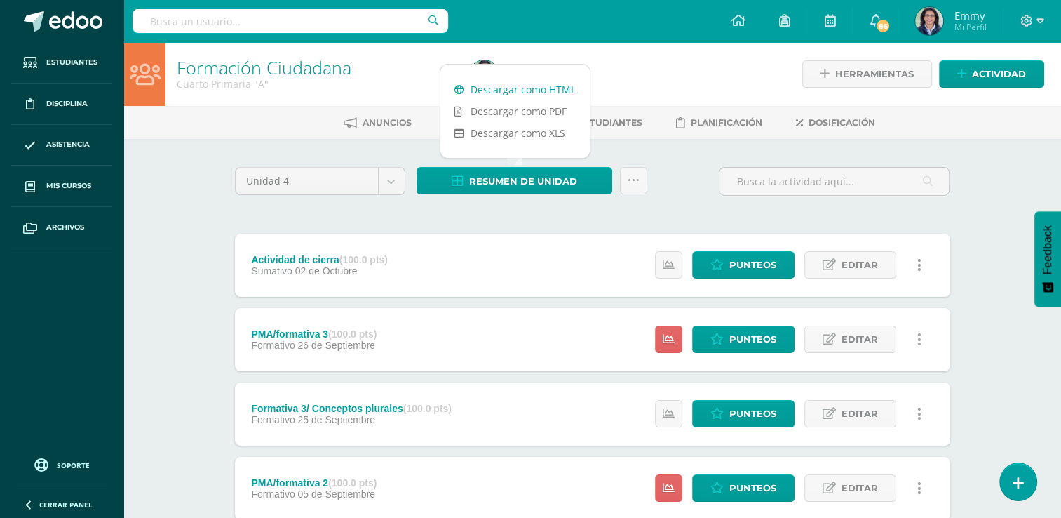
click at [509, 88] on link "Descargar como HTML" at bounding box center [515, 90] width 149 height 22
click at [517, 177] on span "Resumen de unidad" at bounding box center [523, 181] width 108 height 26
click at [531, 188] on span "Resumen de unidad" at bounding box center [523, 181] width 108 height 26
click at [634, 175] on icon at bounding box center [634, 181] width 12 height 12
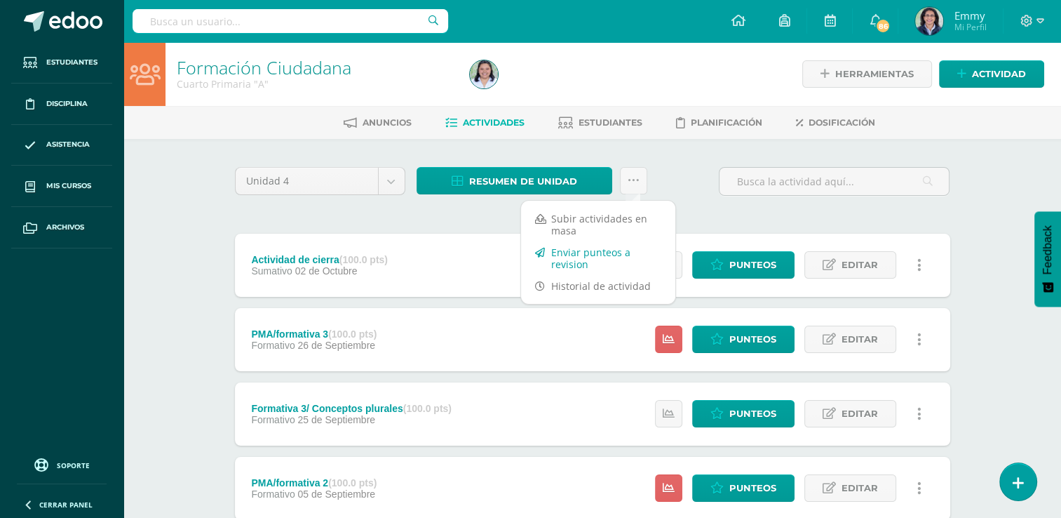
click at [615, 257] on link "Enviar punteos a revision" at bounding box center [598, 258] width 154 height 34
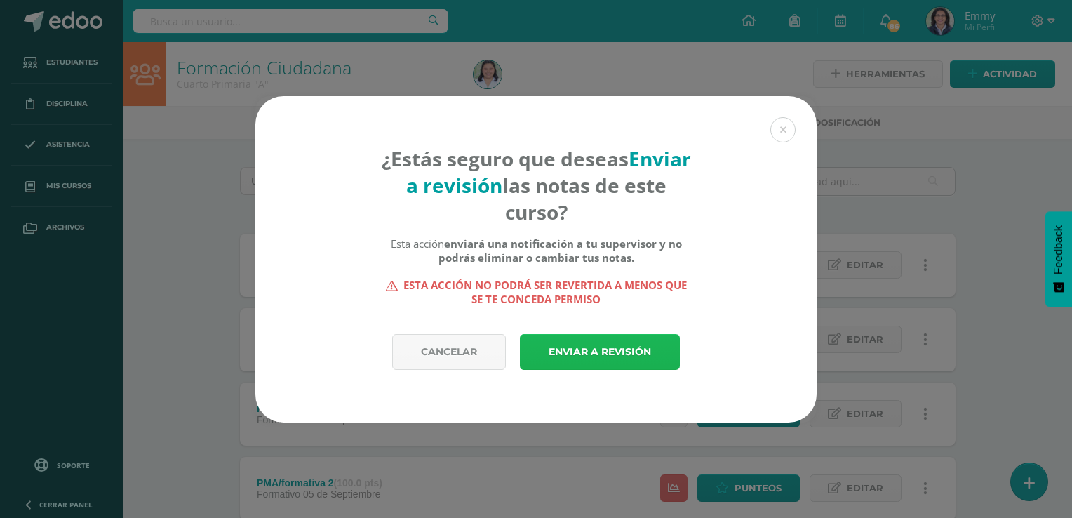
click at [598, 343] on link "Enviar a revisión" at bounding box center [600, 352] width 160 height 36
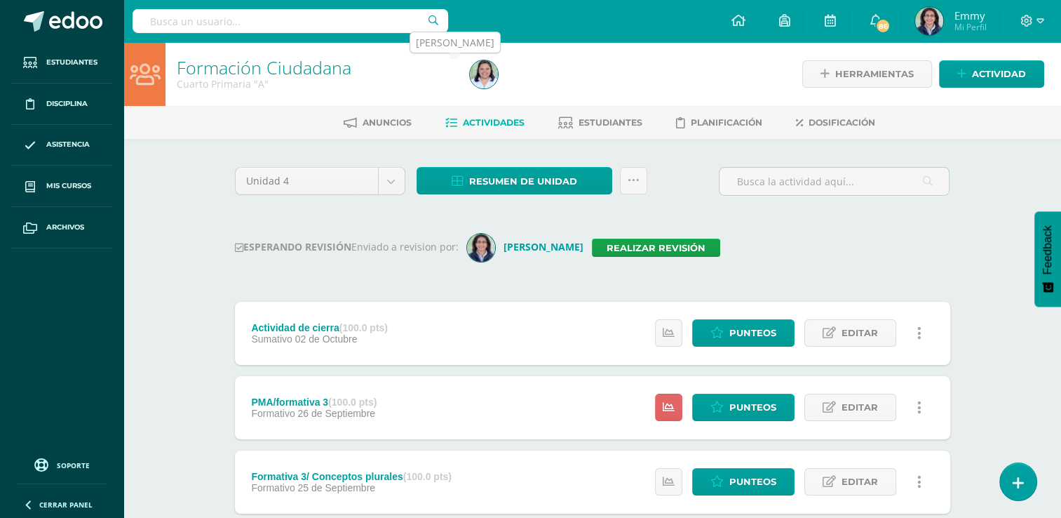
click at [485, 67] on img at bounding box center [484, 74] width 28 height 28
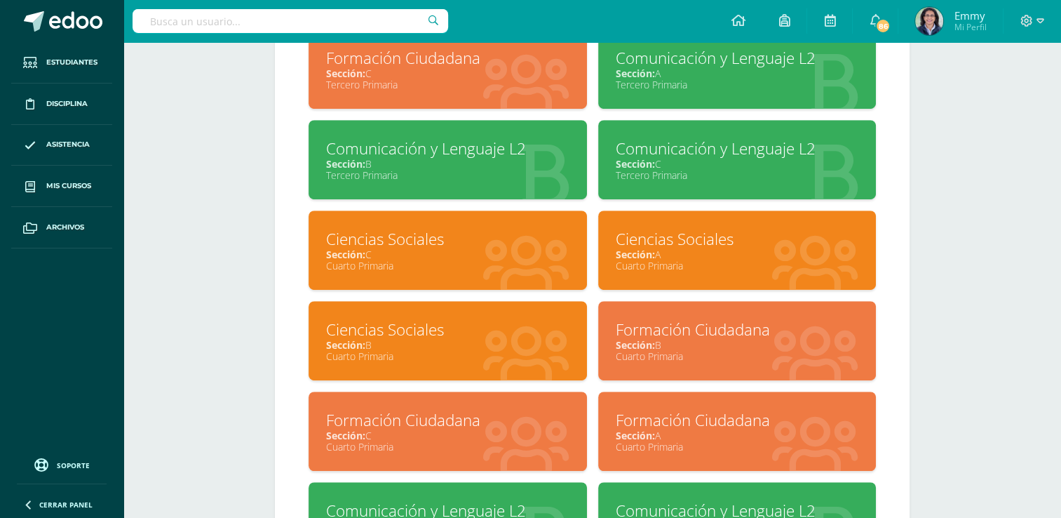
scroll to position [772, 0]
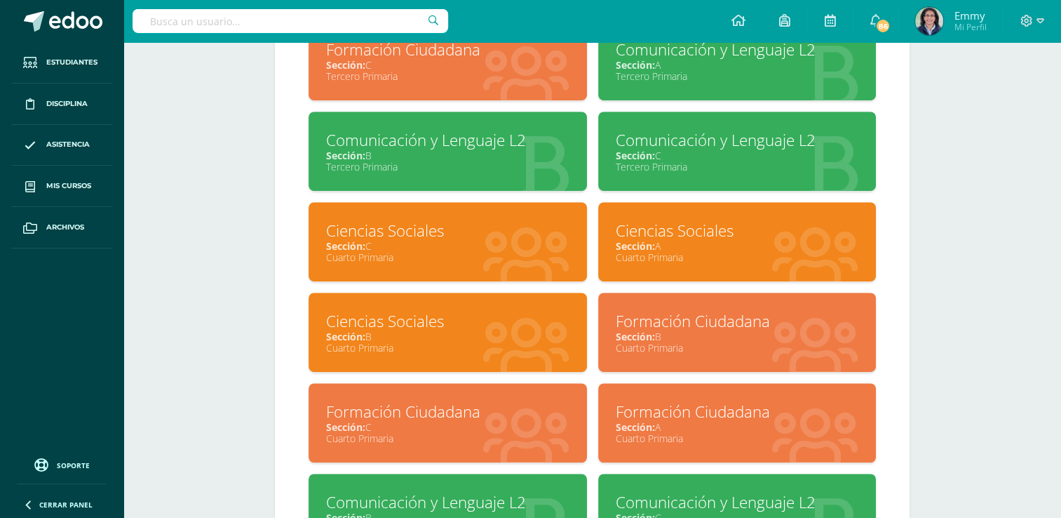
click at [696, 330] on div "Formación Ciudadana" at bounding box center [737, 321] width 243 height 22
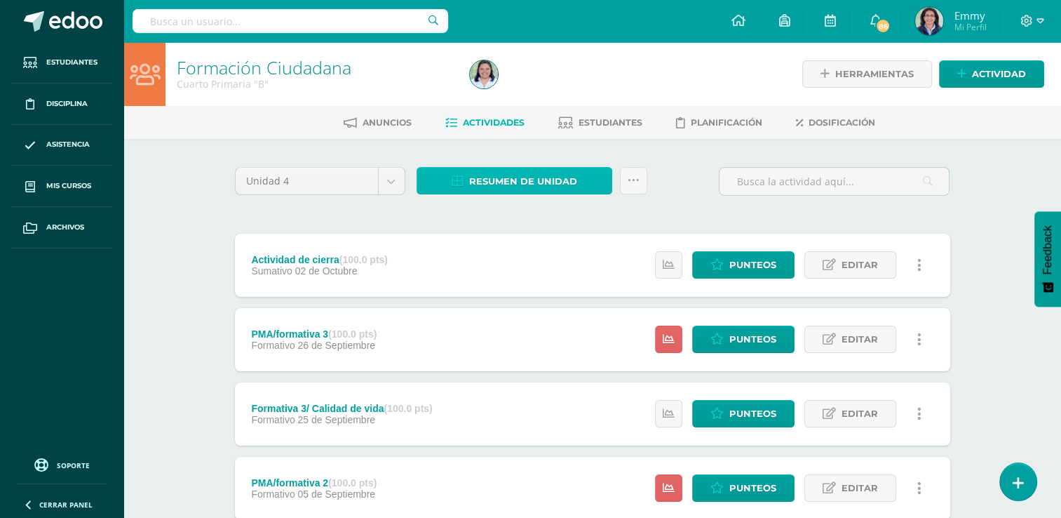
click at [511, 177] on span "Resumen de unidad" at bounding box center [523, 181] width 108 height 26
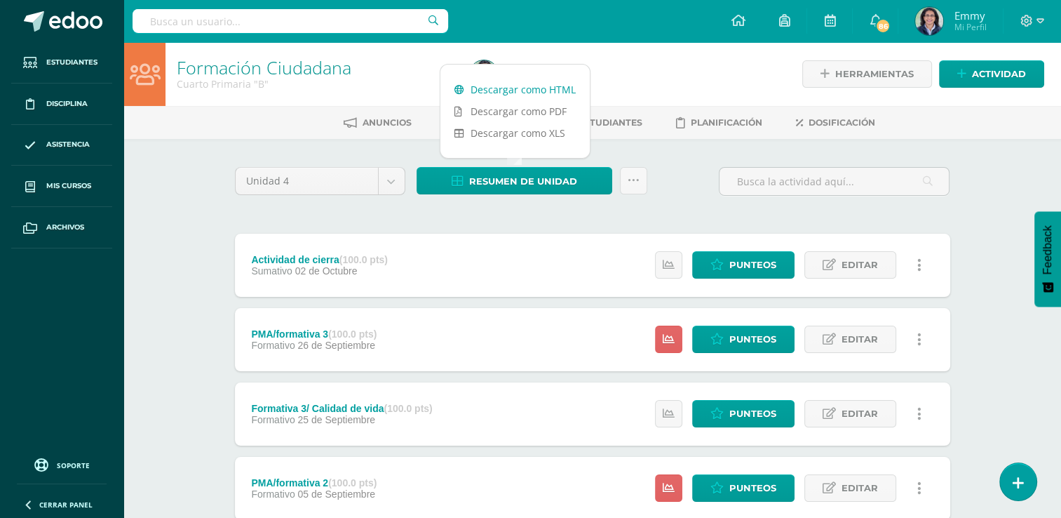
click at [512, 83] on link "Descargar como HTML" at bounding box center [515, 90] width 149 height 22
click at [571, 230] on div "Unidad 4 Unidad 1 Unidad 2 Unidad 3 Unidad 4 Resumen de unidad Subir actividade…" at bounding box center [592, 487] width 727 height 641
click at [639, 184] on link at bounding box center [633, 180] width 27 height 27
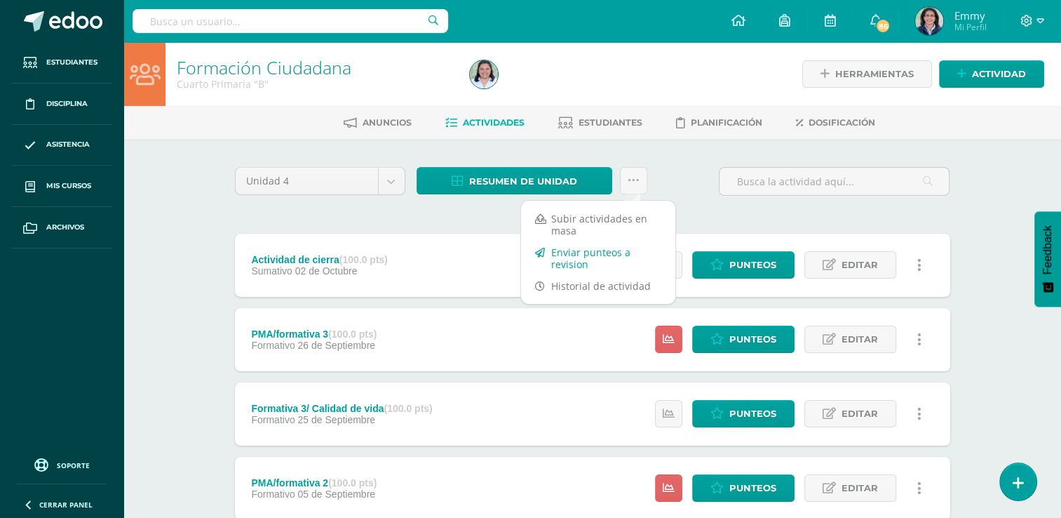
click at [623, 251] on link "Enviar punteos a revision" at bounding box center [598, 258] width 154 height 34
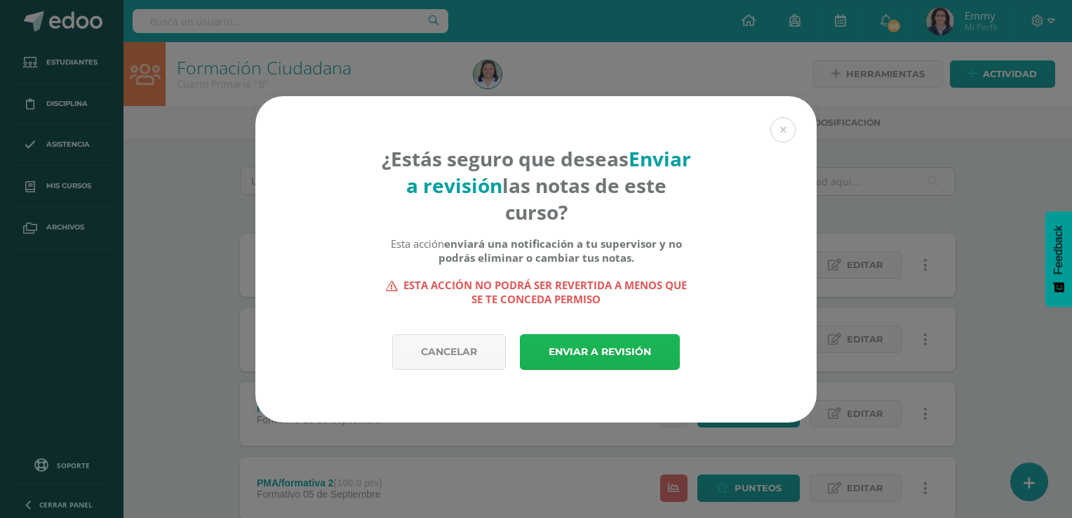
click at [571, 351] on link "Enviar a revisión" at bounding box center [600, 352] width 160 height 36
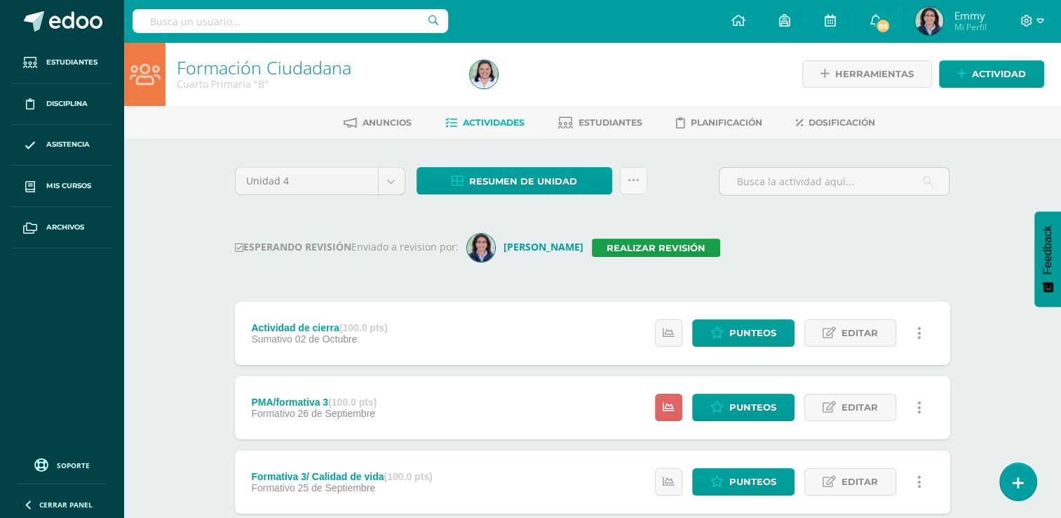
click at [975, 249] on div "Unidad 4 Unidad 1 Unidad 2 Unidad 3 Unidad 4 Resumen de unidad Descargar como H…" at bounding box center [593, 521] width 772 height 765
click at [485, 69] on img at bounding box center [484, 74] width 28 height 28
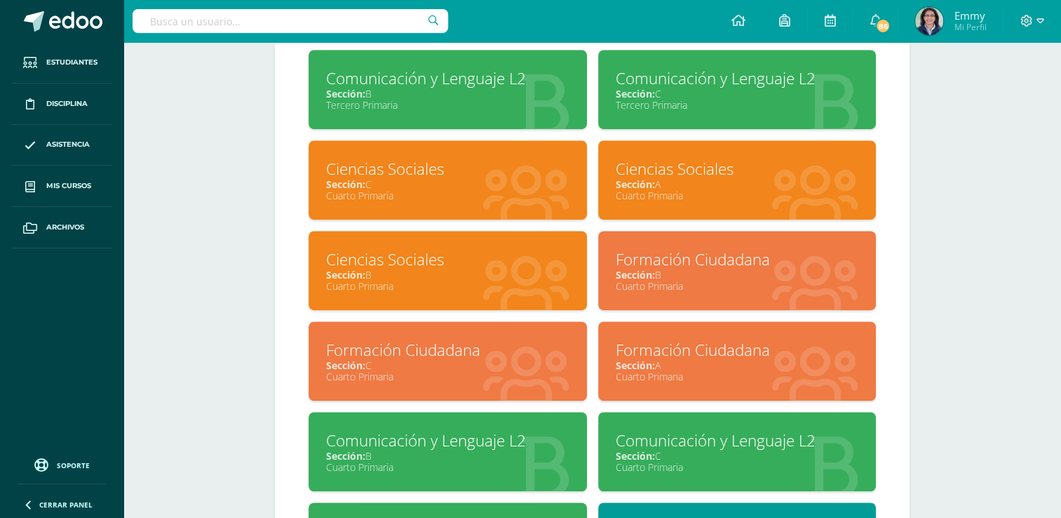
scroll to position [842, 0]
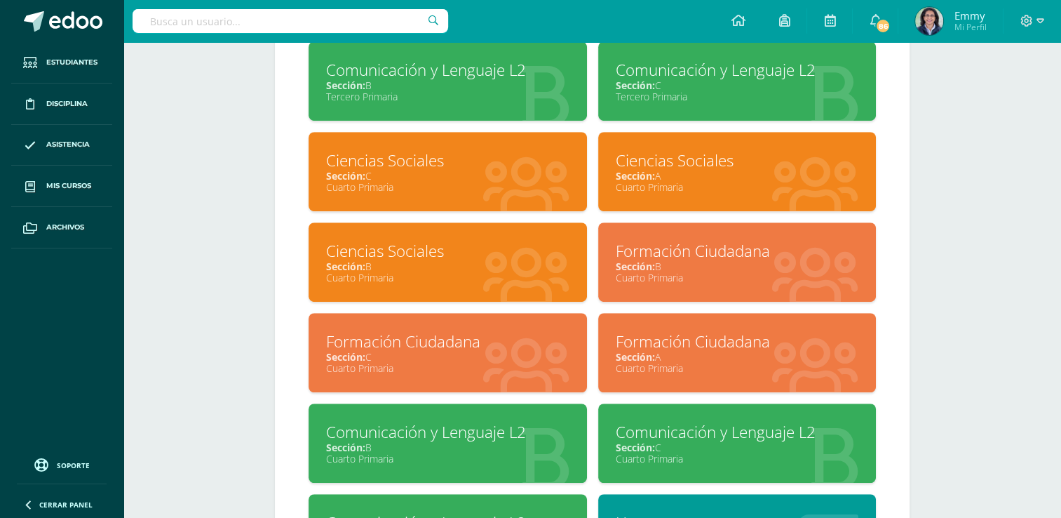
click at [361, 358] on span "Sección:" at bounding box center [345, 356] width 39 height 13
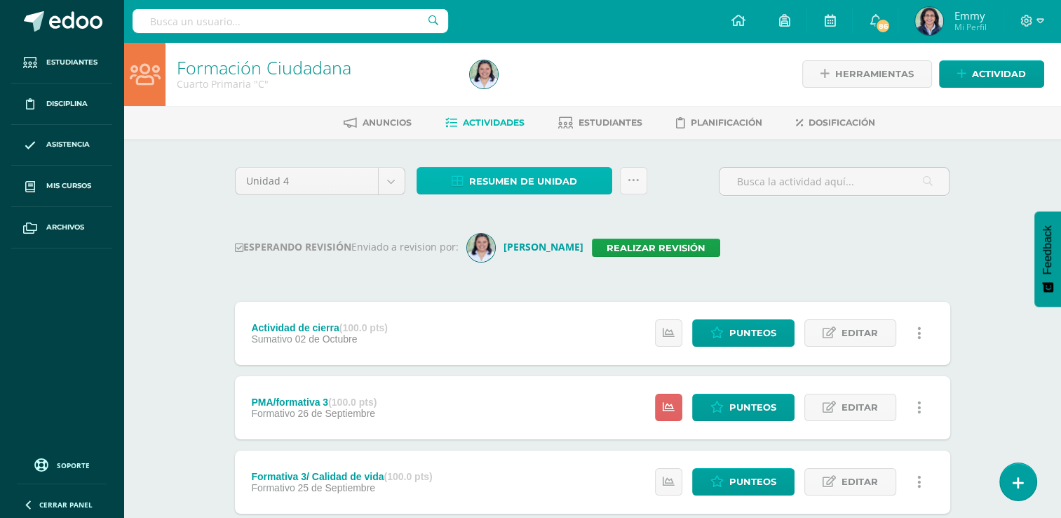
click at [574, 182] on span "Resumen de unidad" at bounding box center [523, 181] width 108 height 26
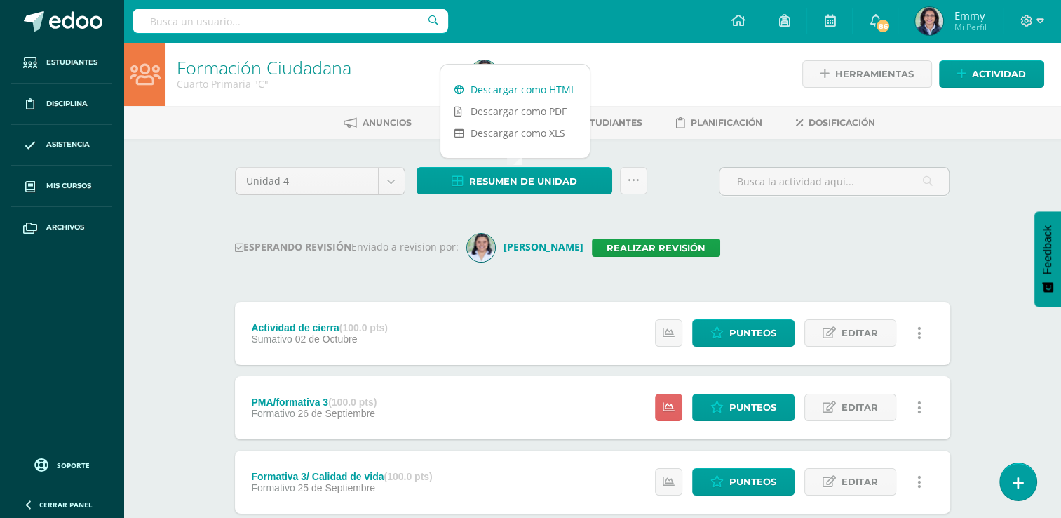
click at [525, 86] on link "Descargar como HTML" at bounding box center [515, 90] width 149 height 22
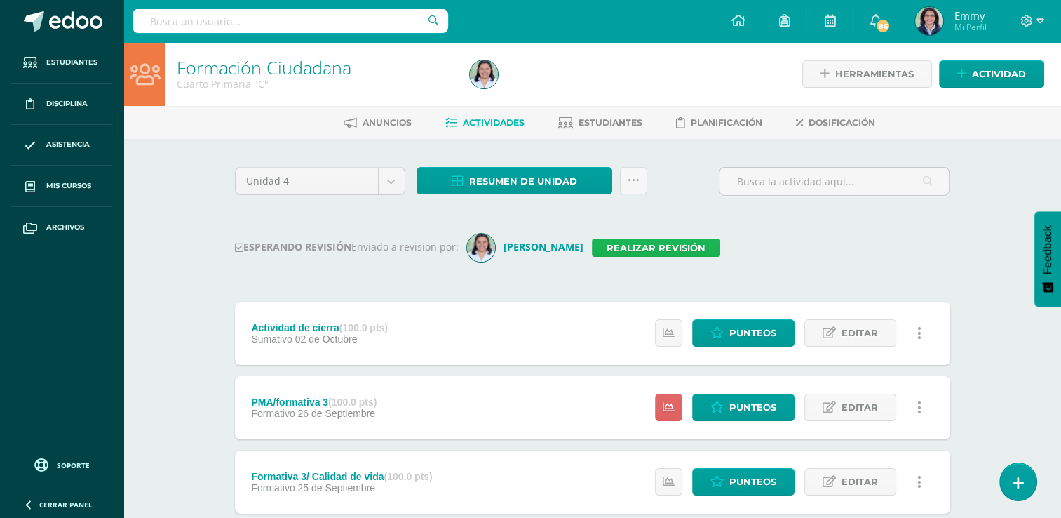
click at [600, 246] on link "Realizar revisión" at bounding box center [656, 248] width 128 height 18
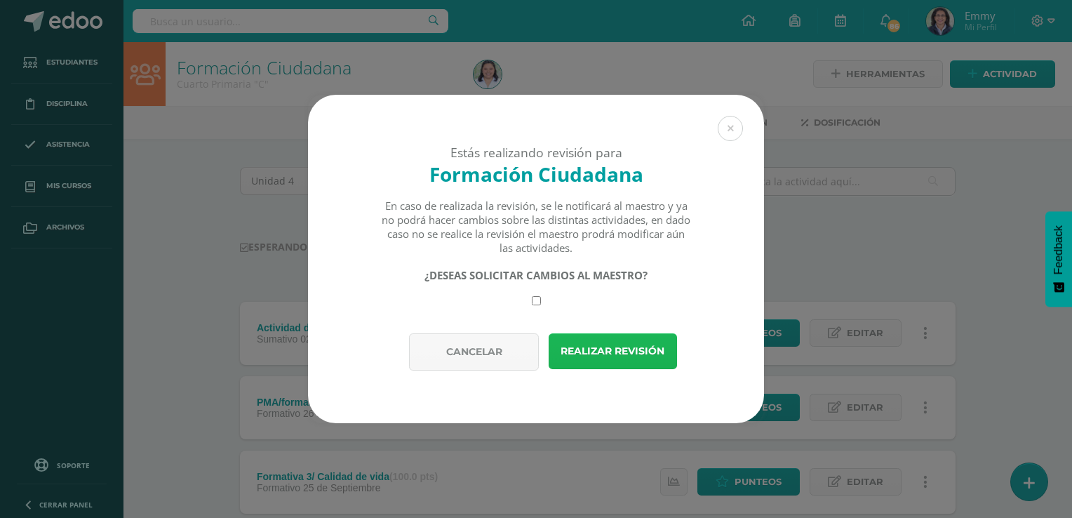
click at [596, 351] on button "Realizar revisión" at bounding box center [613, 351] width 128 height 36
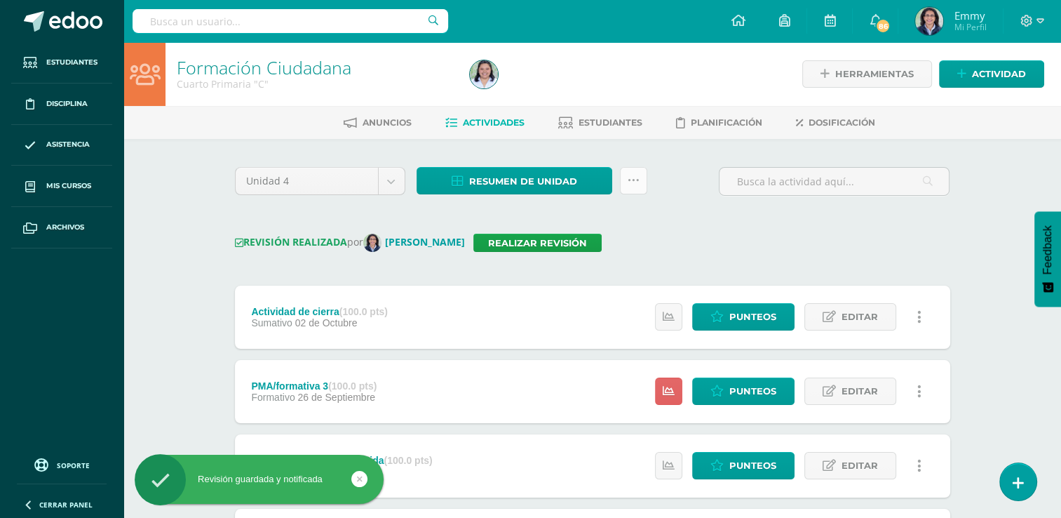
click at [648, 177] on div "Resumen de unidad Descargar como HTML Descargar como PDF Descargar como XLS Sub…" at bounding box center [532, 187] width 242 height 40
click at [640, 183] on link at bounding box center [633, 180] width 27 height 27
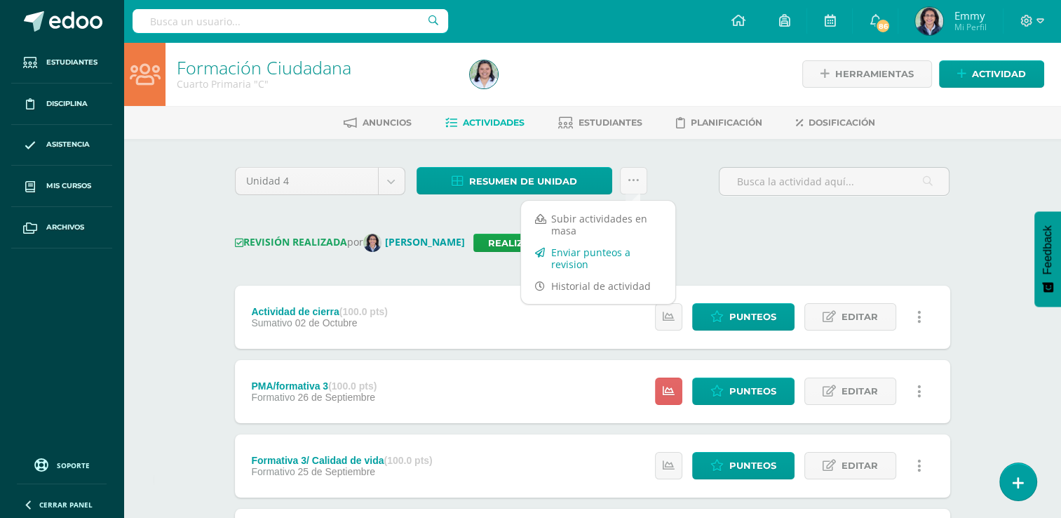
click at [600, 257] on link "Enviar punteos a revision" at bounding box center [598, 258] width 154 height 34
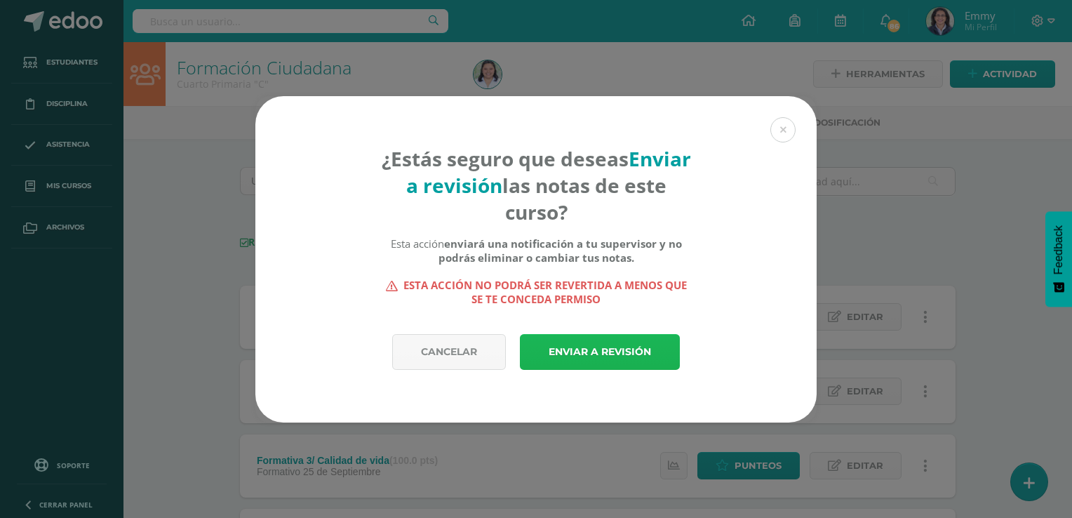
click at [605, 354] on link "Enviar a revisión" at bounding box center [600, 352] width 160 height 36
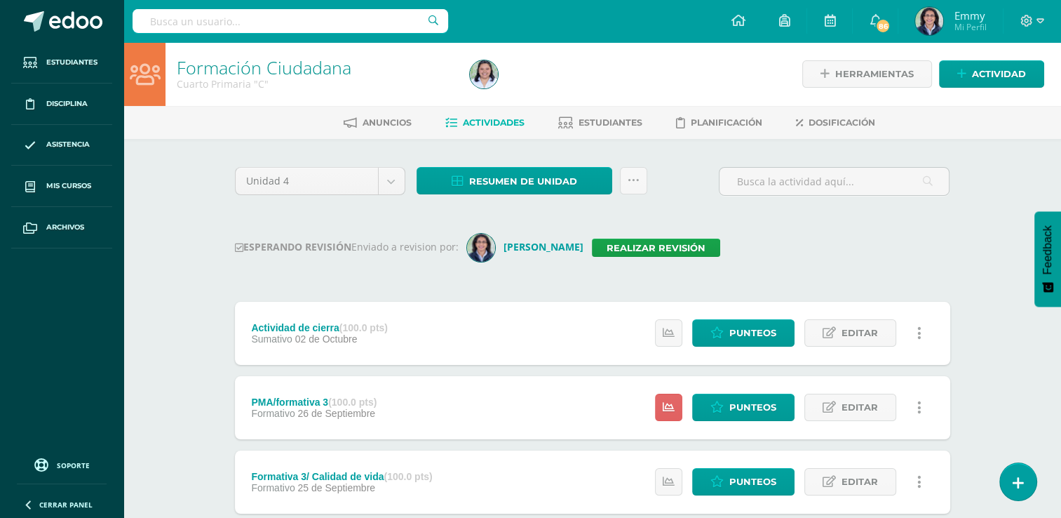
click at [185, 262] on div "Formación Ciudadana Cuarto Primaria "C" Herramientas Detalle de asistencias Act…" at bounding box center [592, 473] width 938 height 862
